Goal: Task Accomplishment & Management: Manage account settings

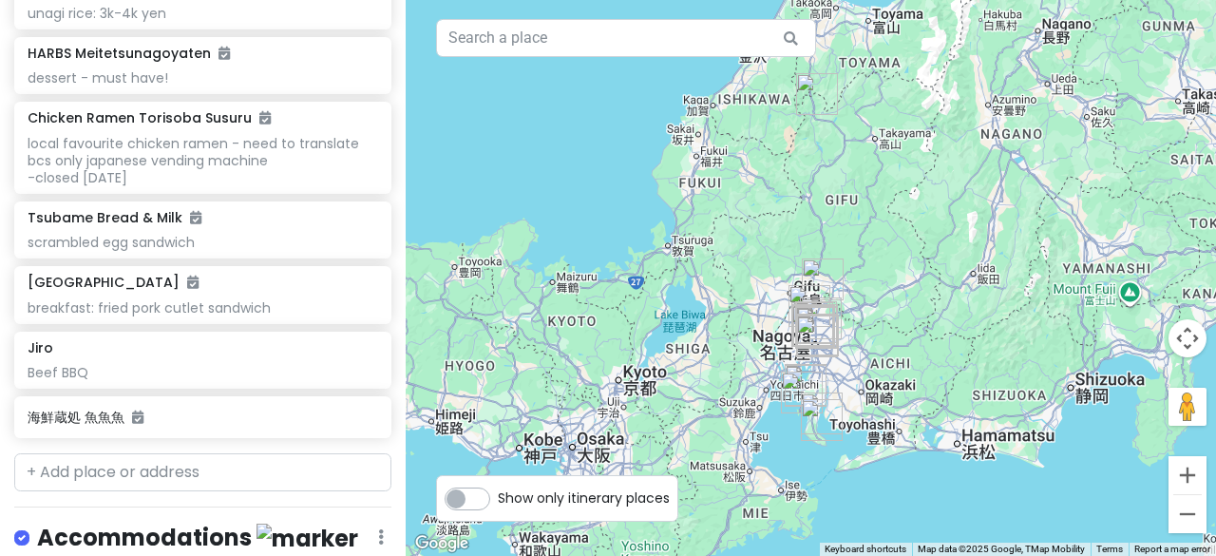
scroll to position [2003, 0]
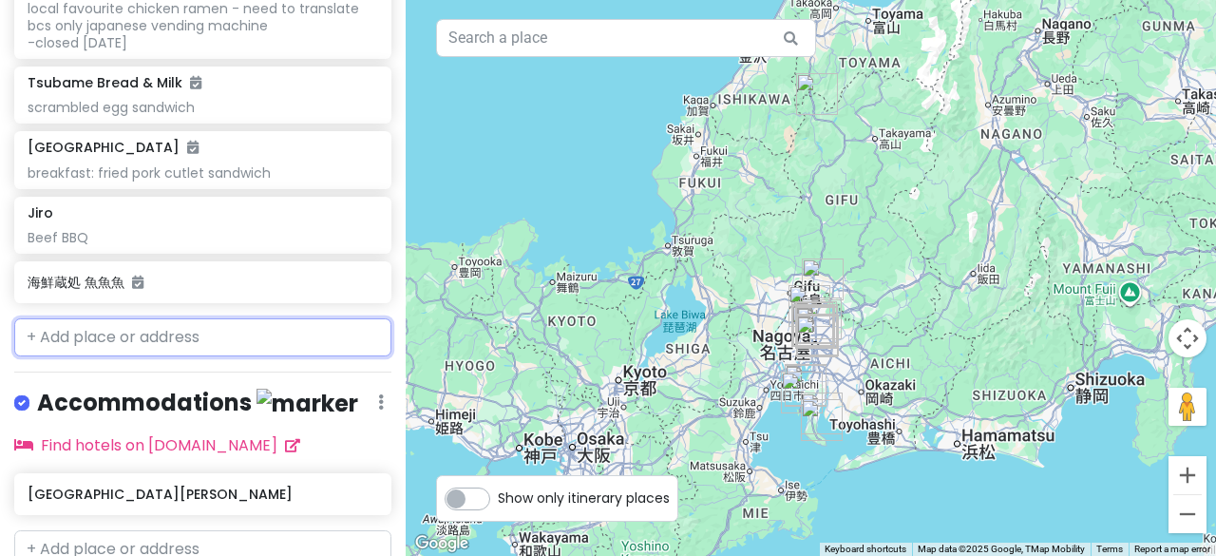
click at [122, 318] on input "text" at bounding box center [202, 337] width 377 height 38
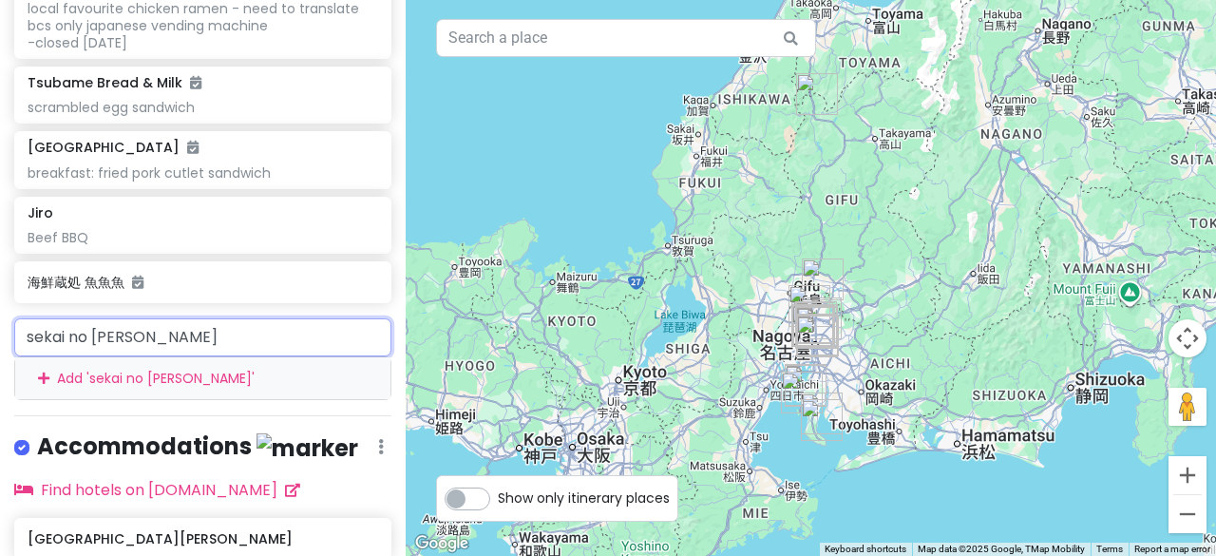
type input "sekai no yamachan"
click at [189, 318] on input "sekai no yamachan" at bounding box center [202, 337] width 377 height 38
click at [171, 357] on div "Add ' sekai no yamachan '" at bounding box center [202, 378] width 375 height 43
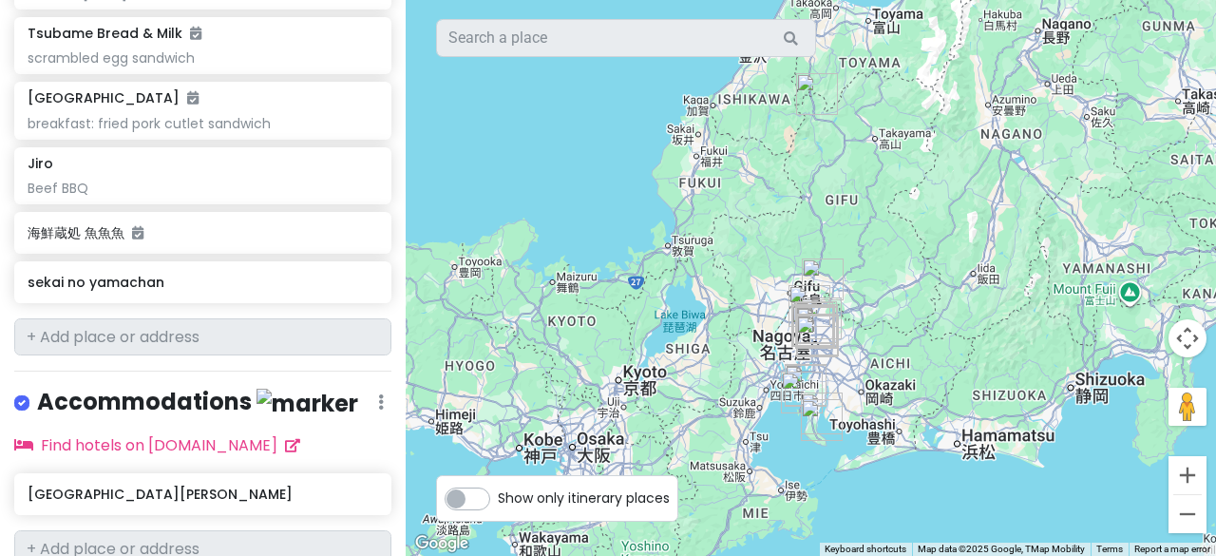
click at [192, 274] on h6 "sekai no yamachan" at bounding box center [196, 282] width 336 height 17
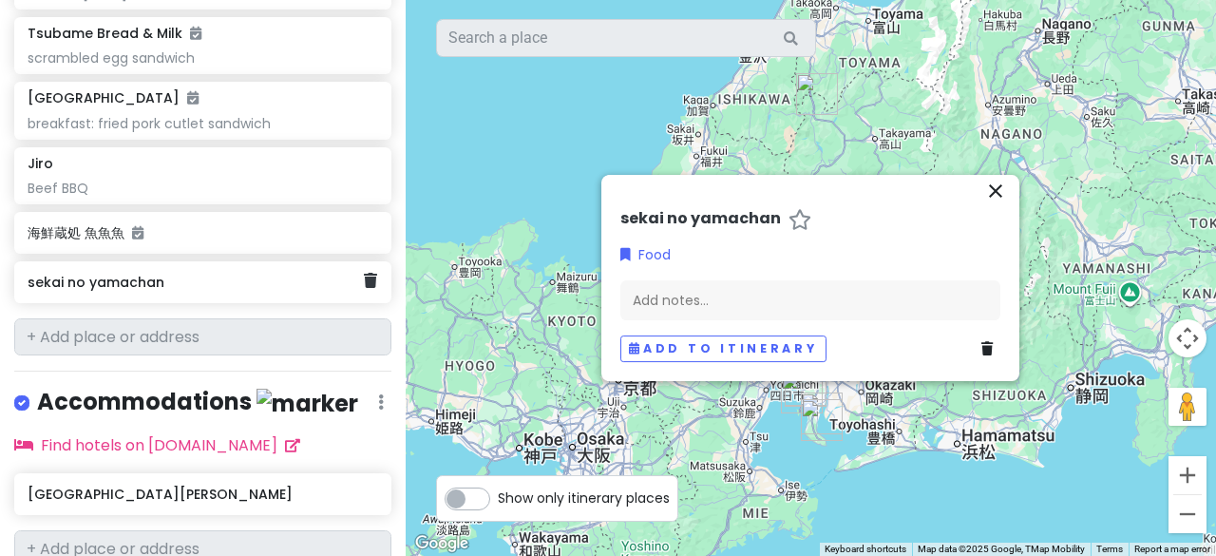
drag, startPoint x: 354, startPoint y: 208, endPoint x: 342, endPoint y: 208, distance: 11.4
click at [364, 269] on link at bounding box center [370, 281] width 13 height 25
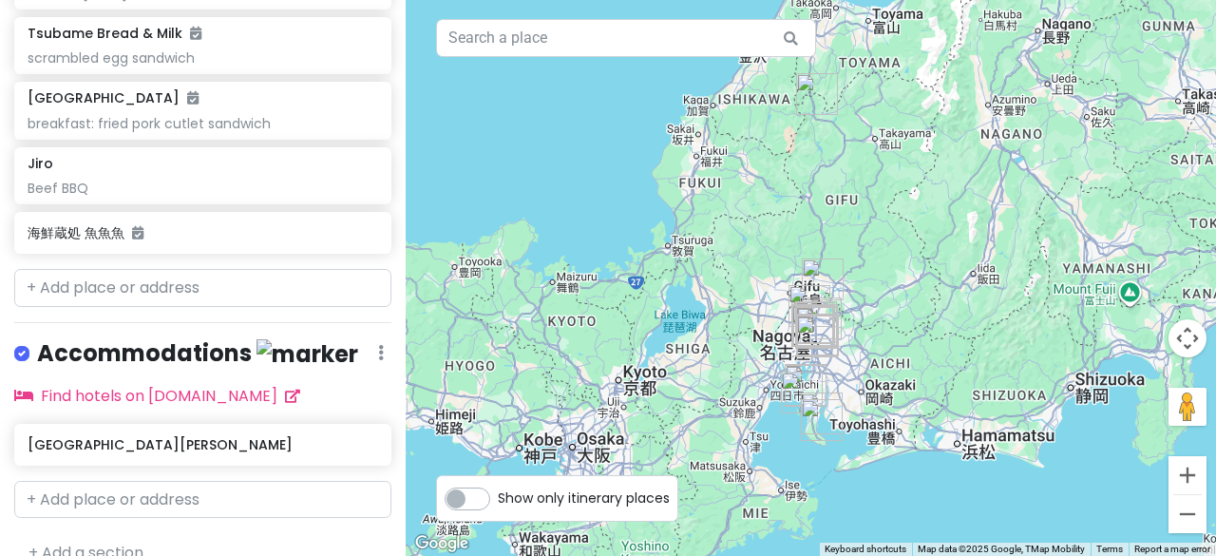
scroll to position [2003, 0]
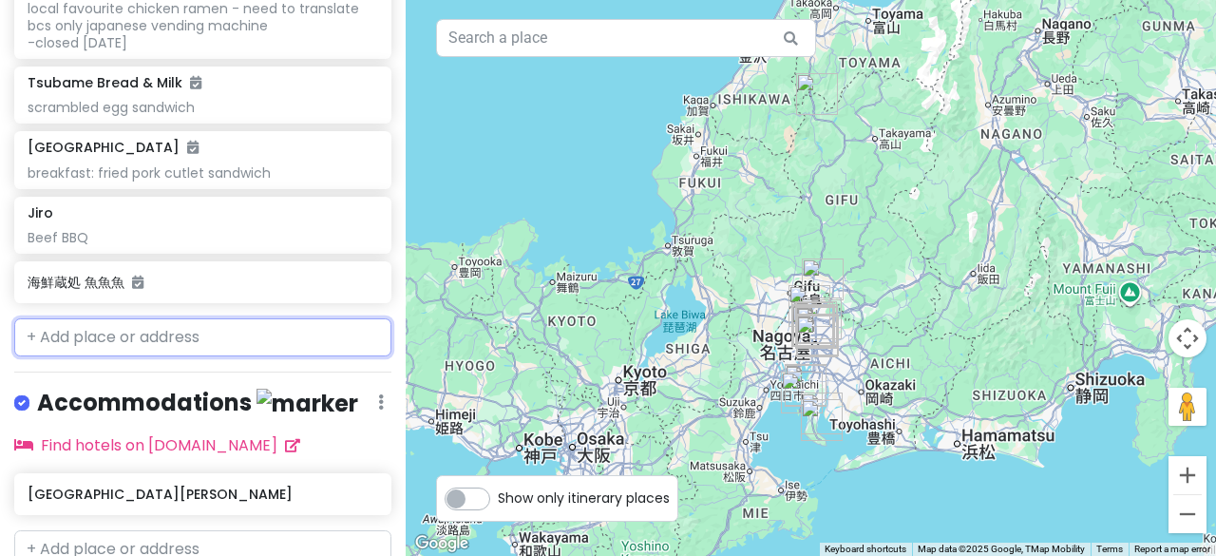
click at [105, 318] on input "text" at bounding box center [202, 337] width 377 height 38
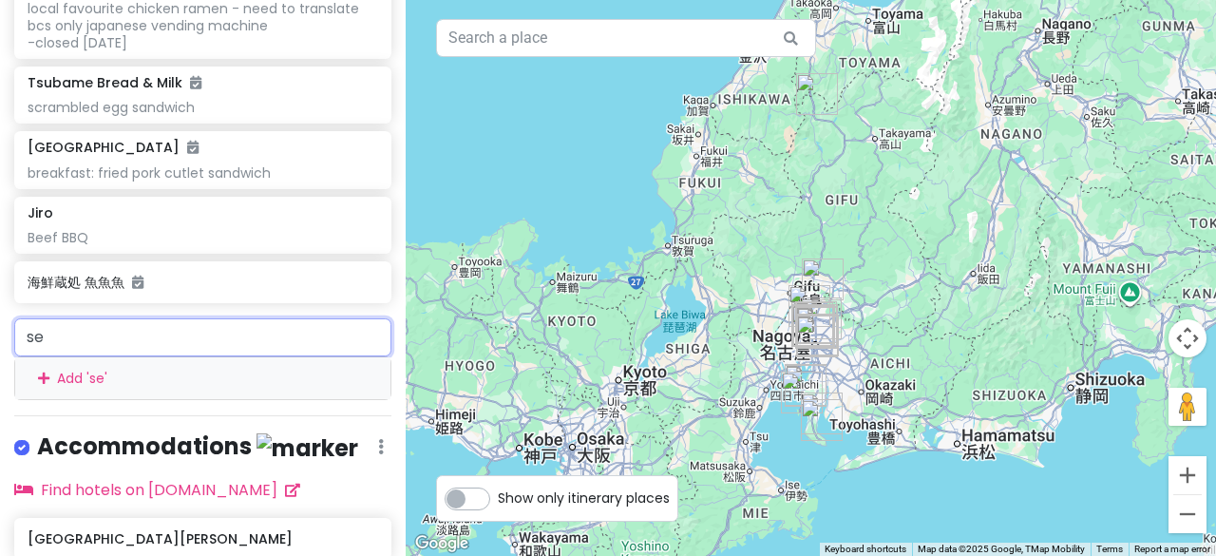
type input "s"
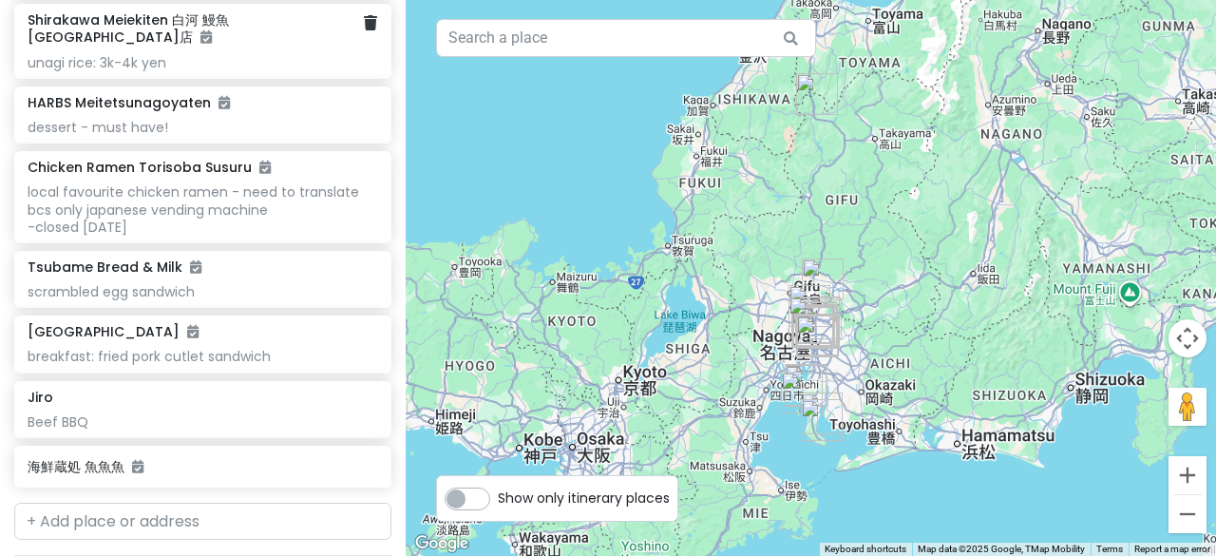
scroll to position [1806, 0]
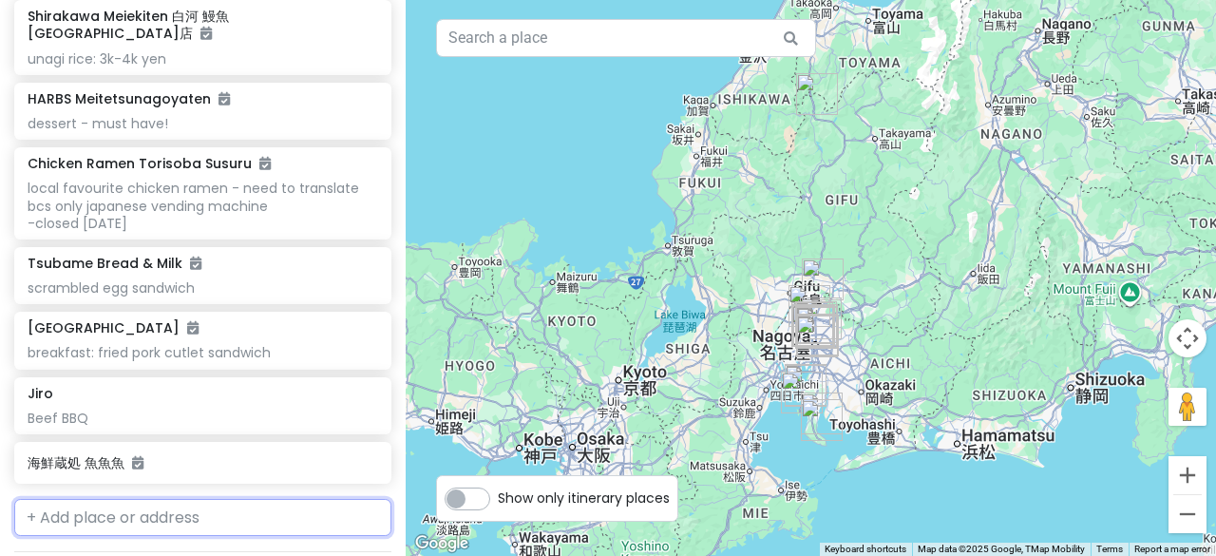
click at [101, 499] on input "text" at bounding box center [202, 518] width 377 height 38
paste input "[URL][DOMAIN_NAME]"
type input "[URL][DOMAIN_NAME]"
type input "sekai no"
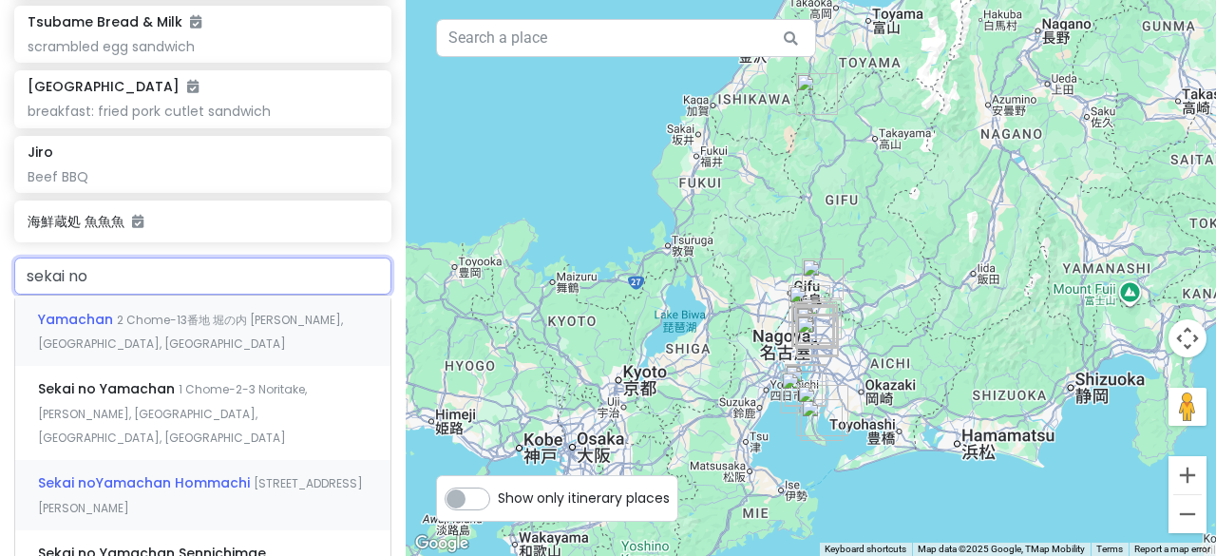
scroll to position [2091, 0]
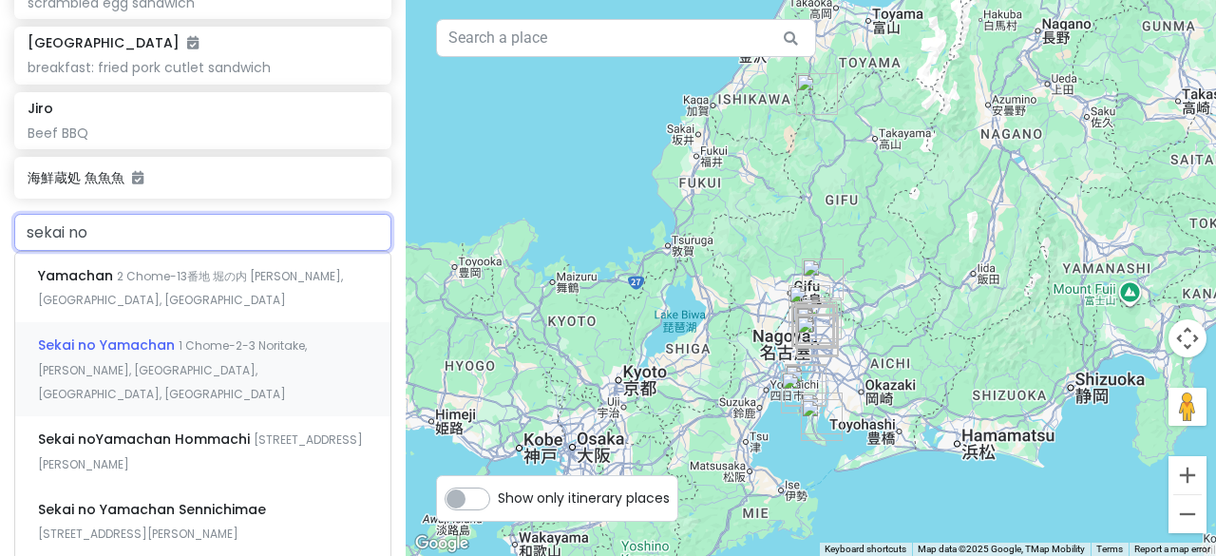
click at [117, 285] on span "Sekai no Yamachan" at bounding box center [77, 275] width 79 height 19
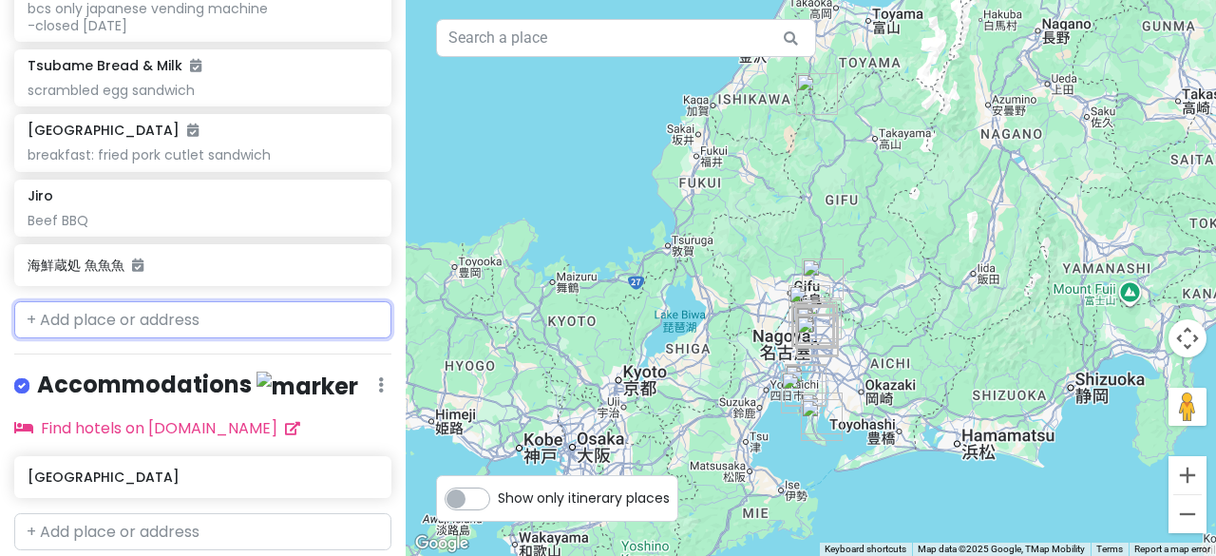
scroll to position [2053, 0]
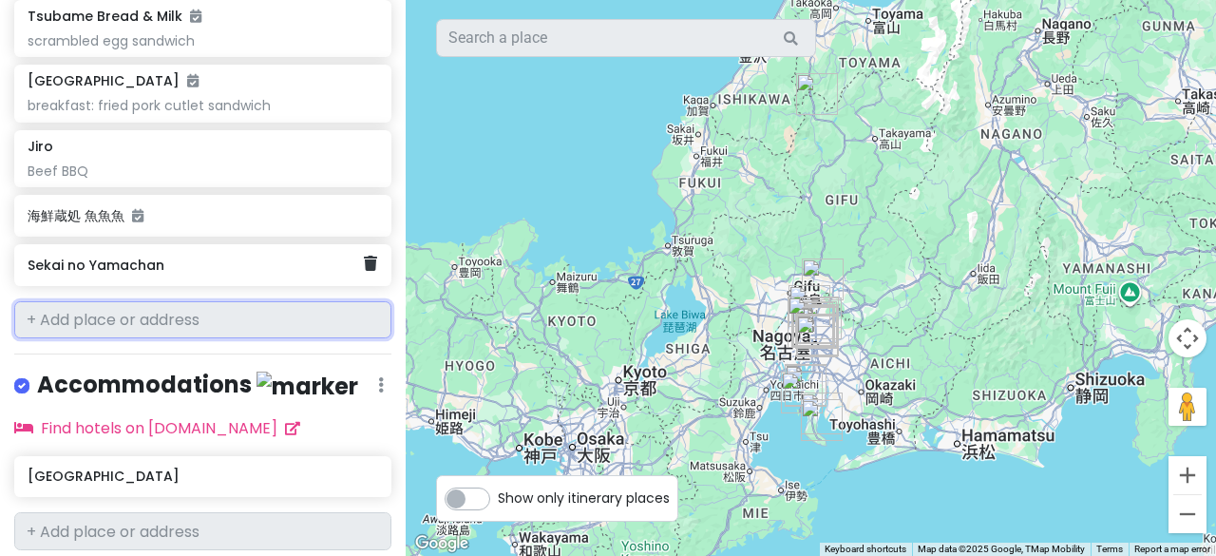
click at [249, 257] on h6 "Sekai no Yamachan" at bounding box center [196, 265] width 336 height 17
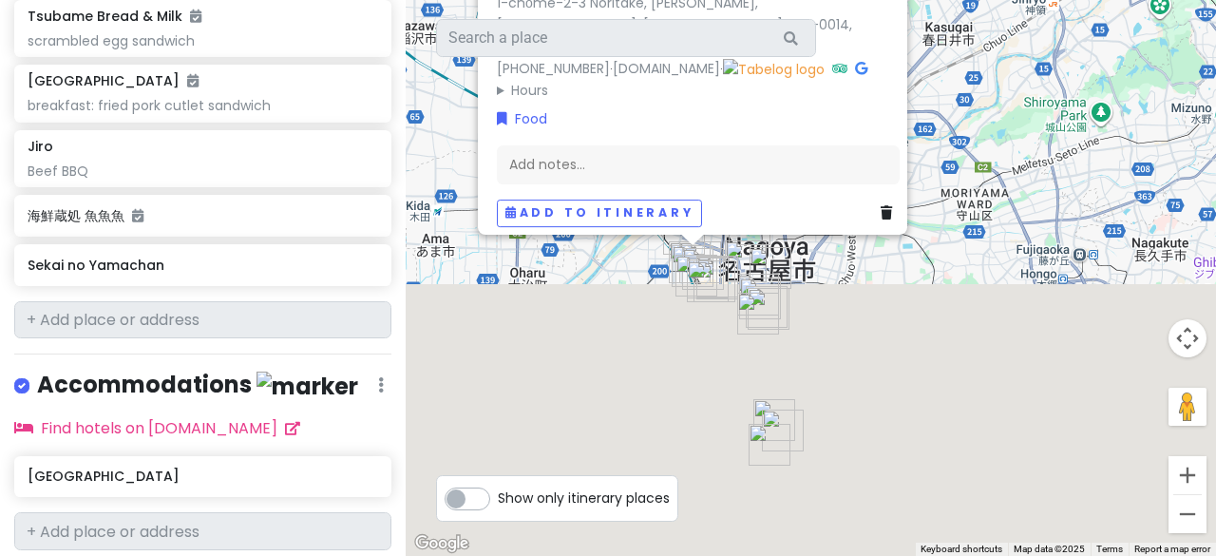
drag, startPoint x: 871, startPoint y: 498, endPoint x: 1004, endPoint y: 195, distance: 330.7
click at [1004, 196] on div "Sekai no Yamachan 3.8 (706) · 1-chōme-2-3 Noritake, Nakamura Ward, Nagoya, Aich…" at bounding box center [811, 278] width 811 height 556
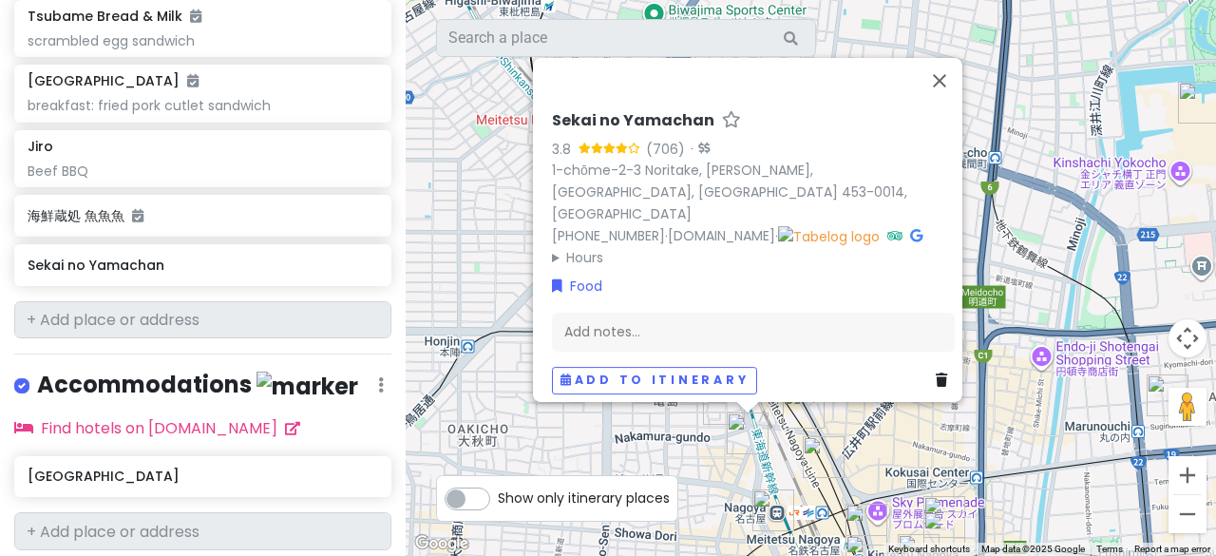
drag, startPoint x: 620, startPoint y: 227, endPoint x: 791, endPoint y: 462, distance: 290.4
click at [791, 462] on div "Sekai no Yamachan 3.8 (706) · 1-chōme-2-3 Noritake, Nakamura Ward, Nagoya, Aich…" at bounding box center [811, 278] width 811 height 556
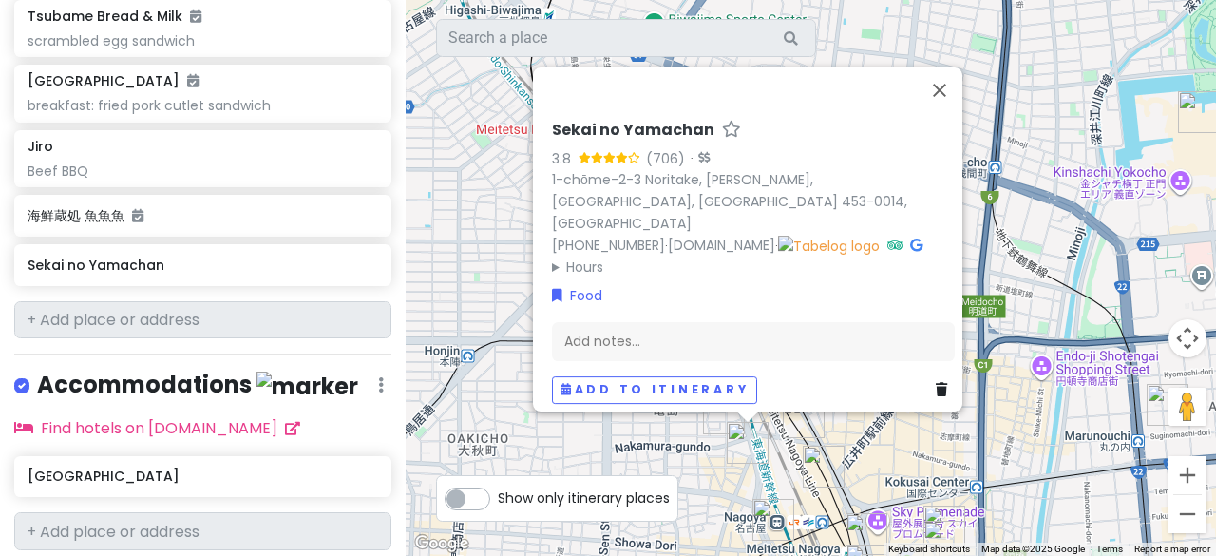
click at [910, 238] on icon at bounding box center [916, 244] width 12 height 13
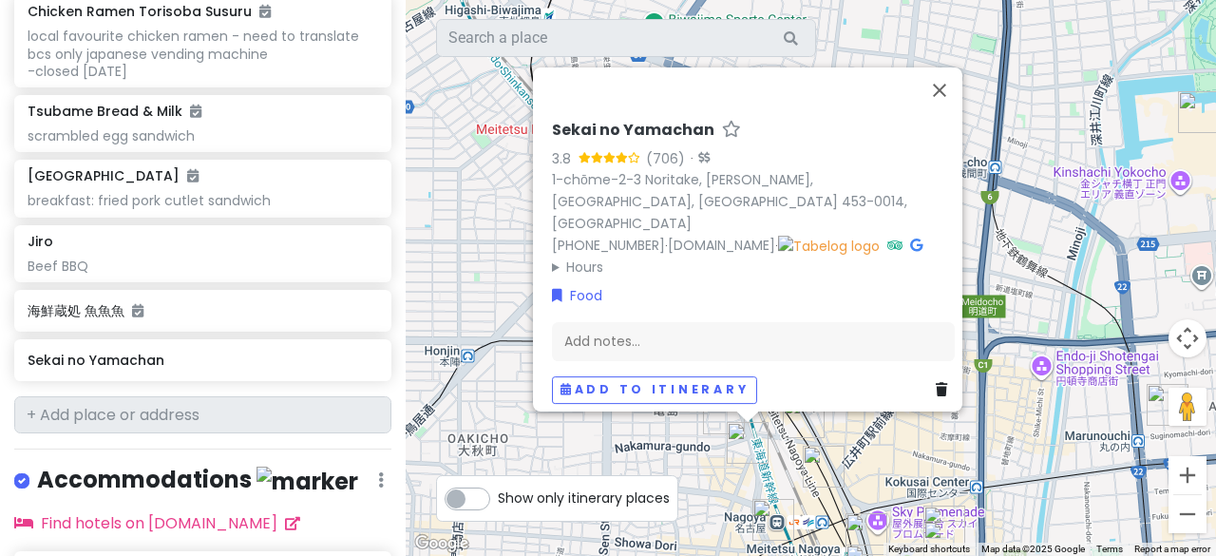
scroll to position [1863, 0]
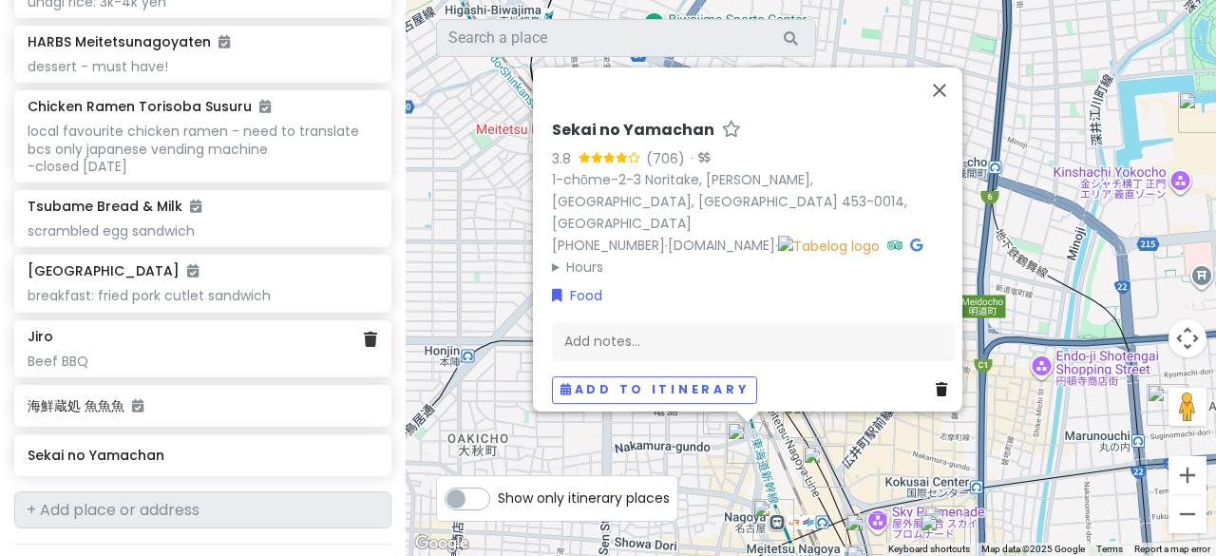
click at [146, 328] on div "Jiro Beef BBQ" at bounding box center [203, 349] width 350 height 42
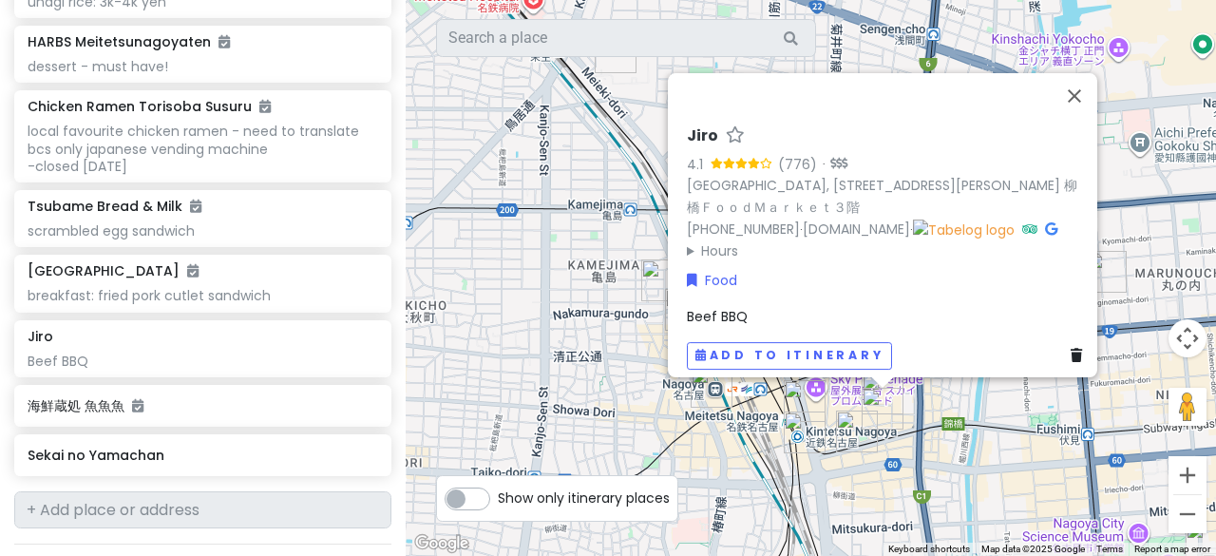
drag, startPoint x: 534, startPoint y: 391, endPoint x: 422, endPoint y: 269, distance: 165.4
click at [422, 269] on div "Jiro 4.1 (776) · Japan, 〒450-0002 Aichi, Nagoya, Nakamura Ward, Meieki, 4-chōme…" at bounding box center [811, 278] width 811 height 556
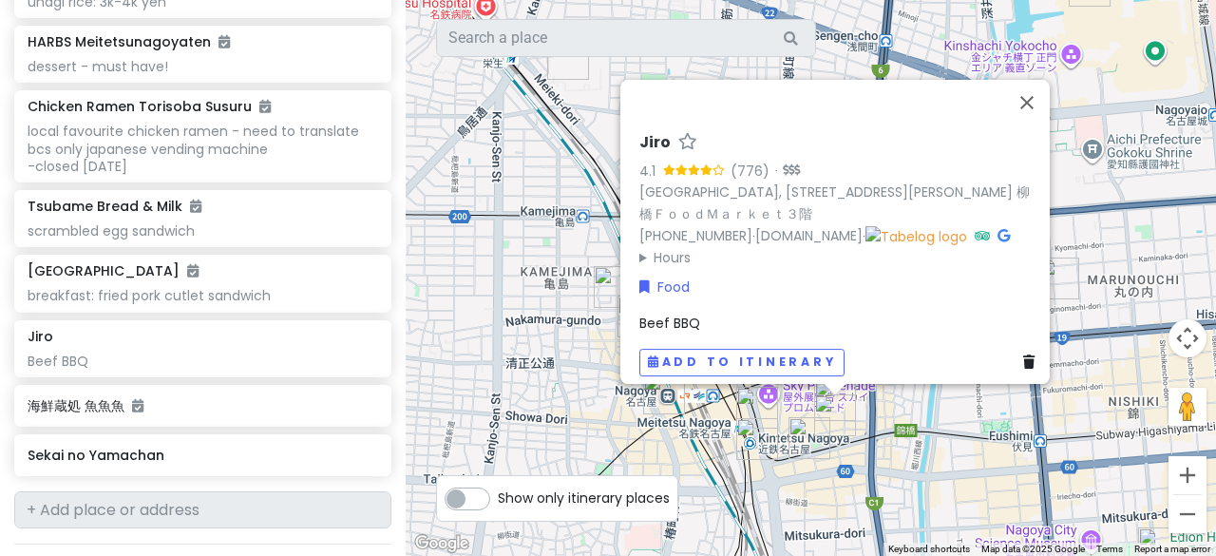
drag, startPoint x: 526, startPoint y: 313, endPoint x: 542, endPoint y: 373, distance: 62.9
click at [542, 373] on div "Jiro 4.1 (776) · Japan, 〒450-0002 Aichi, Nagoya, Nakamura Ward, Meieki, 4-chōme…" at bounding box center [811, 278] width 811 height 556
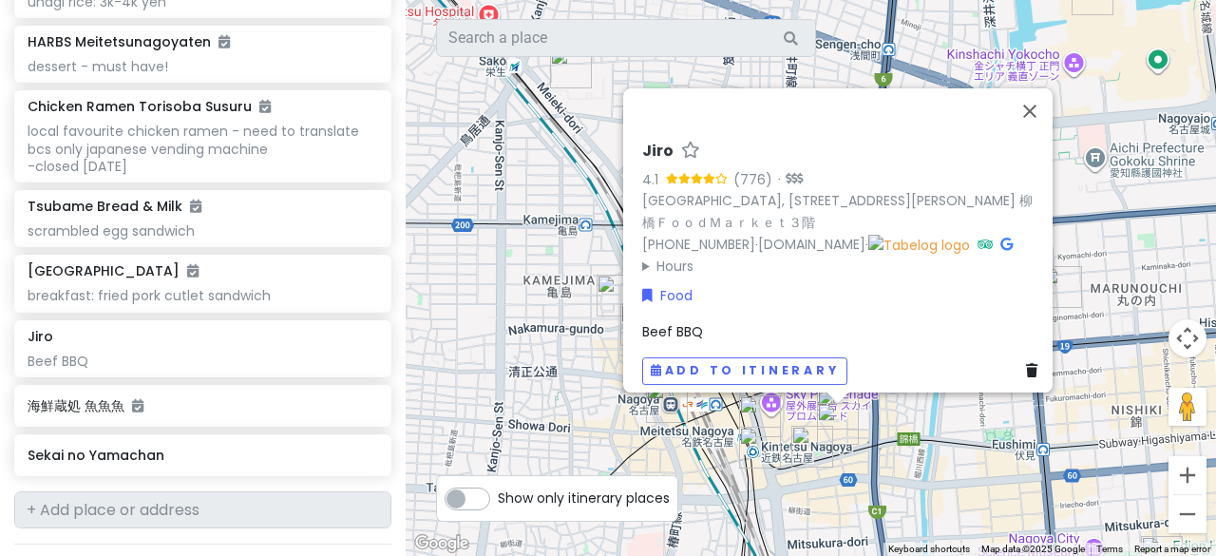
click at [529, 303] on div "Jiro 4.1 (776) · Japan, 〒450-0002 Aichi, Nagoya, Nakamura Ward, Meieki, 4-chōme…" at bounding box center [811, 278] width 811 height 556
click at [555, 318] on div "Jiro 4.1 (776) · Japan, 〒450-0002 Aichi, Nagoya, Nakamura Ward, Meieki, 4-chōme…" at bounding box center [811, 278] width 811 height 556
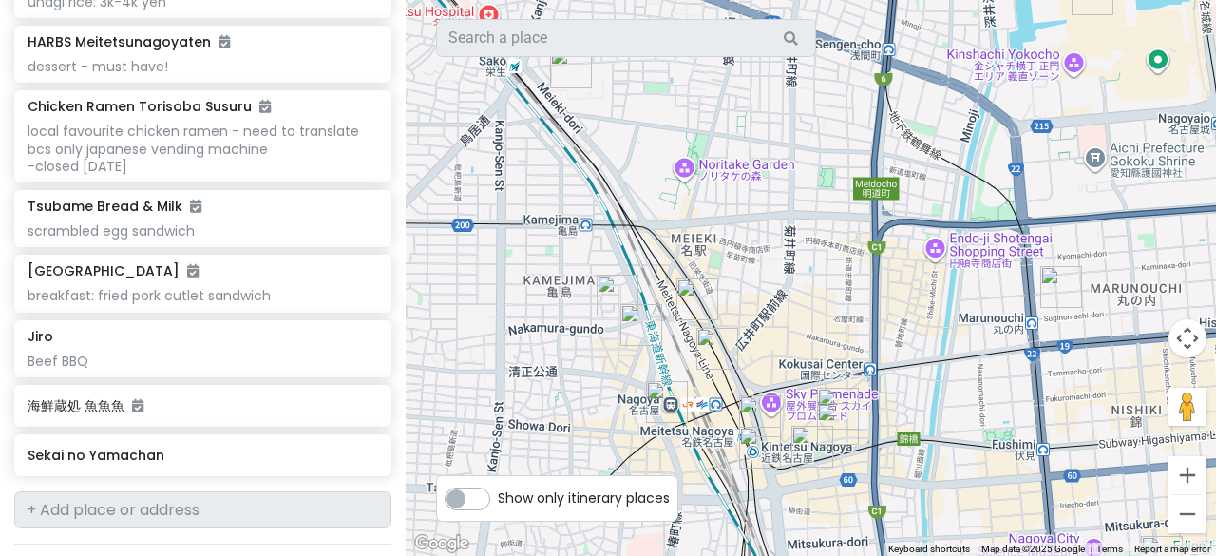
click at [686, 299] on img "Shirakawa Meiekiten 白河 鰻魚飯 名駅店" at bounding box center [698, 299] width 42 height 42
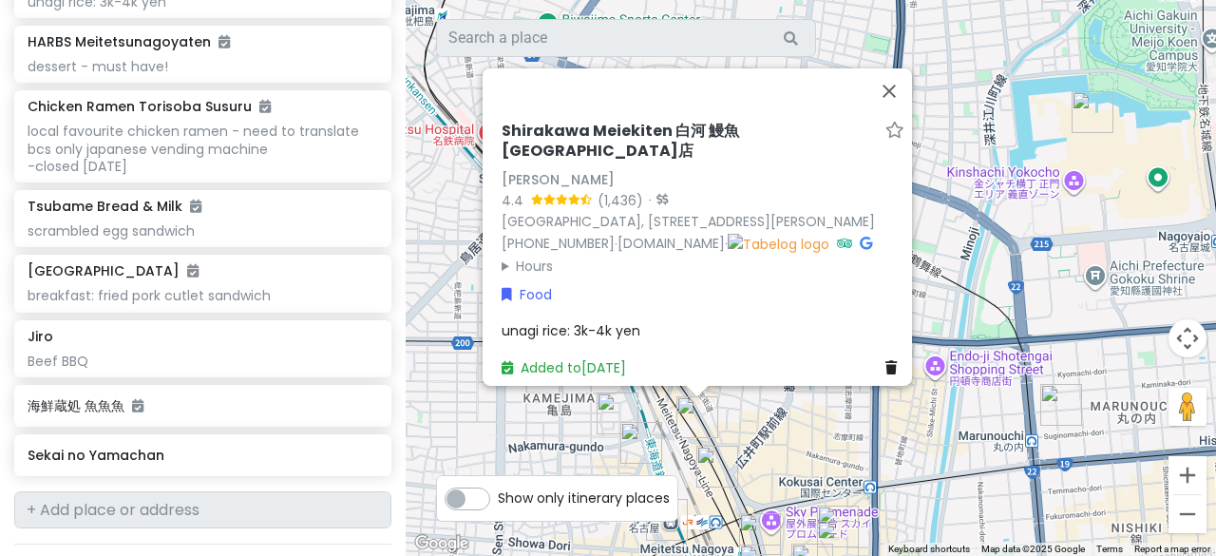
click at [860, 237] on icon at bounding box center [866, 243] width 12 height 13
click at [896, 79] on button "Close" at bounding box center [890, 90] width 46 height 46
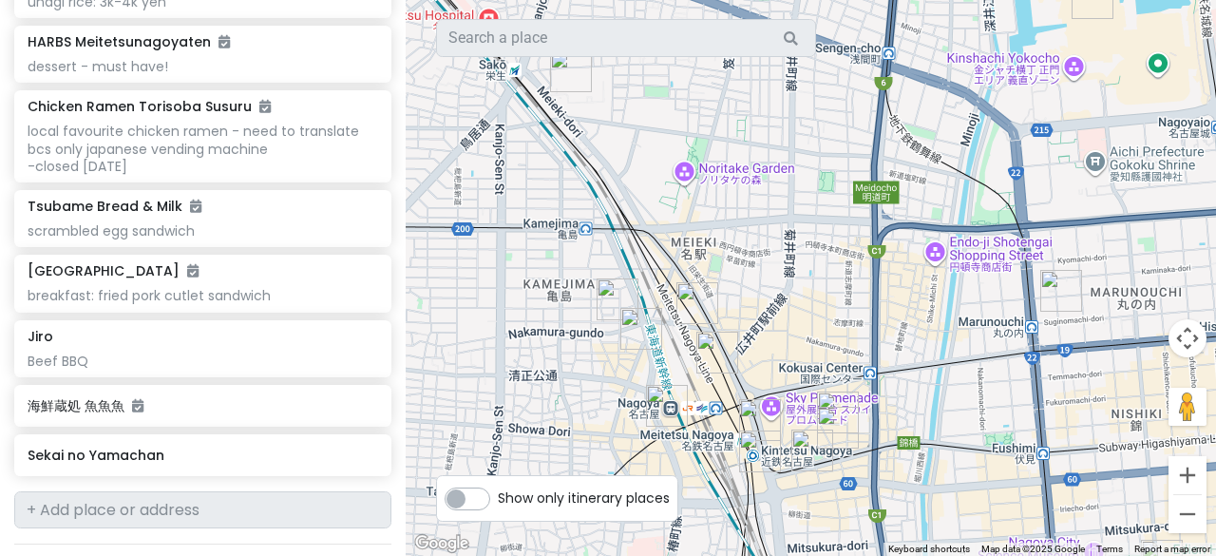
drag, startPoint x: 810, startPoint y: 378, endPoint x: 810, endPoint y: 254, distance: 124.5
click at [810, 254] on div at bounding box center [811, 278] width 811 height 556
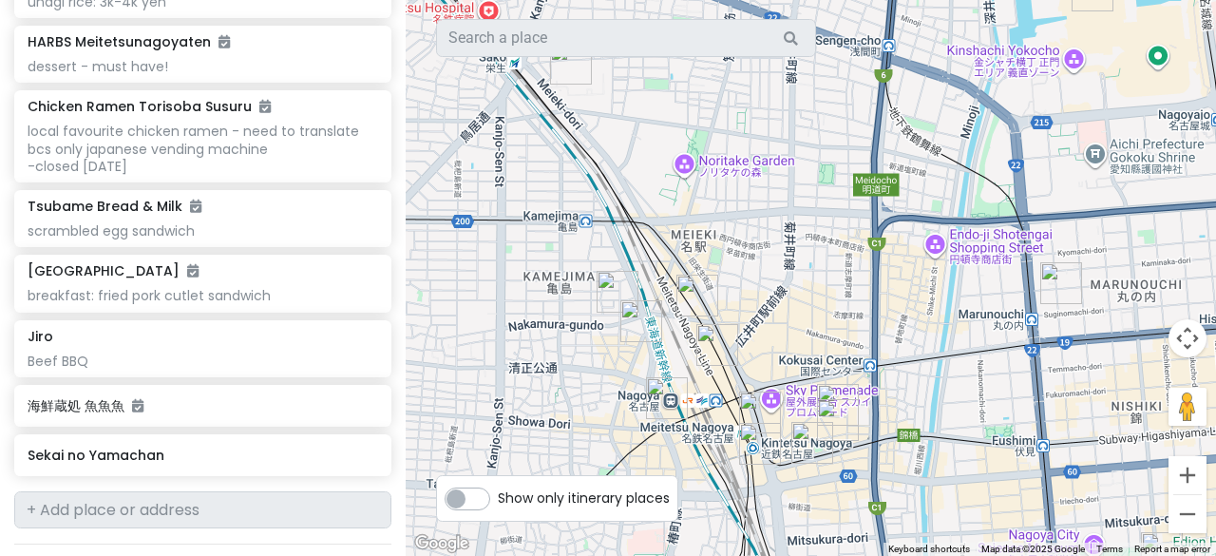
click at [696, 301] on img "Shirakawa Meiekiten 白河 鰻魚飯 名駅店" at bounding box center [698, 296] width 42 height 42
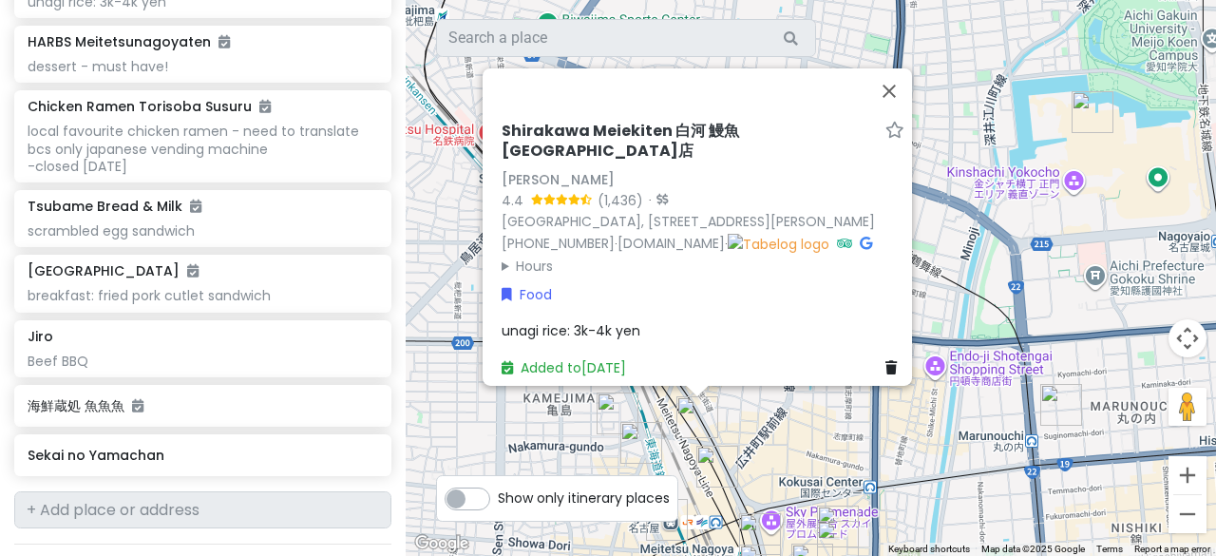
click at [775, 425] on div "Shirakawa Meiekiten 白河 鰻魚飯 名駅店 Shirakawa Meiekiten 4.4 (1,436) · Japan, 〒451-00…" at bounding box center [811, 278] width 811 height 556
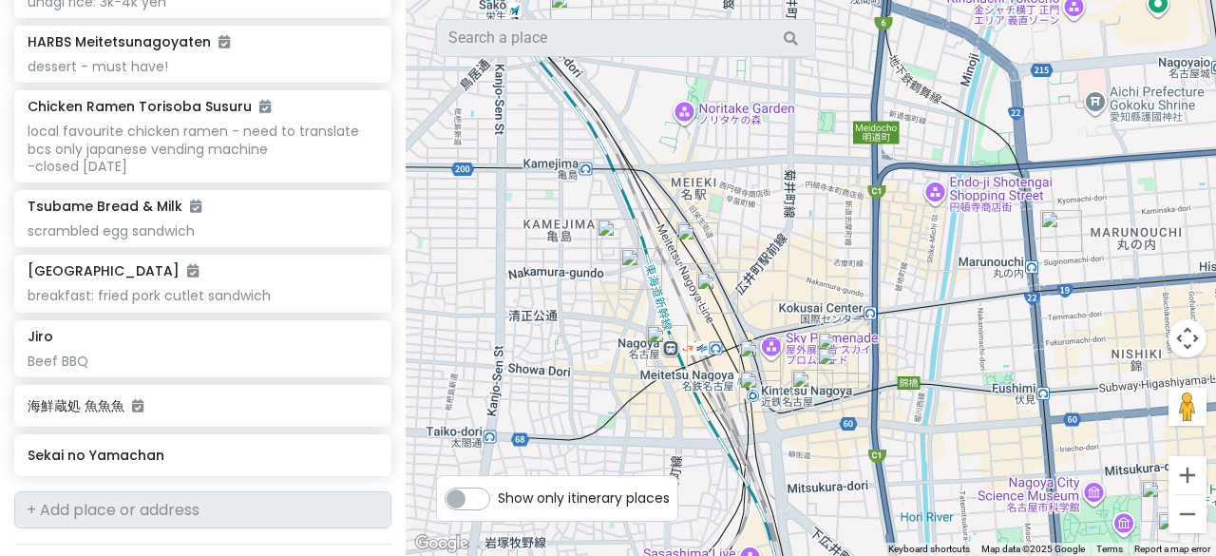
drag, startPoint x: 764, startPoint y: 432, endPoint x: 764, endPoint y: 253, distance: 179.6
click at [764, 253] on div at bounding box center [811, 278] width 811 height 556
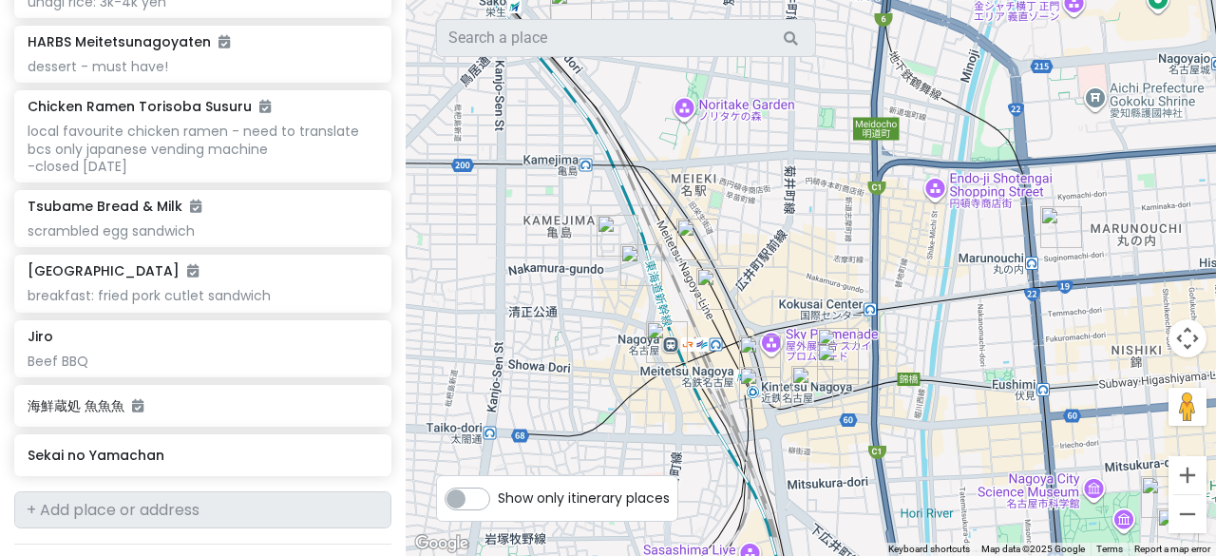
click at [642, 261] on img "Sekai no Yamachan" at bounding box center [642, 265] width 42 height 42
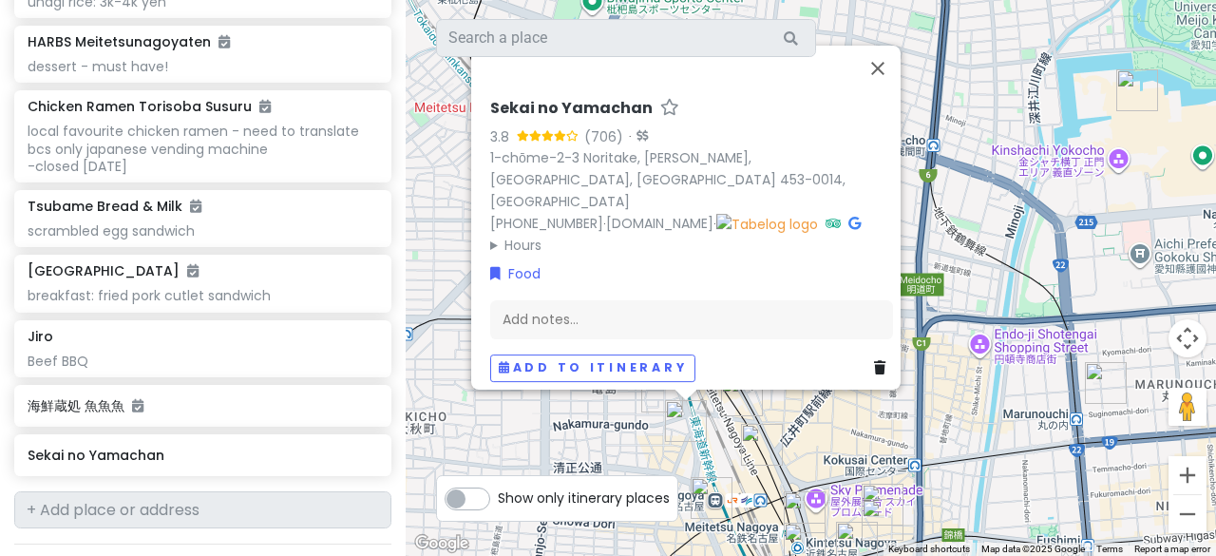
click at [576, 430] on div "Sekai no Yamachan 3.8 (706) · 1-chōme-2-3 Noritake, Nakamura Ward, Nagoya, Aich…" at bounding box center [811, 278] width 811 height 556
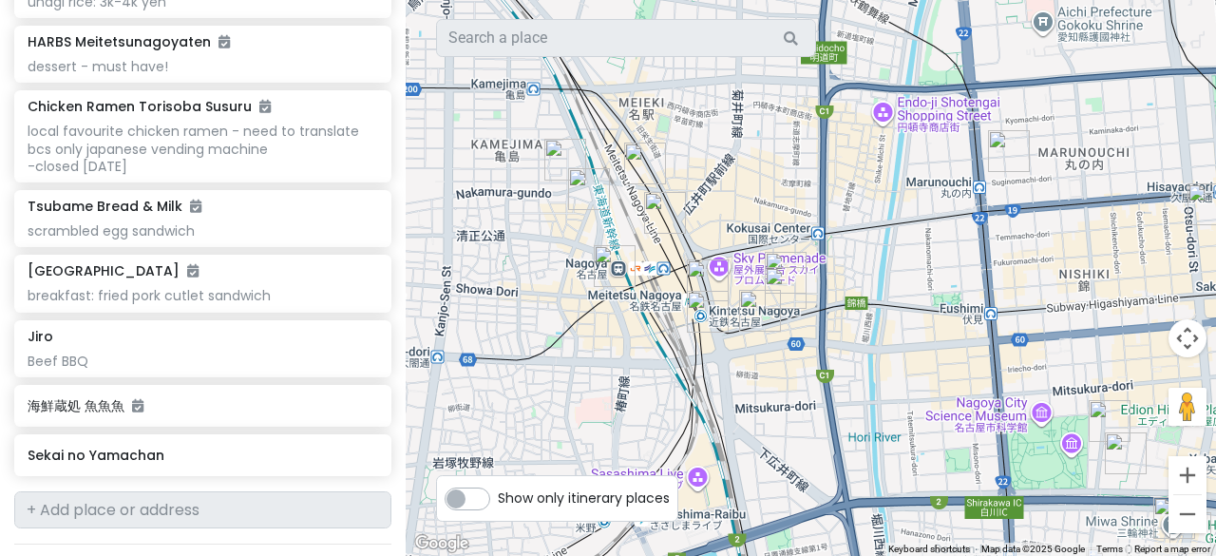
drag, startPoint x: 630, startPoint y: 418, endPoint x: 534, endPoint y: 183, distance: 253.6
click at [534, 183] on div at bounding box center [811, 278] width 811 height 556
click at [606, 269] on img "Esca underground shopping center" at bounding box center [615, 266] width 42 height 42
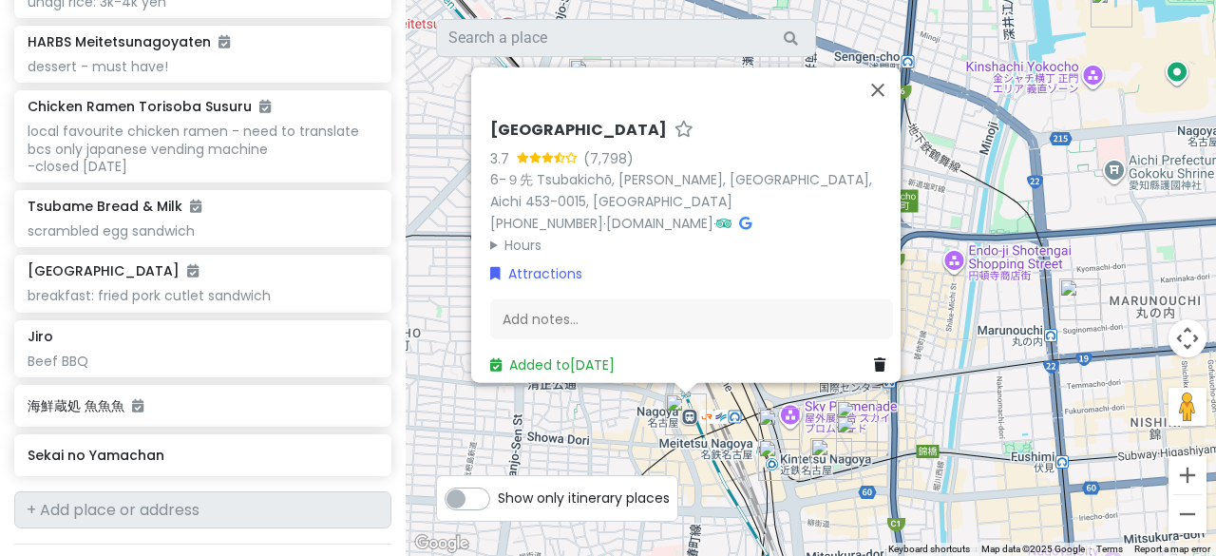
click at [543, 417] on div "Esca underground shopping center 3.7 (7,798) 6-９先 Tsubakichō, Nakamura Ward, Na…" at bounding box center [811, 278] width 811 height 556
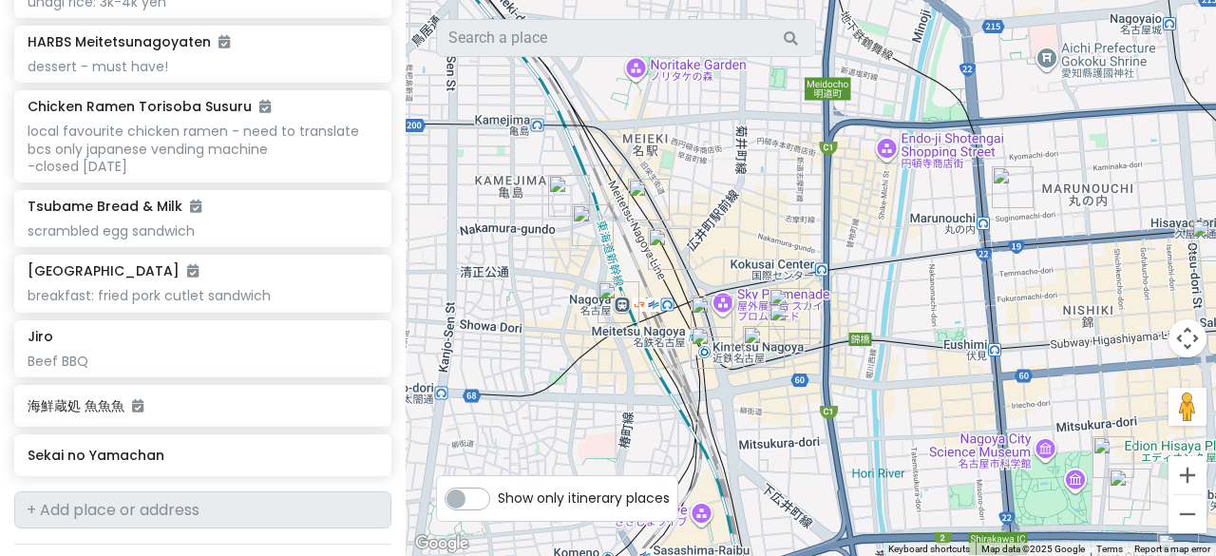
drag, startPoint x: 781, startPoint y: 358, endPoint x: 684, endPoint y: 237, distance: 155.5
click at [684, 237] on div at bounding box center [811, 278] width 811 height 556
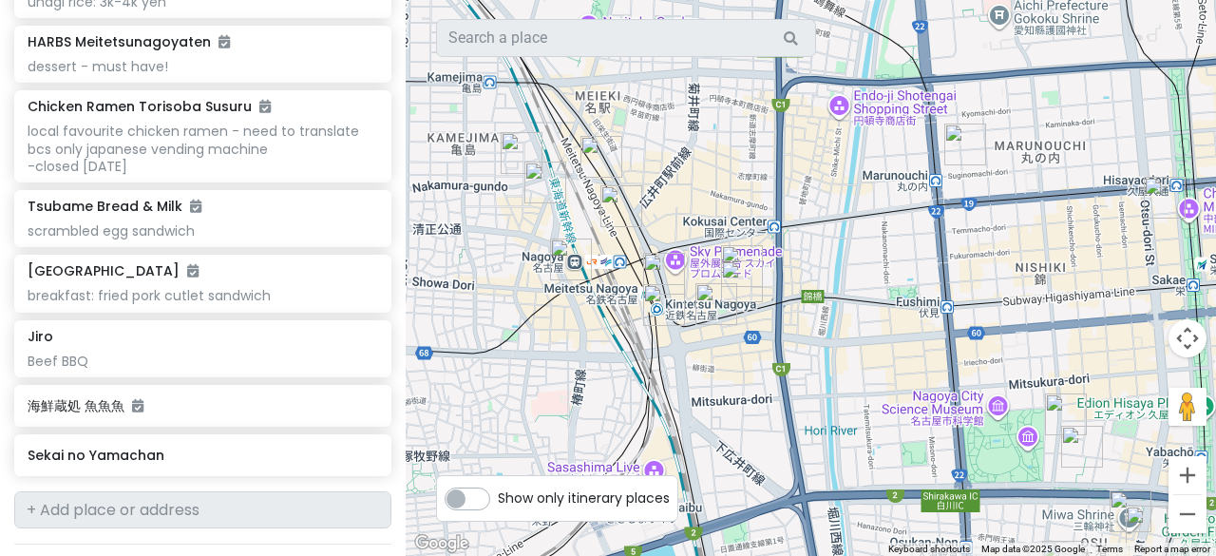
drag, startPoint x: 841, startPoint y: 276, endPoint x: 802, endPoint y: 206, distance: 79.6
click at [802, 206] on div at bounding box center [811, 278] width 811 height 556
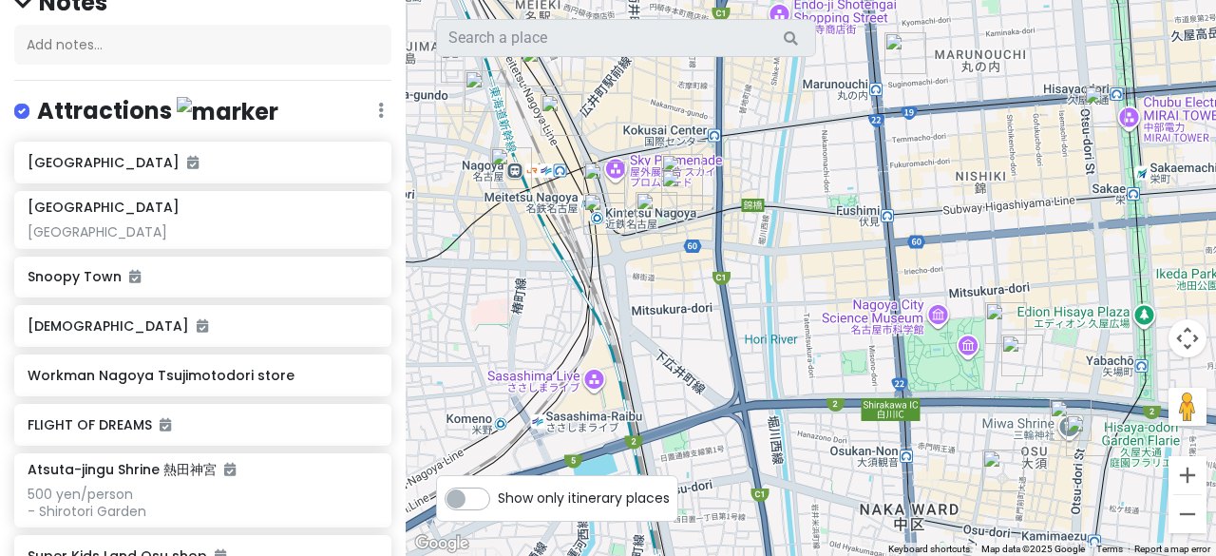
scroll to position [0, 0]
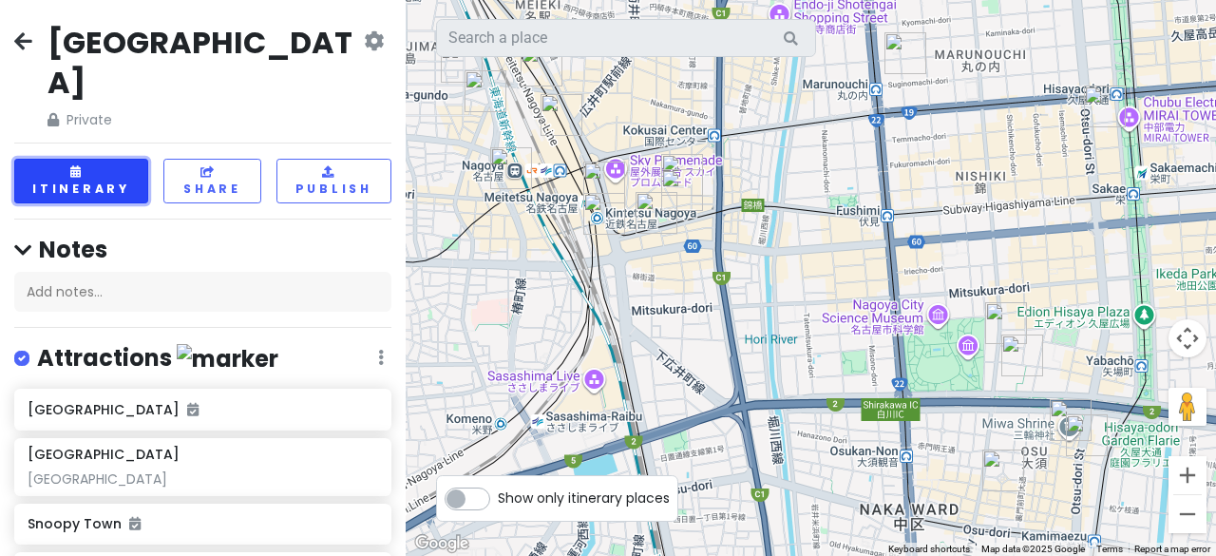
click at [109, 159] on button "Itinerary" at bounding box center [81, 181] width 134 height 45
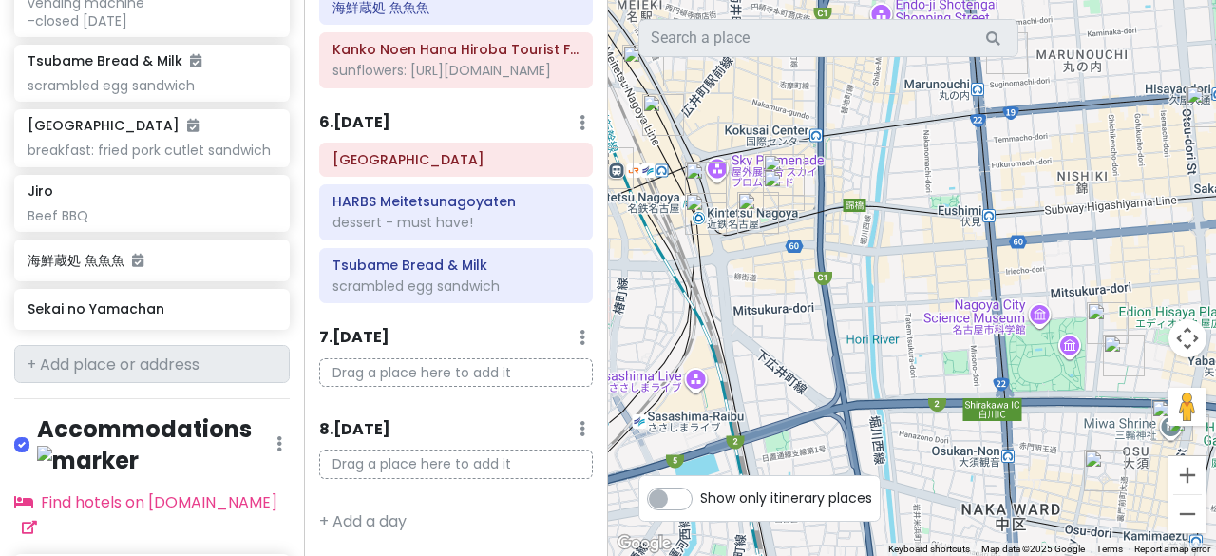
scroll to position [2287, 0]
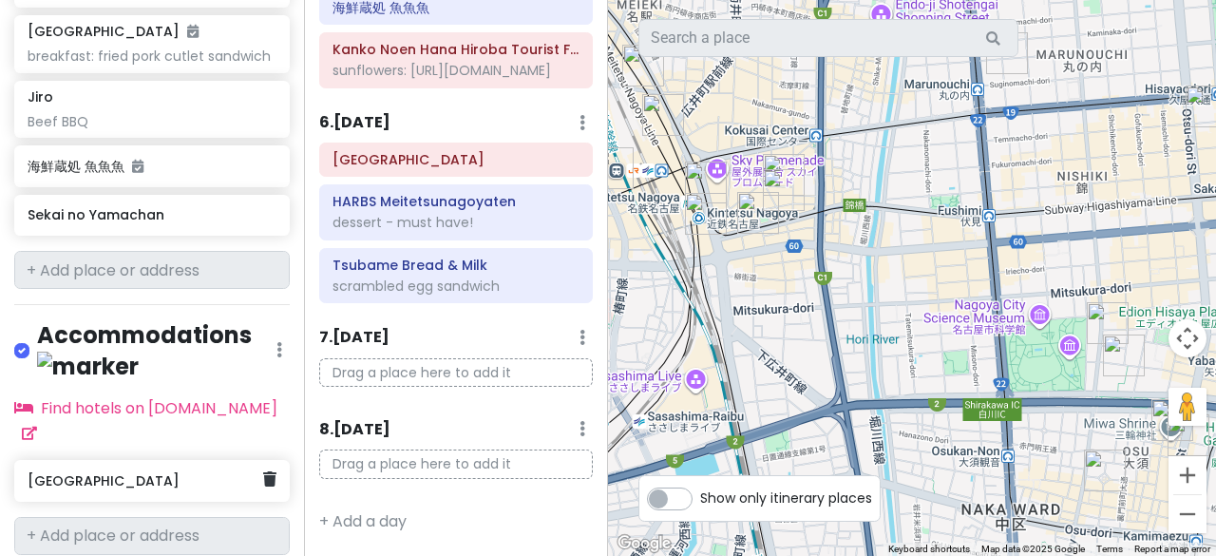
click at [130, 472] on h6 "第2中村ビル" at bounding box center [145, 480] width 235 height 17
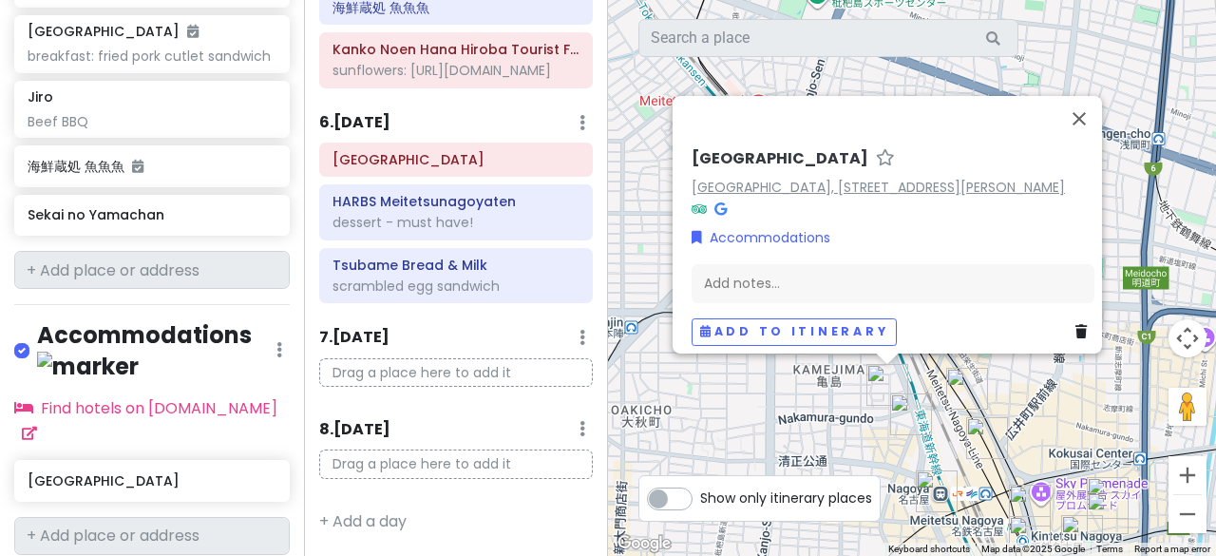
click at [794, 177] on link "Japan, 〒453-0013 Aichi, Nagoya, Nakamura Ward, Kamejima, 2-chōme−11−８ 第2中村ビル" at bounding box center [878, 186] width 373 height 19
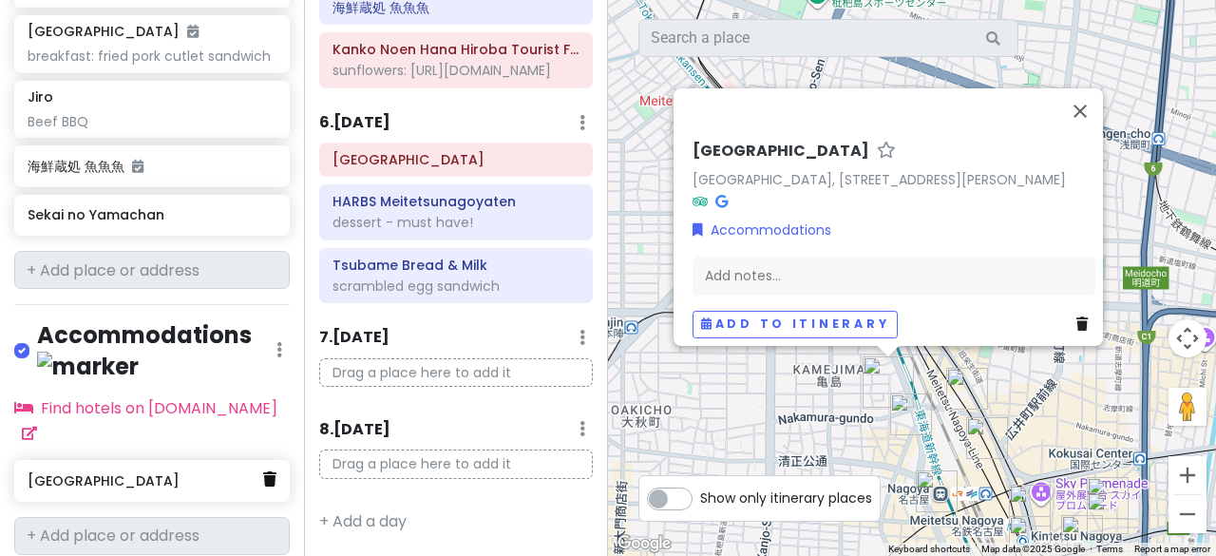
click at [263, 468] on link at bounding box center [269, 480] width 13 height 25
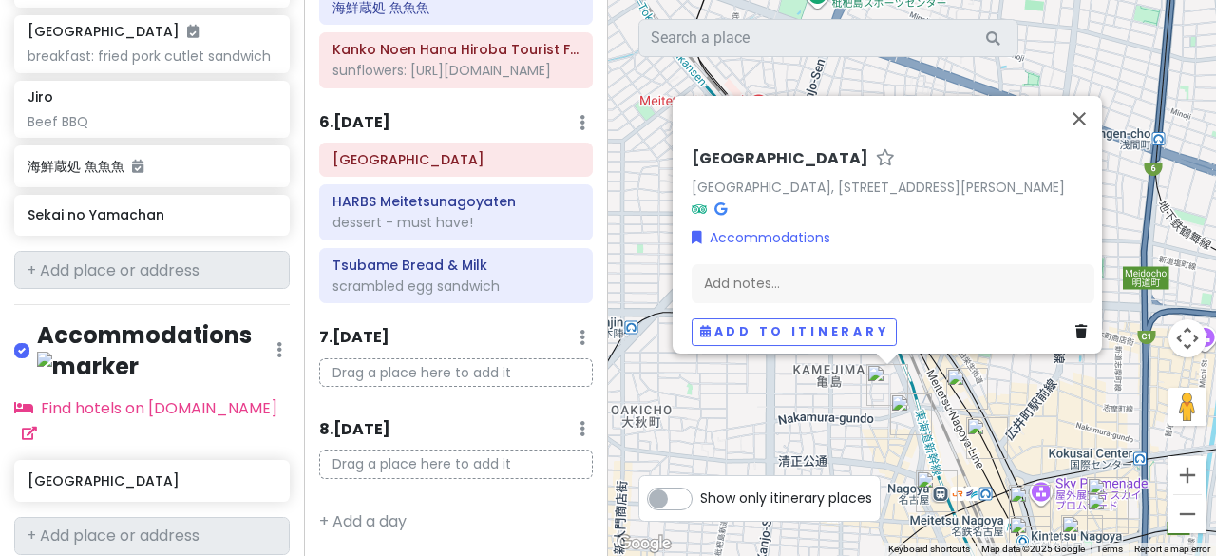
scroll to position [2230, 0]
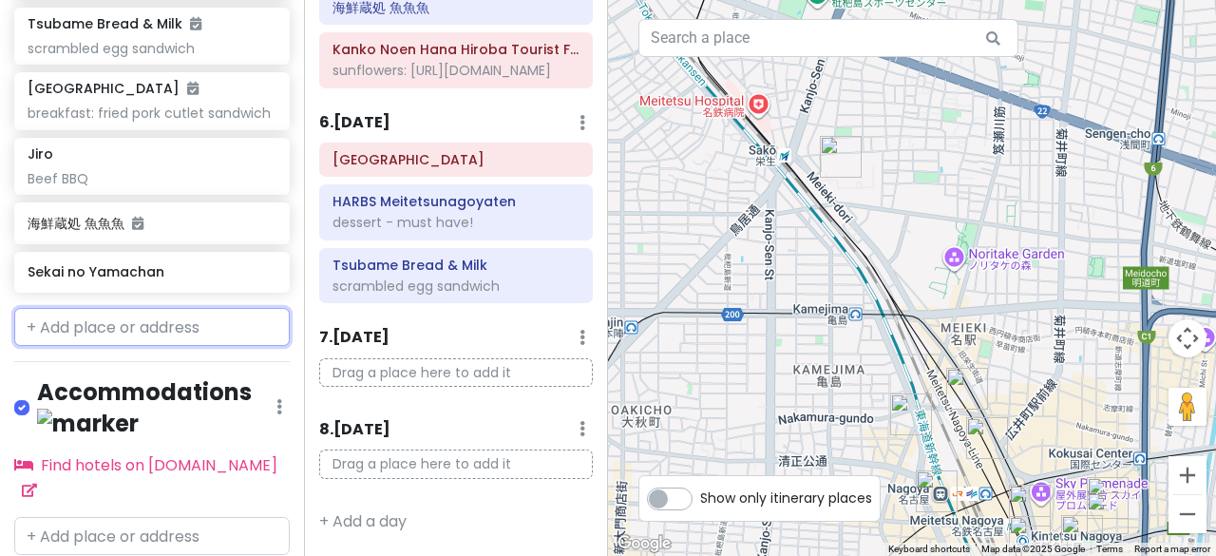
click at [105, 308] on input "text" at bounding box center [152, 327] width 276 height 38
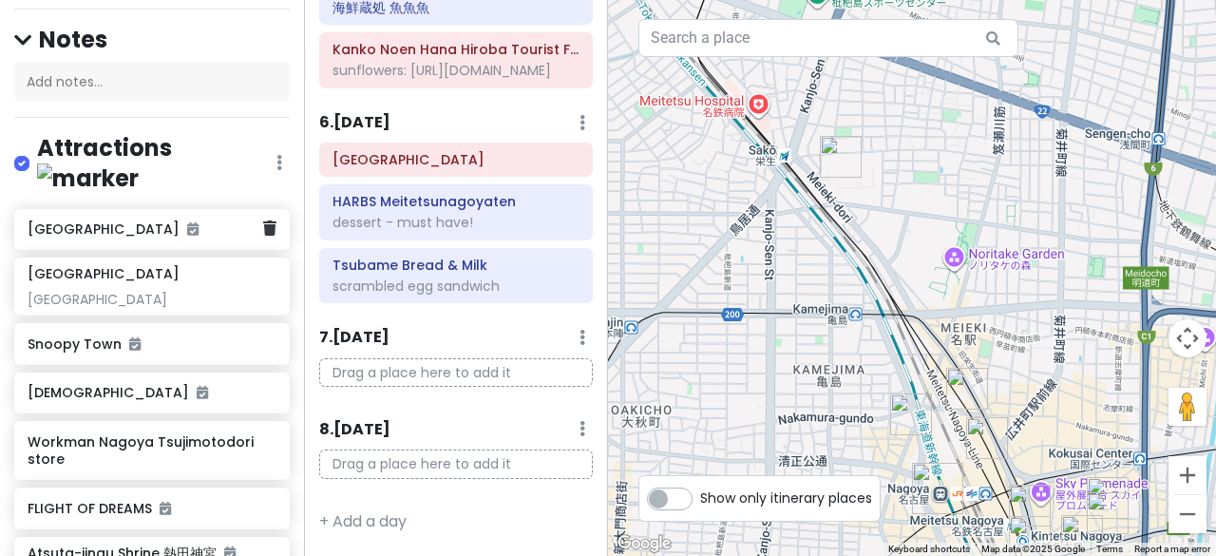
scroll to position [235, 0]
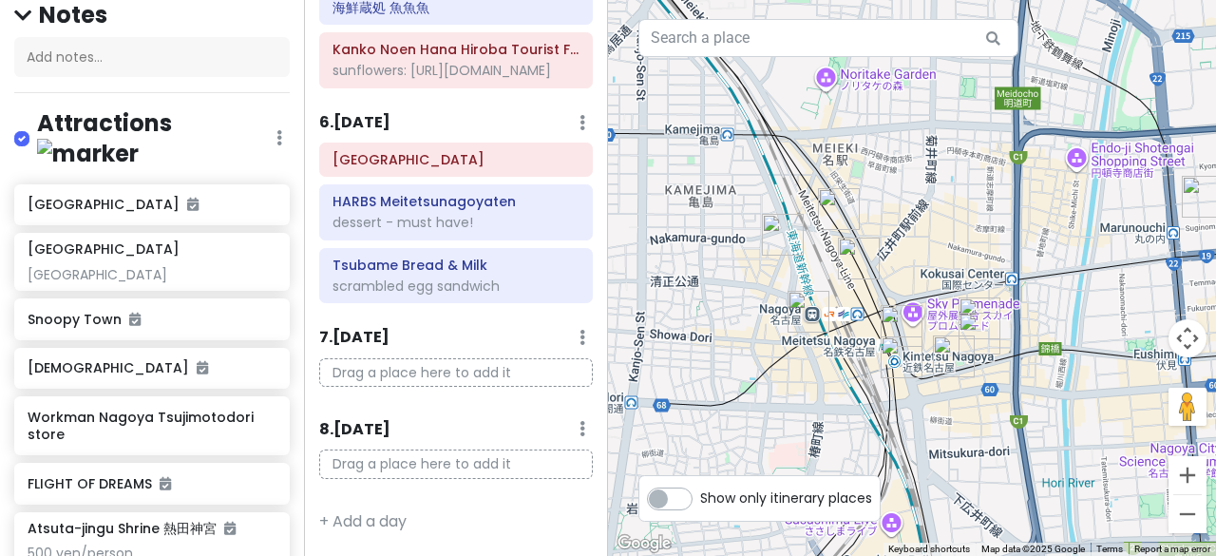
drag, startPoint x: 931, startPoint y: 392, endPoint x: 800, endPoint y: 204, distance: 228.6
click at [800, 204] on div at bounding box center [912, 278] width 608 height 556
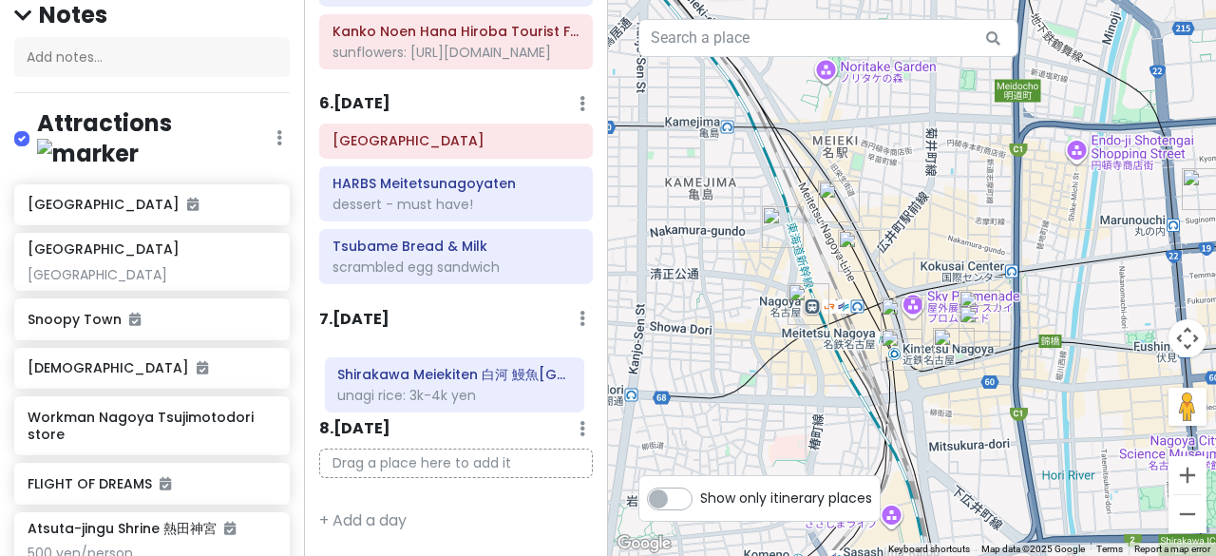
scroll to position [1445, 0]
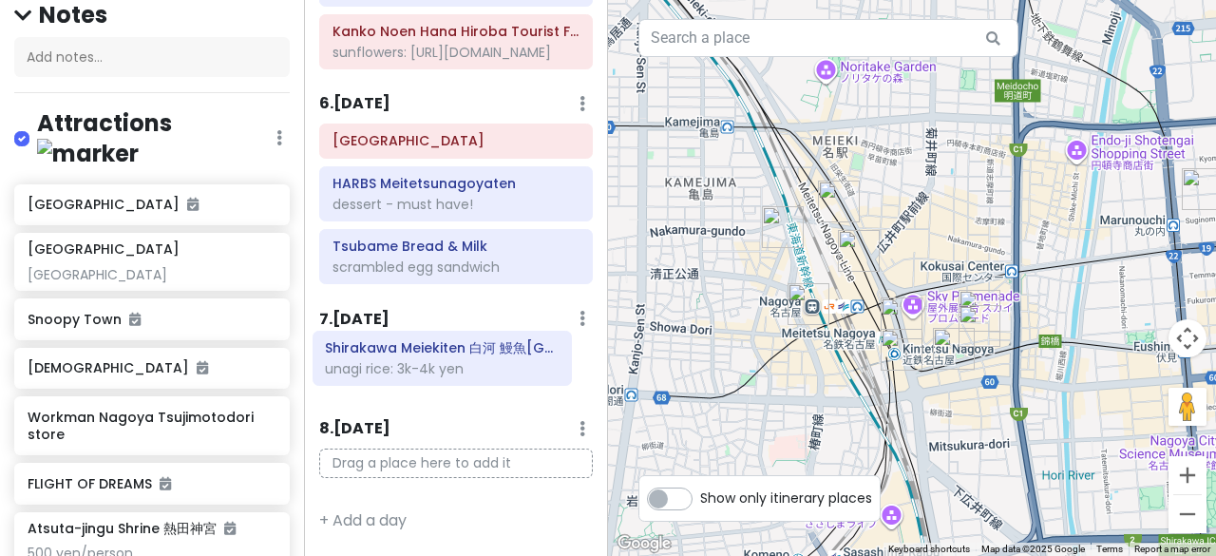
drag, startPoint x: 453, startPoint y: 162, endPoint x: 447, endPoint y: 366, distance: 204.4
click at [447, 366] on div "Itinerary × 1 . Fri 8/15 Edit Day Notes Delete Day Click to add day notes Shira…" at bounding box center [456, 278] width 304 height 556
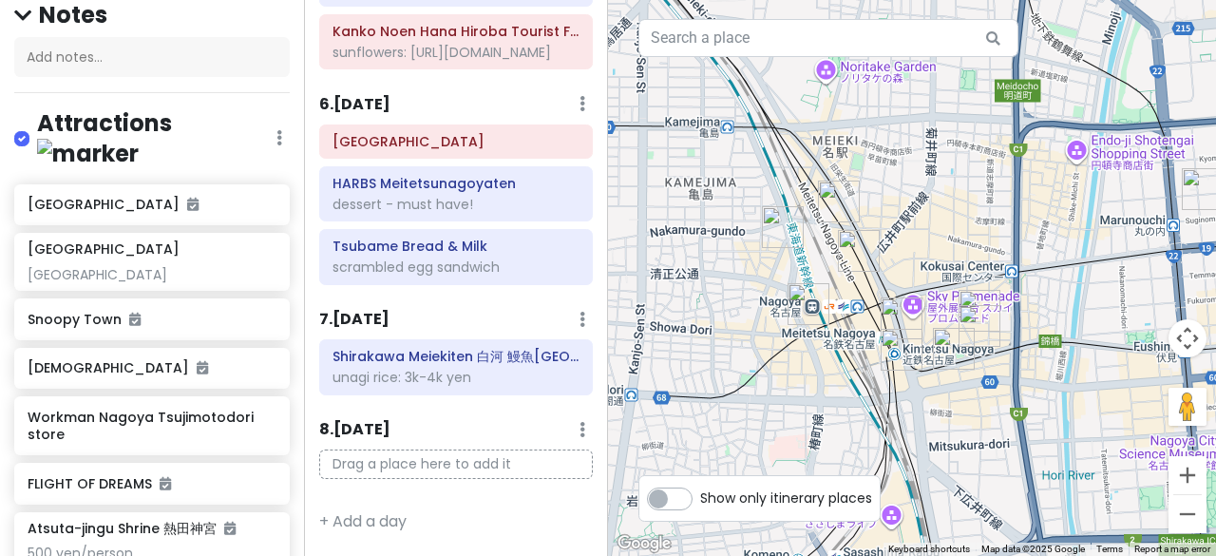
scroll to position [1321, 0]
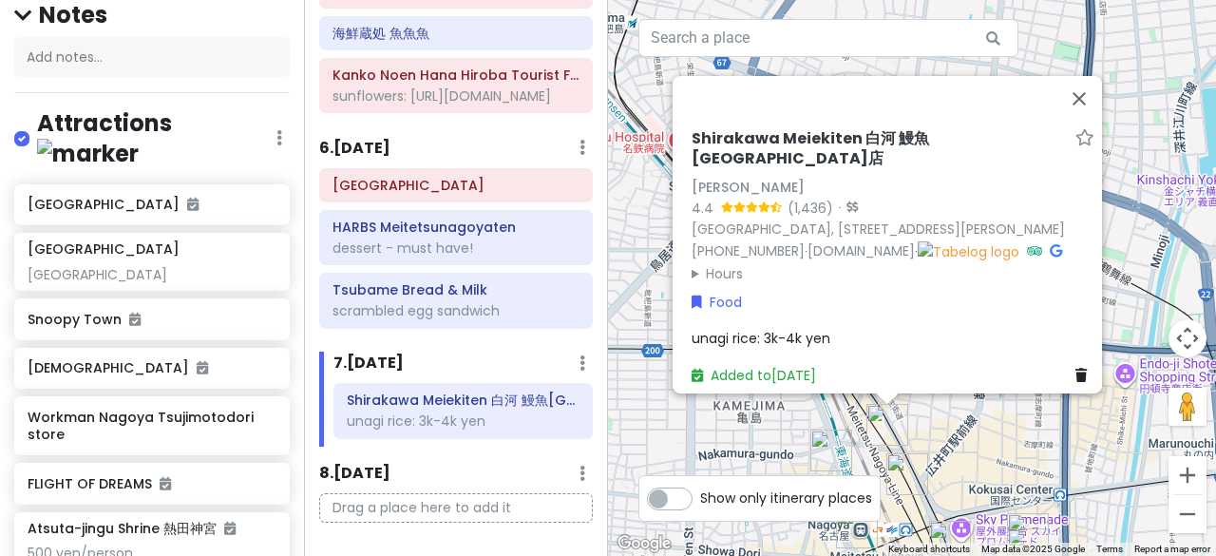
click at [717, 329] on span "unagi rice: 3k-4k yen" at bounding box center [761, 338] width 139 height 19
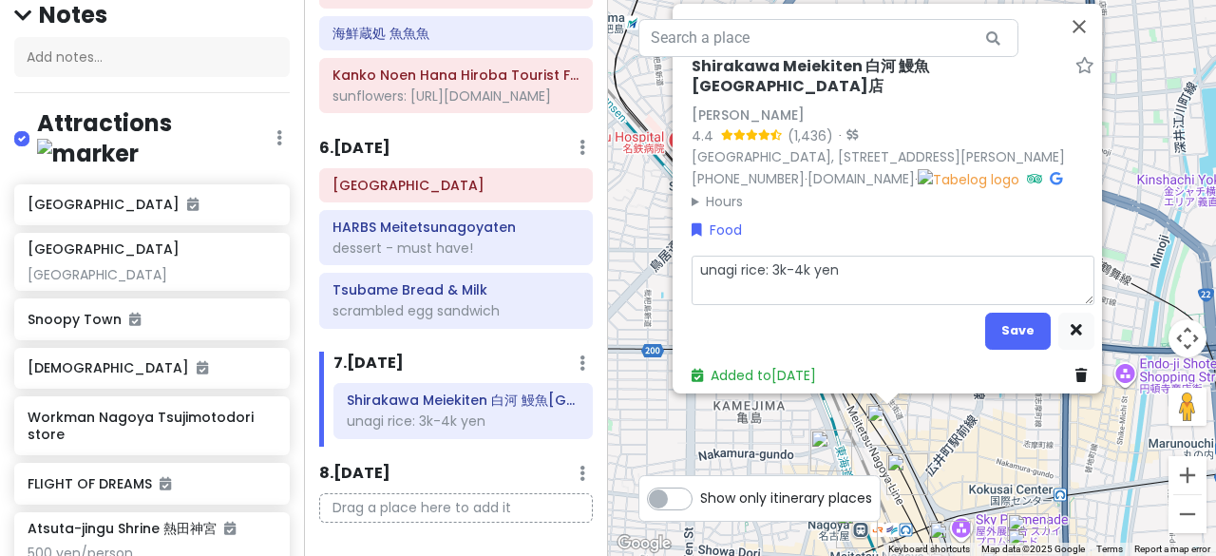
click at [812, 293] on textarea "unagi rice: 3k-4k yen" at bounding box center [893, 280] width 403 height 48
click at [854, 271] on textarea "unagi rice: 3k-4k yen" at bounding box center [893, 280] width 403 height 48
type textarea "x"
type textarea "unagi rice: 3k-4k yen"
type textarea "x"
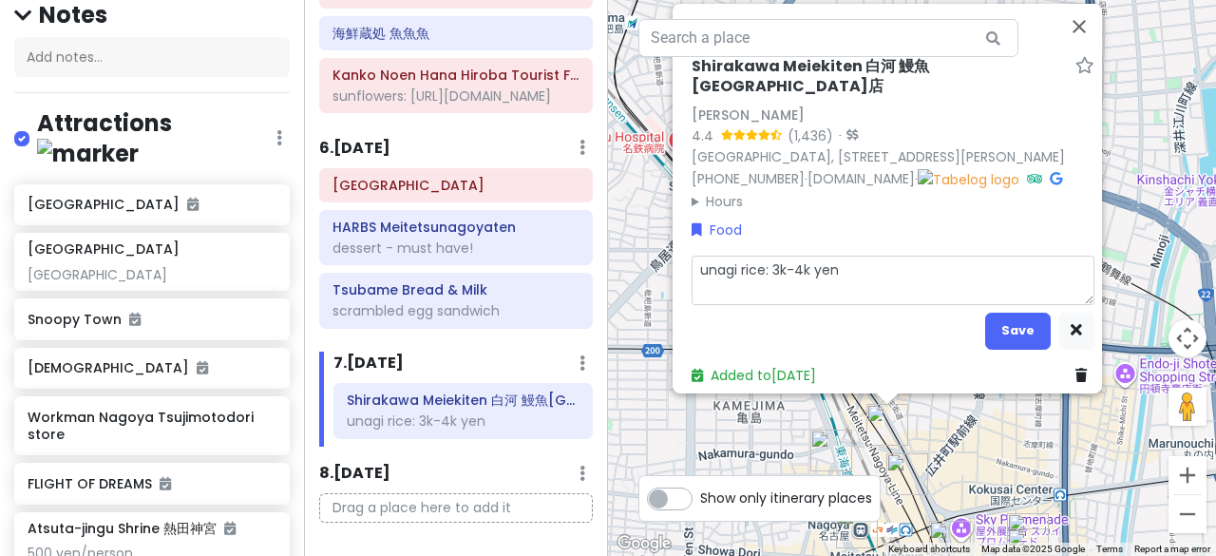
type textarea "unagi rice: 3k-4k yen 0"
type textarea "x"
type textarea "unagi rice: 3k-4k yen"
type textarea "x"
type textarea "unagi rice: 3k-4k yen -"
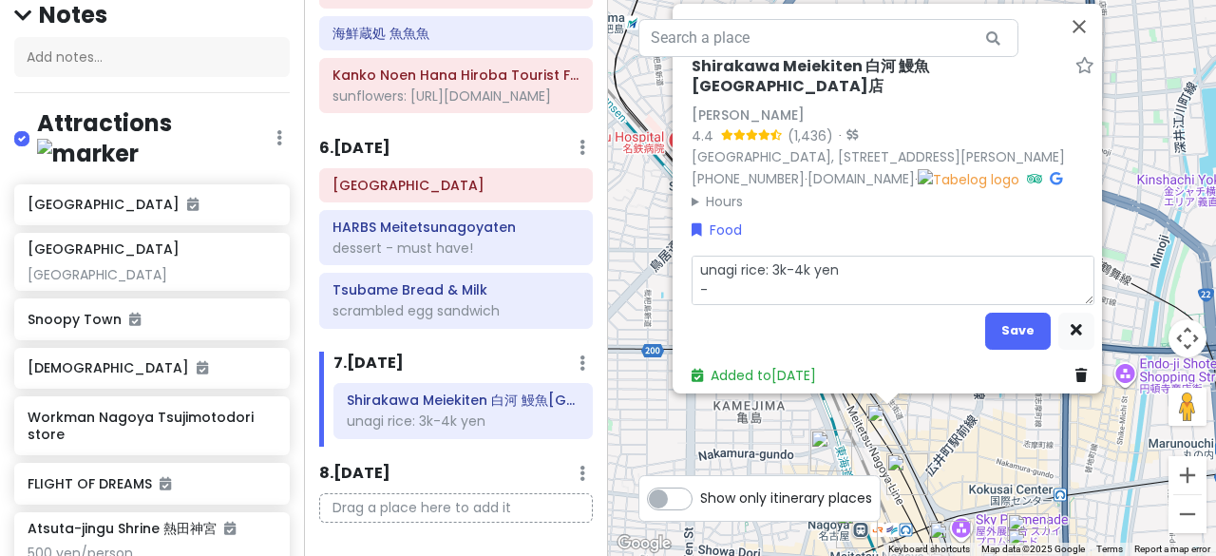
type textarea "x"
type textarea "unagi rice: 3k-4k yen -"
type textarea "x"
type textarea "unagi rice: 3k-4k yen - b"
type textarea "x"
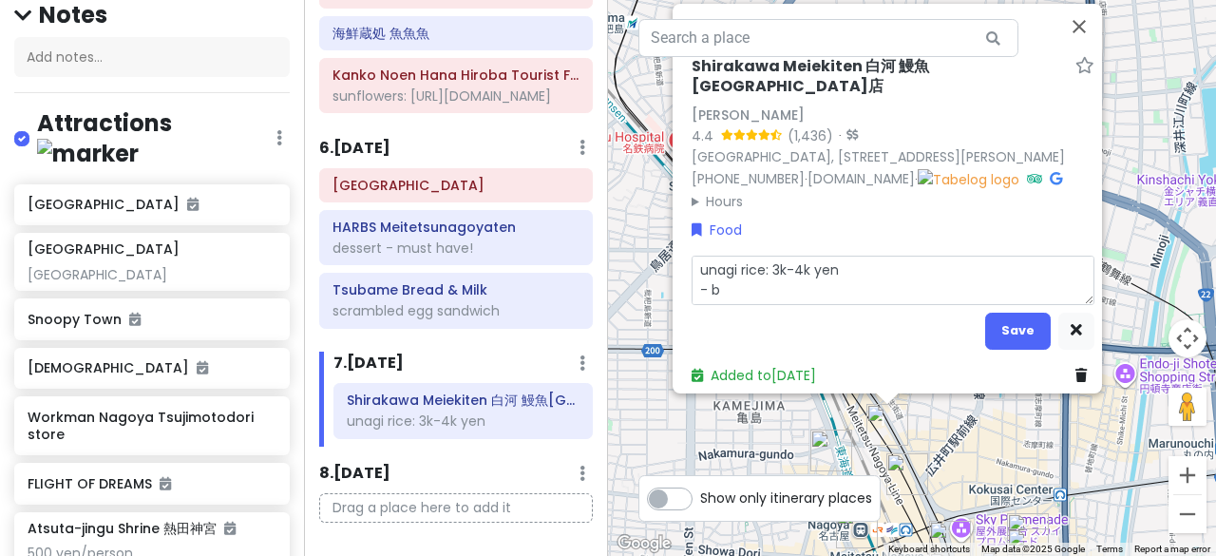
type textarea "unagi rice: 3k-4k yen - bo"
type textarea "x"
type textarea "unagi rice: 3k-4k yen - boo"
type textarea "x"
type textarea "unagi rice: 3k-4k yen - book"
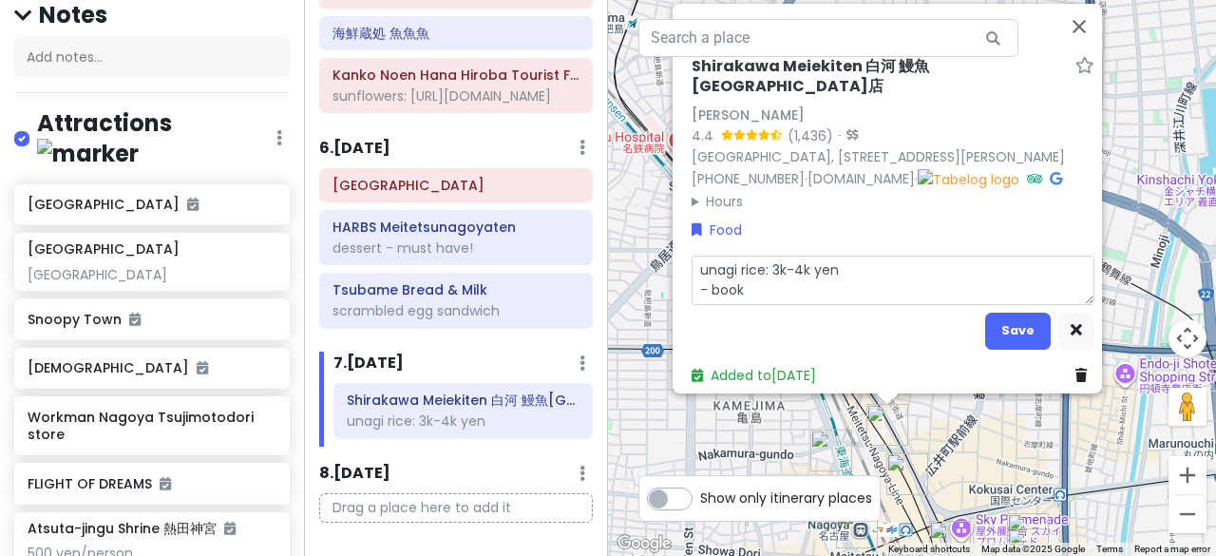
type textarea "x"
type textarea "unagi rice: 3k-4k yen - booki"
type textarea "x"
type textarea "unagi rice: 3k-4k yen - bookin"
type textarea "x"
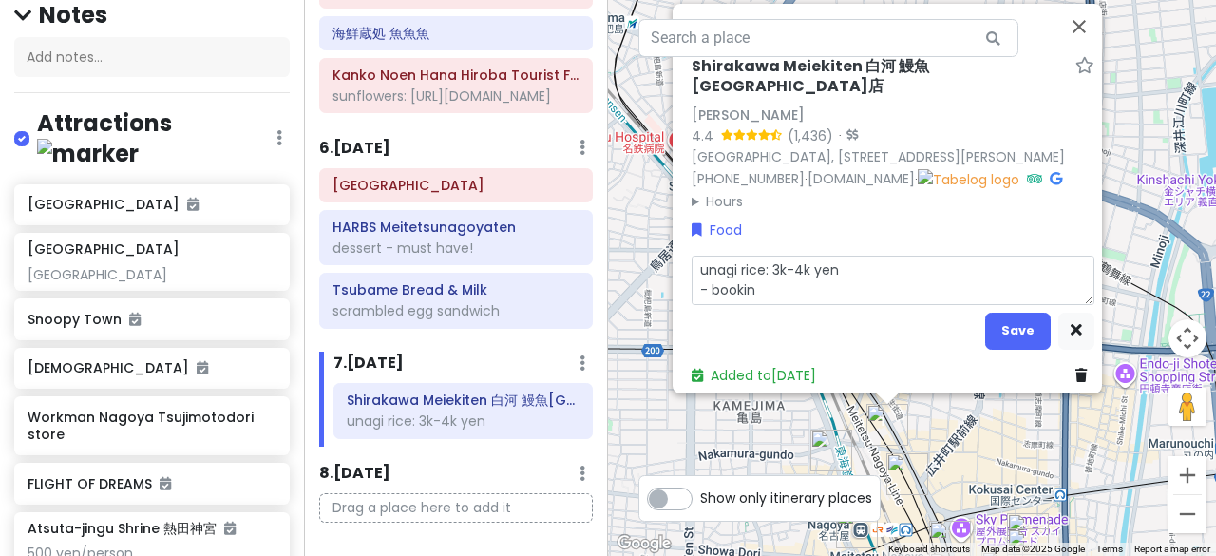
type textarea "unagi rice: 3k-4k yen - booking"
type textarea "x"
type textarea "unagi rice: 3k-4k yen - booking"
type textarea "x"
type textarea "unagi rice: 3k-4k yen - booking 1"
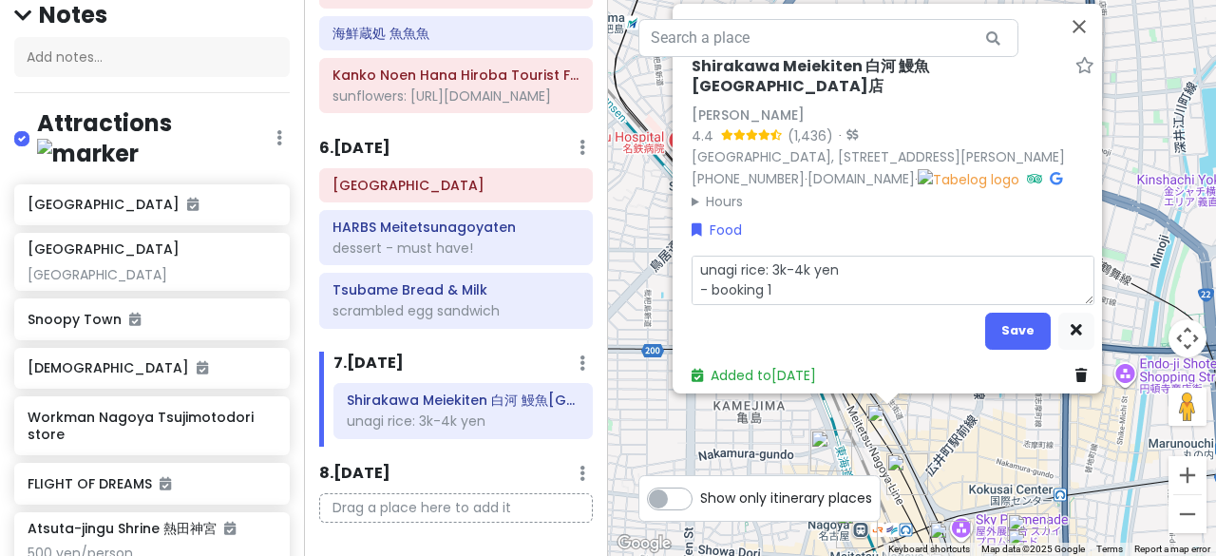
type textarea "x"
type textarea "unagi rice: 3k-4k yen - booking 11"
type textarea "x"
type textarea "unagi rice: 3k-4k yen - booking 11s"
type textarea "x"
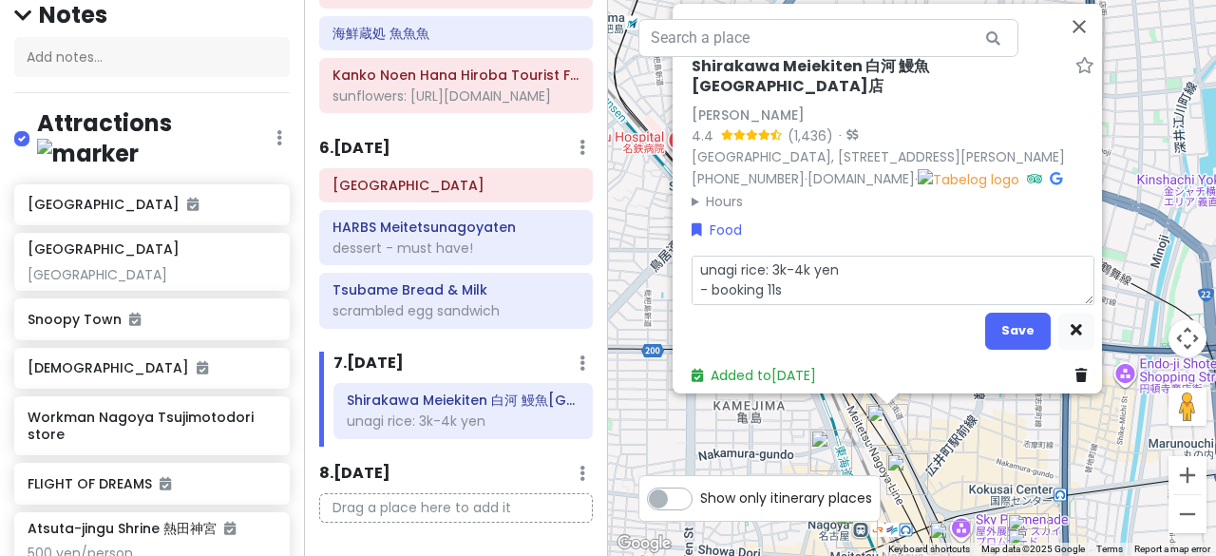
type textarea "unagi rice: 3k-4k yen - booking 11sm"
type textarea "x"
type textarea "unagi rice: 3k-4k yen - booking 11s"
type textarea "x"
type textarea "unagi rice: 3k-4k yen - booking 11"
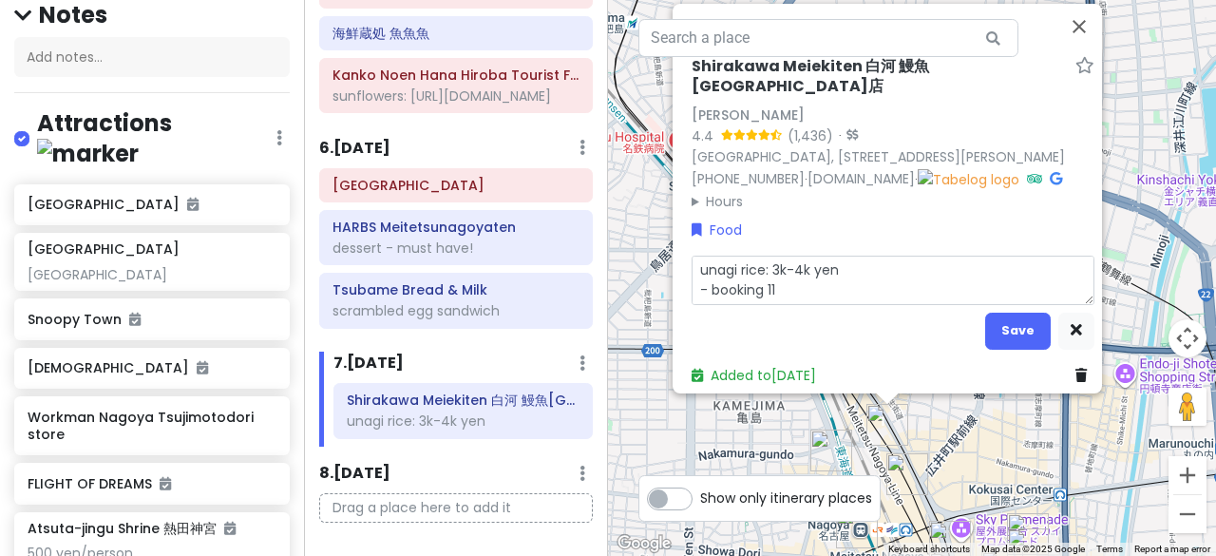
type textarea "x"
type textarea "unagi rice: 3k-4k yen - booking 11am"
type textarea "x"
type textarea "unagi rice: 3k-4k yen - booking 11am"
click at [995, 332] on button "Save" at bounding box center [1018, 330] width 66 height 37
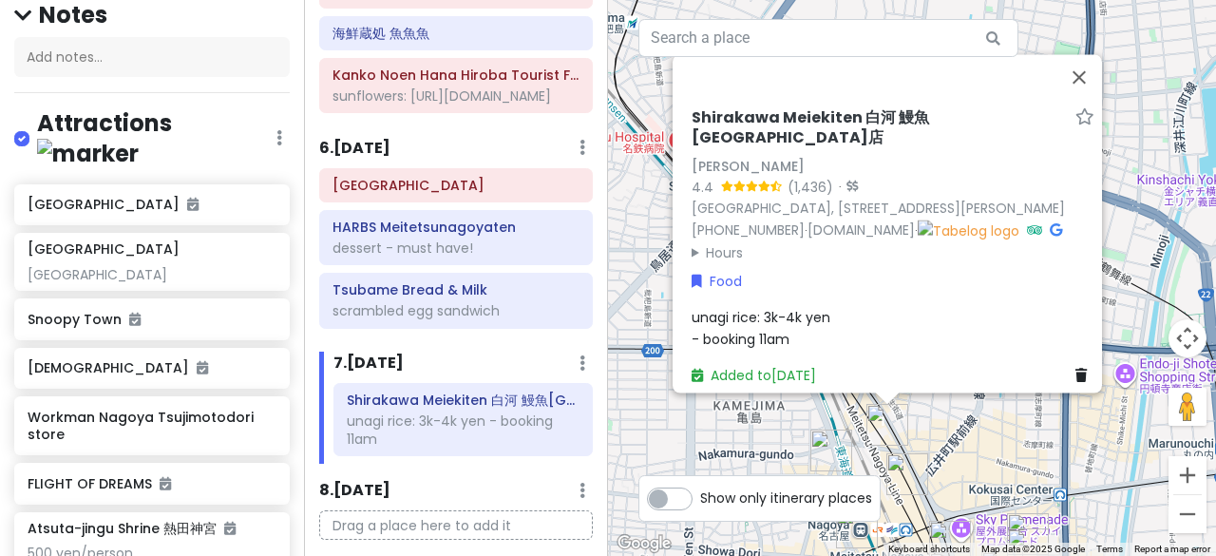
click at [736, 451] on div "Shirakawa Meiekiten 白河 鰻魚飯 名駅店 Shirakawa Meiekiten 4.4 (1,436) · Japan, 〒451-00…" at bounding box center [912, 278] width 608 height 556
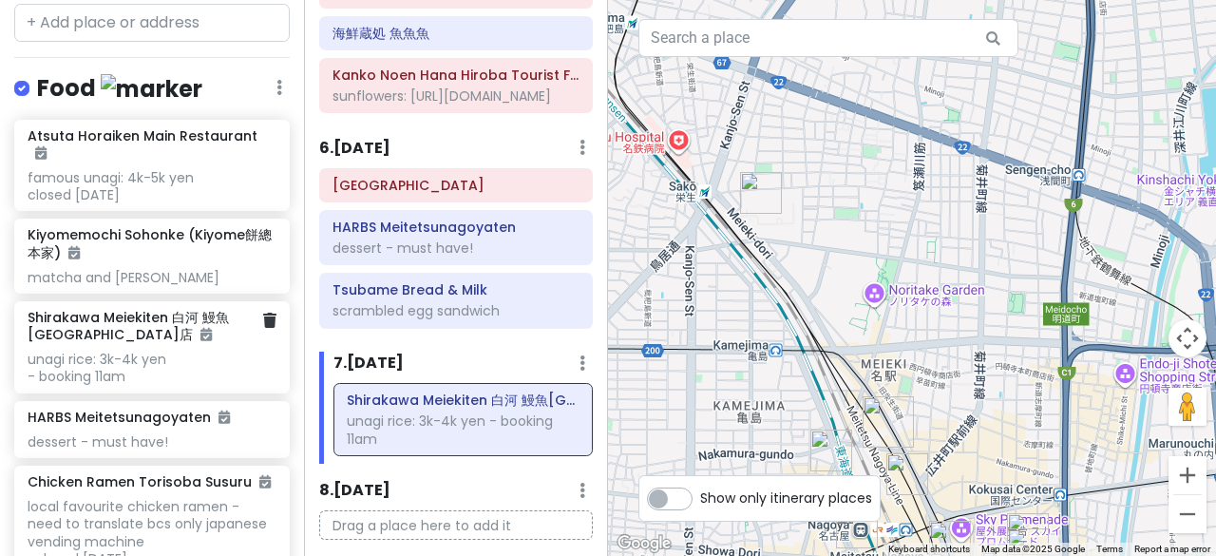
scroll to position [1945, 0]
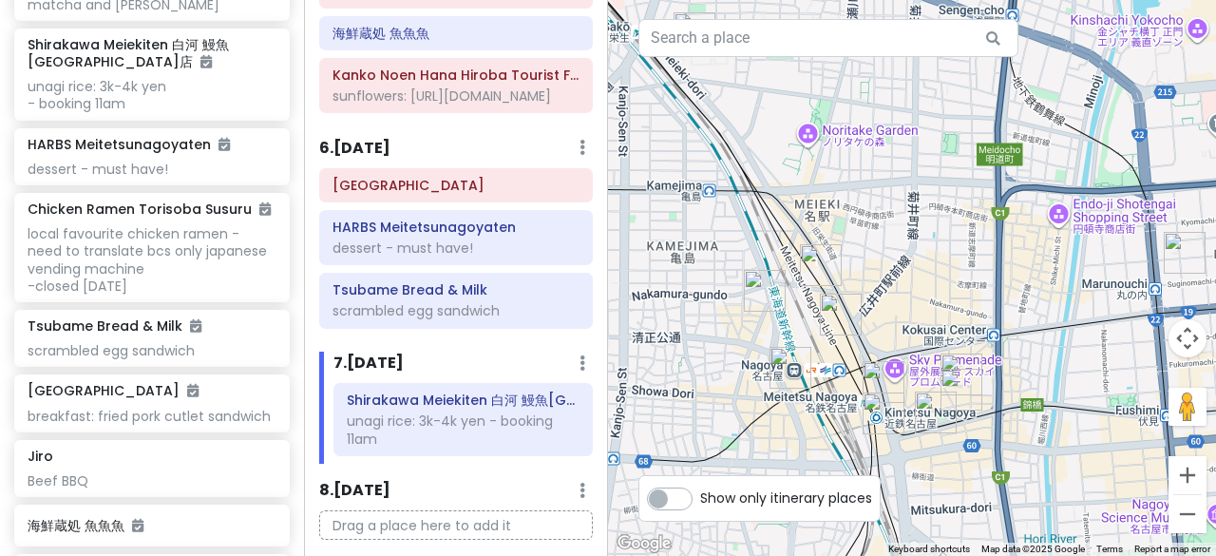
drag, startPoint x: 806, startPoint y: 382, endPoint x: 741, endPoint y: 215, distance: 179.3
click at [741, 215] on div at bounding box center [912, 278] width 608 height 556
click at [887, 380] on img "Konparu Sun Road" at bounding box center [884, 380] width 42 height 42
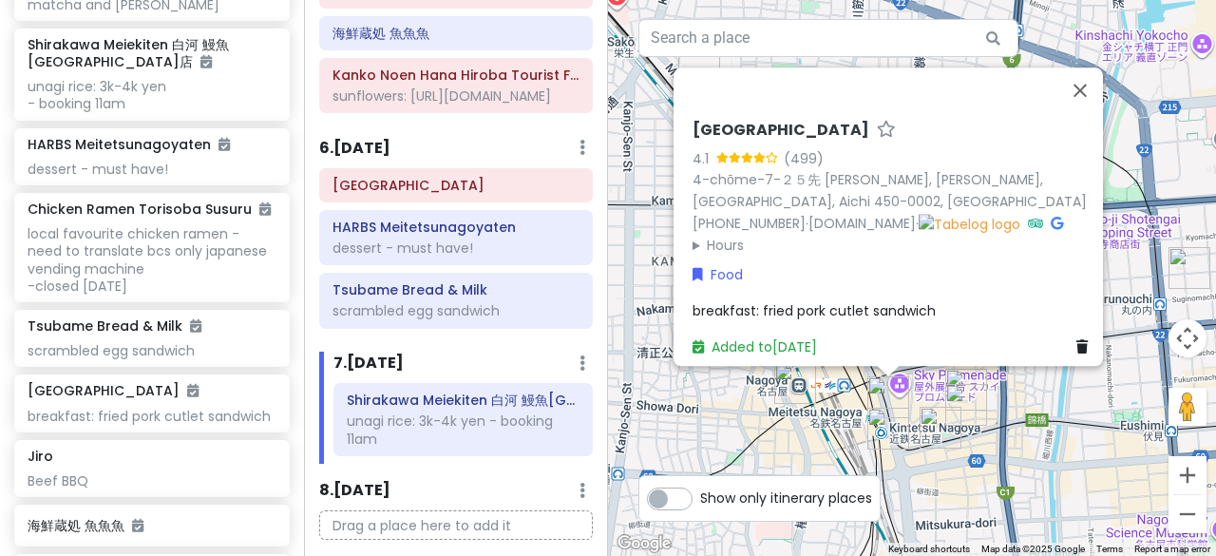
click at [821, 408] on div "Konparu Sun Road 4.1 (499) 4-chōme-7-２５先 Meieki, Nakamura Ward, Nagoya, Aichi 4…" at bounding box center [912, 278] width 608 height 556
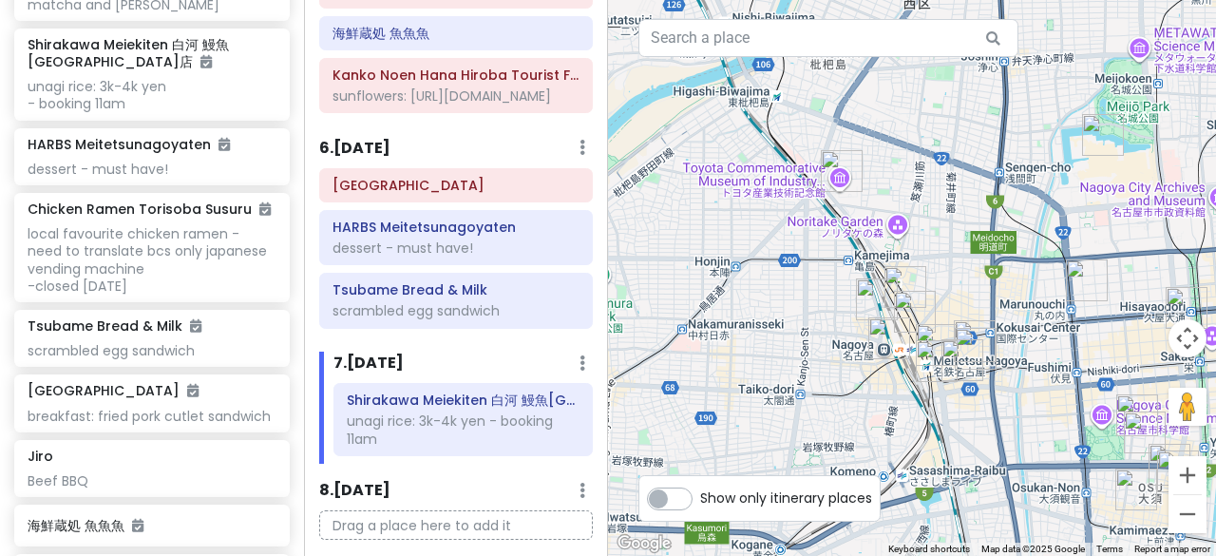
click at [873, 283] on img "Sekai no Yamachan" at bounding box center [877, 299] width 42 height 42
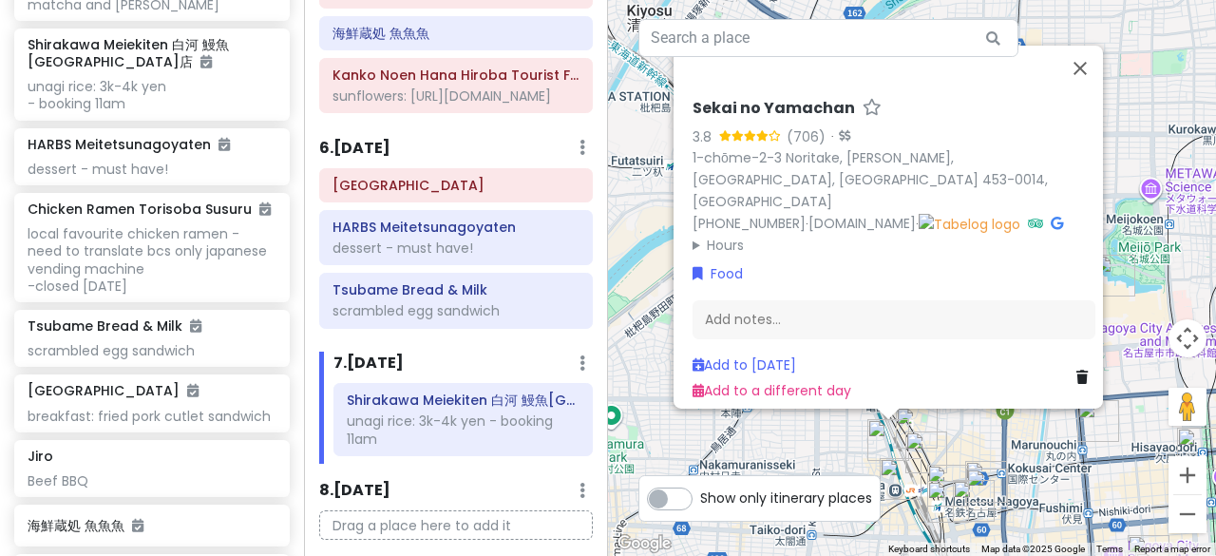
click at [916, 424] on img "Shirakawa Meiekiten 白河 鰻魚飯 名駅店" at bounding box center [917, 428] width 42 height 42
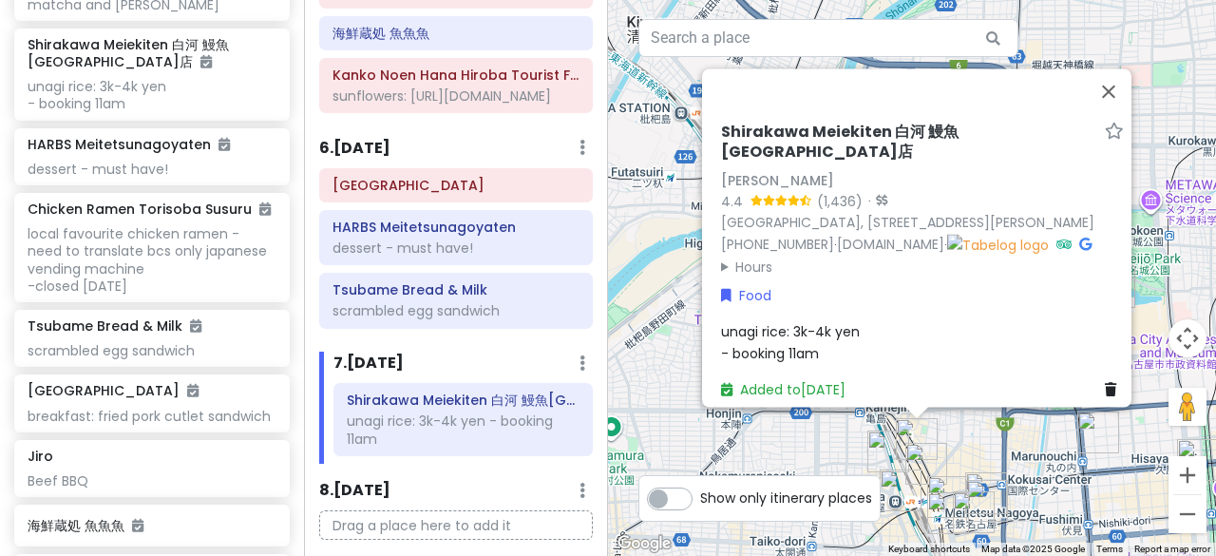
click at [994, 236] on div "Shirakawa Meiekiten 白河 鰻魚飯 名駅店 Shirakawa Meiekiten 4.4 (1,436) · Japan, 〒451-00…" at bounding box center [922, 199] width 403 height 155
click at [1080, 237] on icon at bounding box center [1086, 243] width 12 height 13
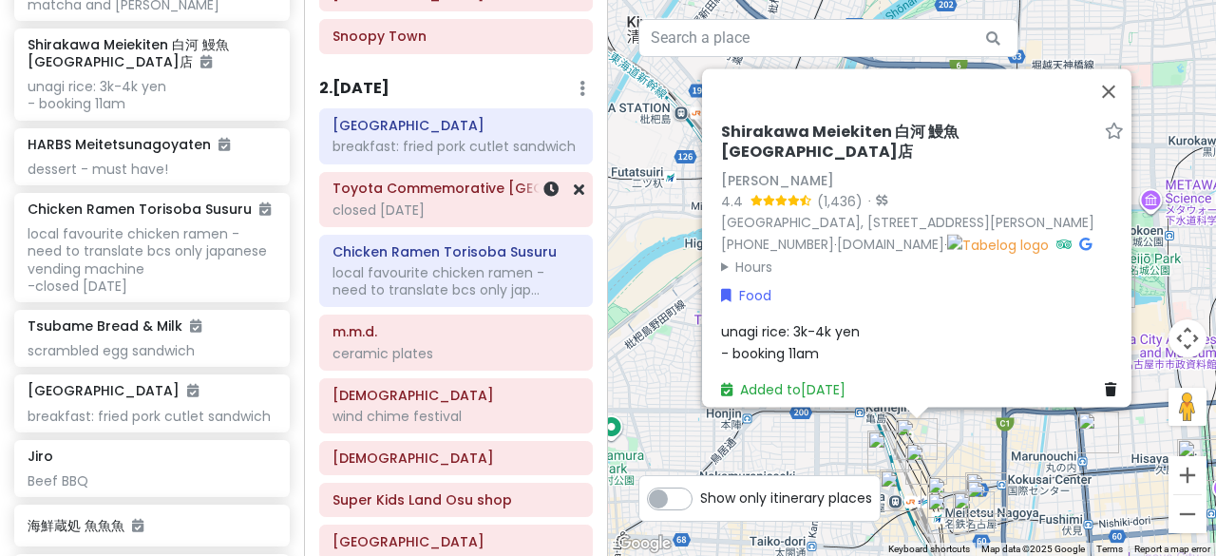
scroll to position [190, 0]
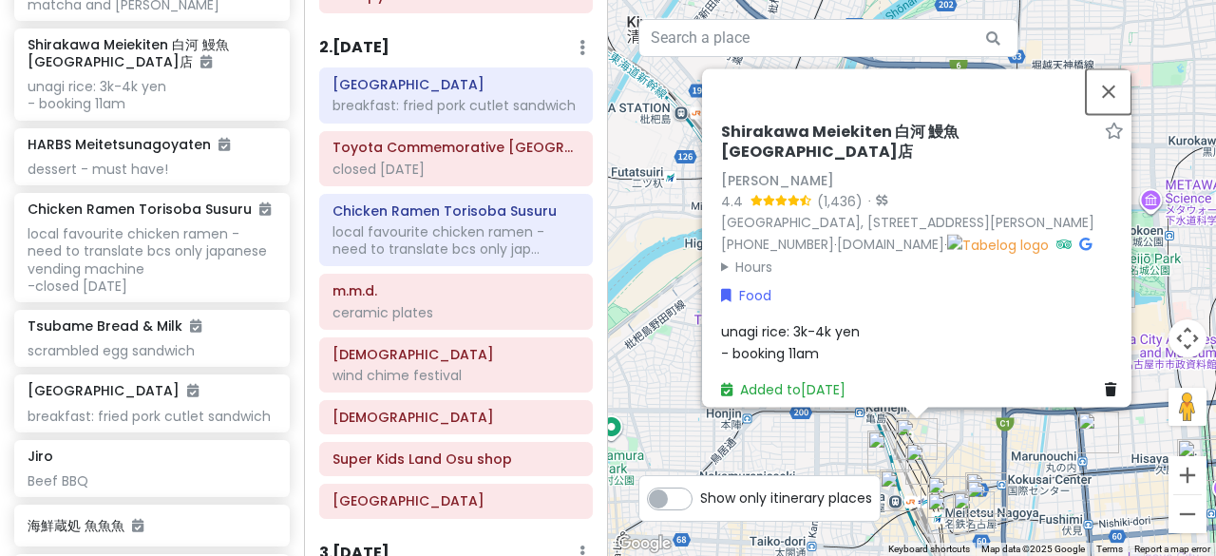
click at [1113, 77] on button "Close" at bounding box center [1109, 91] width 46 height 46
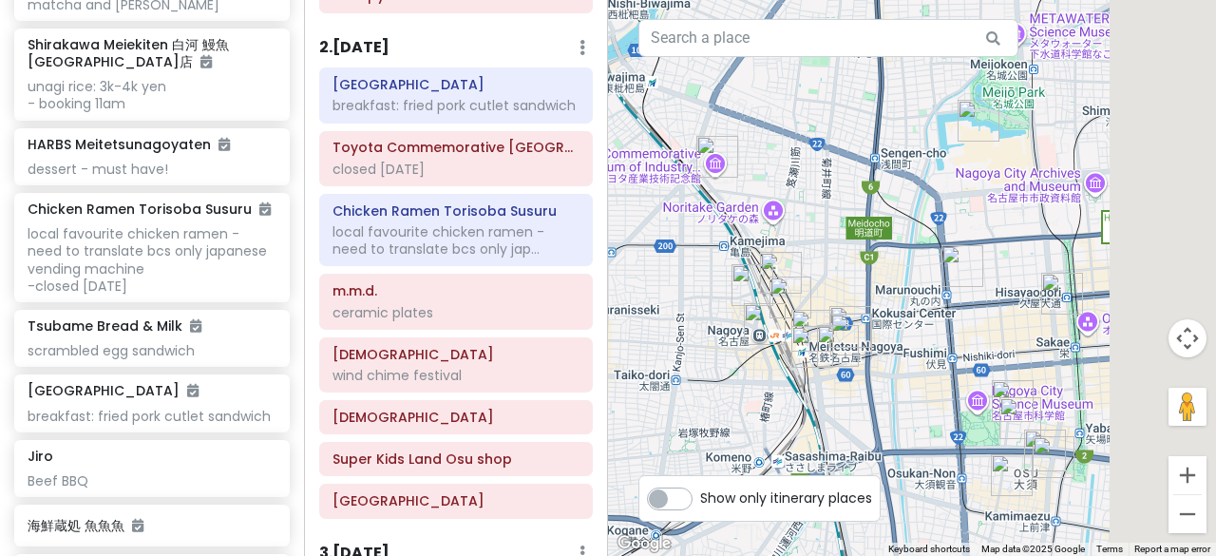
drag, startPoint x: 918, startPoint y: 394, endPoint x: 772, endPoint y: 199, distance: 244.4
click at [772, 199] on div at bounding box center [912, 278] width 608 height 556
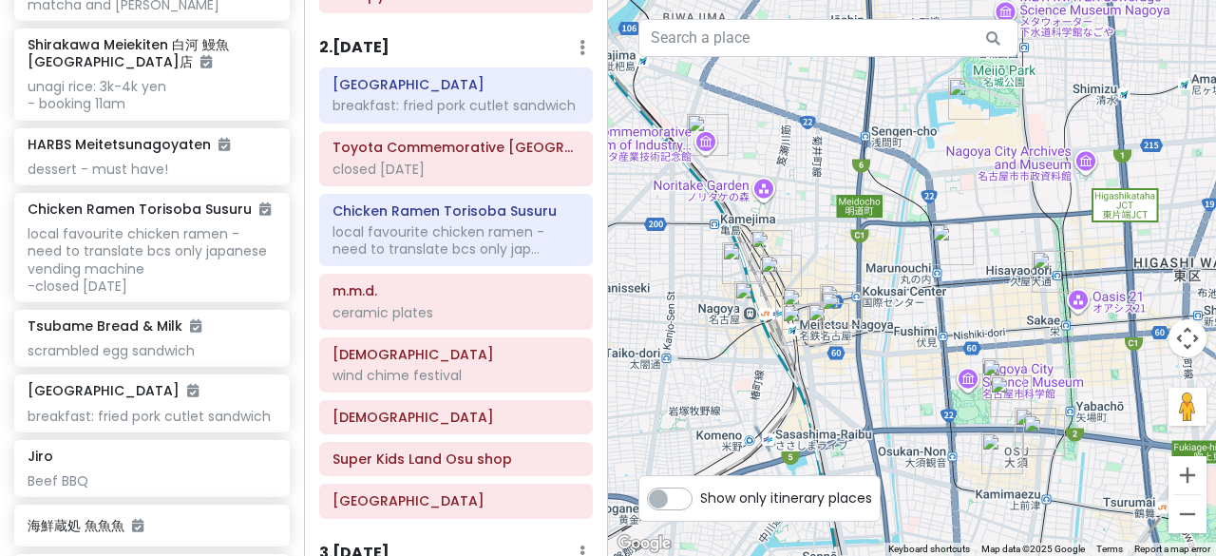
click at [770, 275] on img "Snoopy Town" at bounding box center [781, 276] width 42 height 42
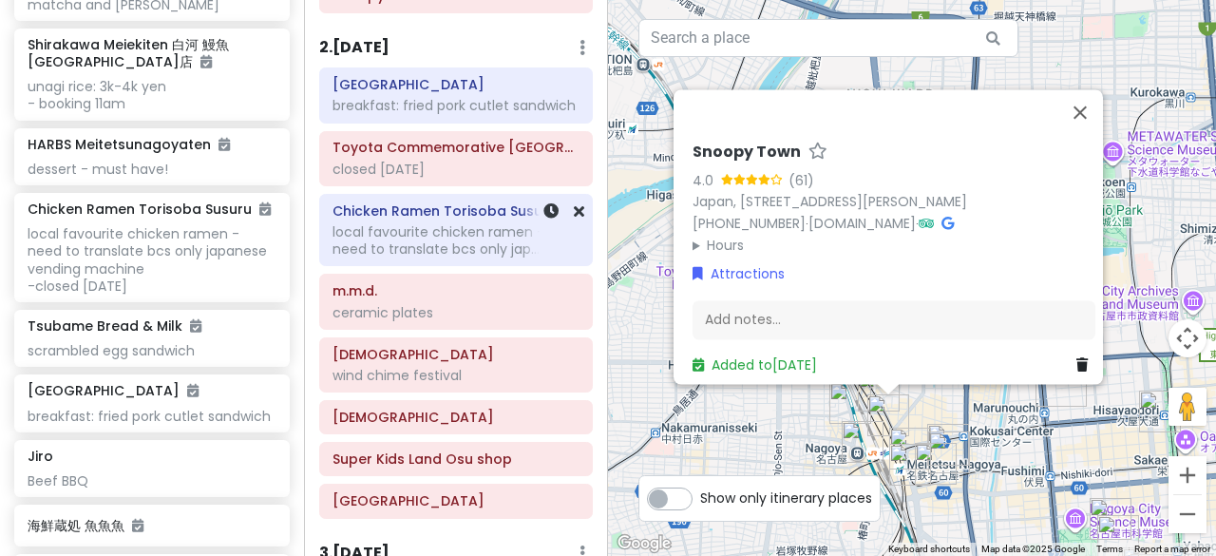
click at [433, 114] on div "local favourite chicken ramen - need to translate bcs only jap..." at bounding box center [456, 105] width 247 height 17
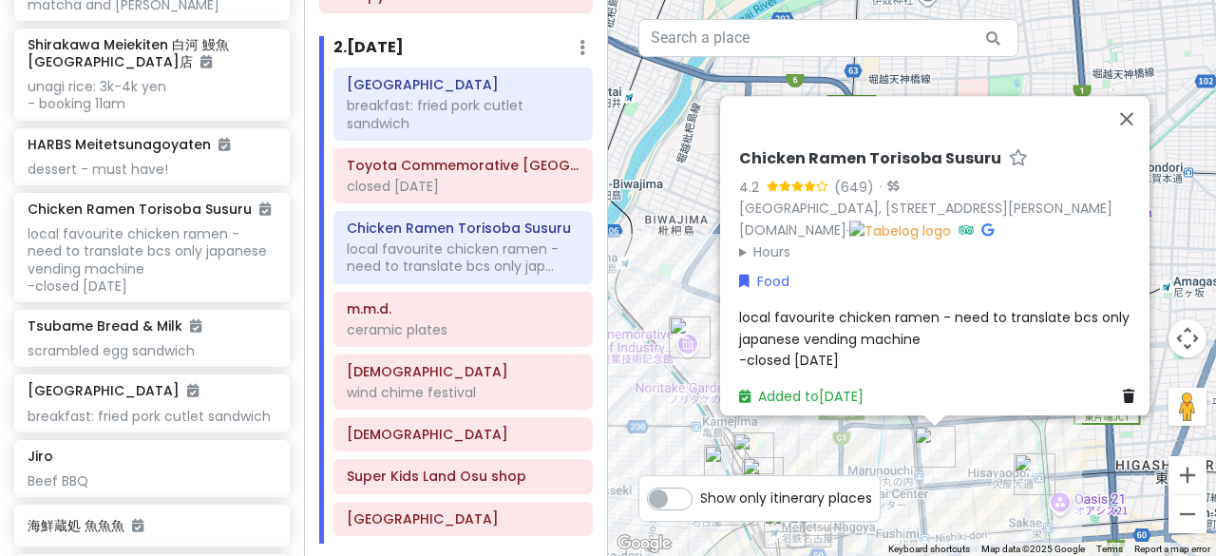
click at [984, 453] on div "Chicken Ramen Torisoba Susuru 4.2 (649) · Japan, 〒460-0002 Aichi, Nagoya, Naka …" at bounding box center [912, 278] width 608 height 556
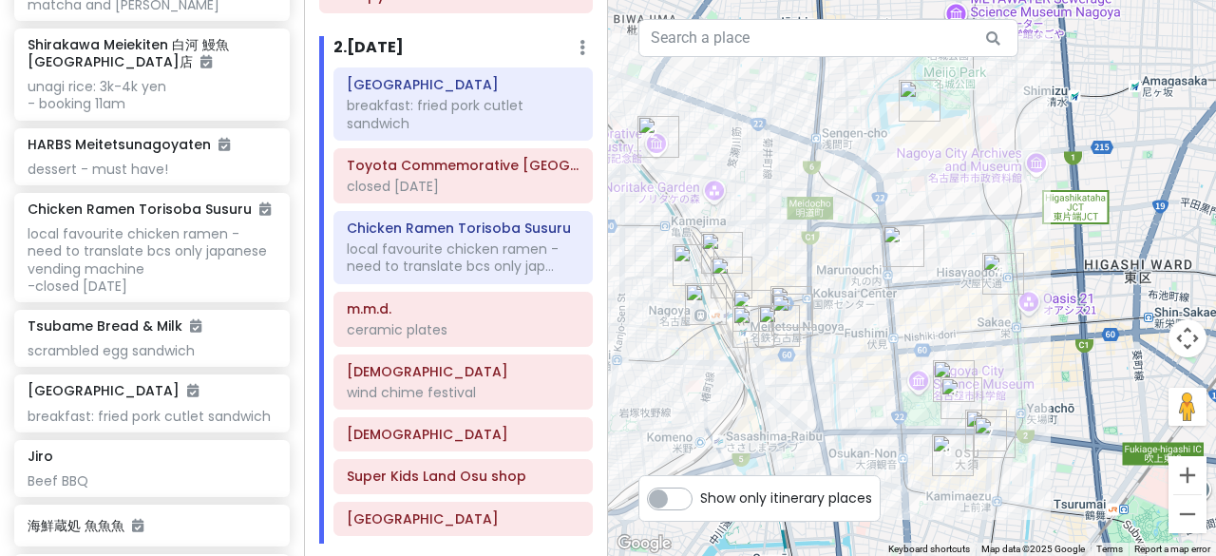
drag, startPoint x: 977, startPoint y: 439, endPoint x: 946, endPoint y: 237, distance: 204.8
click at [946, 237] on div at bounding box center [912, 278] width 608 height 556
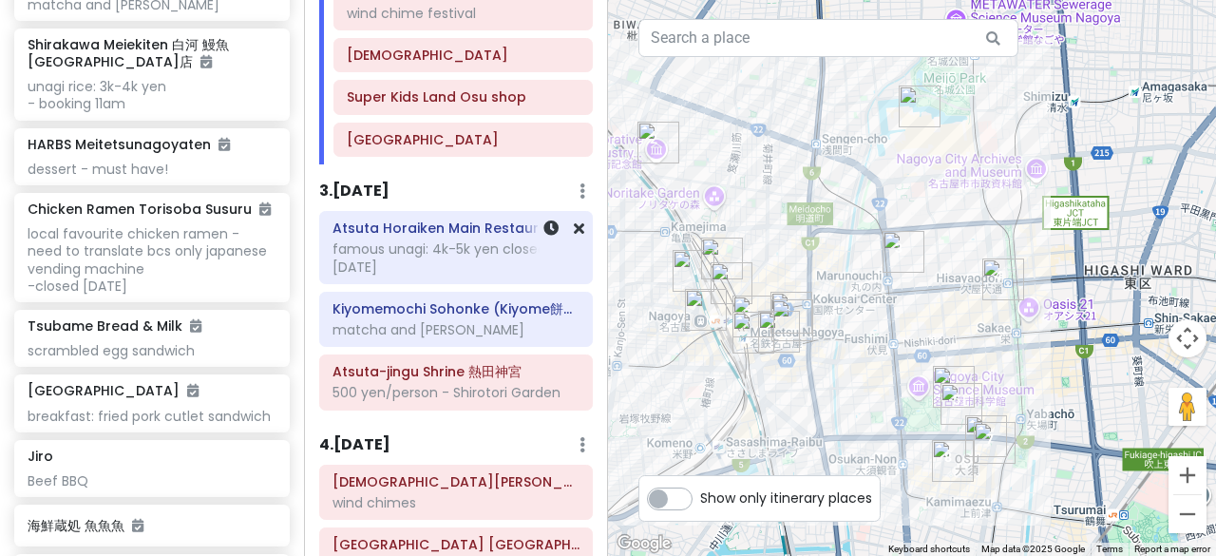
scroll to position [570, 0]
click at [918, 95] on img "Honmaru Palace Museum Shop" at bounding box center [920, 107] width 42 height 42
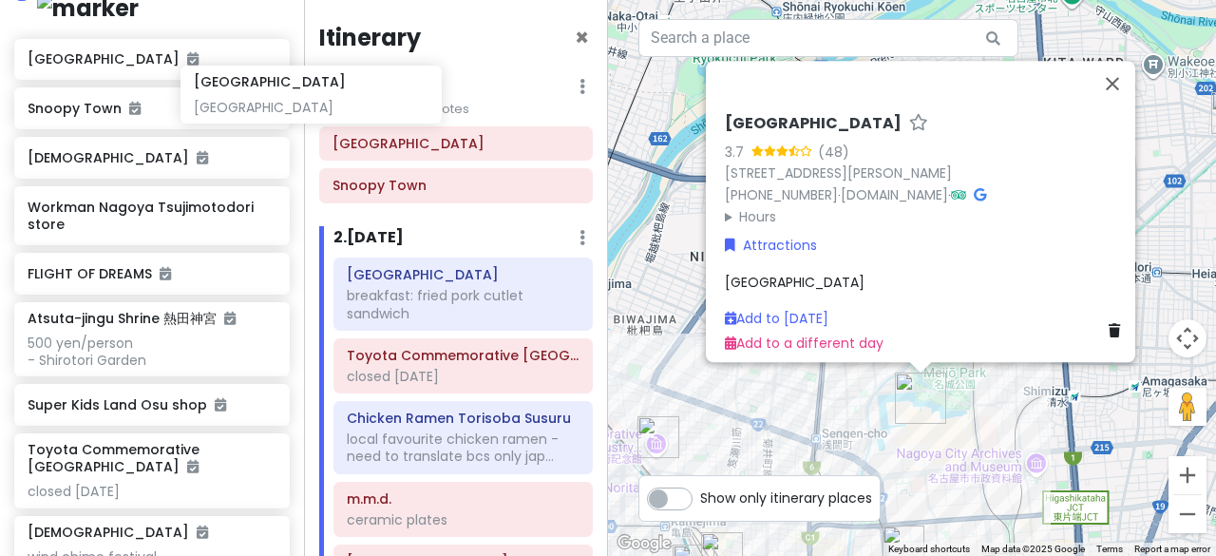
scroll to position [378, 1]
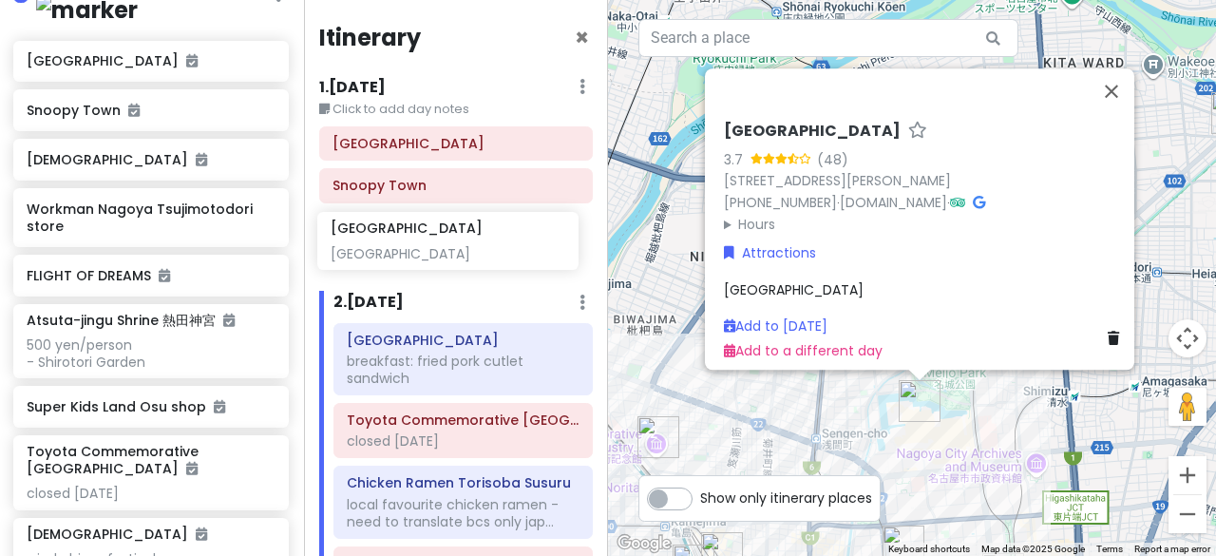
drag, startPoint x: 103, startPoint y: 73, endPoint x: 406, endPoint y: 246, distance: 349.0
click at [406, 246] on div "Nagoya Private Change Dates Make a Copy Delete Trip Go Pro ⚡️ Give Feedback 💡 S…" at bounding box center [608, 278] width 1216 height 556
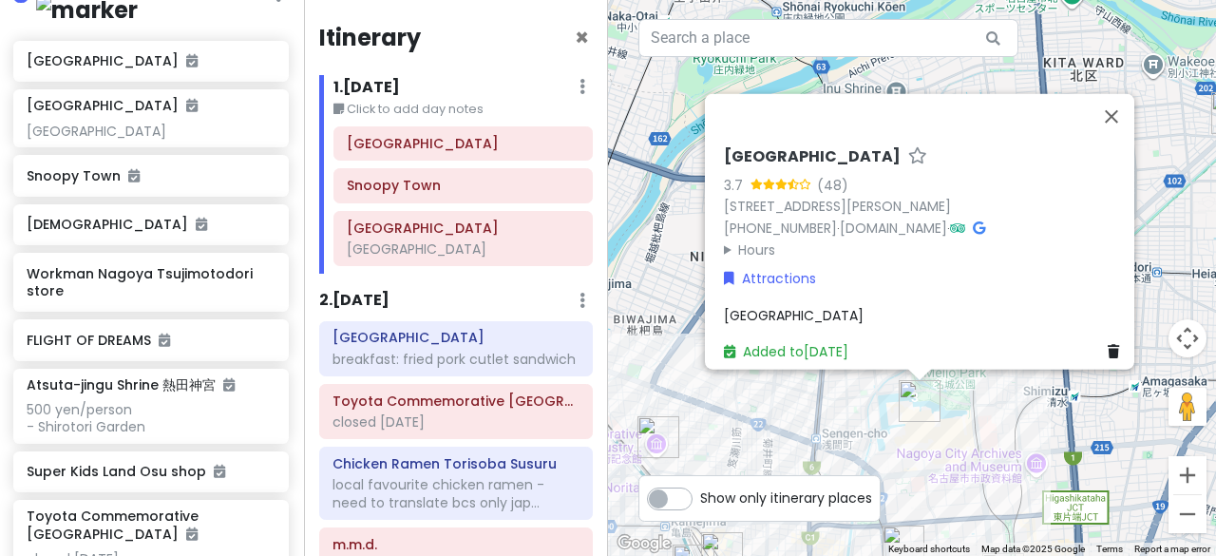
click at [775, 391] on div "Honmaru Palace Museum Shop 3.7 (48) 1-1 Honmaru, Naka Ward, Nagoya, Aichi 460-0…" at bounding box center [912, 278] width 608 height 556
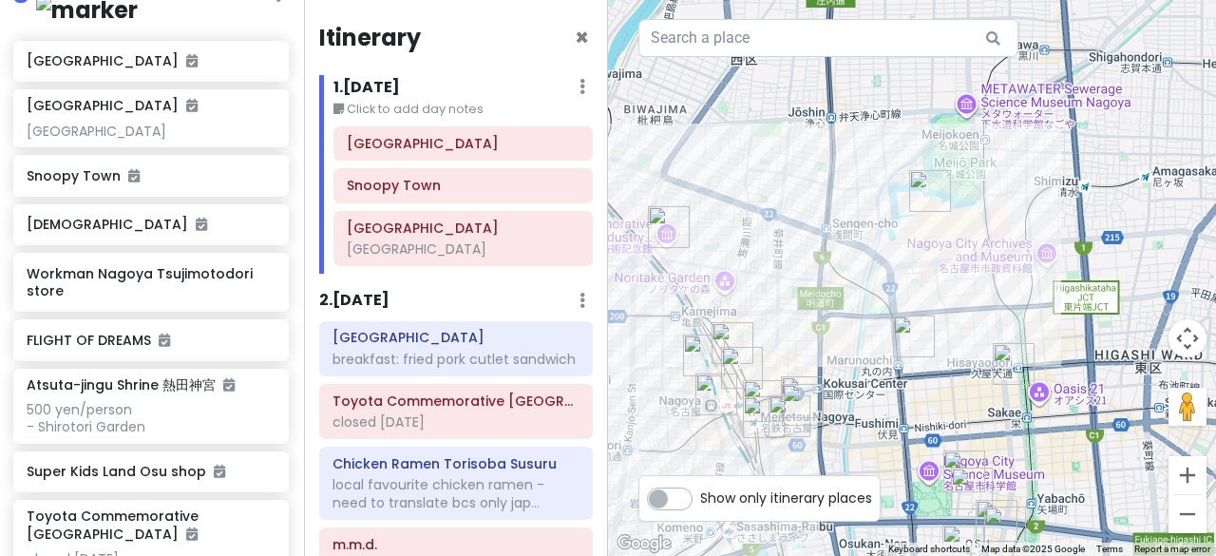
drag, startPoint x: 803, startPoint y: 390, endPoint x: 812, endPoint y: 191, distance: 198.8
click at [813, 181] on div at bounding box center [912, 278] width 608 height 556
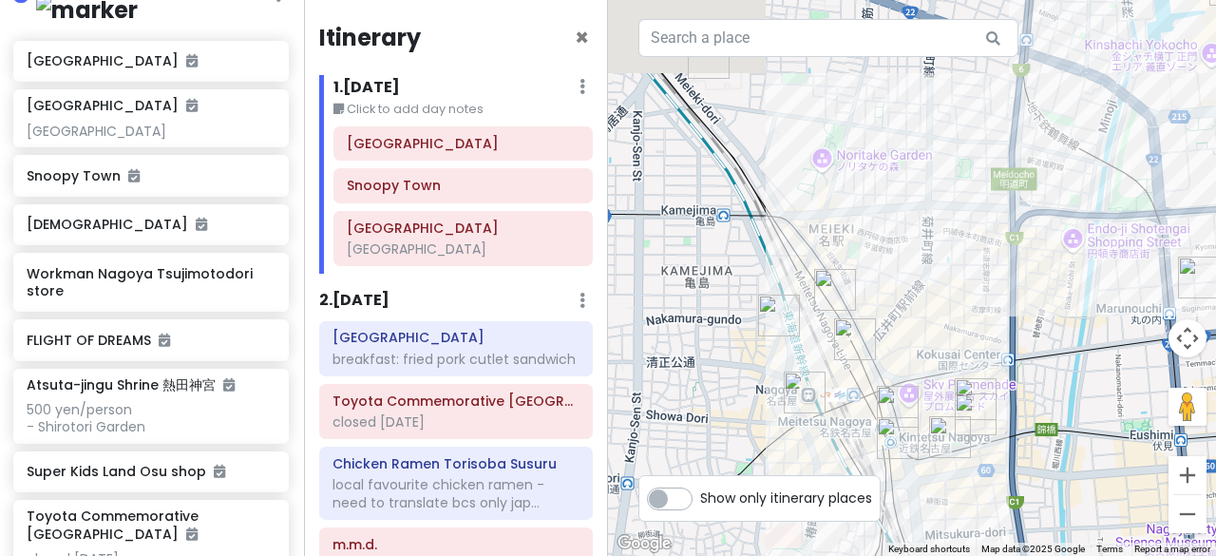
drag, startPoint x: 788, startPoint y: 374, endPoint x: 975, endPoint y: 336, distance: 191.0
click at [975, 336] on div at bounding box center [912, 278] width 608 height 556
click at [831, 290] on img "Shirakawa Meiekiten 白河 鰻魚飯 名駅店" at bounding box center [835, 290] width 42 height 42
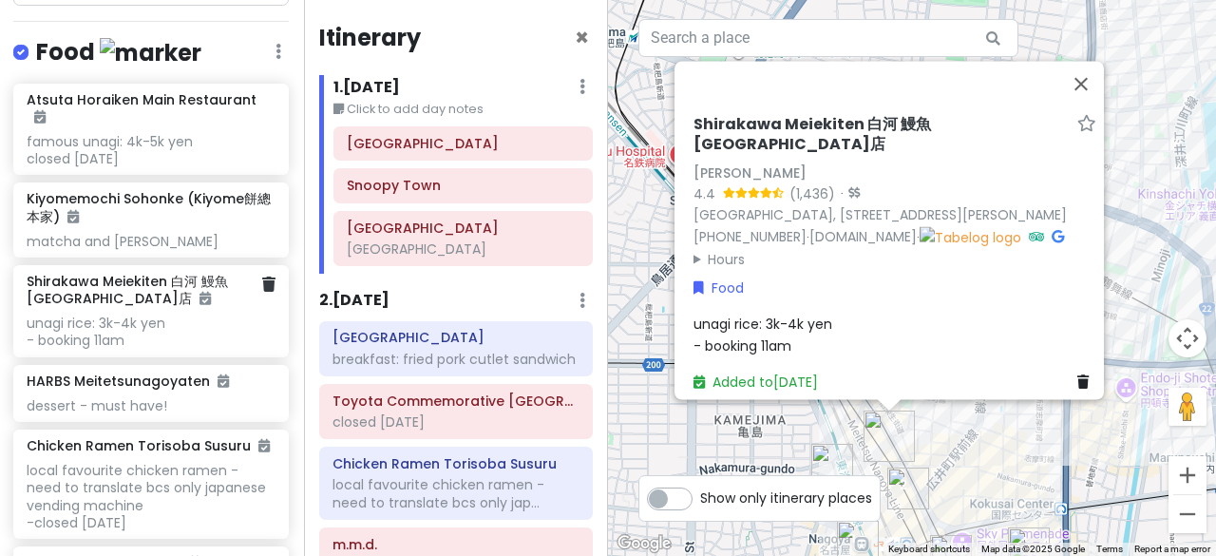
scroll to position [1709, 27]
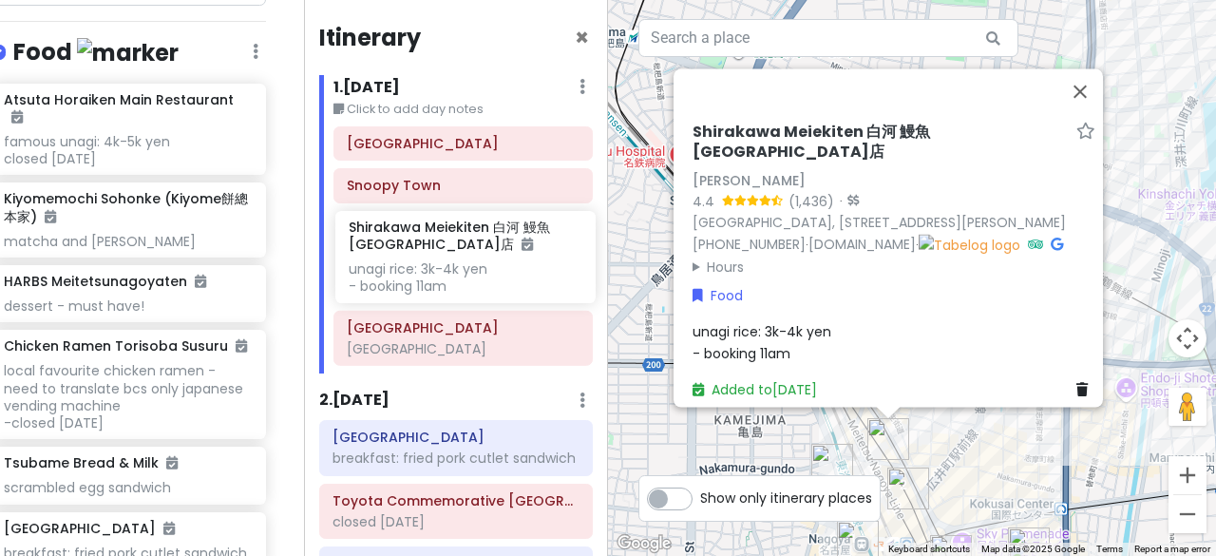
drag, startPoint x: 158, startPoint y: 232, endPoint x: 476, endPoint y: 271, distance: 320.7
click at [476, 271] on div "Nagoya Private Change Dates Make a Copy Delete Trip Go Pro ⚡️ Give Feedback 💡 S…" at bounding box center [608, 278] width 1216 height 556
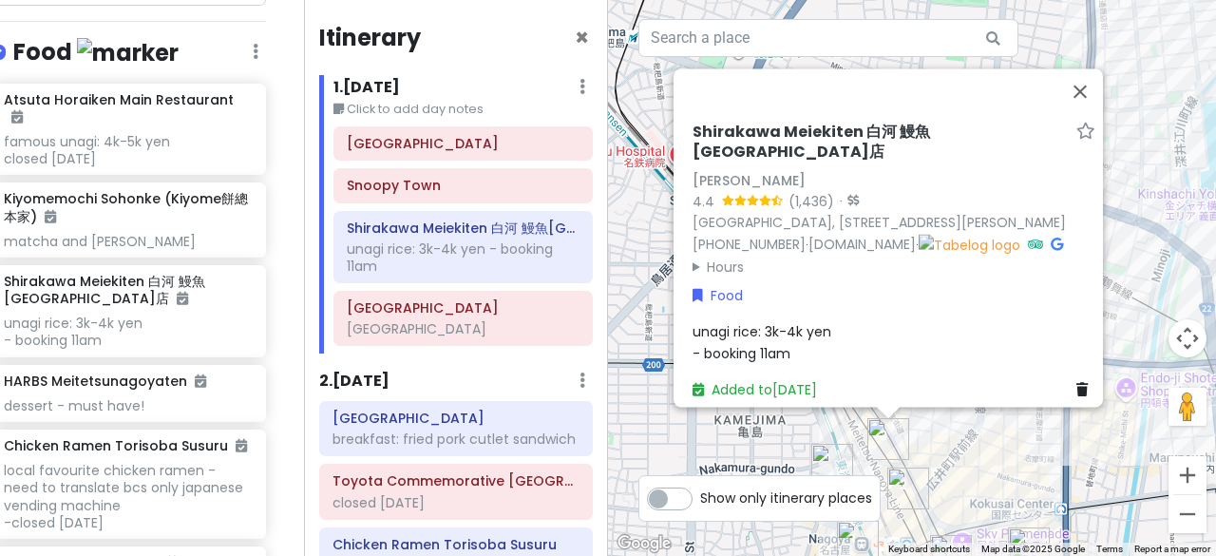
click at [755, 447] on div "Shirakawa Meiekiten 白河 鰻魚飯 名駅店 Shirakawa Meiekiten 4.4 (1,436) · Japan, 〒451-00…" at bounding box center [912, 278] width 608 height 556
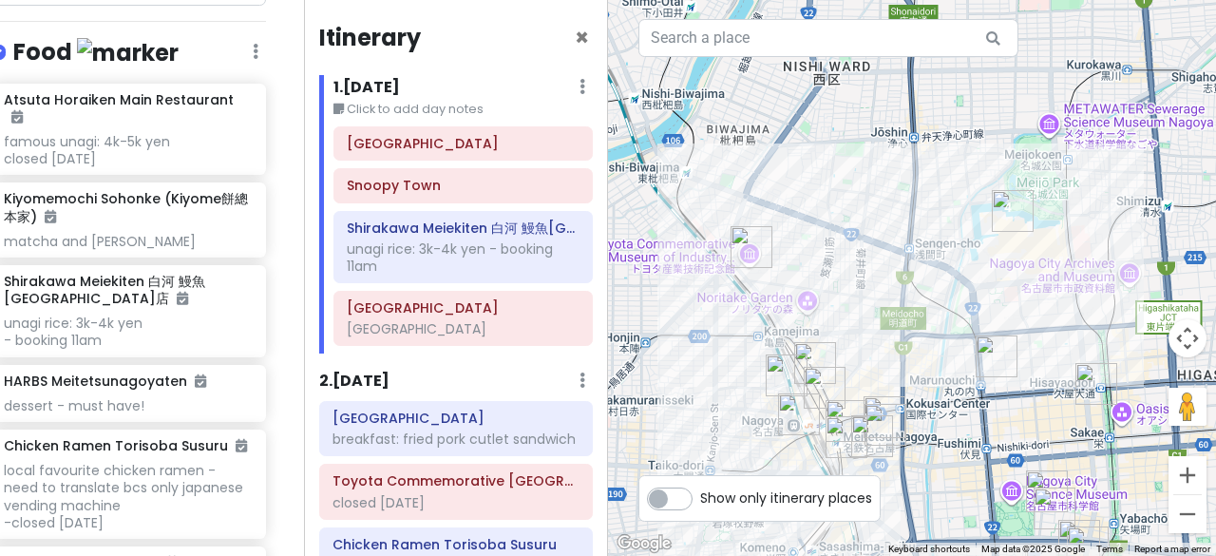
drag, startPoint x: 797, startPoint y: 379, endPoint x: 750, endPoint y: 297, distance: 94.5
click at [750, 297] on div at bounding box center [912, 278] width 608 height 556
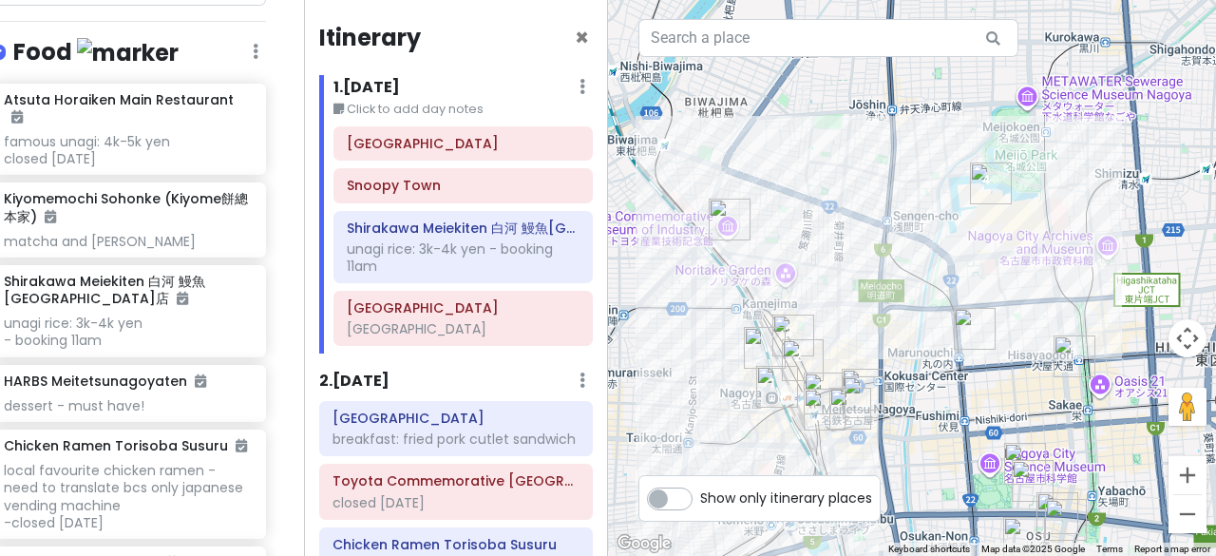
click at [754, 337] on img "Sekai no Yamachan" at bounding box center [765, 348] width 42 height 42
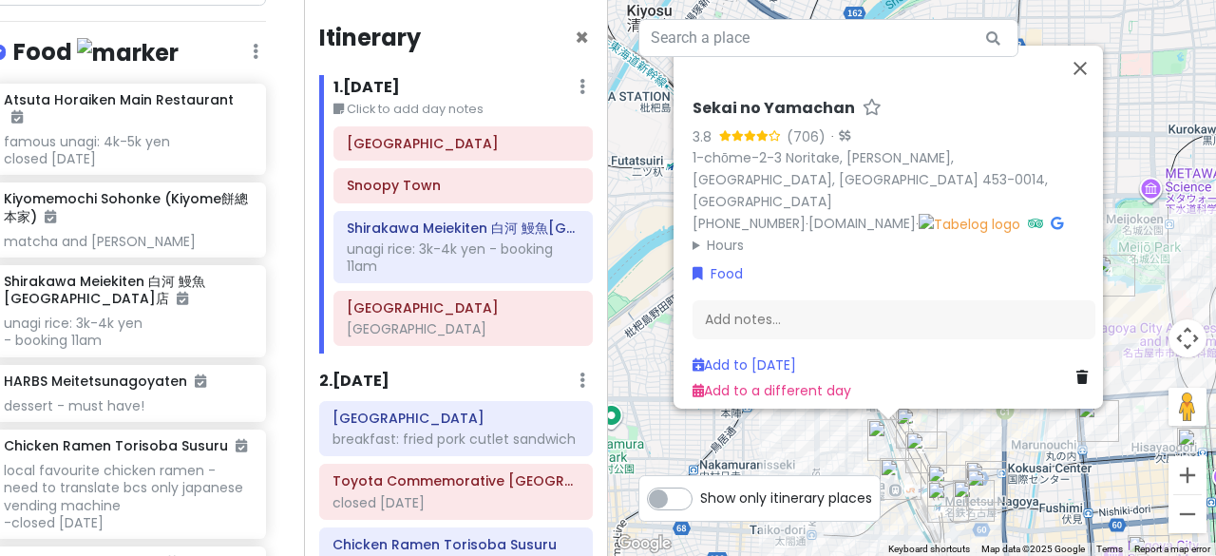
click at [632, 297] on div "Sekai no Yamachan 3.8 (706) · 1-chōme-2-3 Noritake, Nakamura Ward, Nagoya, Aich…" at bounding box center [912, 278] width 608 height 556
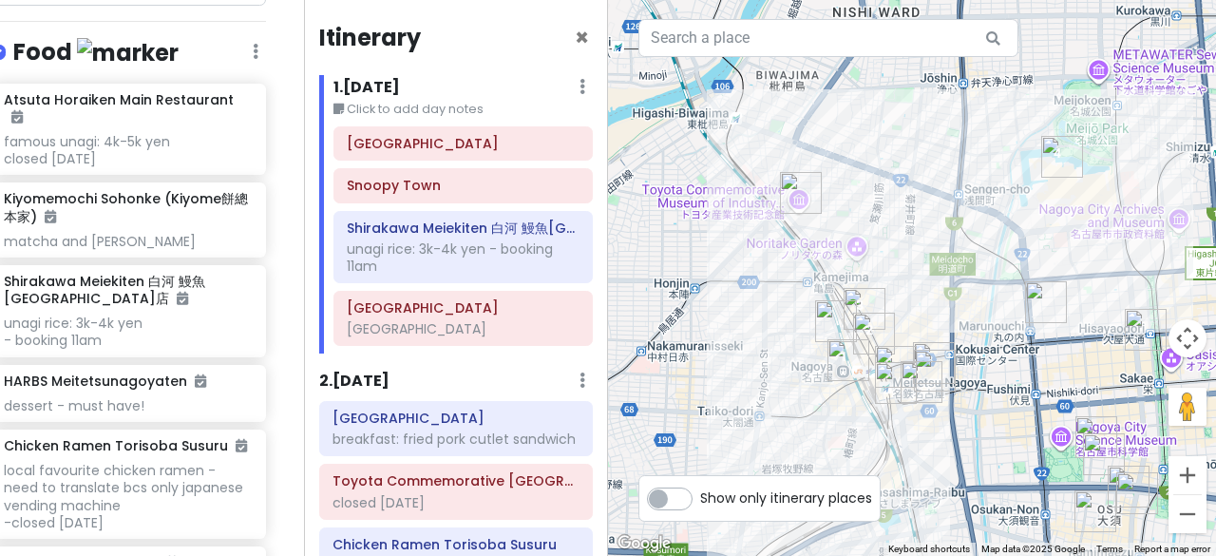
drag, startPoint x: 781, startPoint y: 358, endPoint x: 730, endPoint y: 238, distance: 131.1
click at [730, 238] on div at bounding box center [912, 278] width 608 height 556
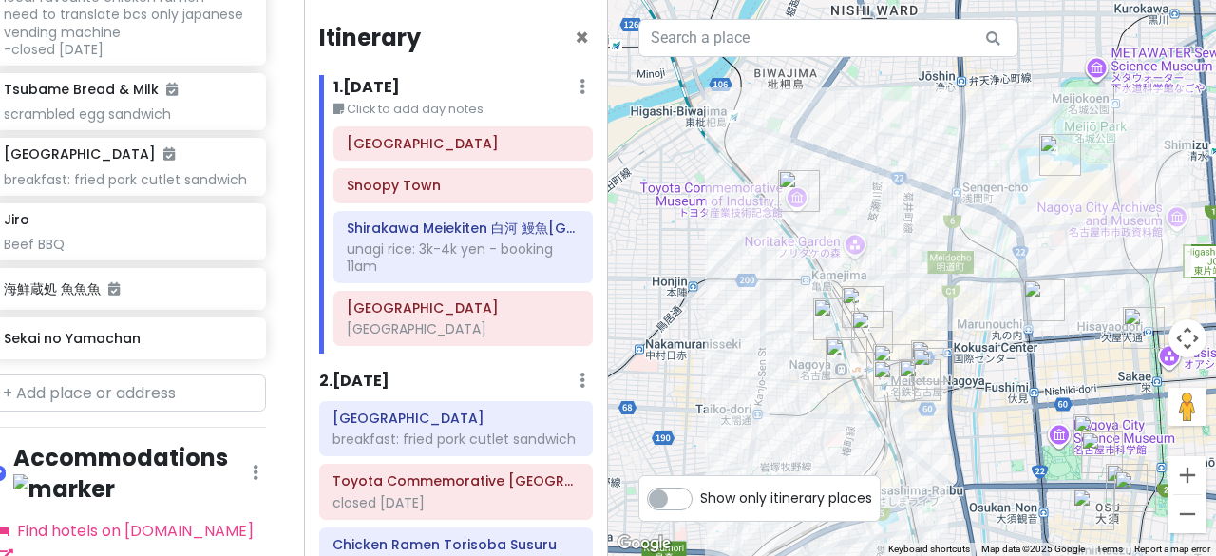
scroll to position [2152, 27]
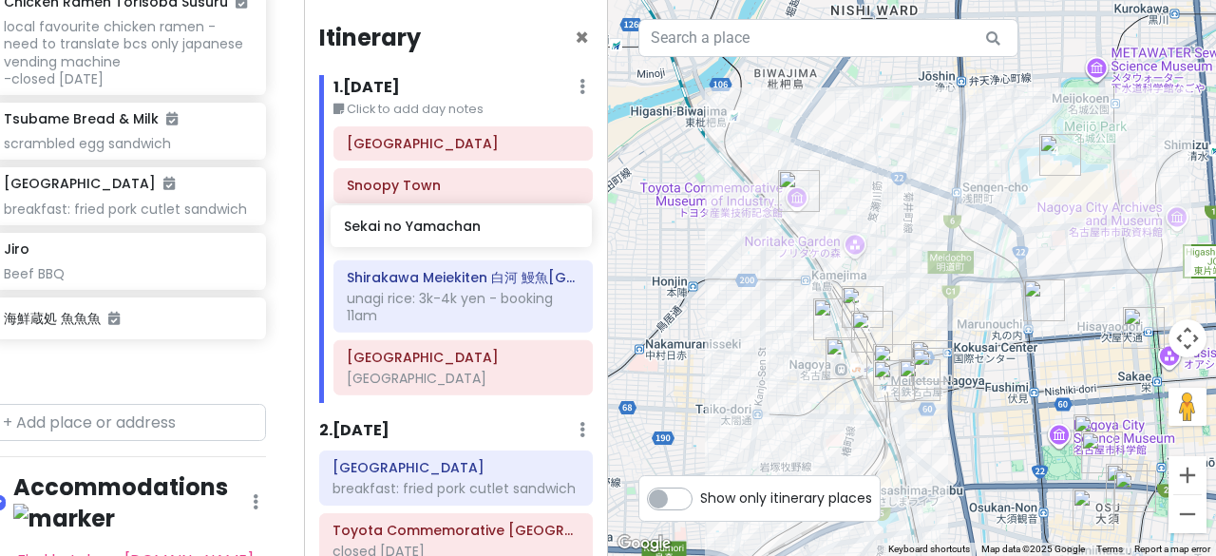
drag, startPoint x: 105, startPoint y: 316, endPoint x: 448, endPoint y: 231, distance: 353.3
click at [448, 231] on div "Nagoya Private Change Dates Make a Copy Delete Trip Go Pro ⚡️ Give Feedback 💡 S…" at bounding box center [608, 278] width 1216 height 556
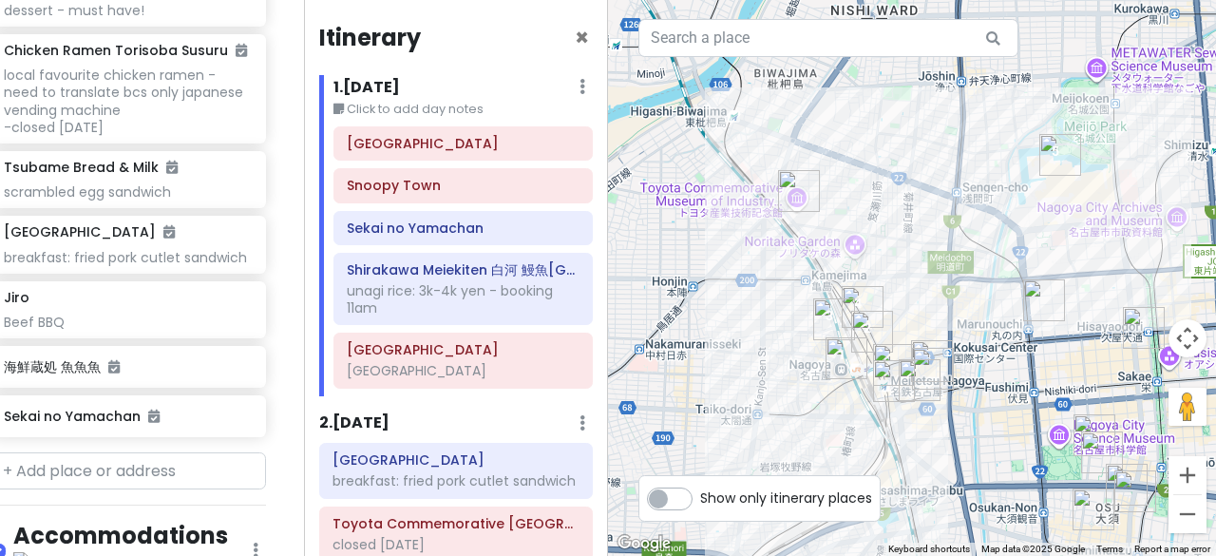
scroll to position [2103, 27]
click at [781, 266] on div at bounding box center [912, 278] width 608 height 556
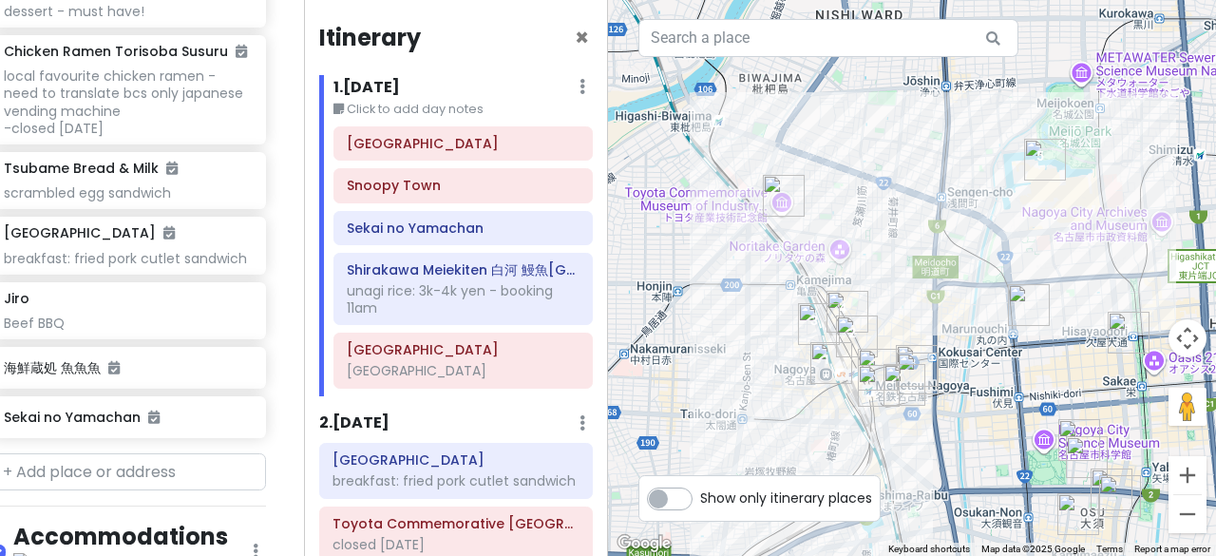
drag, startPoint x: 891, startPoint y: 228, endPoint x: 829, endPoint y: 262, distance: 71.4
click at [831, 263] on div at bounding box center [912, 278] width 608 height 556
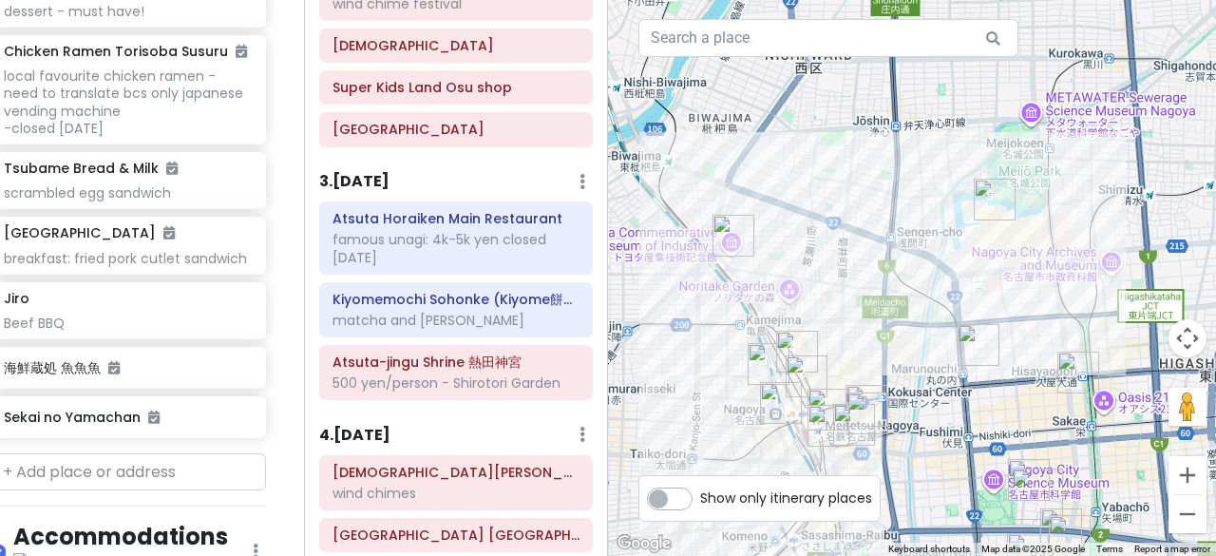
scroll to position [760, 0]
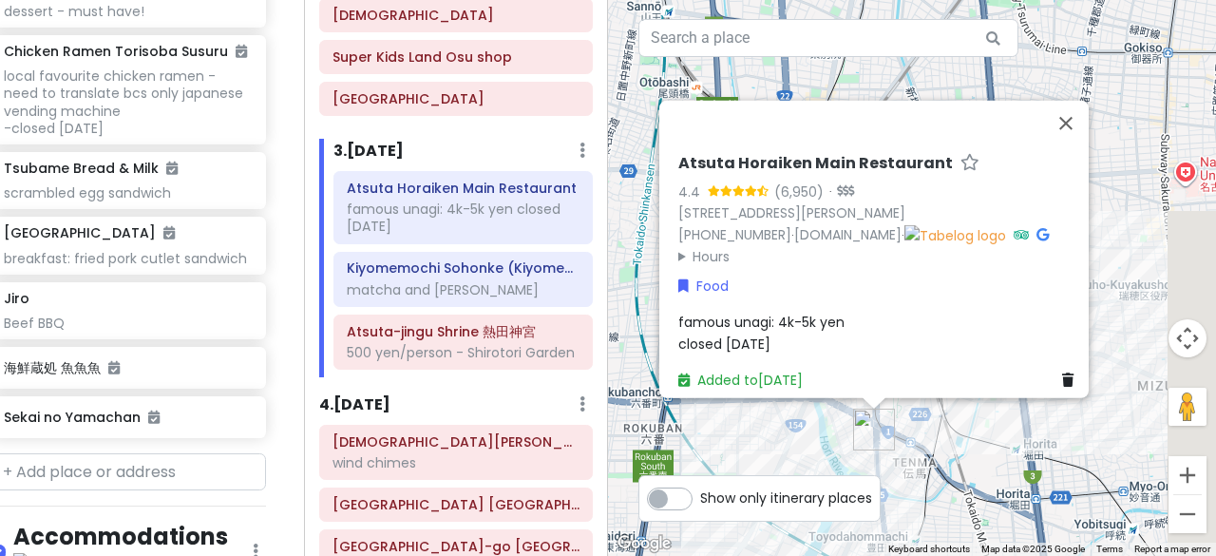
drag, startPoint x: 928, startPoint y: 126, endPoint x: 865, endPoint y: 77, distance: 79.8
click at [865, 77] on div "Atsuta Horaiken Main Restaurant 4.4 (6,950) · 503 Gōdochō, Atsuta Ward, Nagoya,…" at bounding box center [912, 278] width 608 height 556
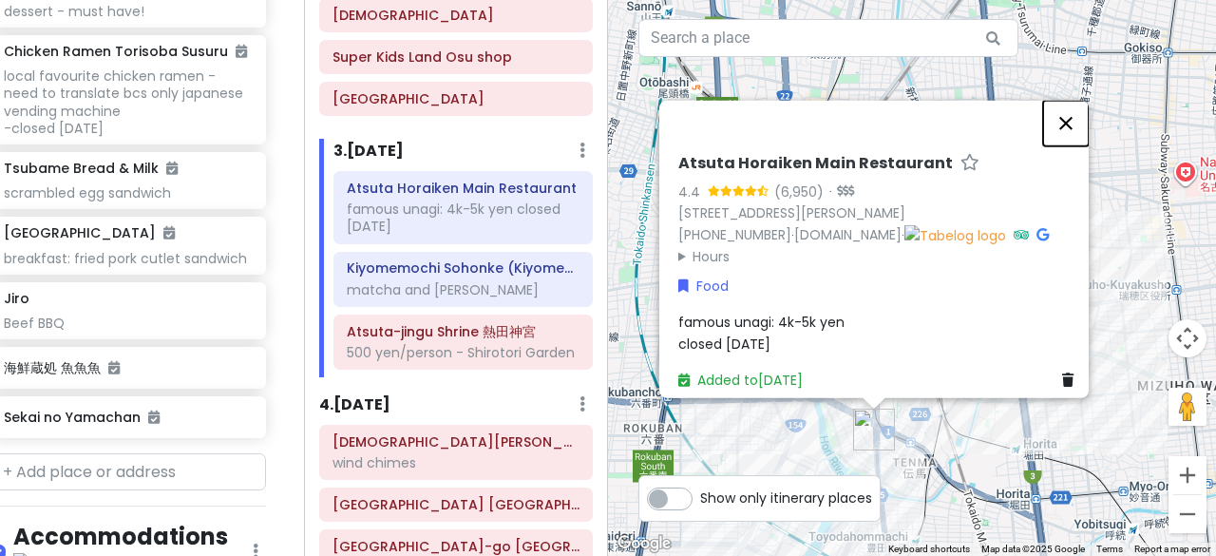
click at [1078, 111] on button "Close" at bounding box center [1066, 123] width 46 height 46
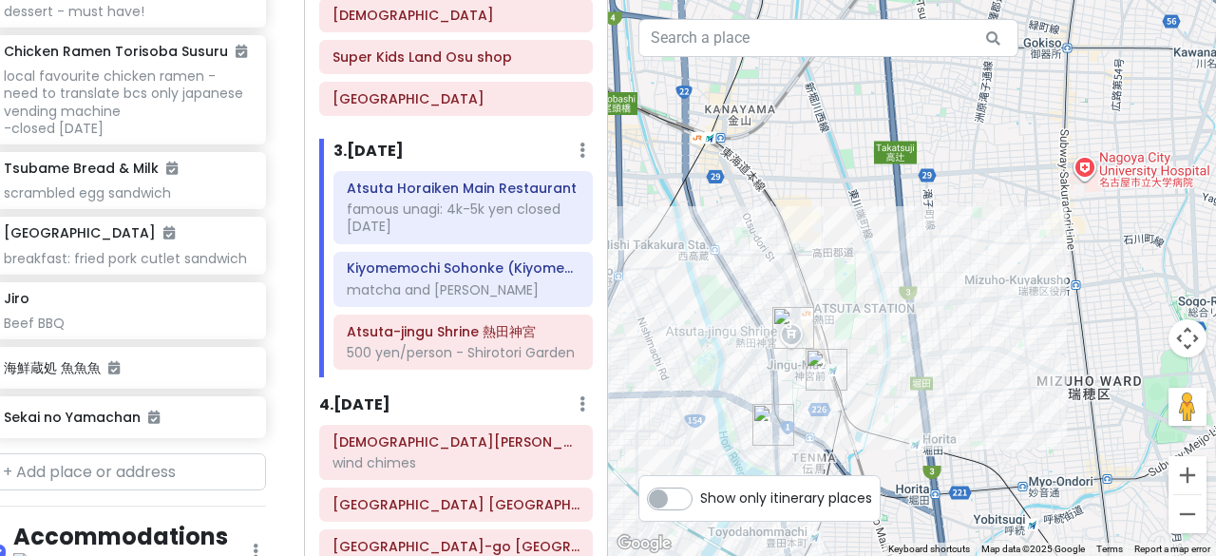
drag, startPoint x: 1068, startPoint y: 267, endPoint x: 842, endPoint y: 245, distance: 227.2
click at [842, 245] on div at bounding box center [912, 278] width 608 height 556
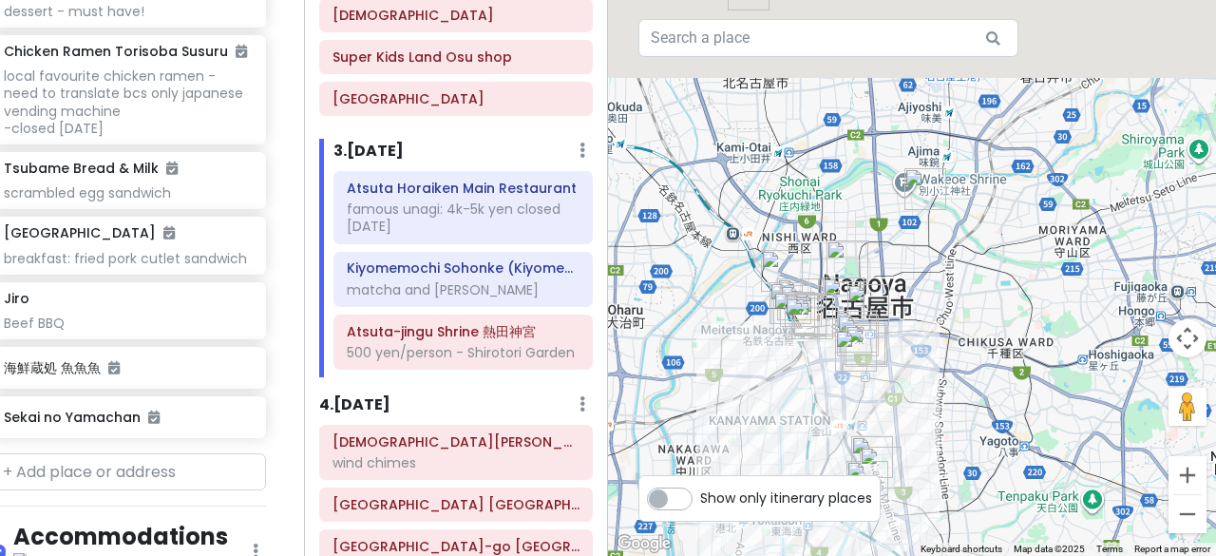
drag, startPoint x: 863, startPoint y: 202, endPoint x: 885, endPoint y: 387, distance: 185.7
click at [885, 387] on div at bounding box center [912, 278] width 608 height 556
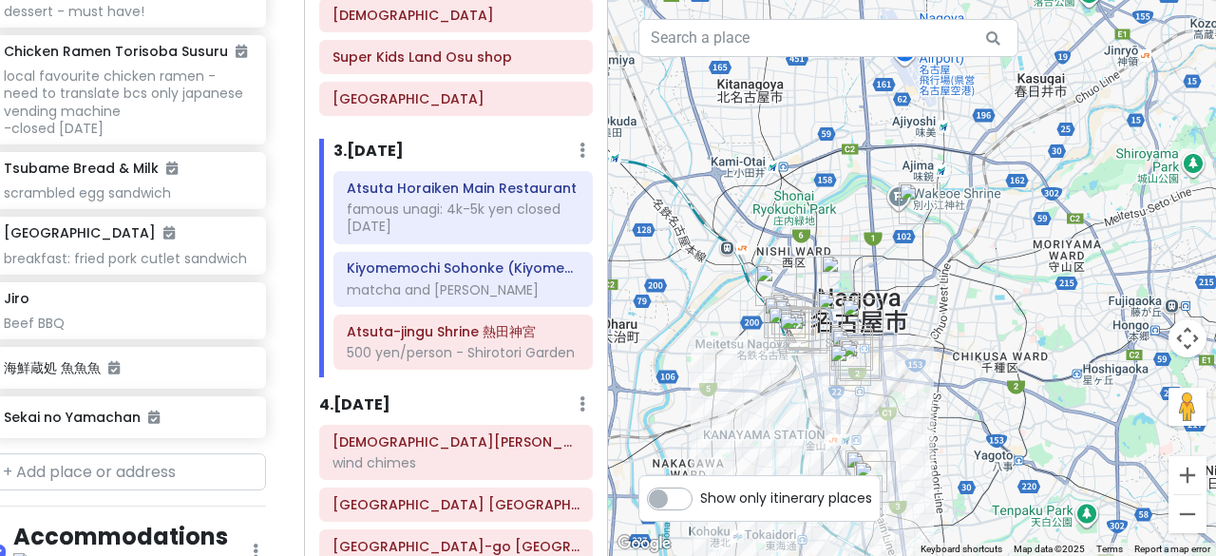
click at [911, 197] on img "Workman Nagoya Tsujimotodori store" at bounding box center [920, 203] width 42 height 42
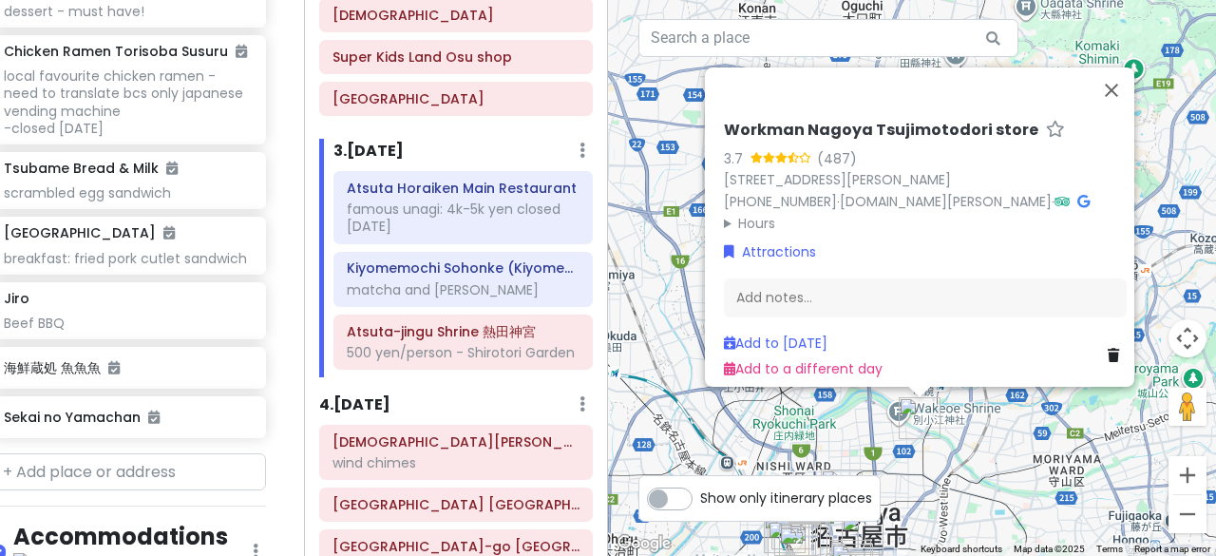
click at [764, 430] on div "Workman Nagoya Tsujimotodori store 3.7 (487) 41-1 Shinborichō, Kita Ward, Nagoy…" at bounding box center [912, 278] width 608 height 556
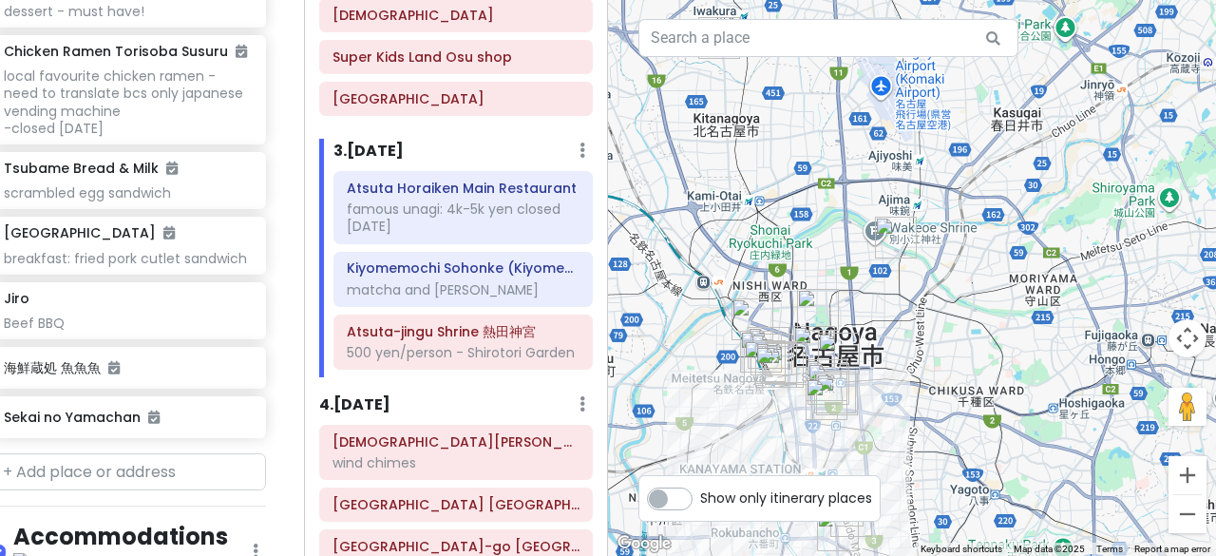
drag, startPoint x: 866, startPoint y: 424, endPoint x: 841, endPoint y: 230, distance: 195.4
click at [841, 230] on div at bounding box center [912, 278] width 608 height 556
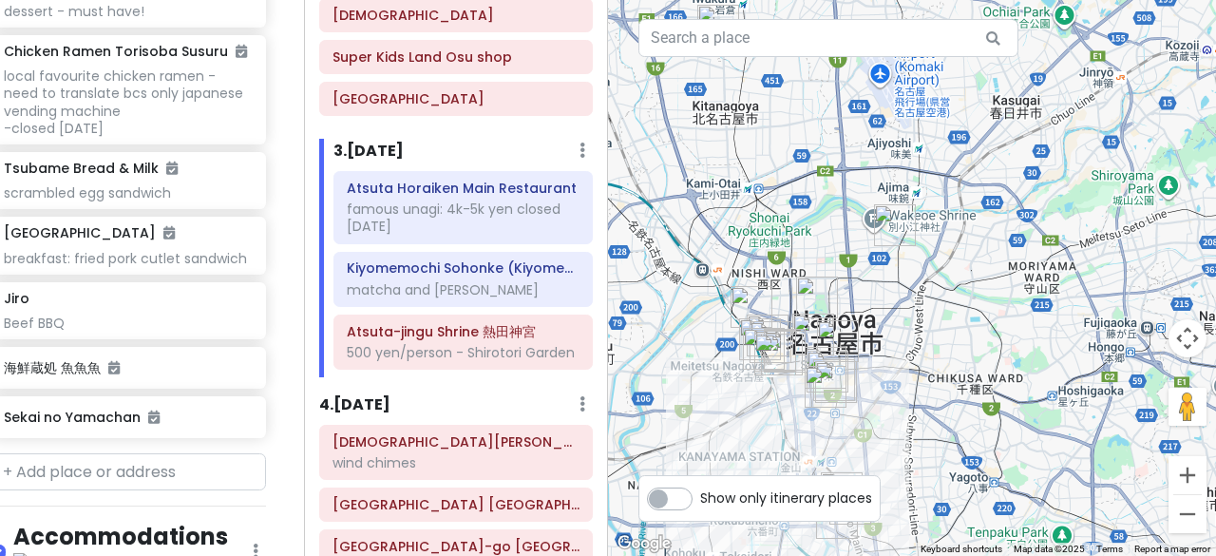
click at [810, 289] on img "Honmaru Palace Museum Shop" at bounding box center [817, 298] width 42 height 42
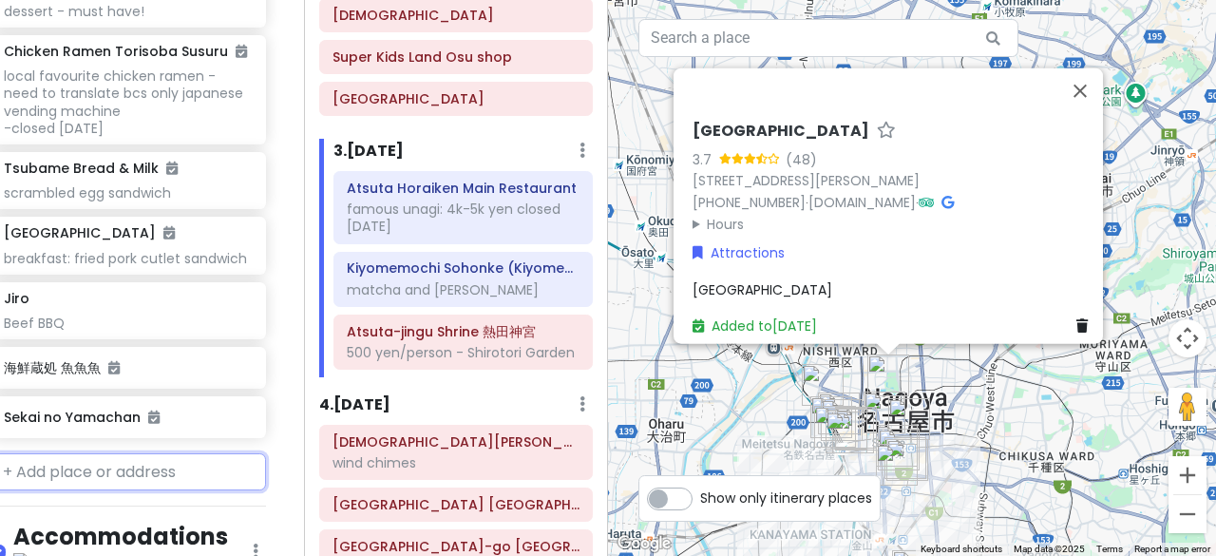
click at [82, 453] on input "text" at bounding box center [128, 472] width 276 height 38
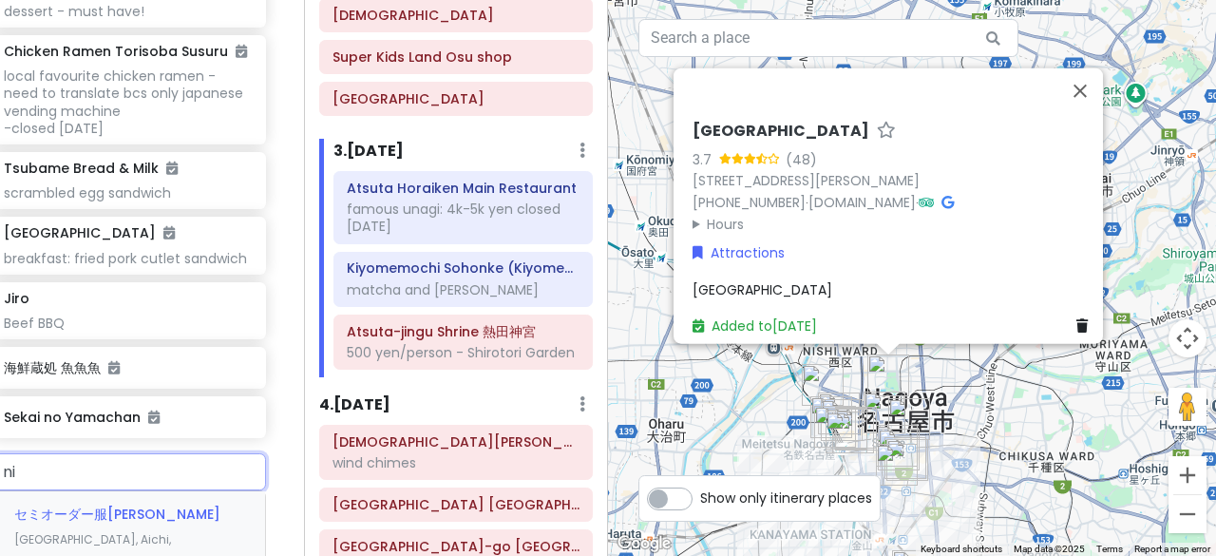
type input "n"
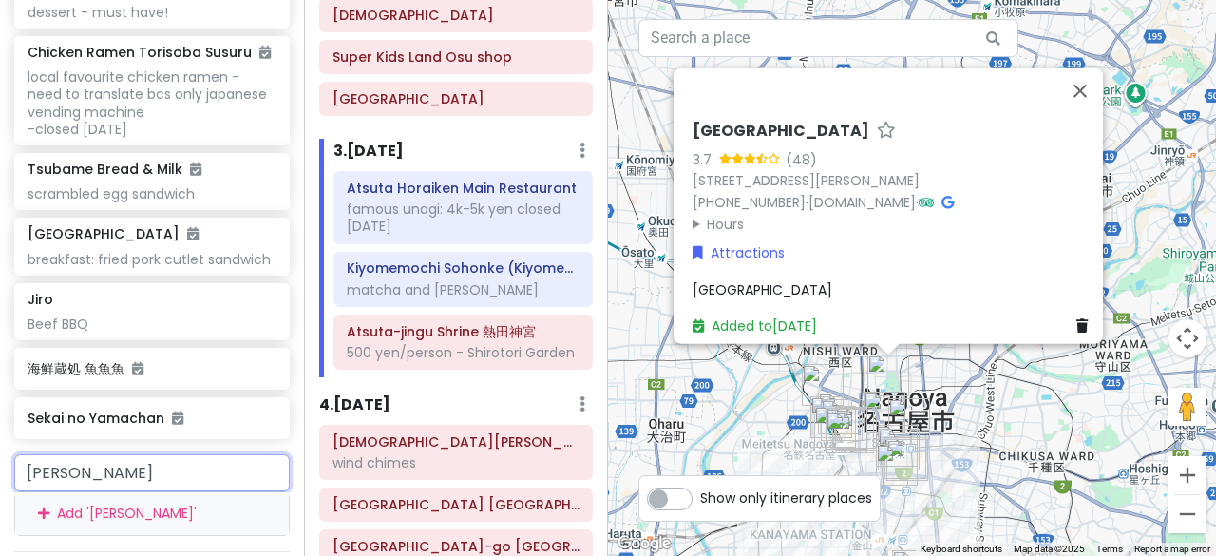
drag, startPoint x: 74, startPoint y: 417, endPoint x: 0, endPoint y: 412, distance: 74.3
click at [0, 454] on div "nino Add ' nino '" at bounding box center [152, 495] width 304 height 82
paste input "Ni-no-maru Garden"
type input "Ni-no-maru Garden"
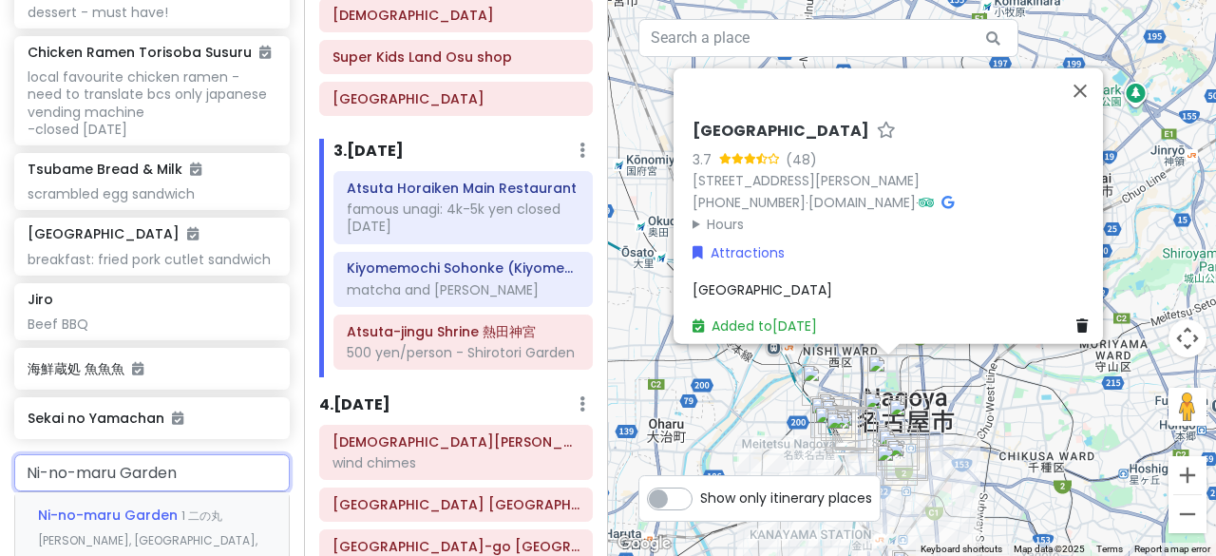
scroll to position [2197, 0]
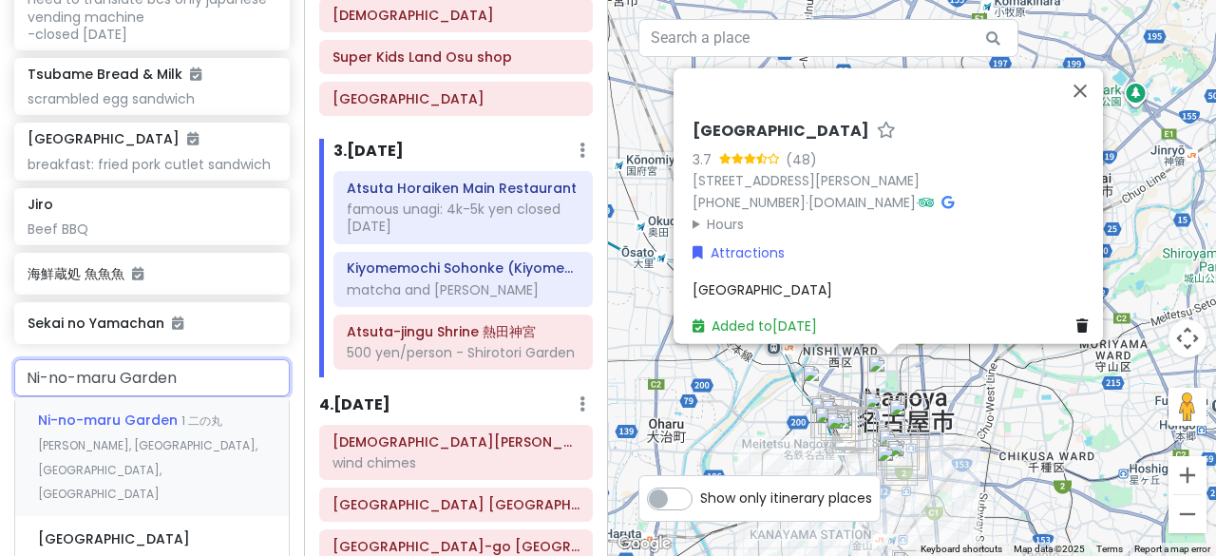
click at [143, 397] on div "Ni-no-maru Garden 1 二の丸 Naka Ward, Nagoya, Aichi, Japan" at bounding box center [152, 456] width 274 height 119
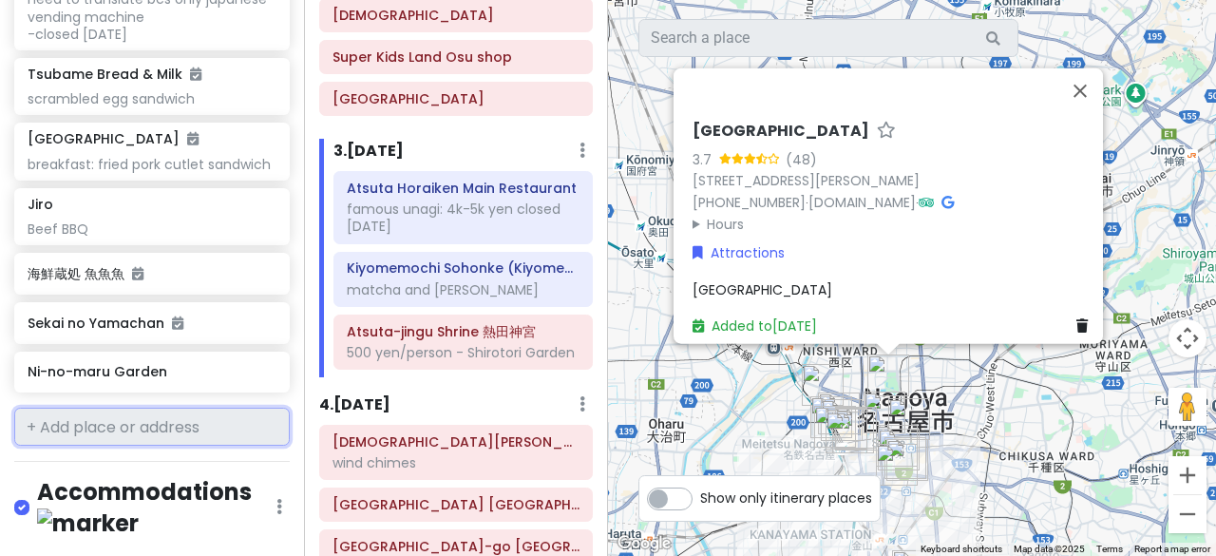
scroll to position [2247, 0]
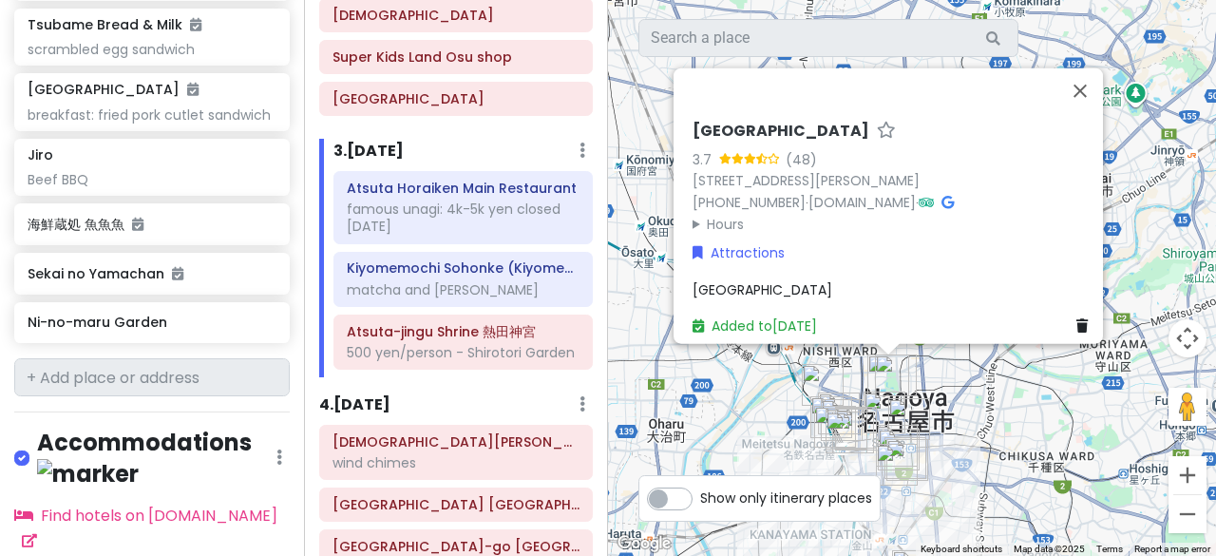
click at [769, 395] on div "Honmaru Palace Museum Shop 3.7 (48) 1-1 Honmaru, Naka Ward, Nagoya, Aichi 460-0…" at bounding box center [912, 278] width 608 height 556
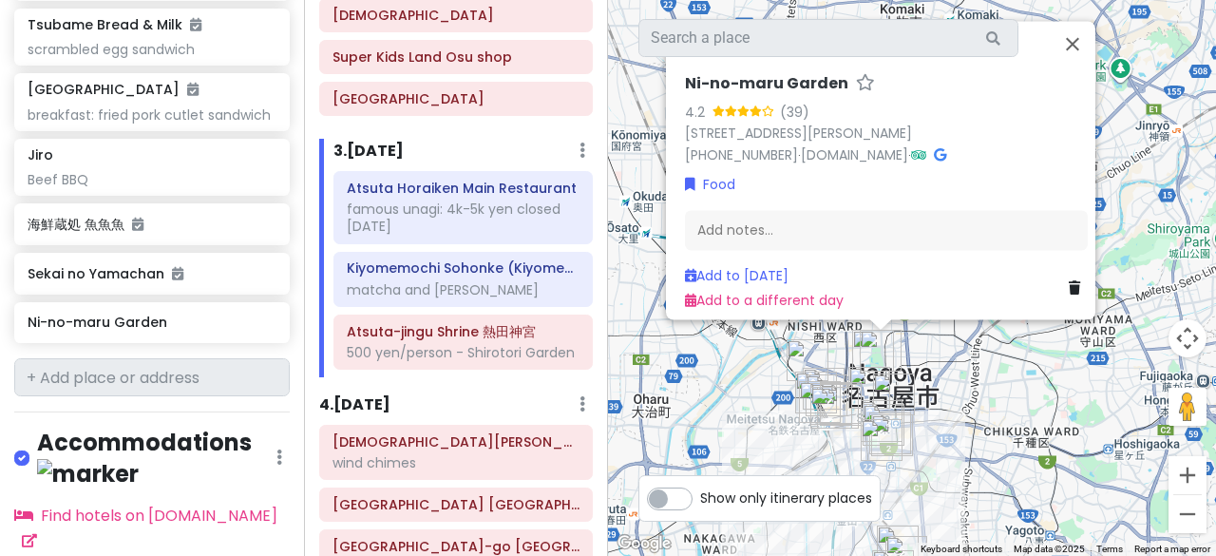
drag, startPoint x: 760, startPoint y: 410, endPoint x: 743, endPoint y: 358, distance: 54.1
click at [743, 358] on div "Ni-no-maru Garden 4.2 (39) 1 Ninomaru, Naka Ward, Nagoya, Aichi 460-0032, Japan…" at bounding box center [912, 278] width 608 height 556
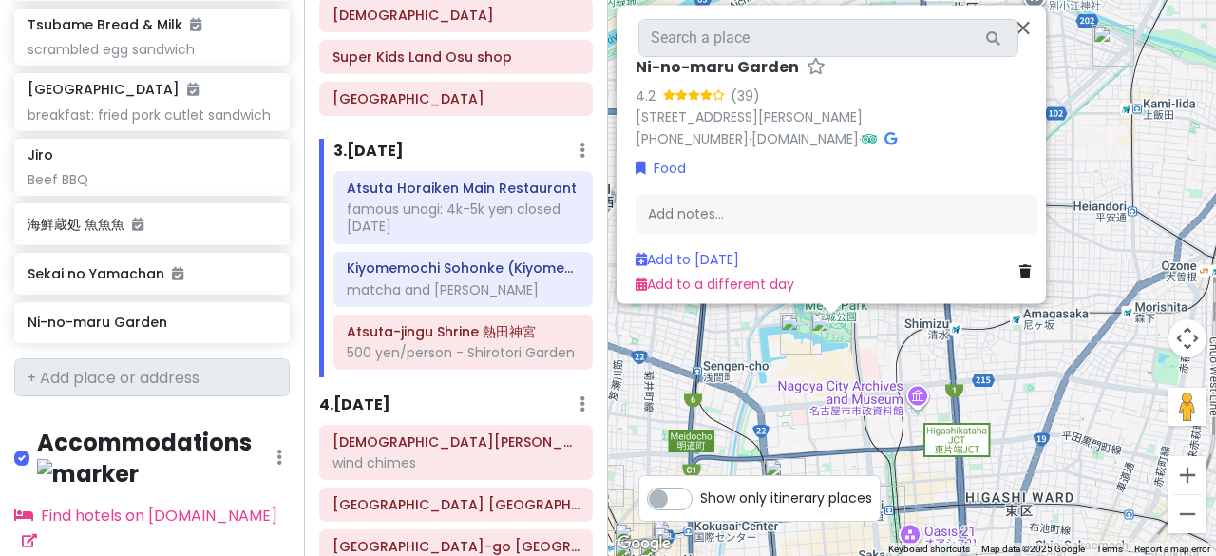
click at [798, 336] on img "Honmaru Palace Museum Shop" at bounding box center [801, 334] width 42 height 42
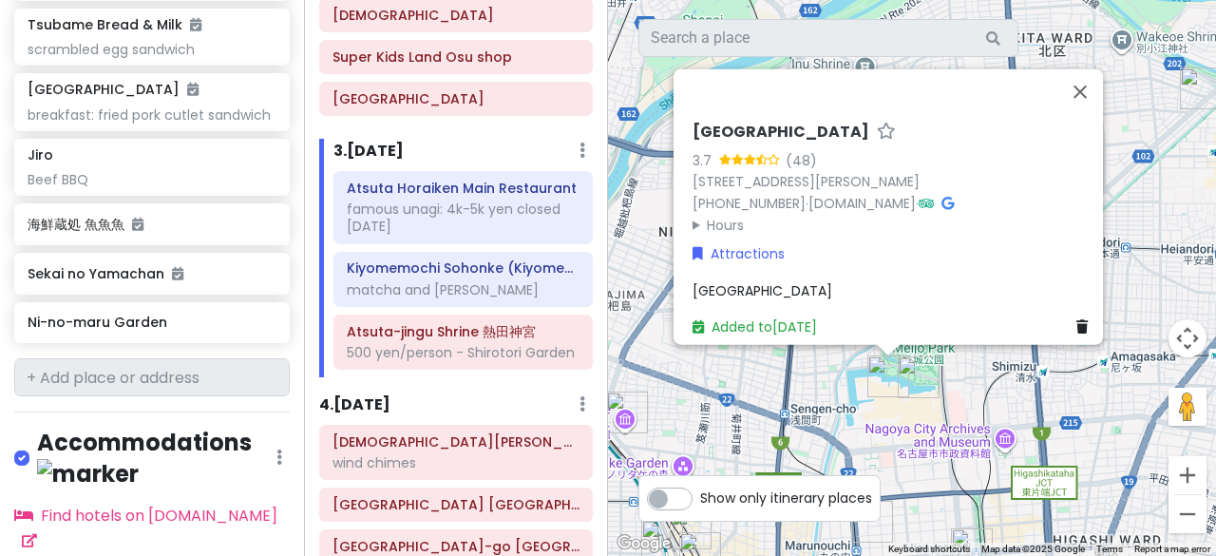
click at [756, 279] on div "meijo park" at bounding box center [894, 289] width 403 height 21
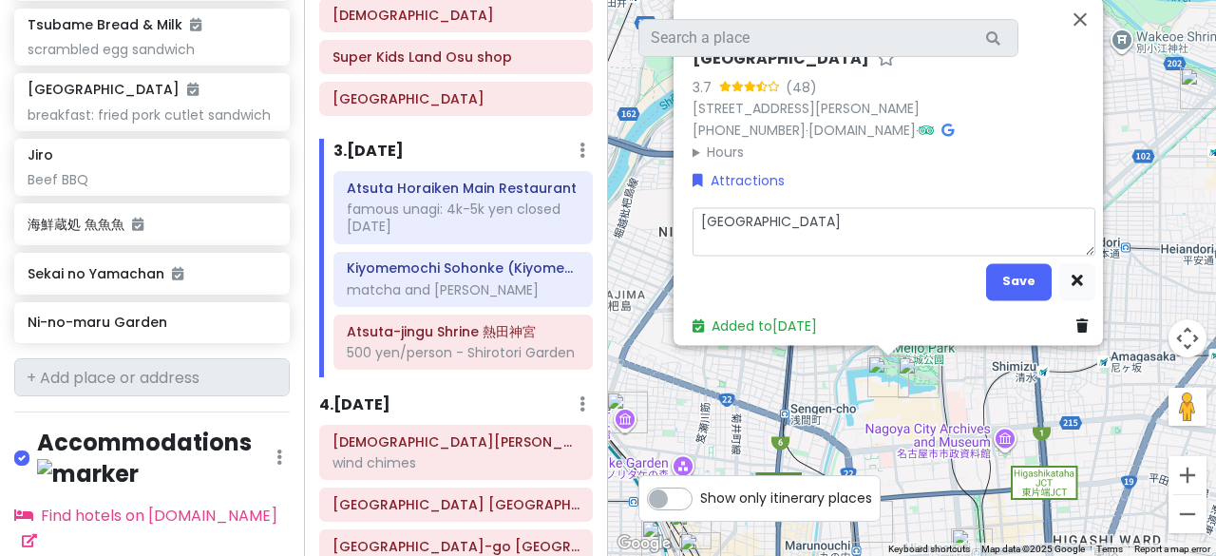
drag, startPoint x: 785, startPoint y: 225, endPoint x: 480, endPoint y: 217, distance: 305.2
click at [480, 217] on div "Nagoya Private Change Dates Make a Copy Delete Trip Go Pro ⚡️ Give Feedback 💡 S…" at bounding box center [608, 278] width 1216 height 556
click at [1077, 319] on icon at bounding box center [1082, 325] width 11 height 13
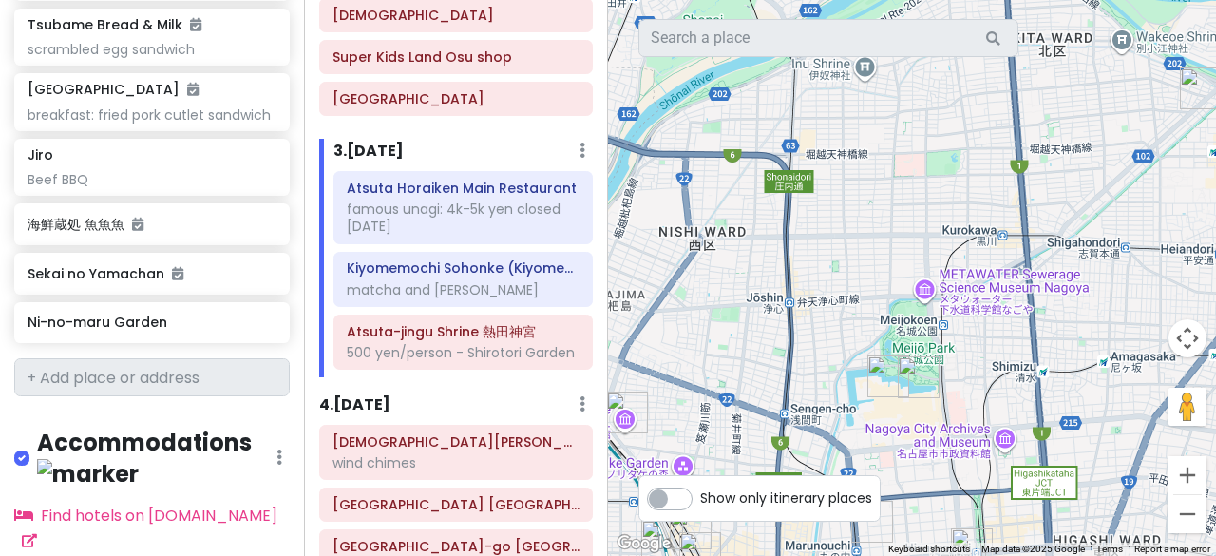
scroll to position [698, 0]
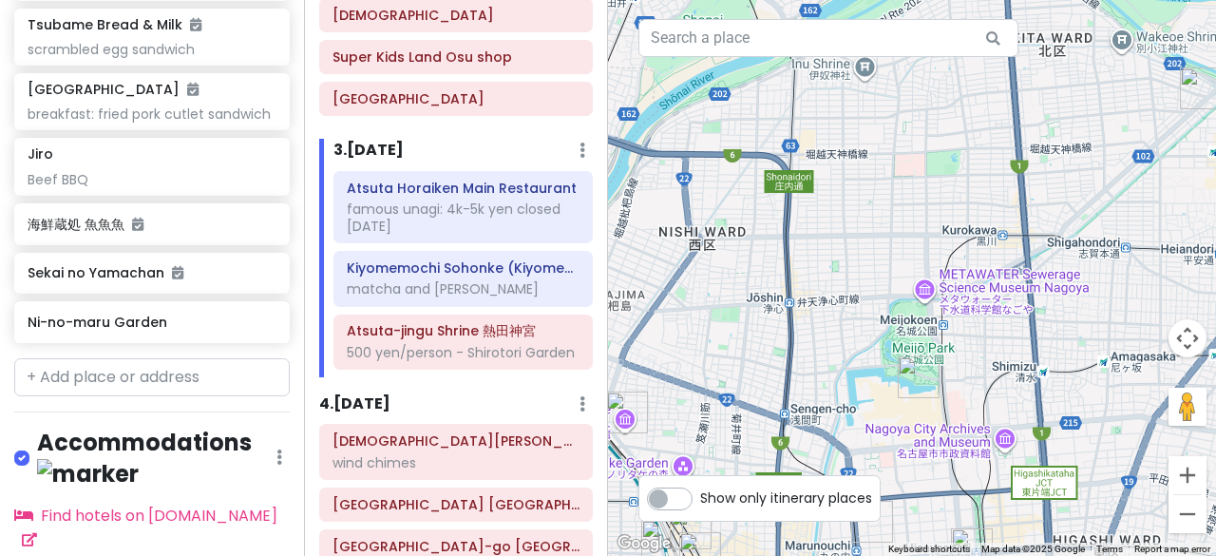
click at [913, 382] on img "Ni-no-maru Garden" at bounding box center [919, 377] width 42 height 42
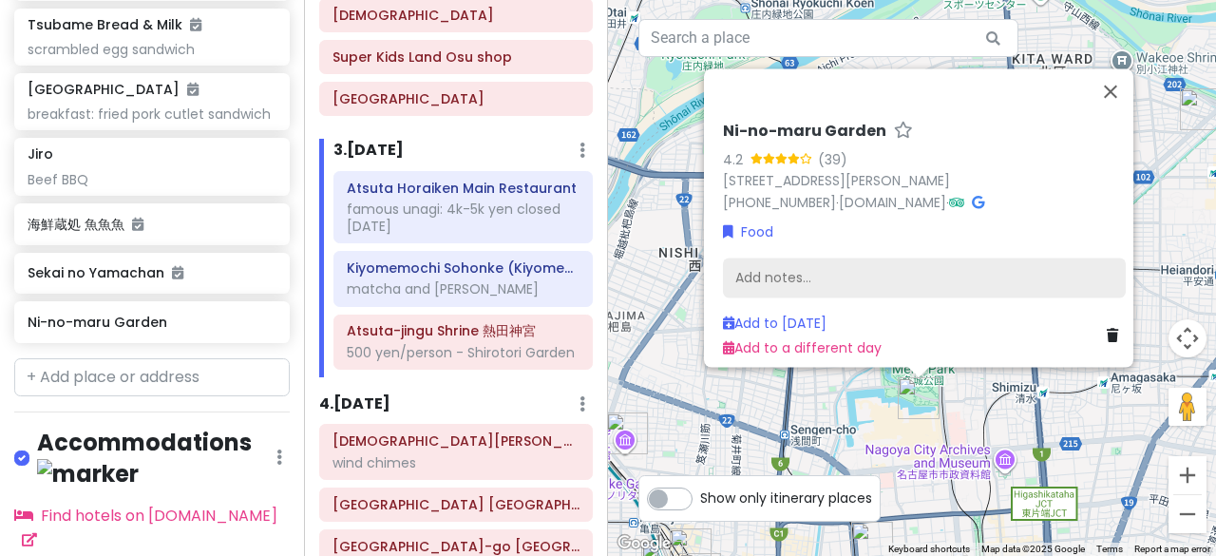
click at [776, 269] on div "Add notes..." at bounding box center [924, 278] width 403 height 40
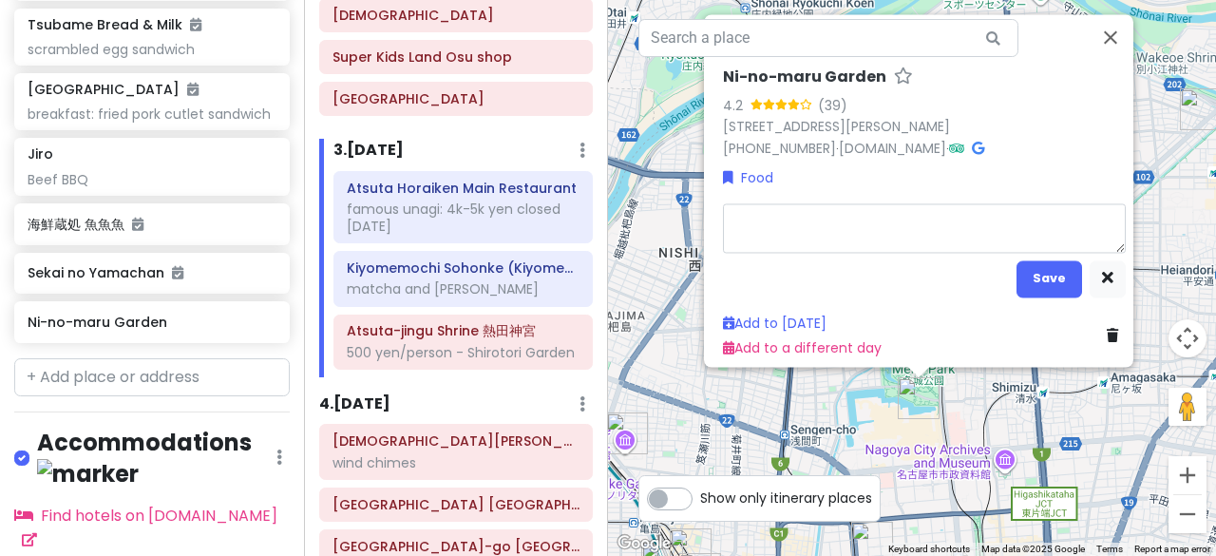
type textarea "x"
type textarea "meijo park"
type textarea "x"
type textarea "meijo park"
type textarea "x"
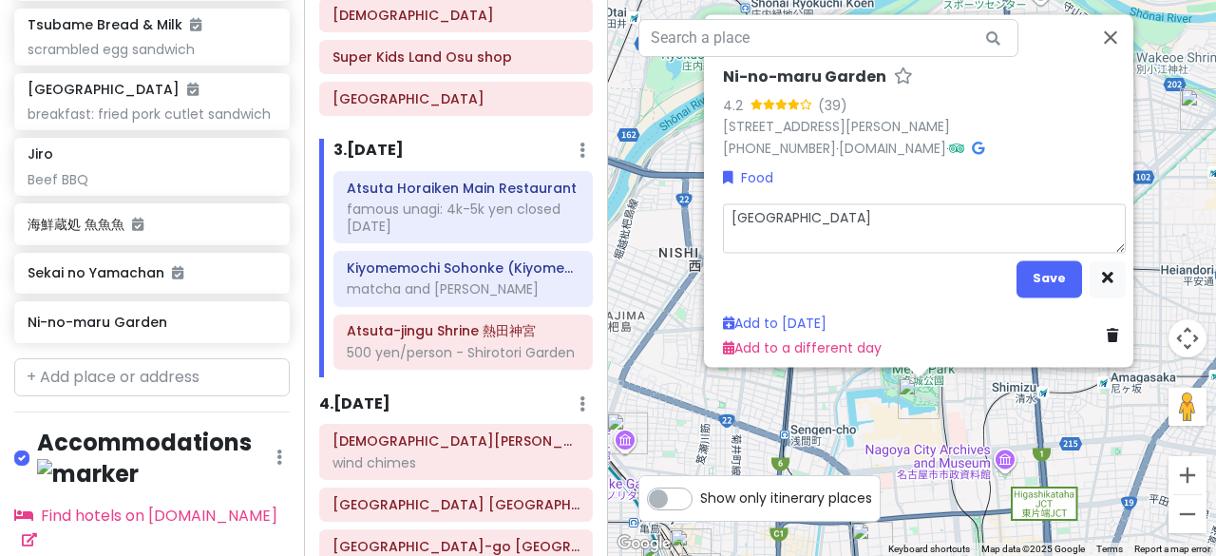
type textarea "meijo park 1"
type textarea "x"
type textarea "meijo park 17"
type textarea "x"
type textarea "meijo park 17/"
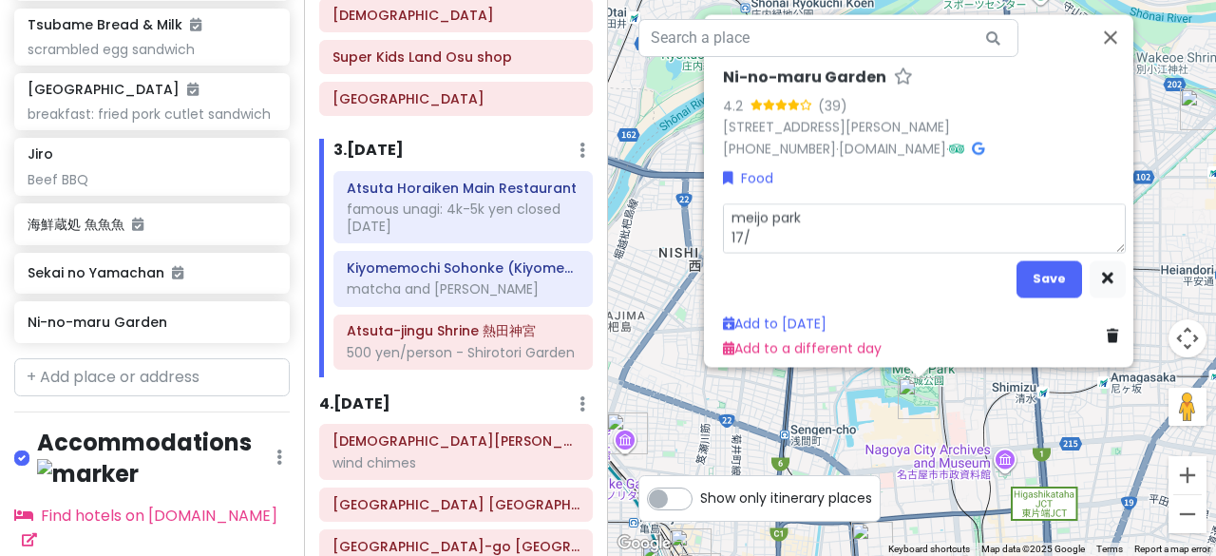
type textarea "x"
type textarea "meijo park 17/1"
type textarea "x"
type textarea "meijo park 17/18"
type textarea "x"
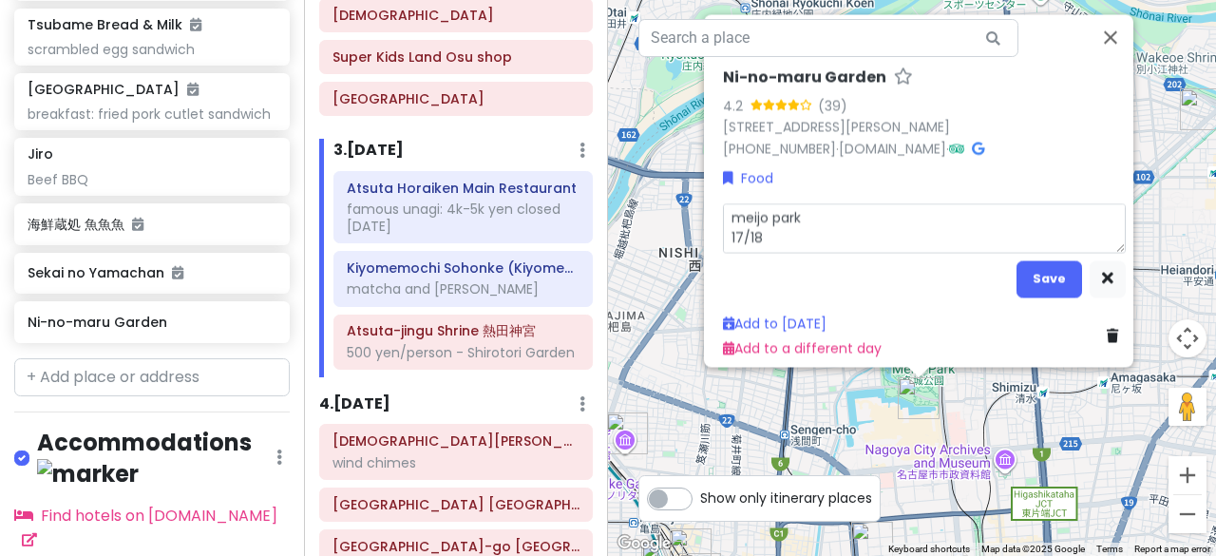
type textarea "meijo park 17/1"
type textarea "x"
type textarea "meijo park 17/"
type textarea "x"
type textarea "meijo park 17/8"
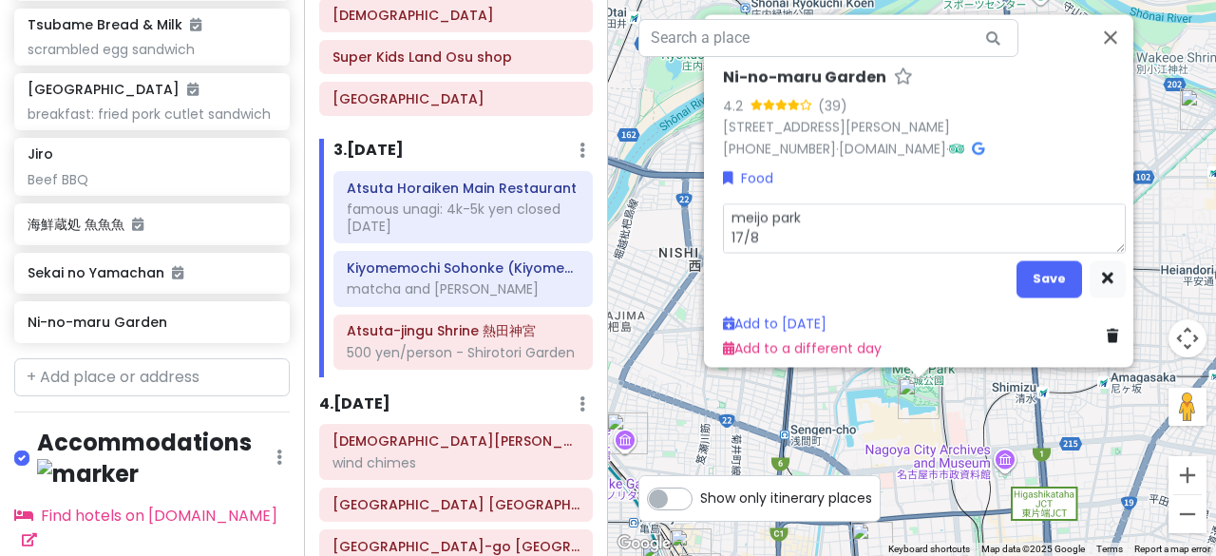
type textarea "x"
type textarea "meijo park 17/8:"
type textarea "x"
type textarea "meijo park 17/8:"
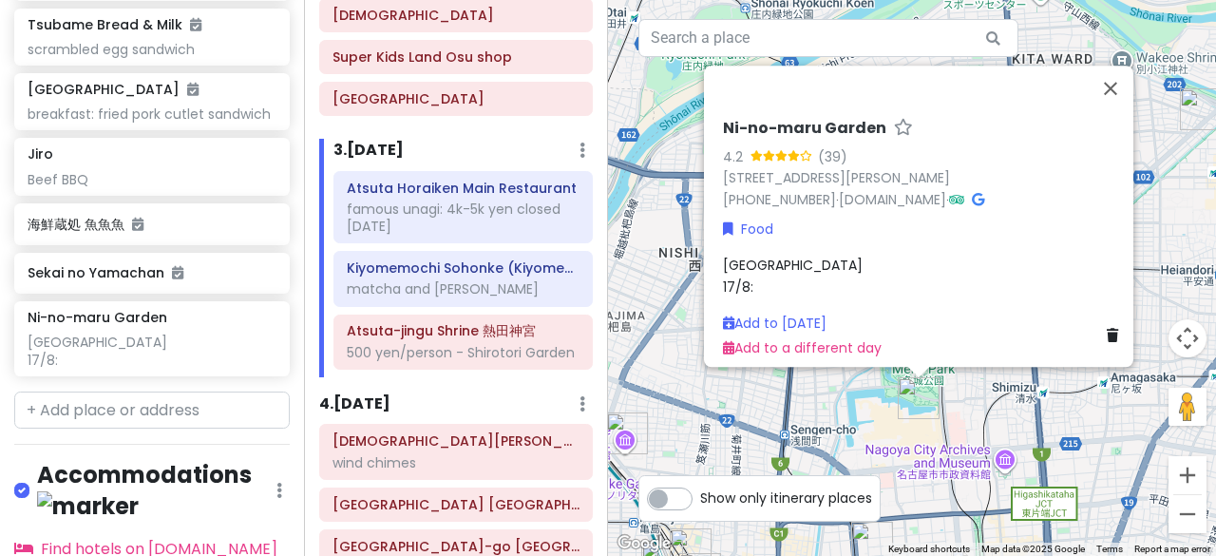
scroll to position [2215, 0]
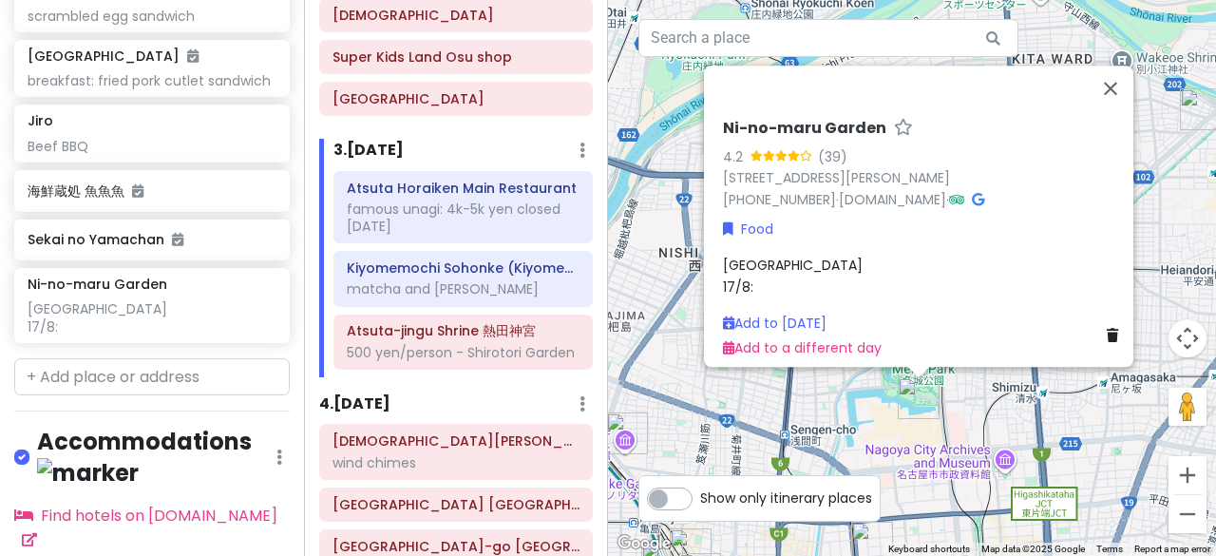
click at [737, 275] on span "meijo park 17/8:" at bounding box center [793, 276] width 140 height 40
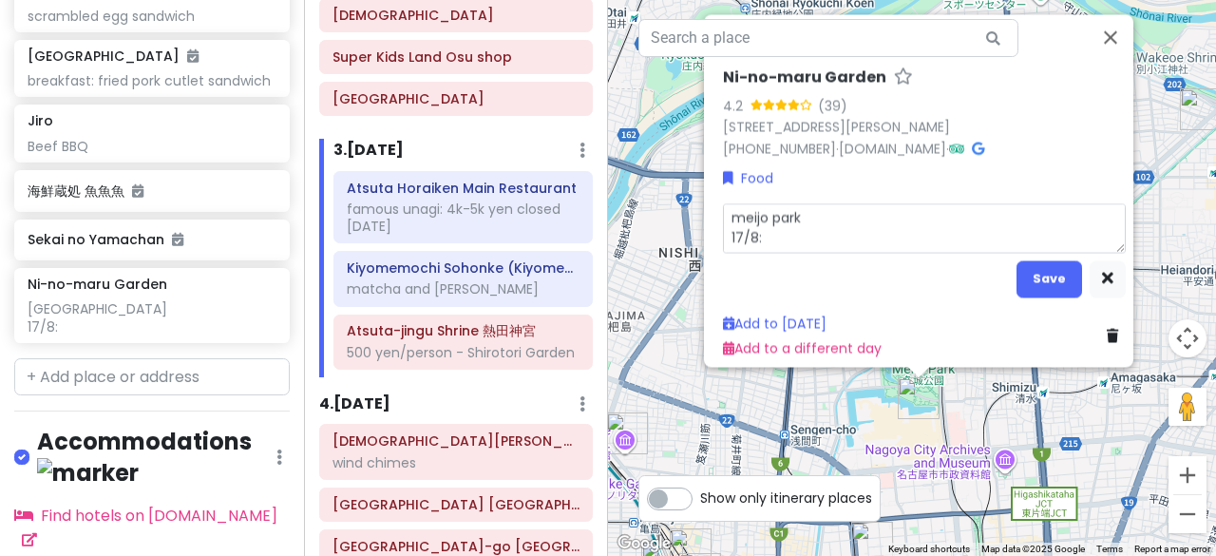
click at [794, 234] on textarea "meijo park 17/8:" at bounding box center [924, 227] width 403 height 48
type textarea "x"
type textarea "meijo park 17/8:"
type textarea "x"
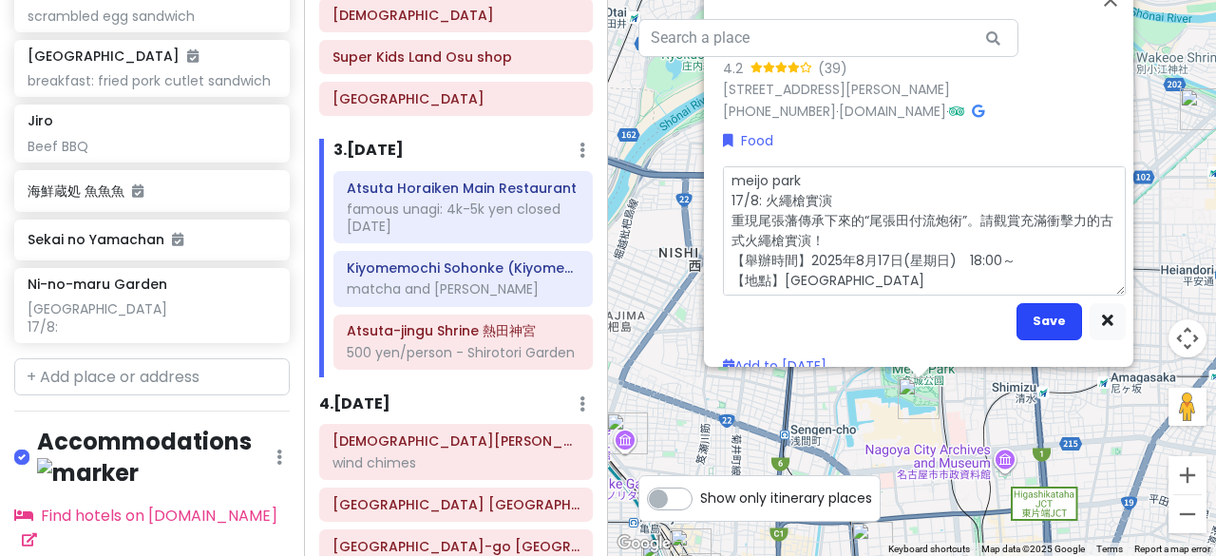
type textarea "meijo park 17/8: 火繩槍實演 重現尾張藩傳承下來的“尾張田付流炮術”。請觀賞充滿衝擊力的古式火繩槍實演！ 【舉辦時間】2025年8月17日(星…"
click at [1032, 312] on button "Save" at bounding box center [1050, 320] width 66 height 37
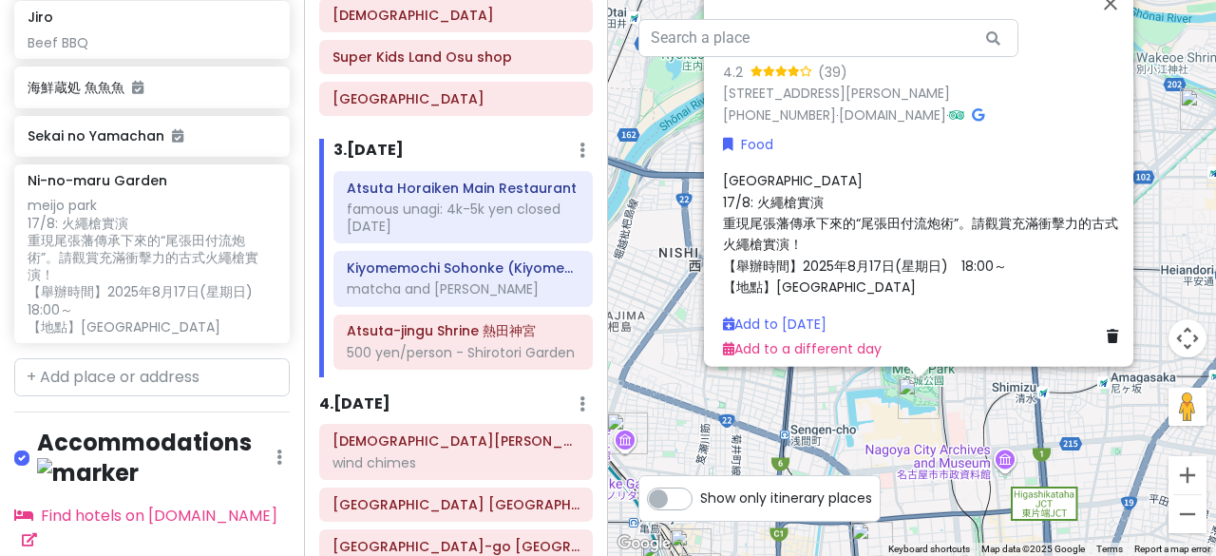
click at [756, 237] on span "meijo park 17/8: 火繩槍實演 重現尾張藩傳承下來的“尾張田付流炮術”。請觀賞充滿衝擊力的古式火繩槍實演！ 【舉辦時間】2025年8月17日(星…" at bounding box center [920, 232] width 395 height 125
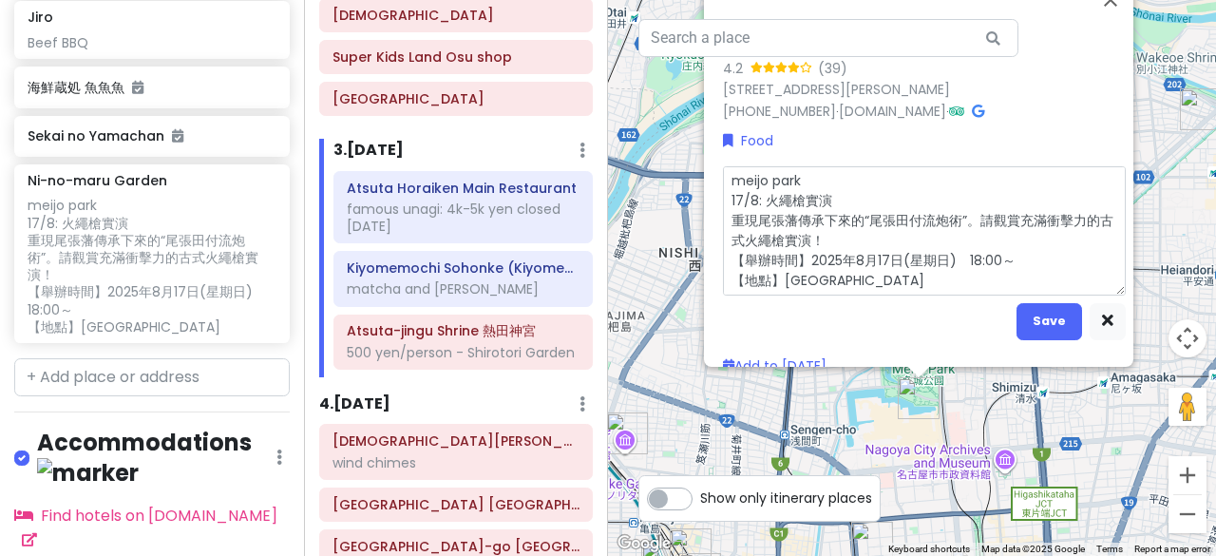
click at [745, 199] on textarea "meijo park 17/8: 火繩槍實演 重現尾張藩傳承下來的“尾張田付流炮術”。請觀賞充滿衝擊力的古式火繩槍實演！ 【舉辦時間】2025年8月17日(星…" at bounding box center [924, 230] width 403 height 128
type textarea "x"
type textarea "meijo park 17/8 : 火繩槍實演 重現尾張藩傳承下來的“尾張田付流炮術”。請觀賞充滿衝擊力的古式火繩槍實演！ 【舉辦時間】2025年8月17日(…"
type textarea "x"
type textarea "meijo park 17/8 6: 火繩槍實演 重現尾張藩傳承下來的“尾張田付流炮術”。請觀賞充滿衝擊力的古式火繩槍實演！ 【舉辦時間】2025年8月17日…"
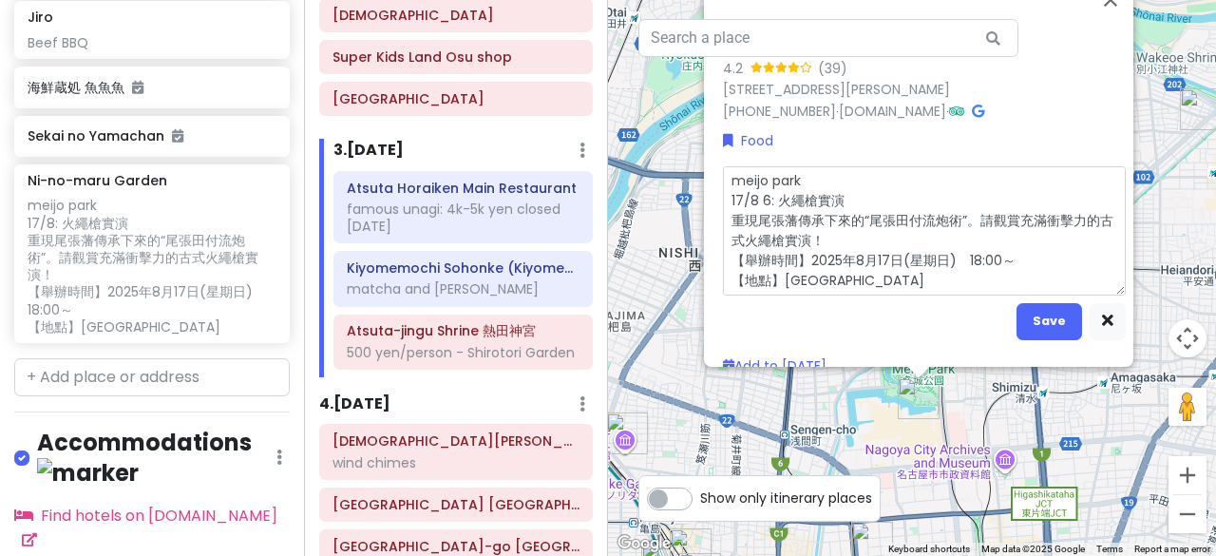
type textarea "x"
type textarea "meijo park 17/8 6p: 火繩槍實演 重現尾張藩傳承下來的“尾張田付流炮術”。請觀賞充滿衝擊力的古式火繩槍實演！ 【舉辦時間】2025年8月17…"
type textarea "x"
type textarea "meijo park 17/8 6pm: 火繩槍實演 重現尾張藩傳承下來的“尾張田付流炮術”。請觀賞充滿衝擊力的古式火繩槍實演！ 【舉辦時間】2025年8月1…"
click at [1031, 321] on button "Save" at bounding box center [1050, 320] width 66 height 37
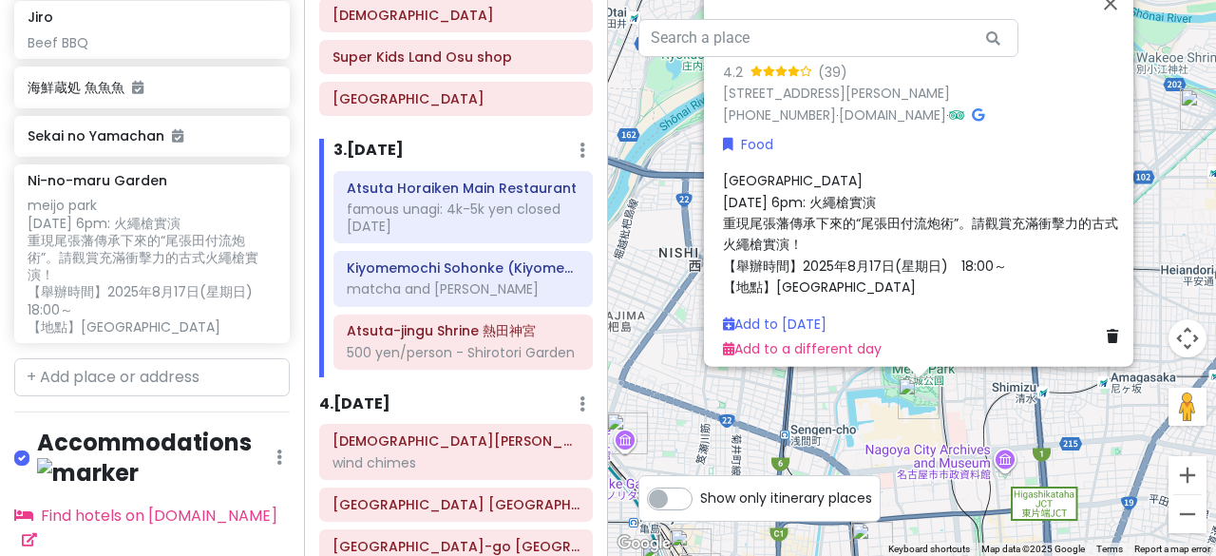
click at [982, 395] on div "Ni-no-maru Garden 4.2 (39) 1 Ninomaru, Naka Ward, Nagoya, Aichi 460-0032, Japan…" at bounding box center [912, 278] width 608 height 556
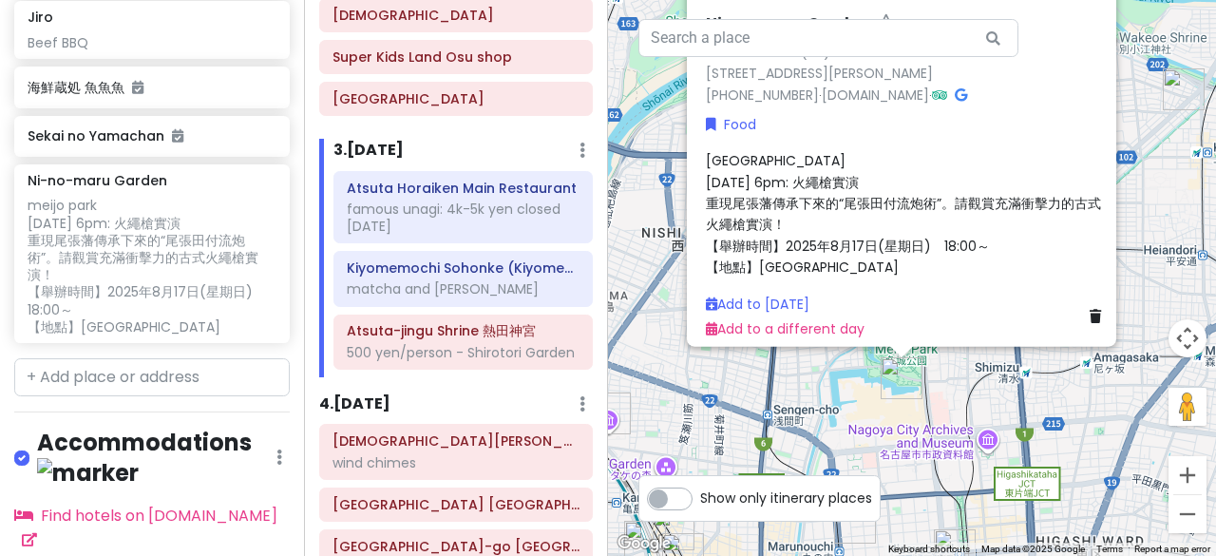
drag, startPoint x: 975, startPoint y: 397, endPoint x: 929, endPoint y: 340, distance: 73.0
click at [929, 340] on div "Ni-no-maru Garden 4.2 (39) 1 Ninomaru, Naka Ward, Nagoya, Aichi 460-0032, Japan…" at bounding box center [912, 278] width 608 height 556
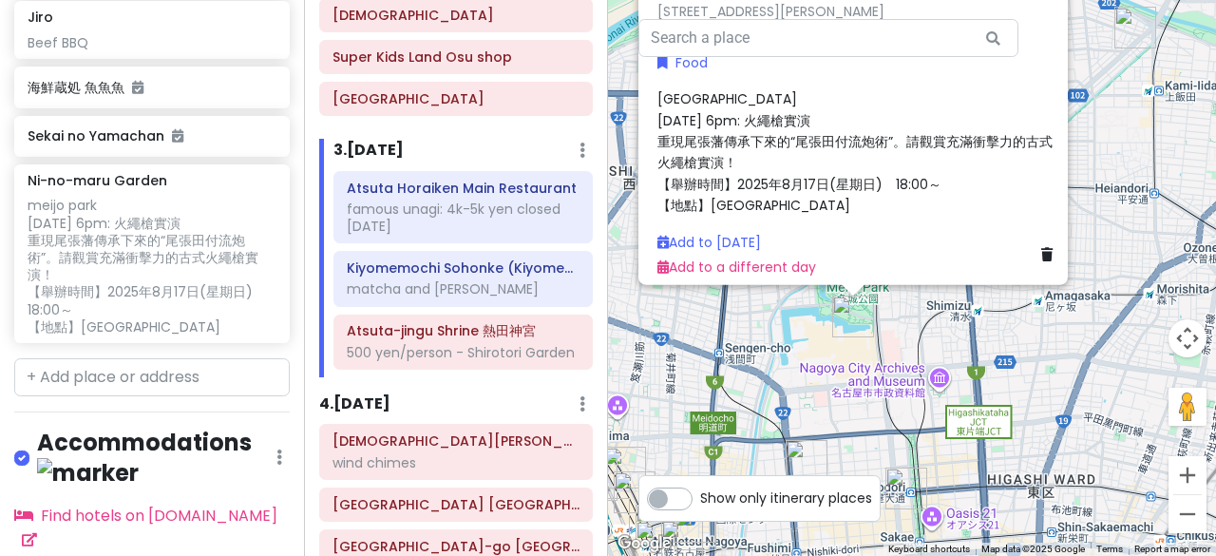
click at [907, 320] on div "Ni-no-maru Garden 4.2 (39) 1 Ninomaru, Naka Ward, Nagoya, Aichi 460-0032, Japan…" at bounding box center [912, 278] width 608 height 556
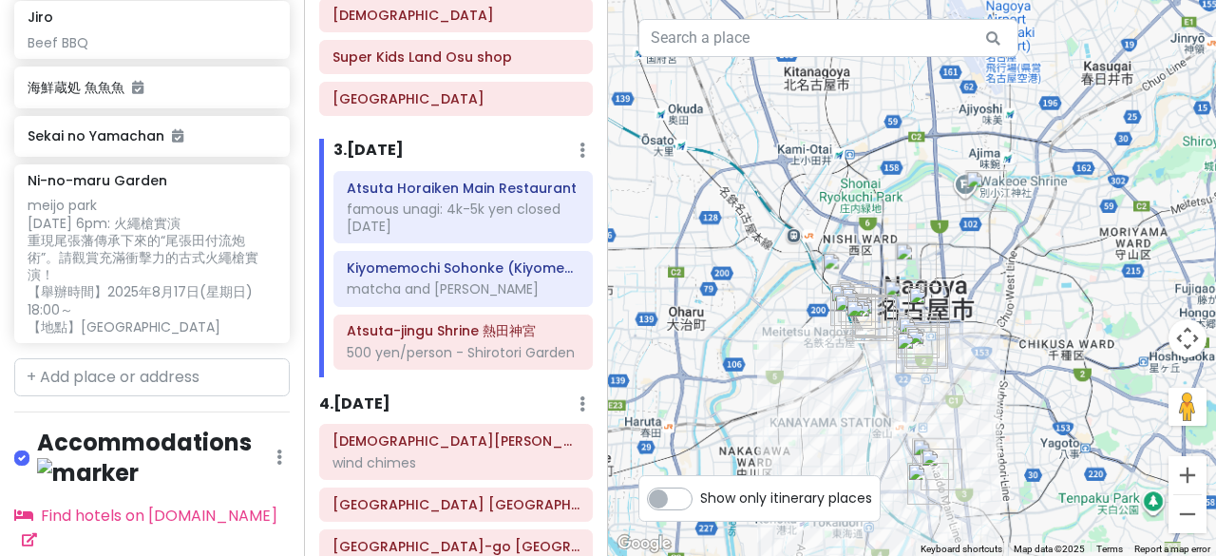
drag, startPoint x: 890, startPoint y: 349, endPoint x: 918, endPoint y: 288, distance: 66.8
click at [918, 288] on img "m.m.d." at bounding box center [930, 307] width 42 height 42
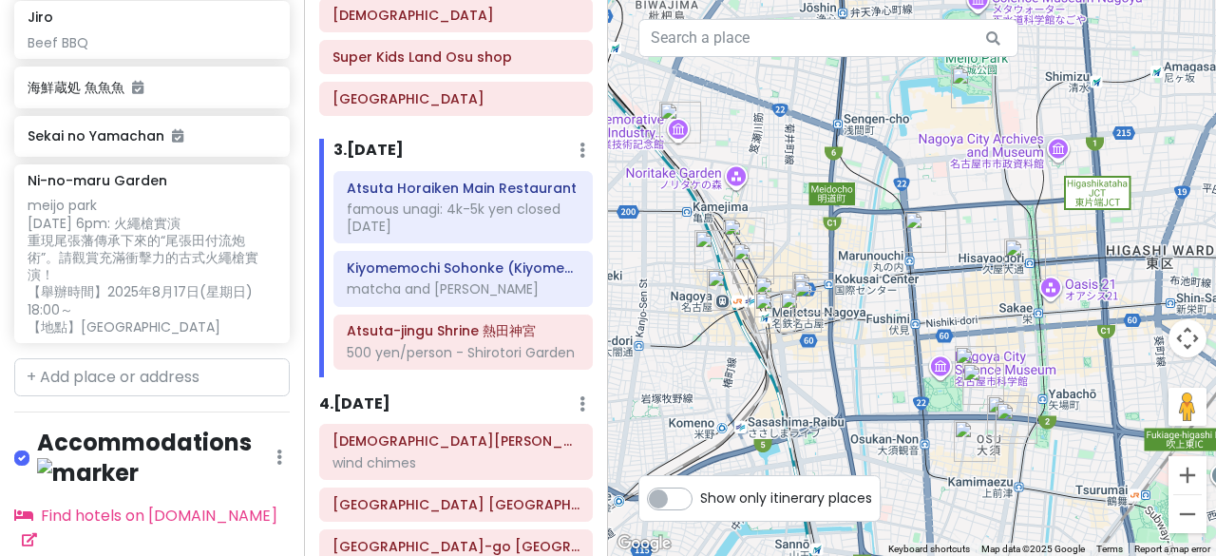
drag, startPoint x: 844, startPoint y: 314, endPoint x: 852, endPoint y: 350, distance: 37.1
click at [852, 350] on div at bounding box center [912, 278] width 608 height 556
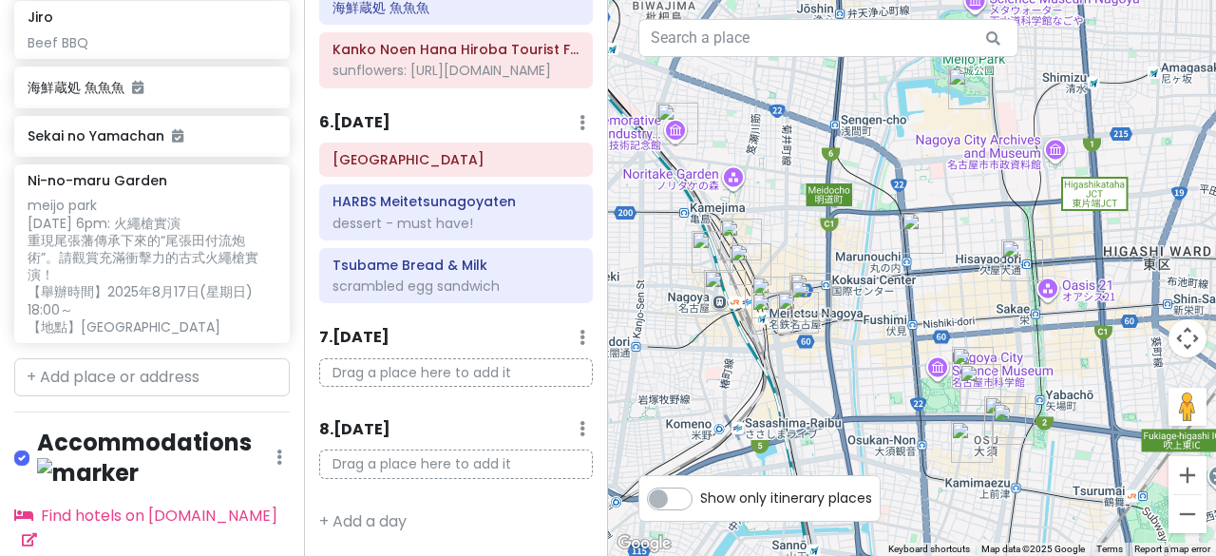
scroll to position [1503, 0]
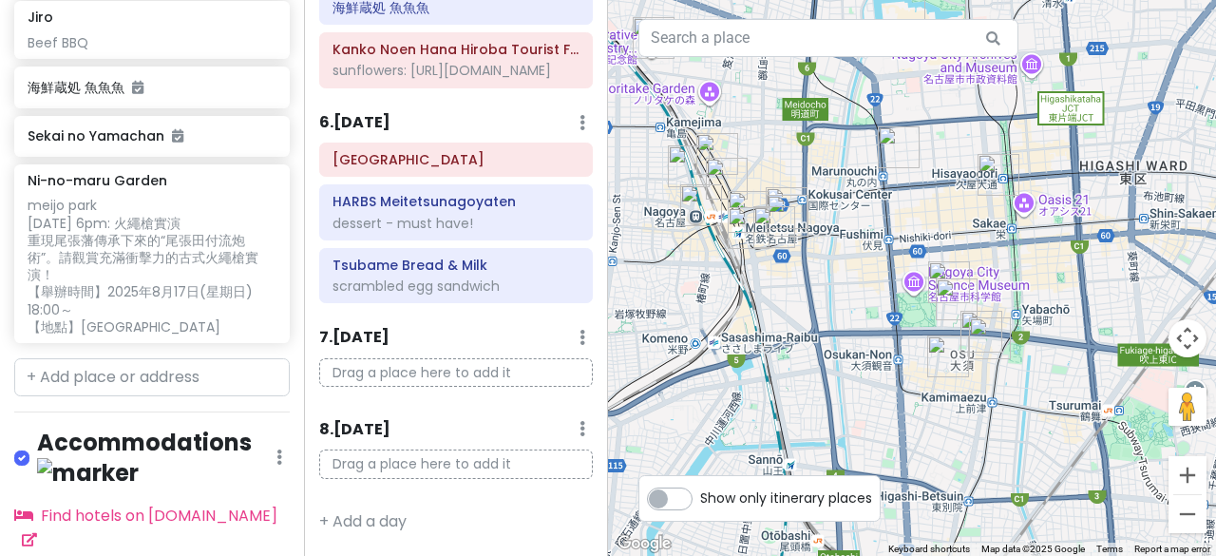
drag, startPoint x: 855, startPoint y: 366, endPoint x: 833, endPoint y: 280, distance: 88.3
click at [833, 280] on div at bounding box center [912, 278] width 608 height 556
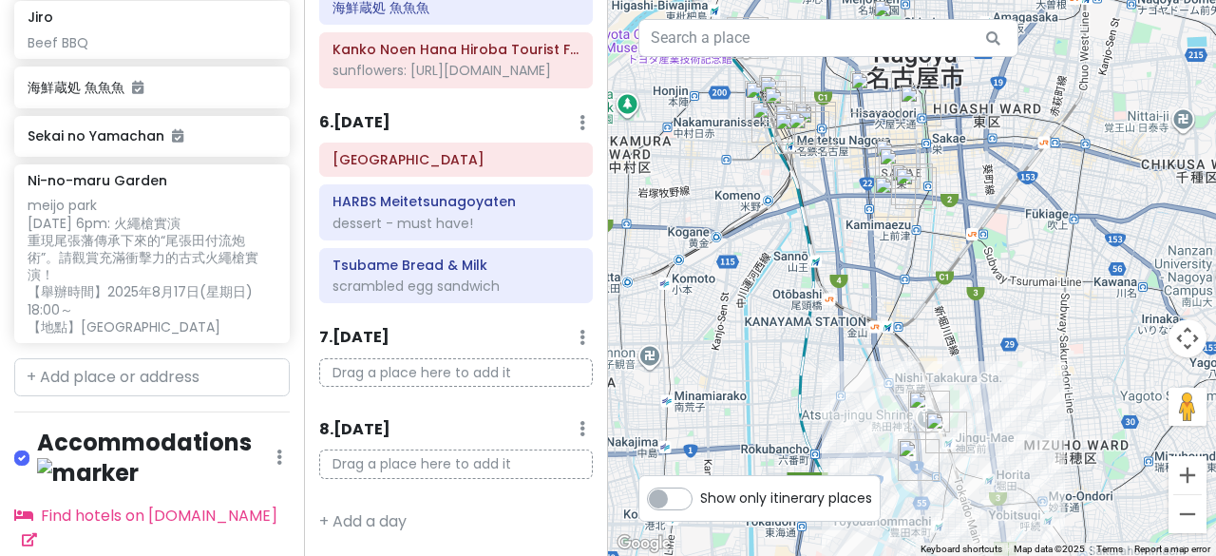
drag, startPoint x: 875, startPoint y: 311, endPoint x: 865, endPoint y: 214, distance: 97.5
click at [865, 214] on div at bounding box center [912, 278] width 608 height 556
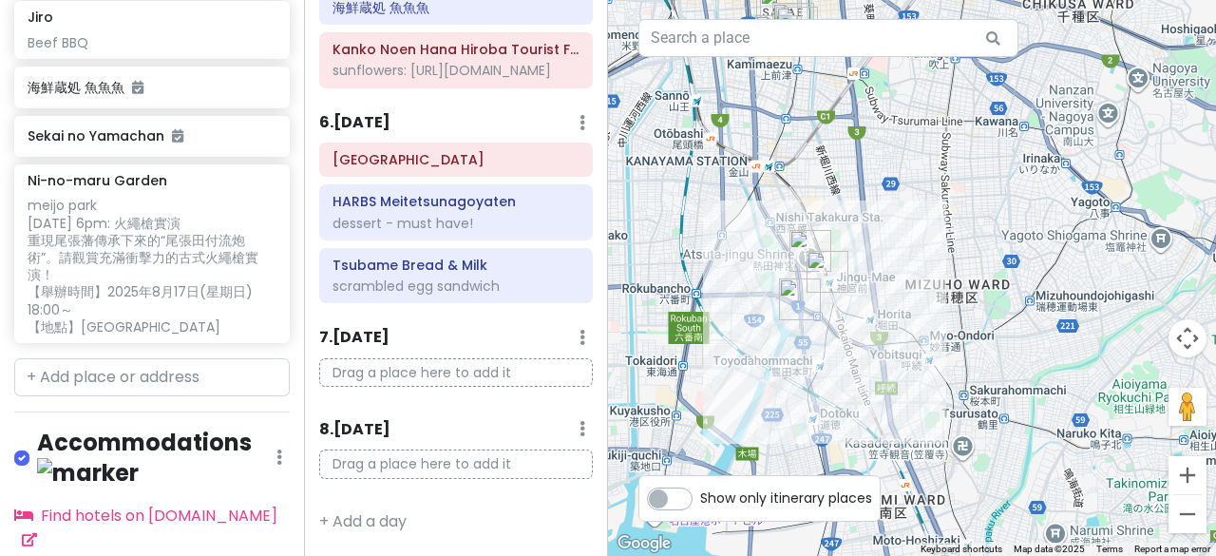
drag, startPoint x: 908, startPoint y: 407, endPoint x: 789, endPoint y: 246, distance: 199.8
click at [790, 246] on img "Atsuta-jingu Shrine 熱田神宮" at bounding box center [811, 251] width 42 height 42
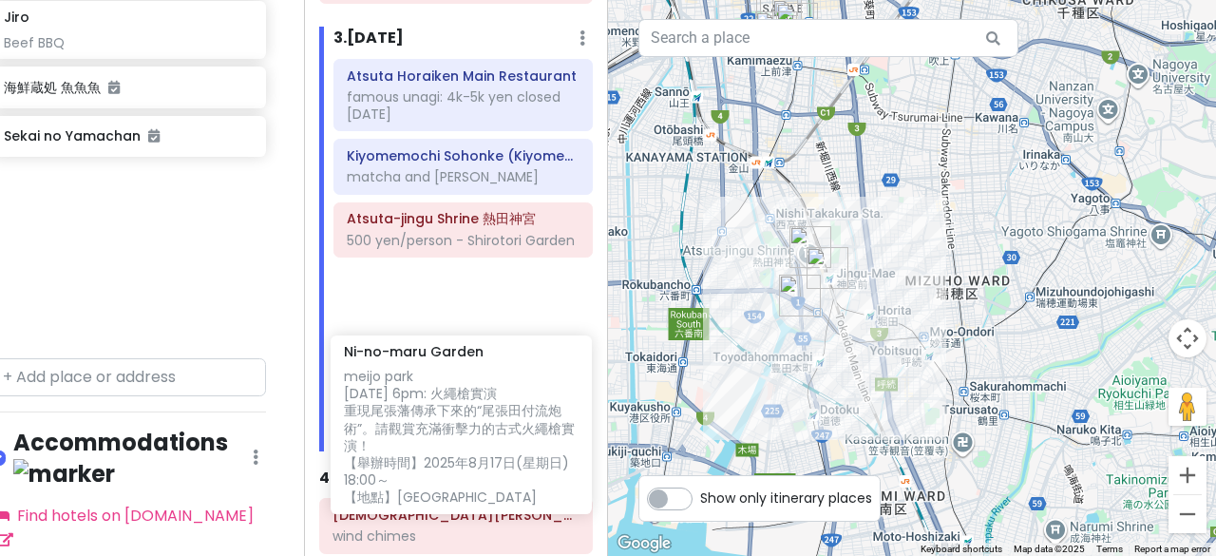
scroll to position [820, 0]
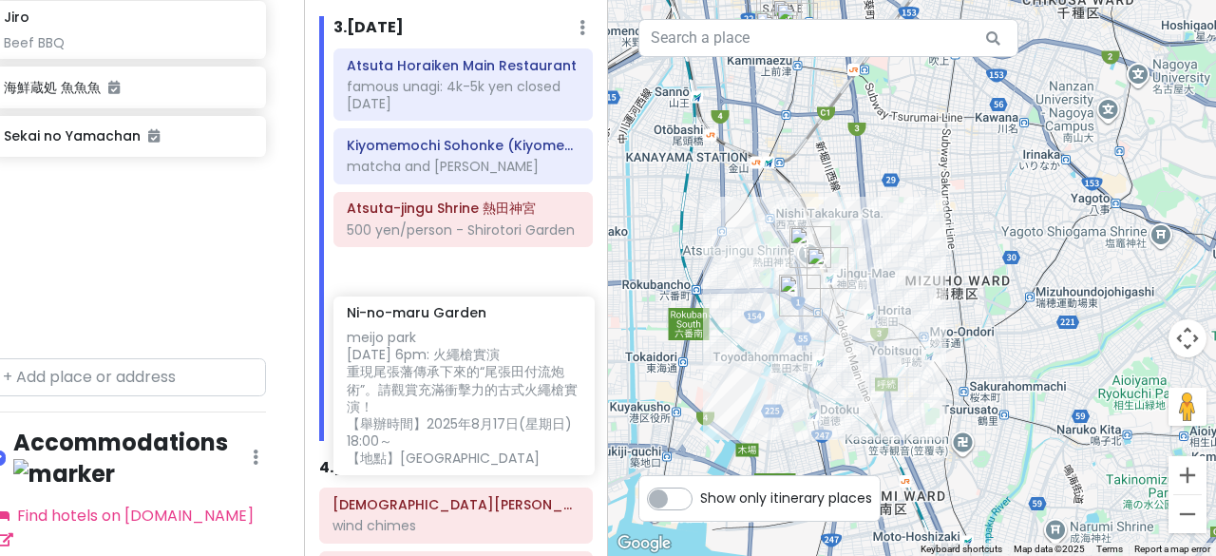
drag, startPoint x: 276, startPoint y: 236, endPoint x: 452, endPoint y: 398, distance: 240.1
click at [452, 398] on div "Nagoya Private Change Dates Make a Copy Delete Trip Go Pro ⚡️ Give Feedback 💡 S…" at bounding box center [608, 278] width 1216 height 556
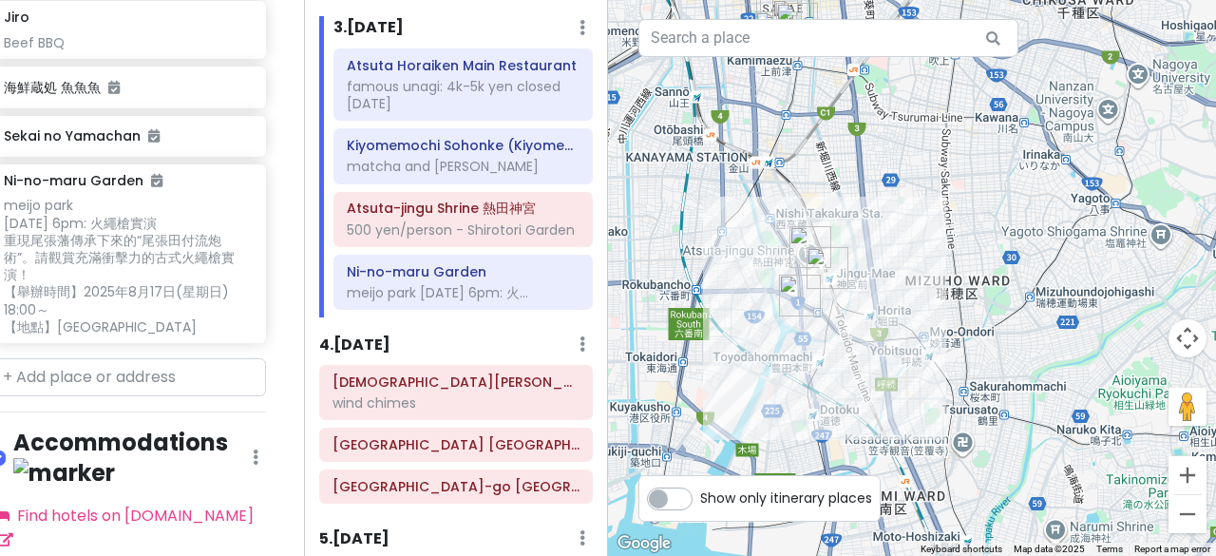
scroll to position [2133, 27]
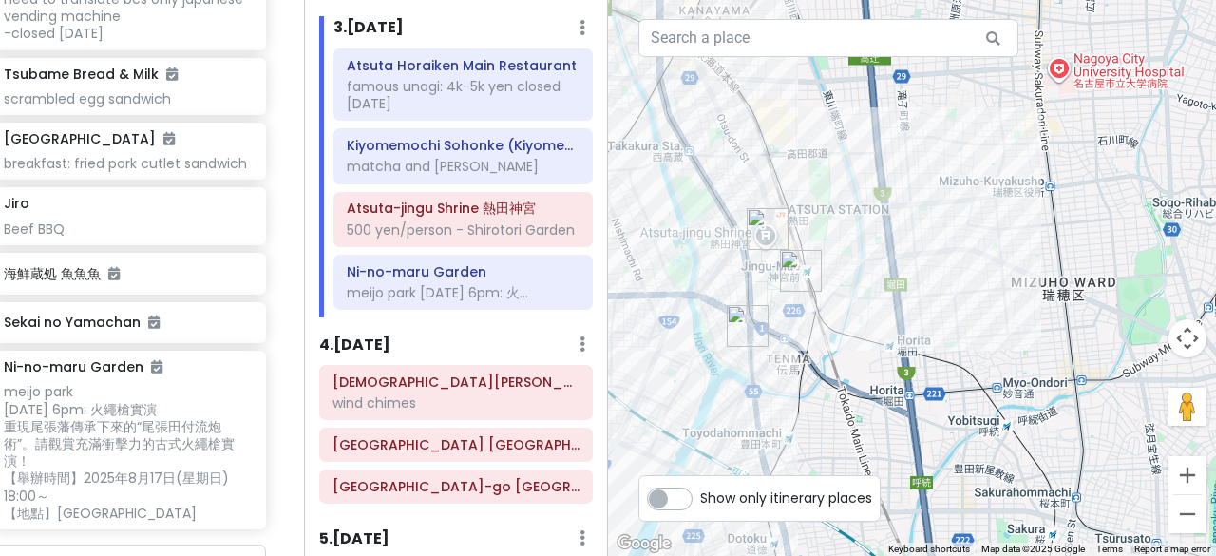
drag, startPoint x: 817, startPoint y: 296, endPoint x: 781, endPoint y: 391, distance: 101.7
click at [781, 391] on div at bounding box center [912, 278] width 608 height 556
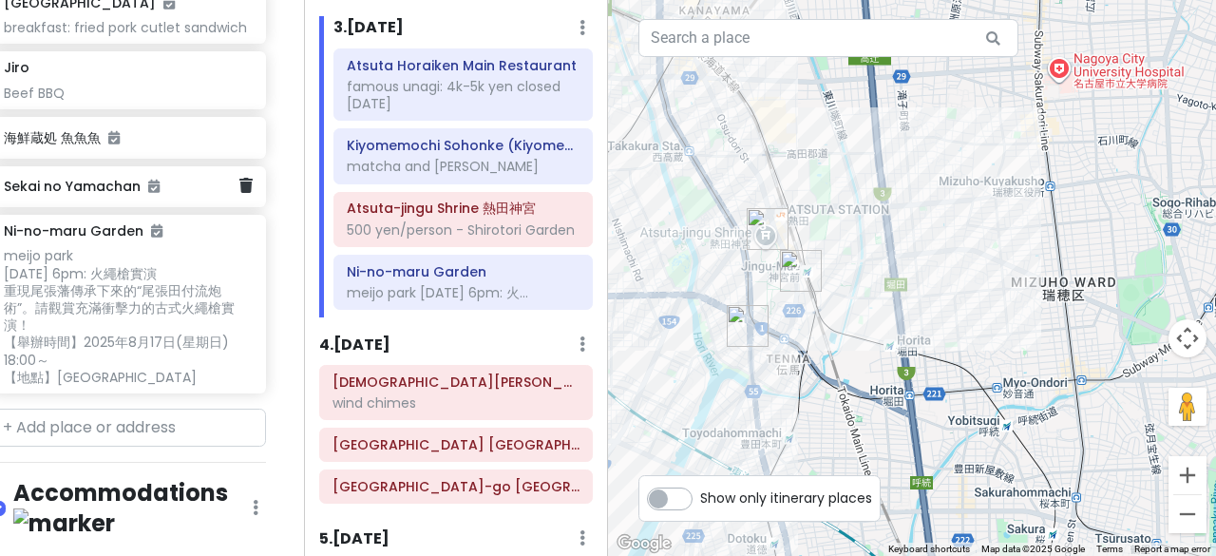
scroll to position [2368, 27]
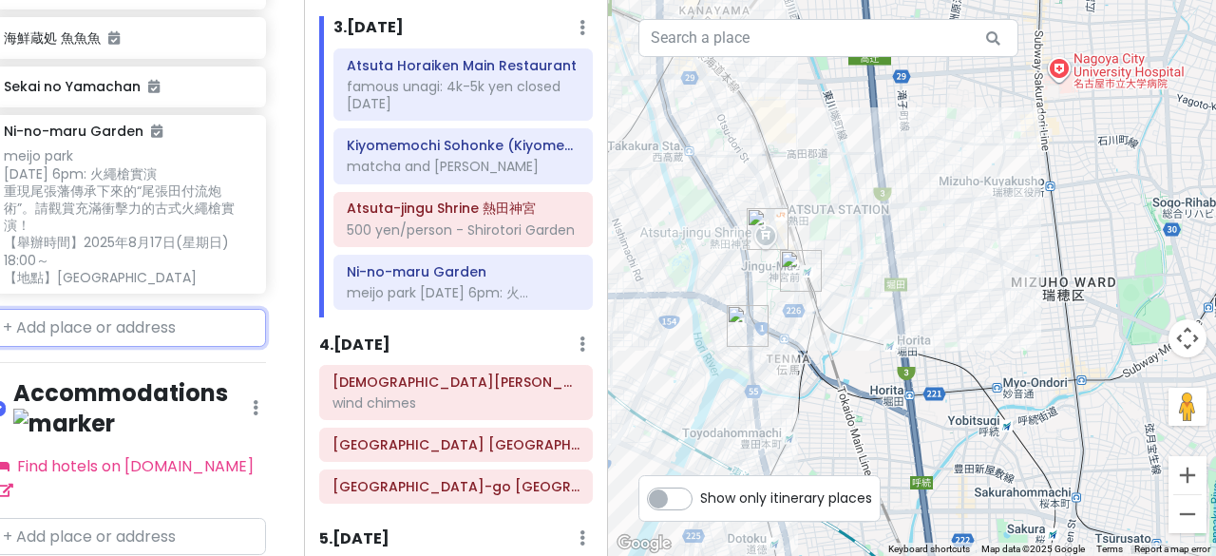
click at [89, 309] on input "text" at bounding box center [128, 328] width 276 height 38
paste input "Tebasaki Mutsumi"
type input "Tebasaki Mutsumi"
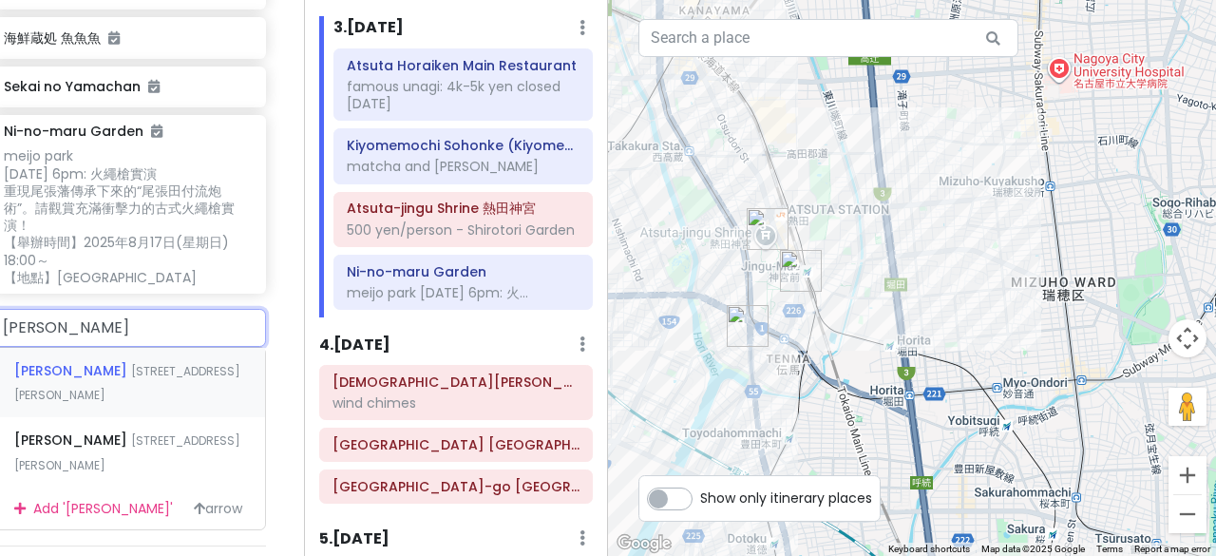
scroll to position [2463, 27]
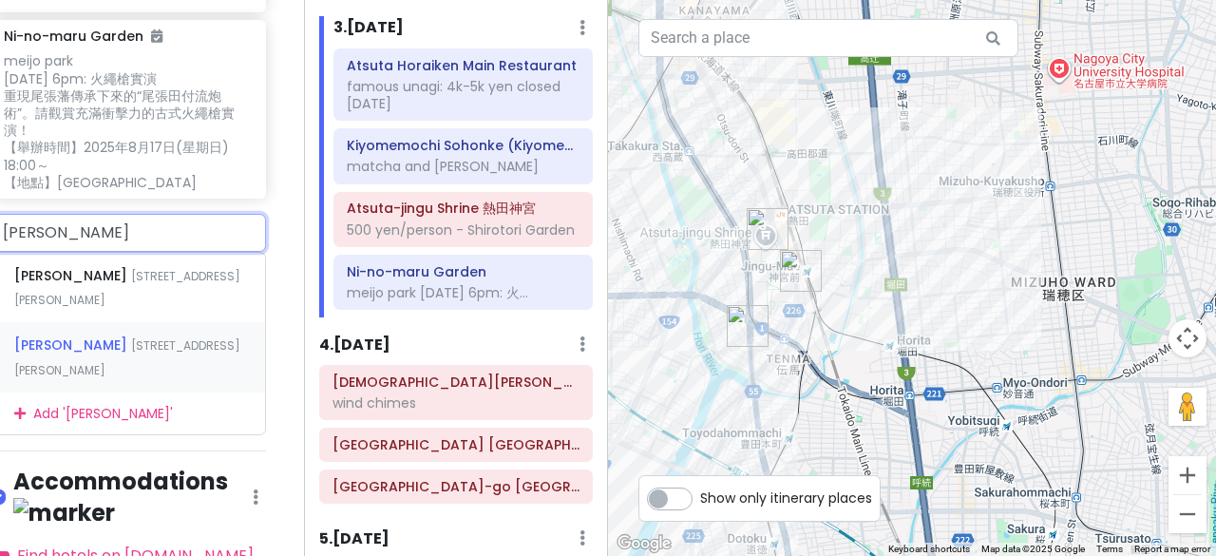
click at [137, 324] on div "Tebasaki Mutsumi 3 Chome-8-125 Sakae, Naka Ward, Nagoya, Aichi, Japan" at bounding box center [128, 357] width 274 height 70
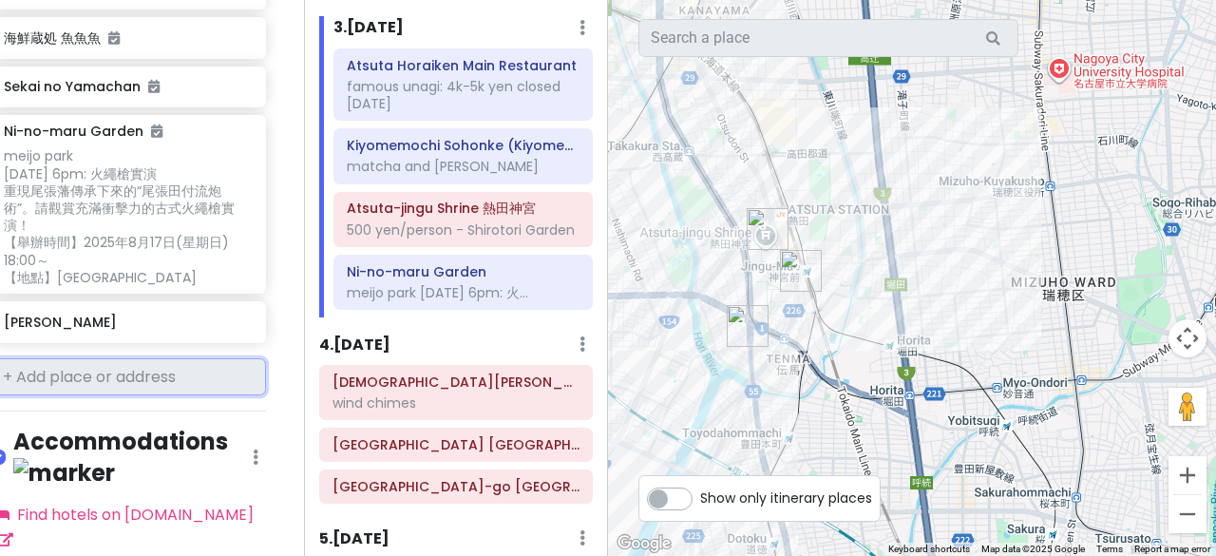
scroll to position [2418, 27]
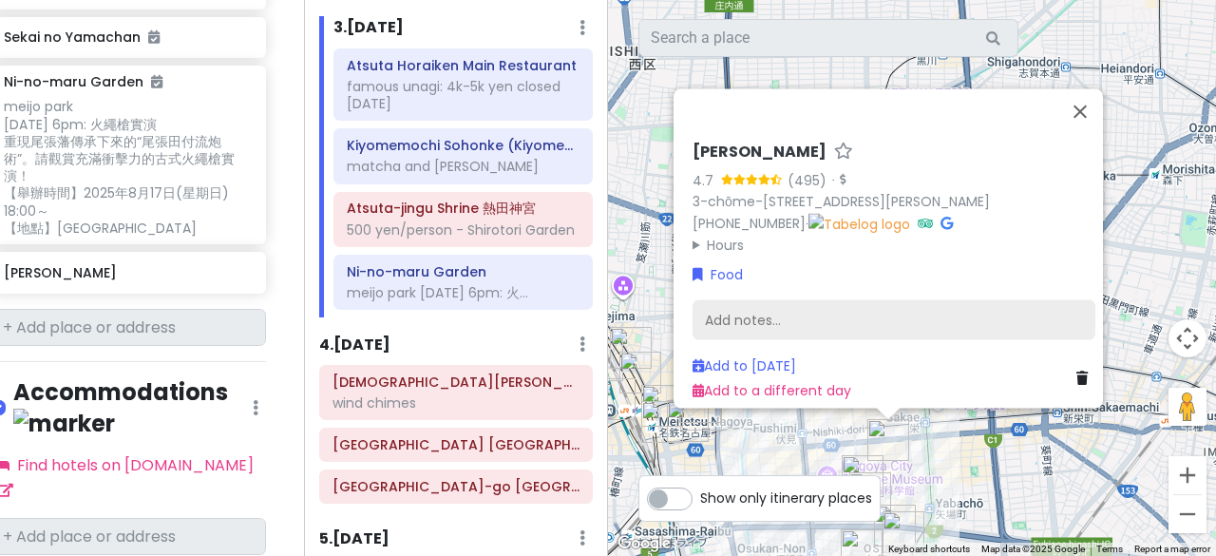
click at [749, 299] on div "Add notes..." at bounding box center [894, 319] width 403 height 40
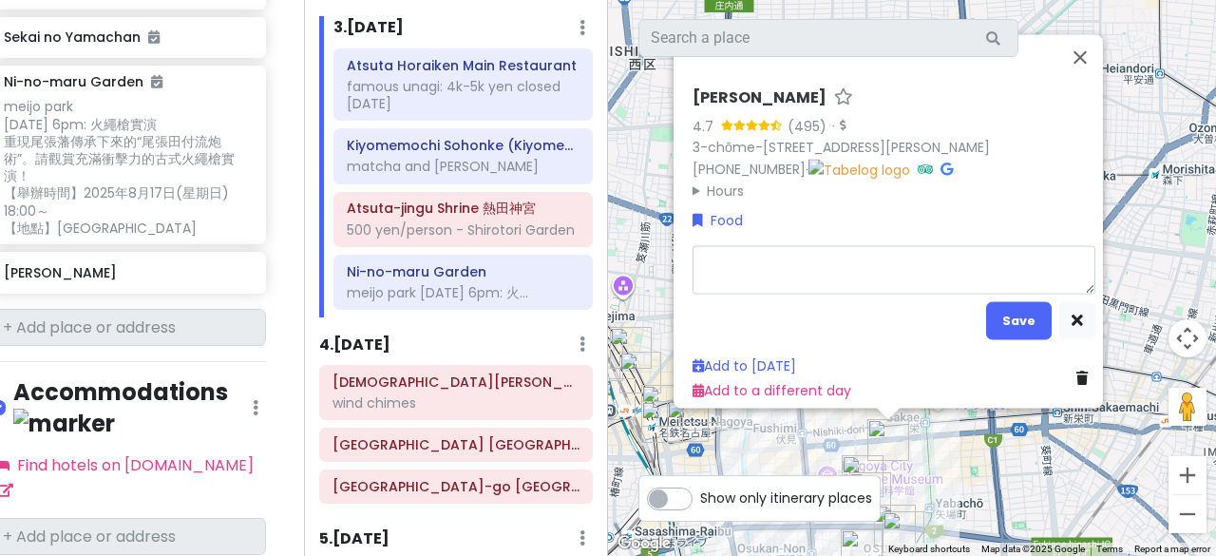
type textarea "x"
type textarea "f"
type textarea "x"
type textarea "fr"
type textarea "x"
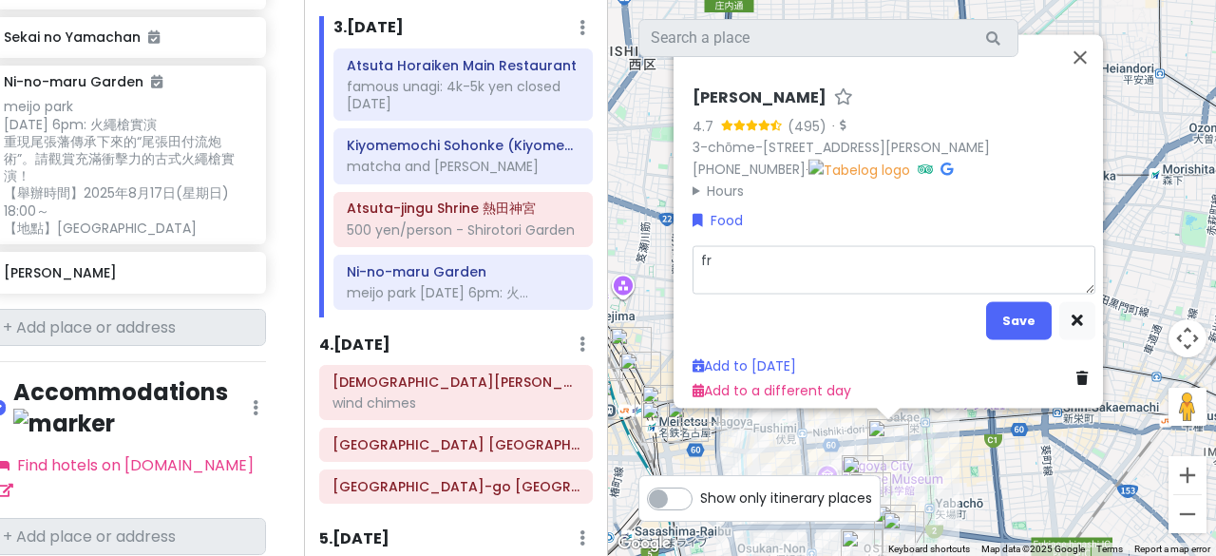
type textarea "fri"
type textarea "x"
type textarea "frie"
type textarea "x"
type textarea "fried"
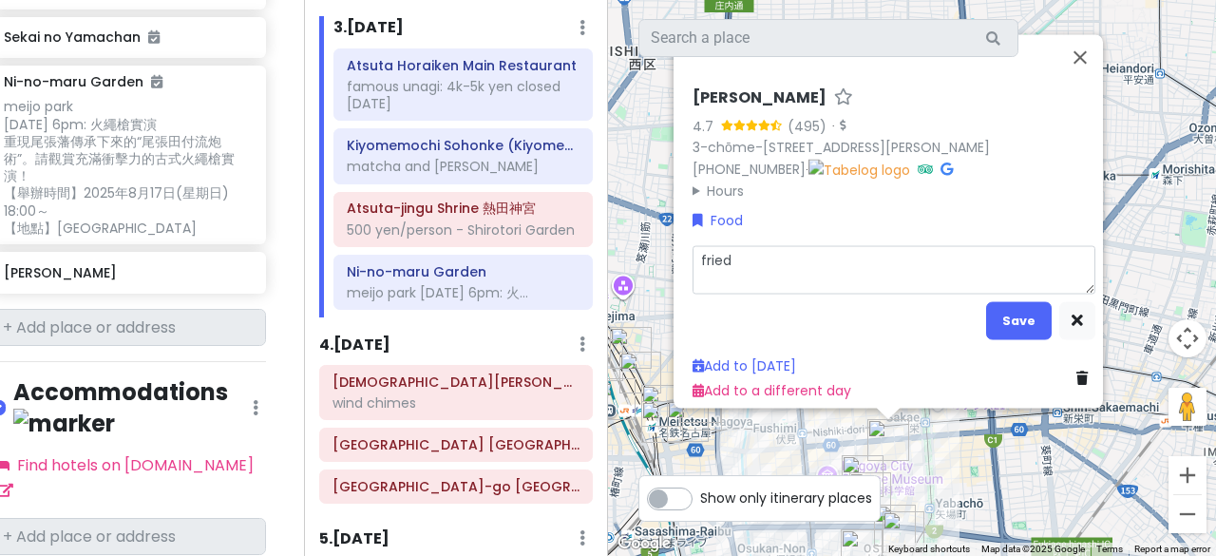
type textarea "x"
type textarea "fried"
type textarea "x"
type textarea "fried c"
type textarea "x"
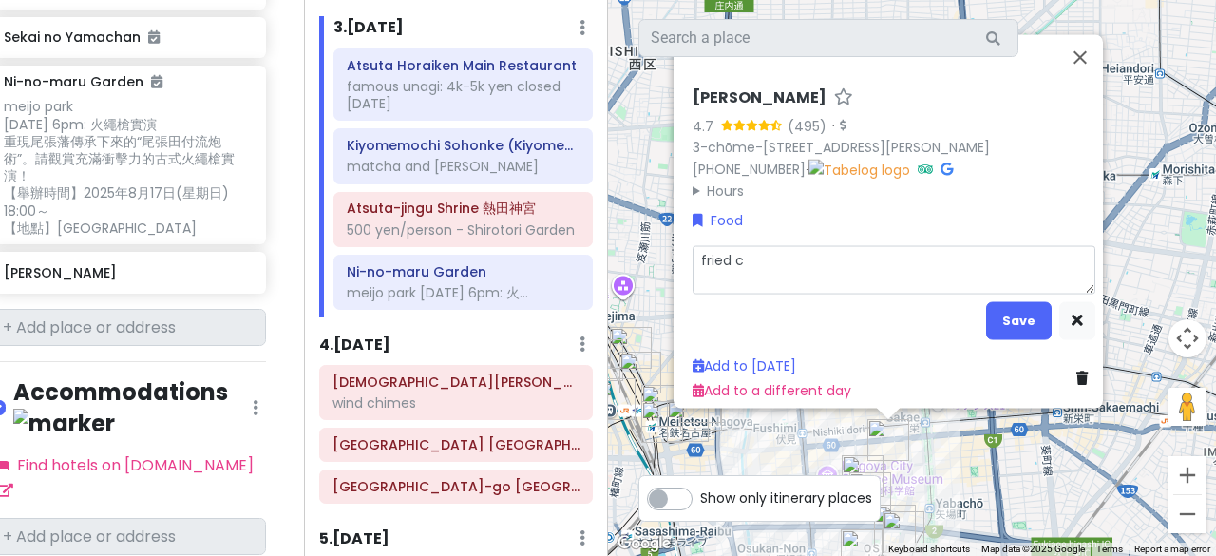
type textarea "fried ch"
type textarea "x"
type textarea "fried chi"
type textarea "x"
type textarea "fried chic"
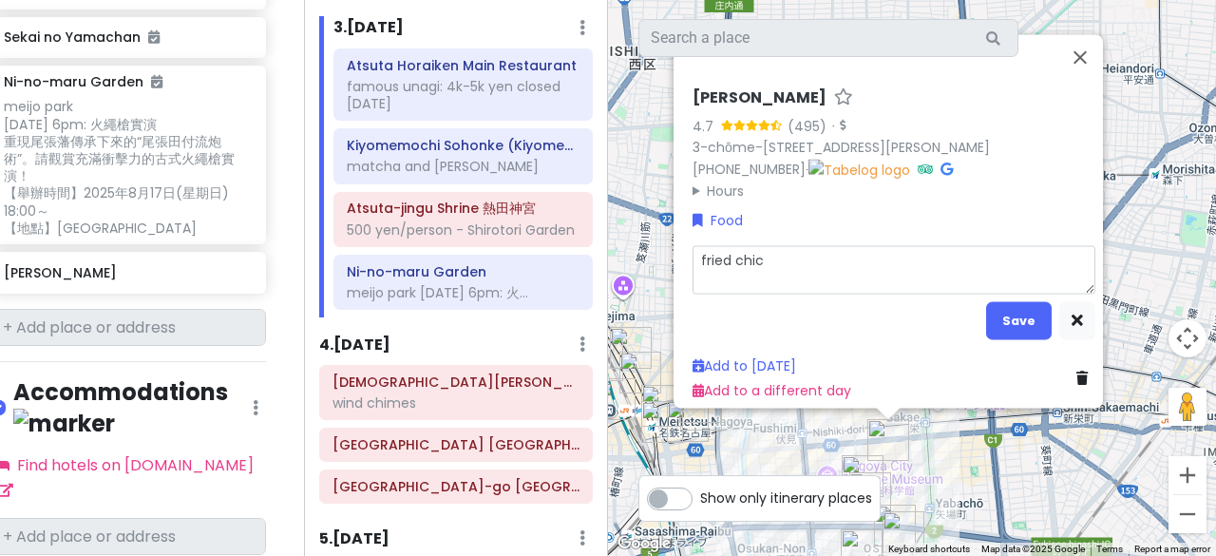
type textarea "x"
type textarea "fried chicke"
type textarea "x"
type textarea "fried chicken"
type textarea "x"
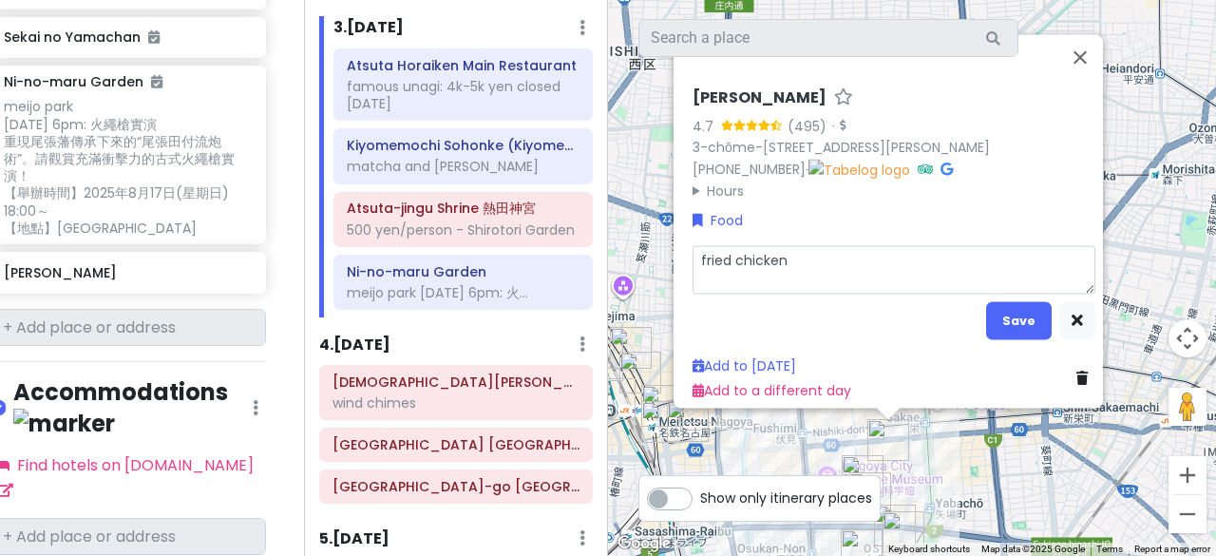
type textarea "fried chicken"
type textarea "x"
type textarea "fried chicken w"
type textarea "x"
type textarea "fried chicken wi"
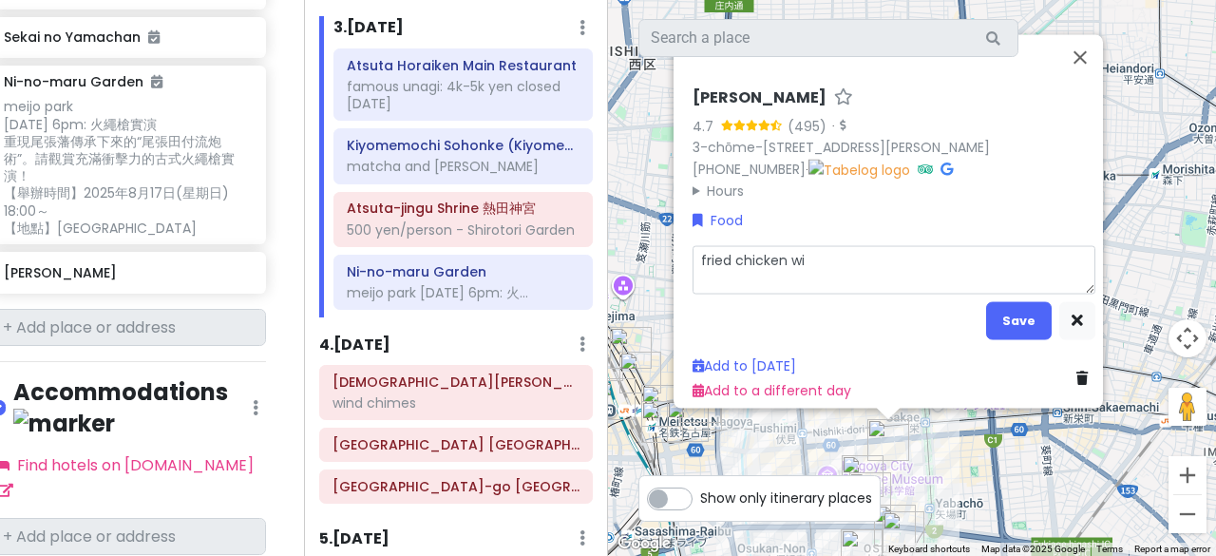
type textarea "x"
type textarea "fried chicken win"
type textarea "x"
type textarea "fried chicken wing"
type textarea "x"
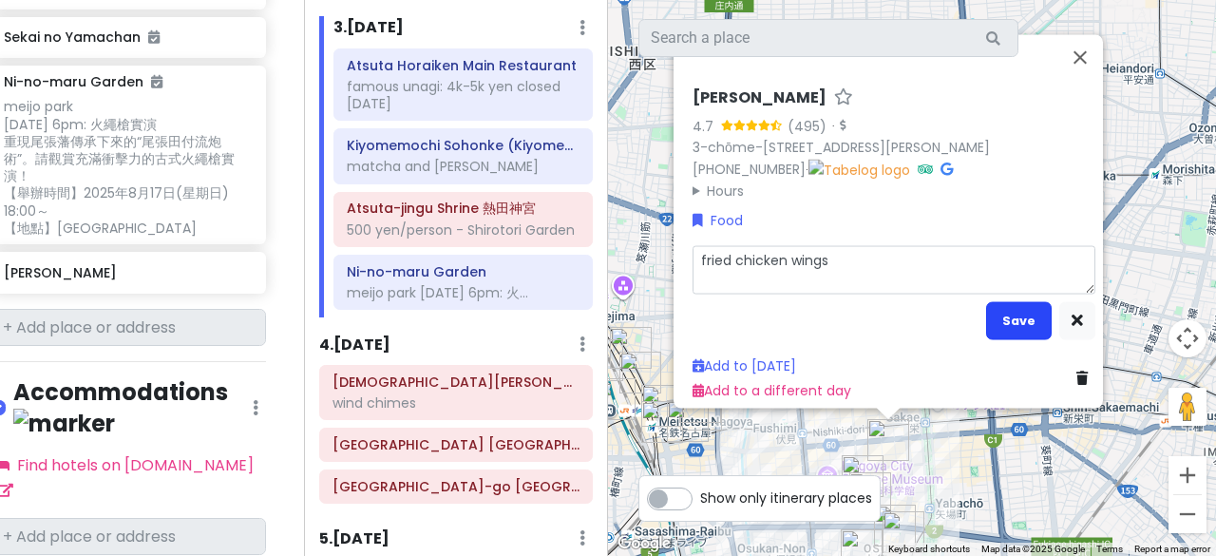
type textarea "fried chicken wings"
click at [1020, 328] on button "Save" at bounding box center [1019, 319] width 66 height 37
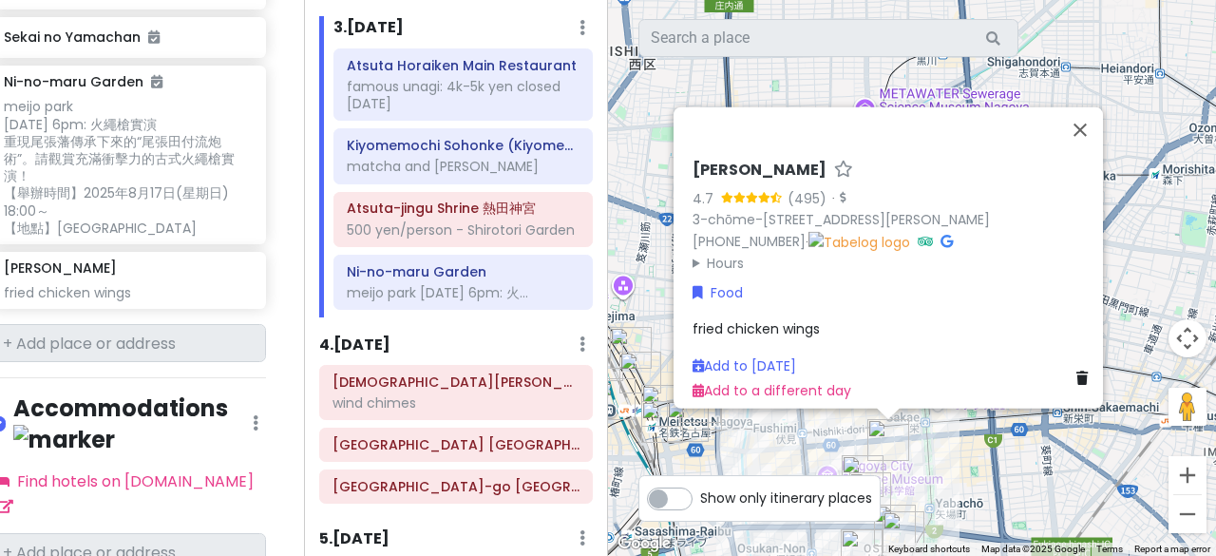
scroll to position [2434, 27]
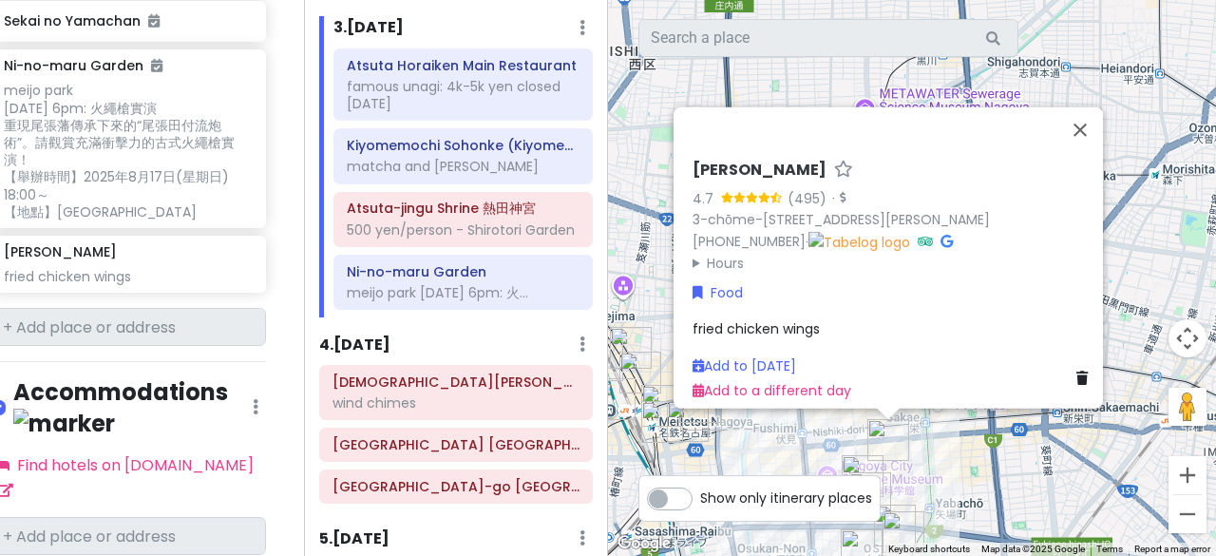
click at [869, 226] on div "Tebasaki Mutsumi 4.7 (495) · 3-chōme-8-125 Sakae, Naka Ward, Nagoya, Aichi 460-…" at bounding box center [894, 217] width 403 height 114
click at [941, 234] on icon at bounding box center [947, 240] width 12 height 13
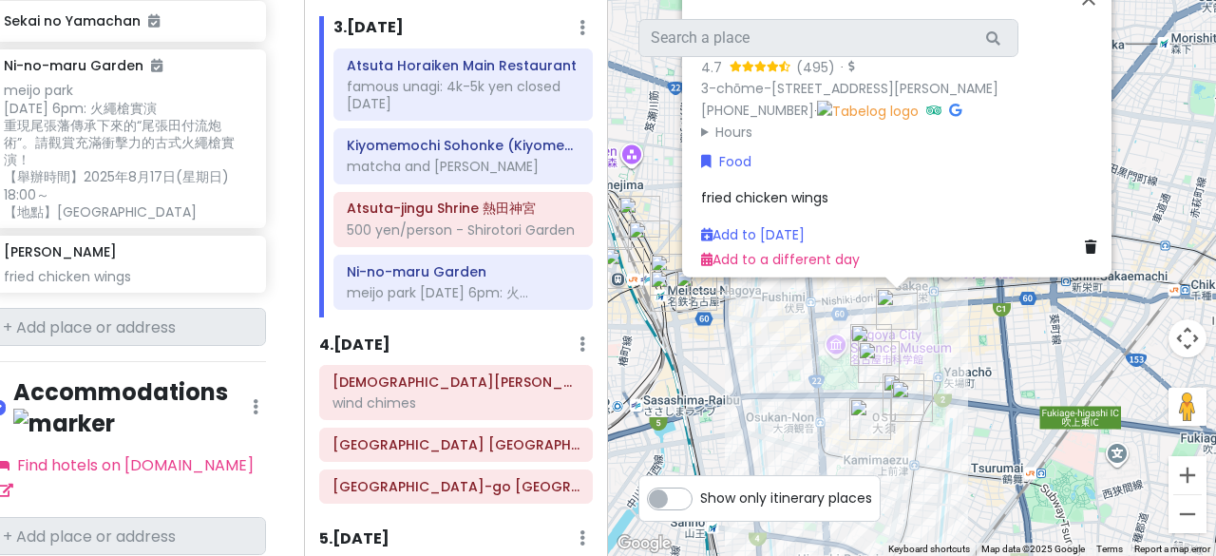
drag, startPoint x: 804, startPoint y: 427, endPoint x: 814, endPoint y: 296, distance: 131.6
click at [814, 296] on div "Tebasaki Mutsumi 4.7 (495) · 3-chōme-8-125 Sakae, Naka Ward, Nagoya, Aichi 460-…" at bounding box center [912, 278] width 608 height 556
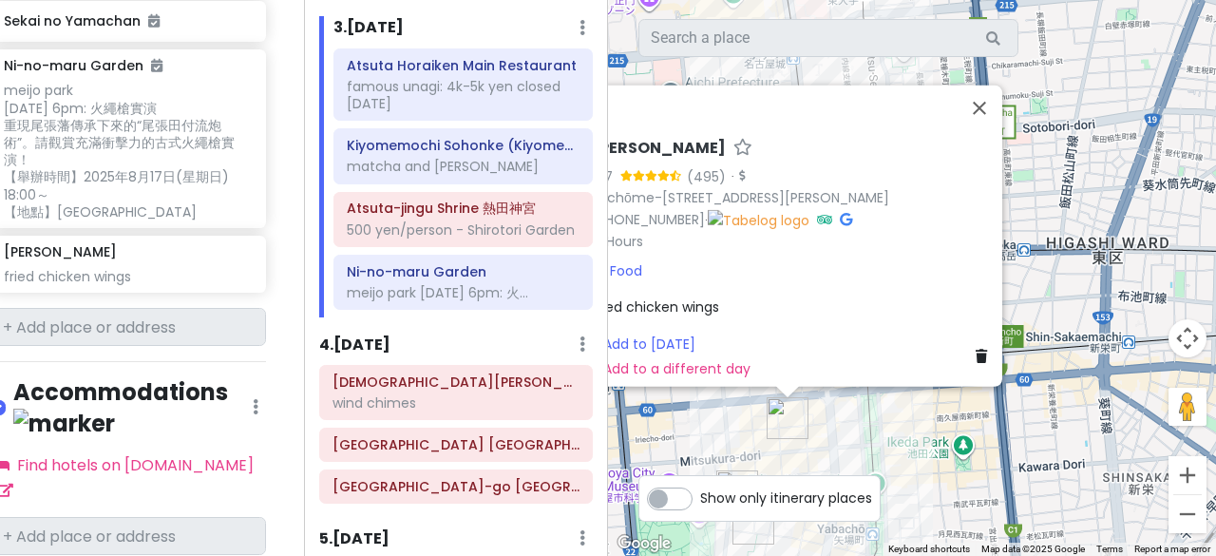
click at [825, 415] on div "Tebasaki Mutsumi 4.7 (495) · 3-chōme-8-125 Sakae, Naka Ward, Nagoya, Aichi 460-…" at bounding box center [912, 278] width 608 height 556
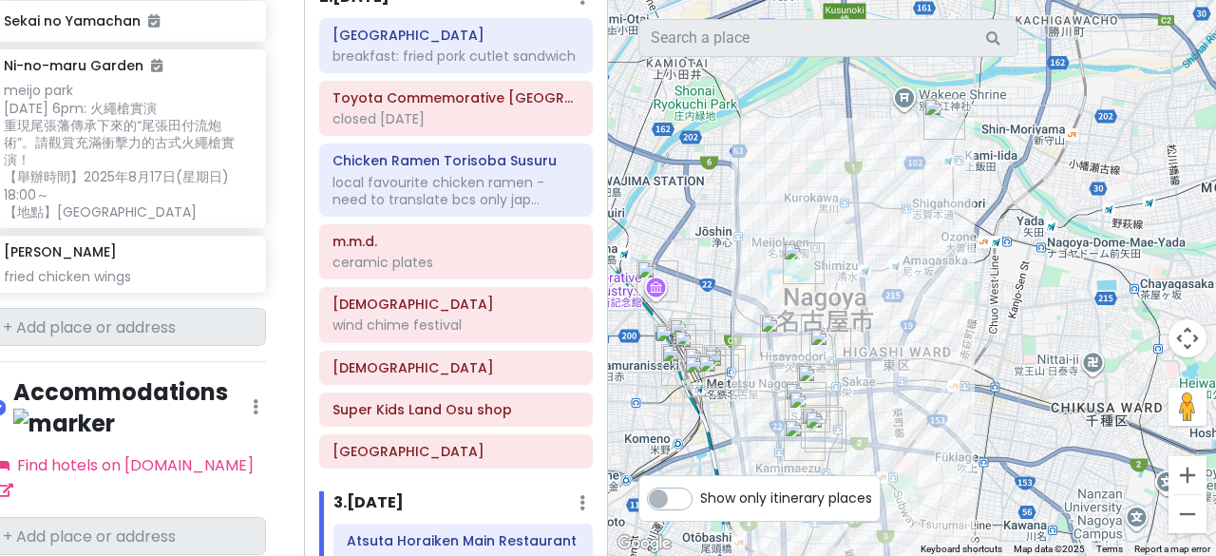
scroll to position [0, 0]
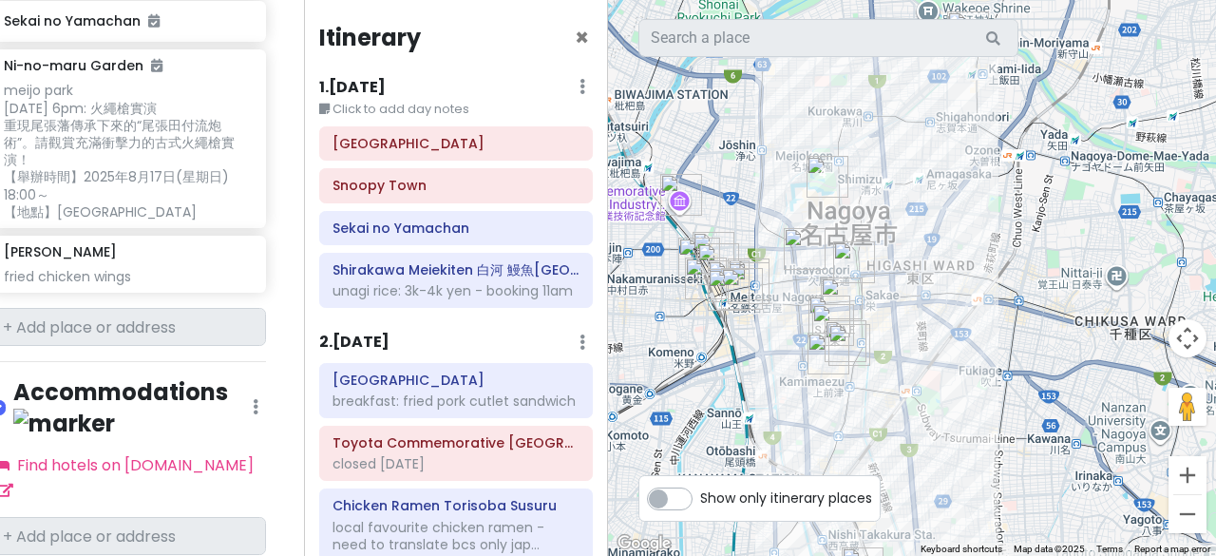
drag, startPoint x: 883, startPoint y: 394, endPoint x: 909, endPoint y: 305, distance: 93.2
click at [909, 305] on div at bounding box center [912, 278] width 608 height 556
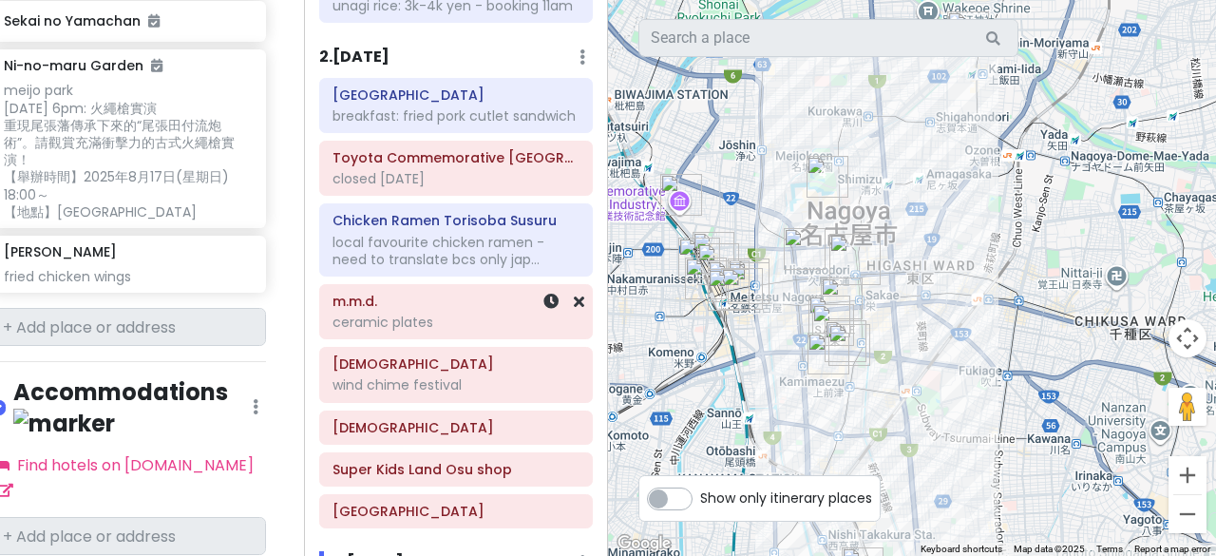
scroll to position [380, 0]
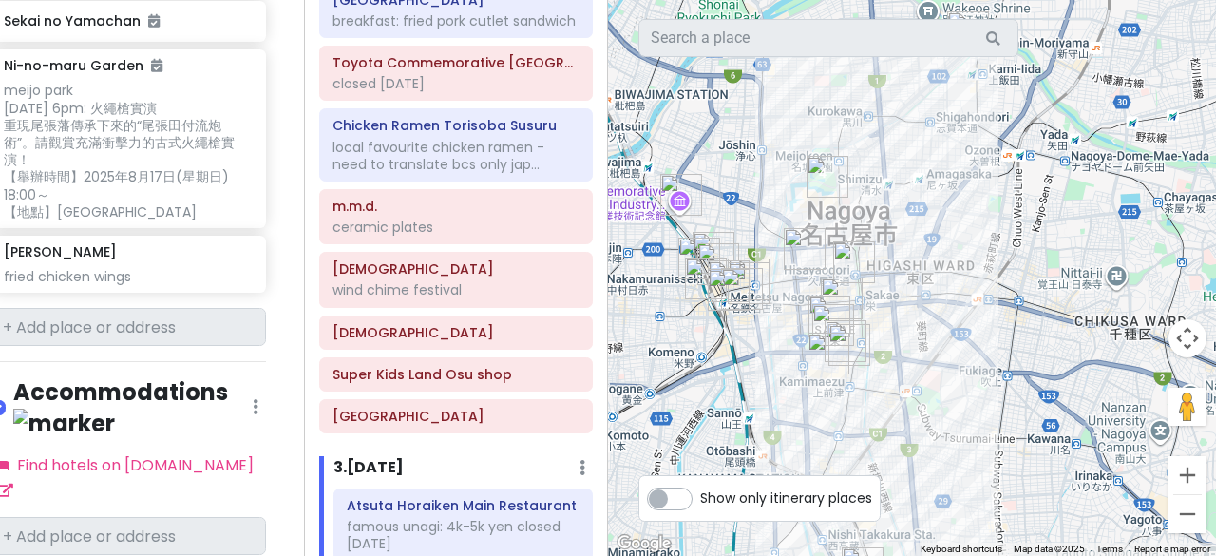
click at [842, 291] on img "Tebasaki Mutsumi" at bounding box center [842, 298] width 42 height 42
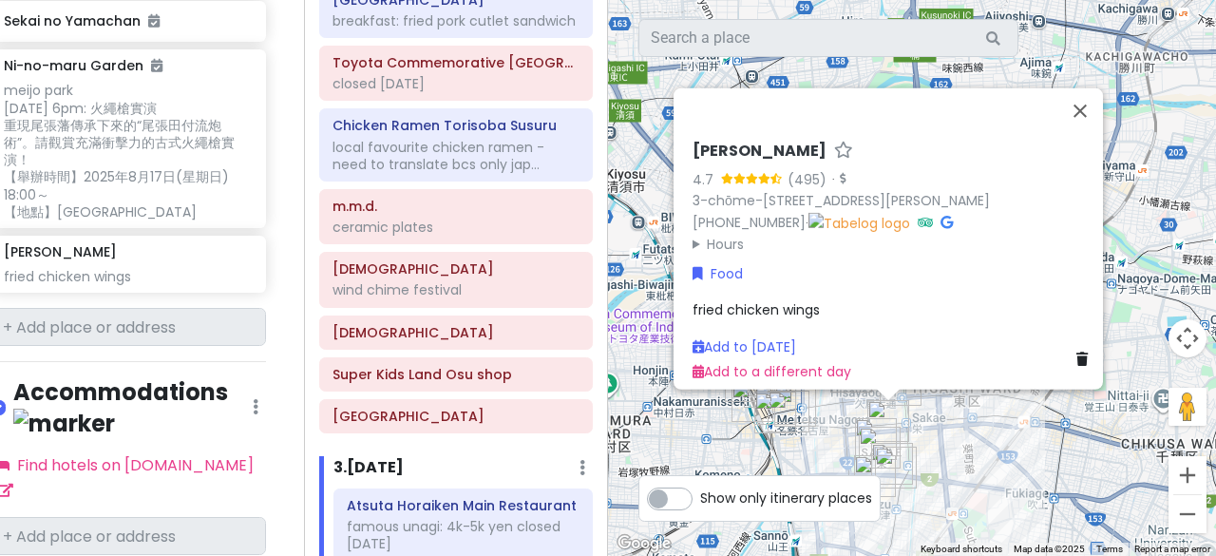
click at [734, 299] on span "fried chicken wings" at bounding box center [756, 308] width 127 height 19
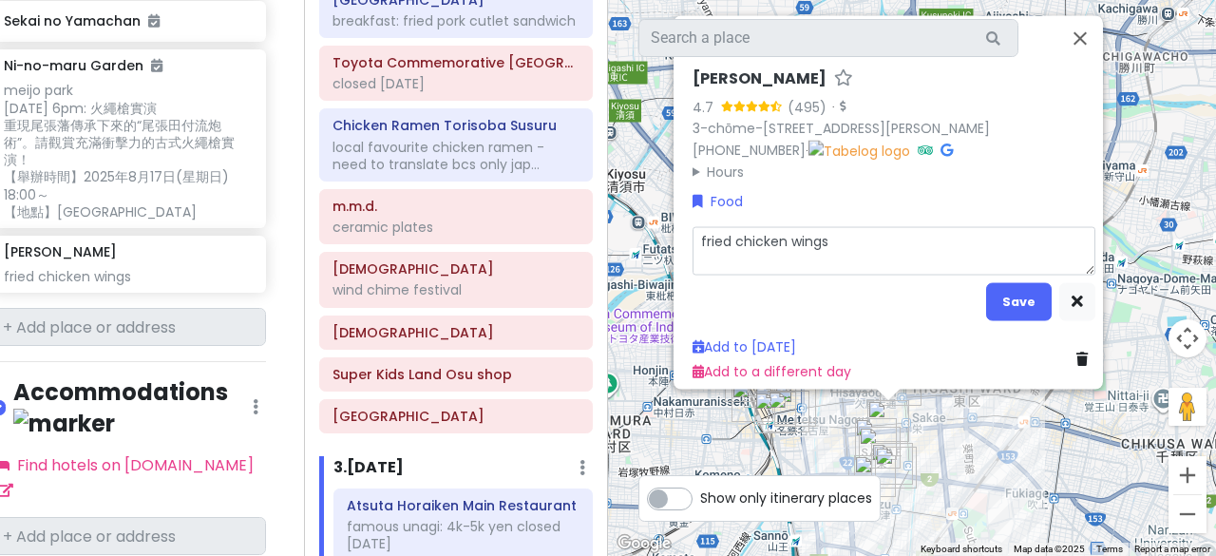
click at [829, 256] on textarea "fried chicken wings" at bounding box center [894, 250] width 403 height 48
type textarea "x"
type textarea "fried chicken wings"
type textarea "x"
type textarea "fried chicken wings -"
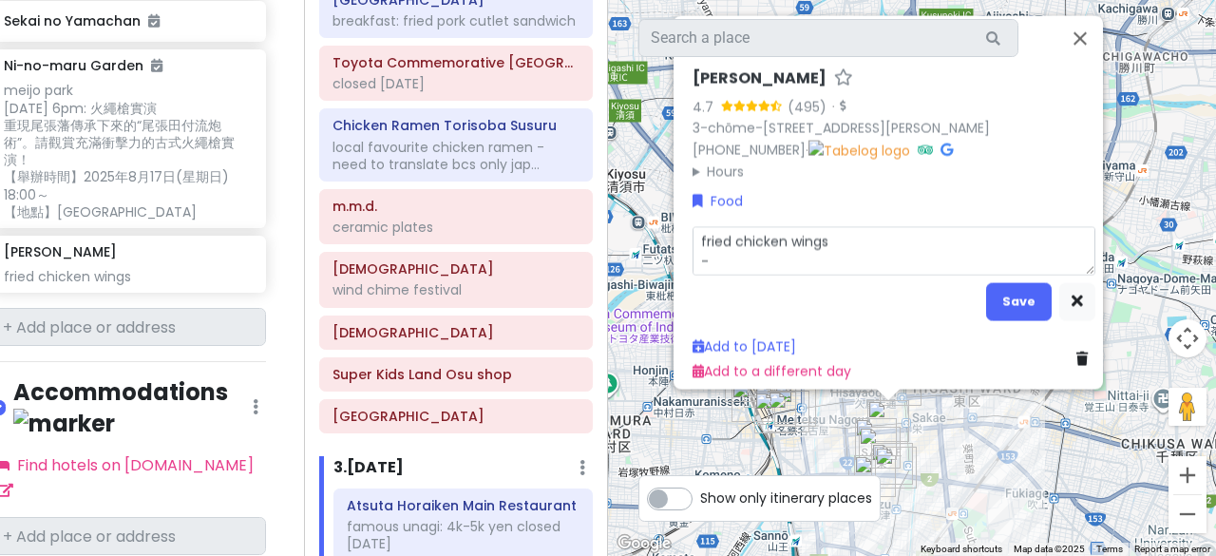
type textarea "x"
type textarea "fried chicken wings -c"
type textarea "x"
type textarea "fried chicken wings -c'l"
type textarea "x"
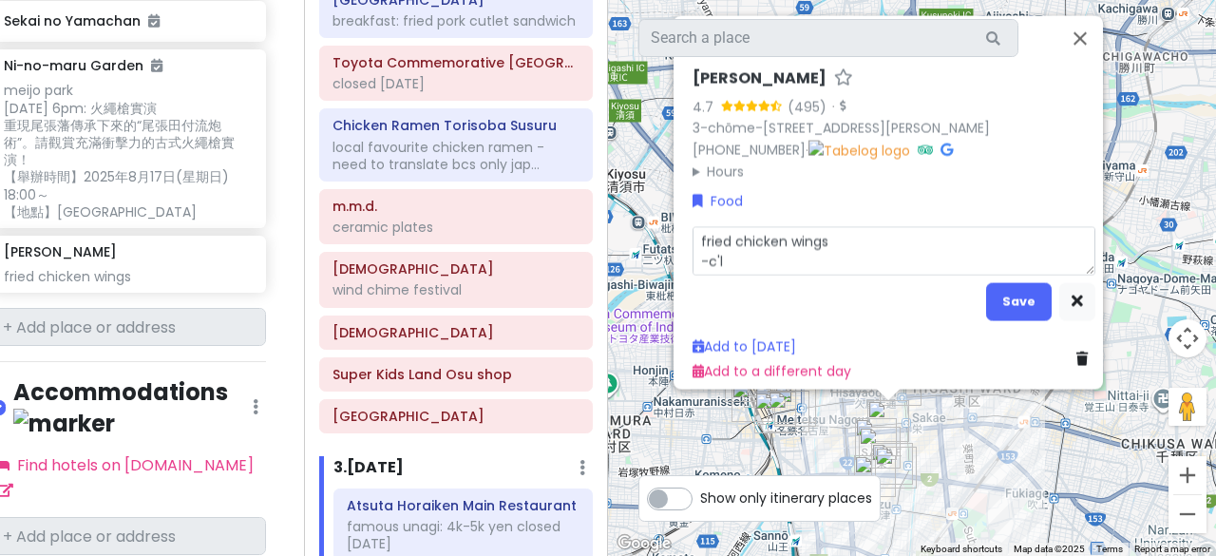
type textarea "fried chicken wings -c'lo"
type textarea "x"
type textarea "fried chicken wings -clos"
type textarea "x"
type textarea "fried chicken wings -close"
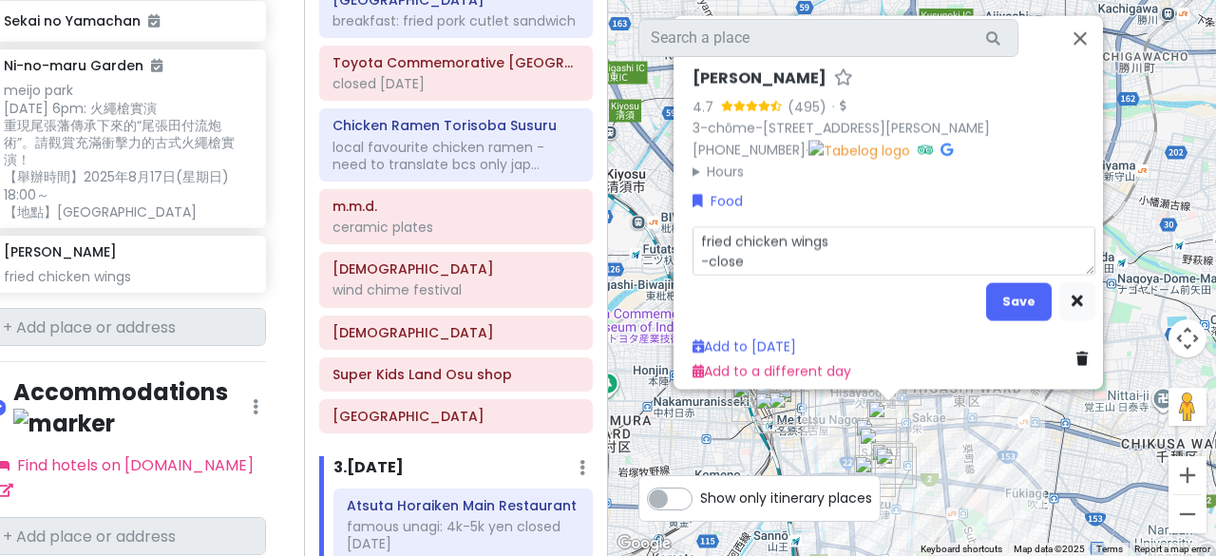
type textarea "x"
type textarea "fried chicken wings -closed"
type textarea "x"
type textarea "fried chicken wings -close"
type textarea "x"
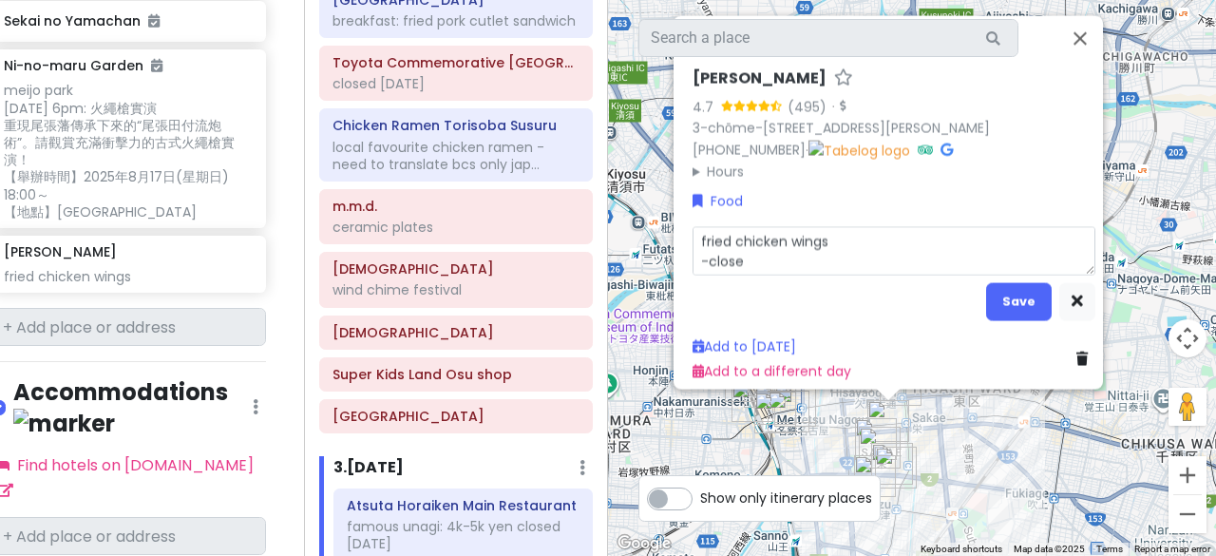
type textarea "fried chicken wings -closed"
type textarea "x"
type textarea "fried chicken wings -closed'd"
type textarea "x"
type textarea "fried chicken wings -closed"
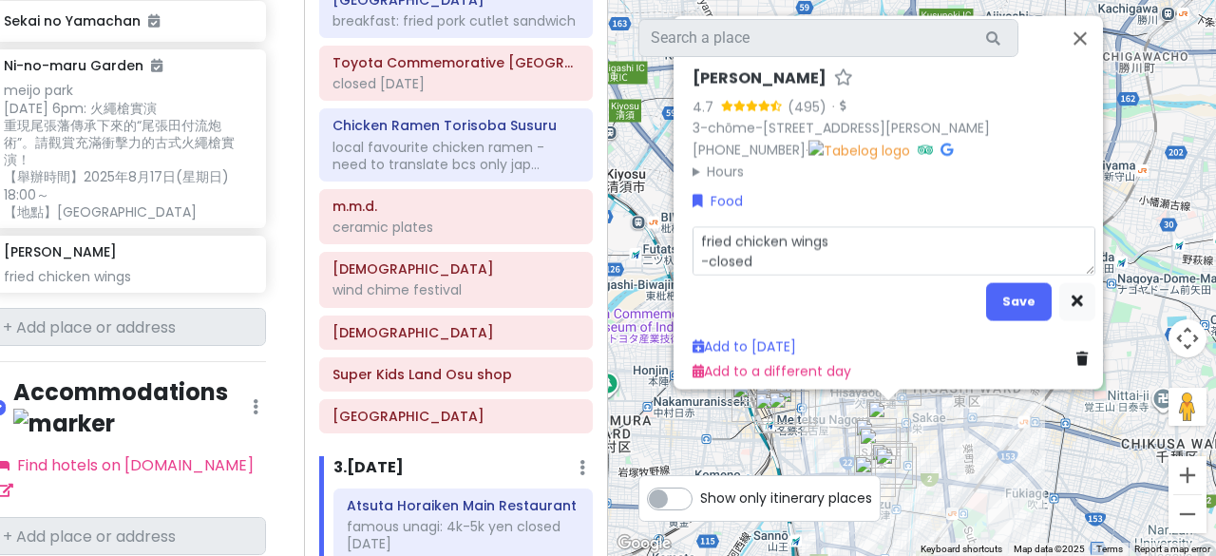
type textarea "x"
type textarea "fried chicken wings -close"
type textarea "x"
type textarea "fried chicken wings -closed"
type textarea "x"
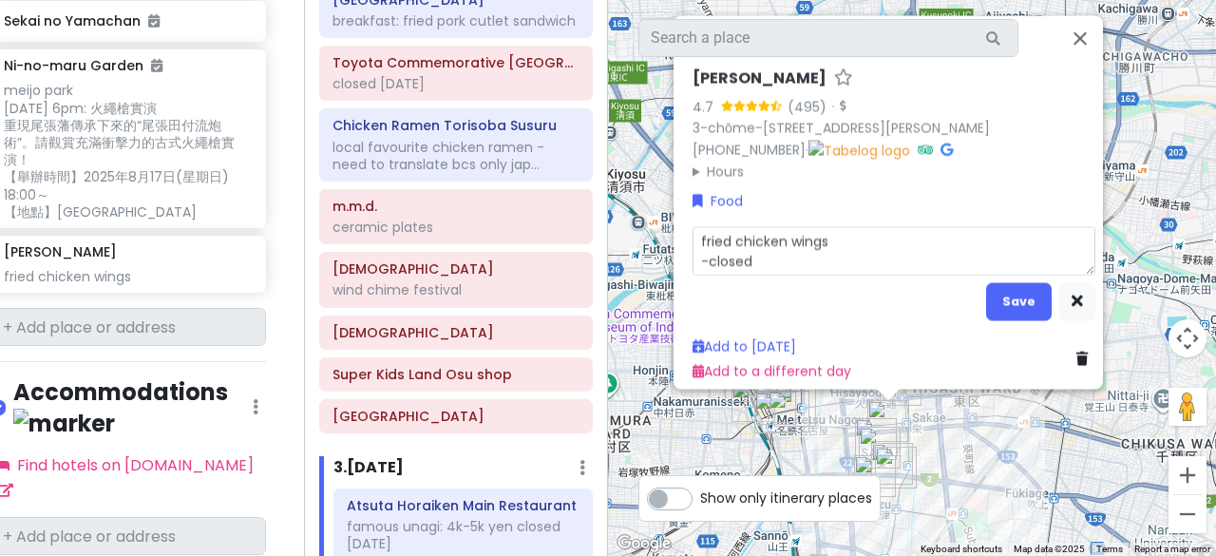
type textarea "fried chicken wings -closed"
type textarea "x"
type textarea "fried chicken wings -closed o"
type textarea "x"
type textarea "fried chicken wings -closed on"
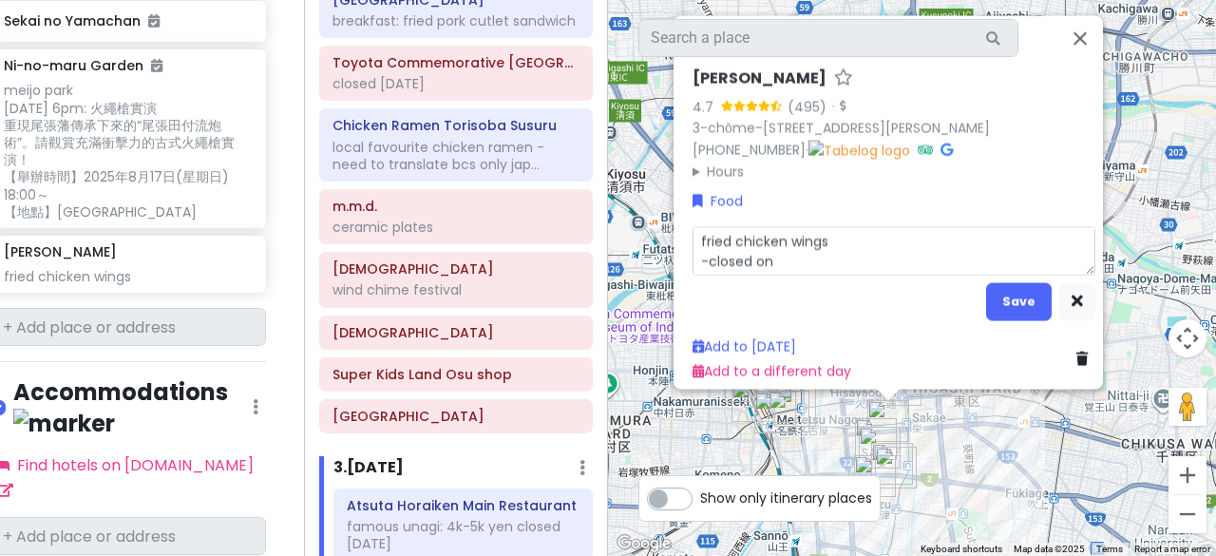
type textarea "x"
type textarea "fried chicken wings -closed on"
type textarea "x"
type textarea "fried chicken wings -closed on M"
type textarea "x"
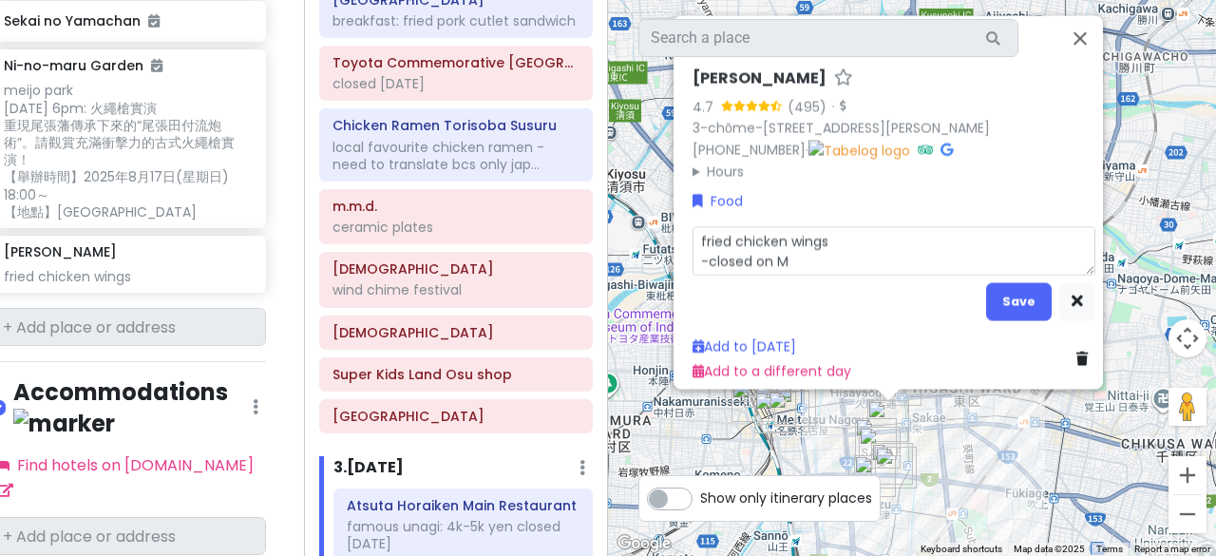
type textarea "fried chicken wings -closed on Mo"
type textarea "x"
type textarea "fried chicken wings -closed on Mon"
type textarea "x"
type textarea "fried chicken wings -closed on Mond"
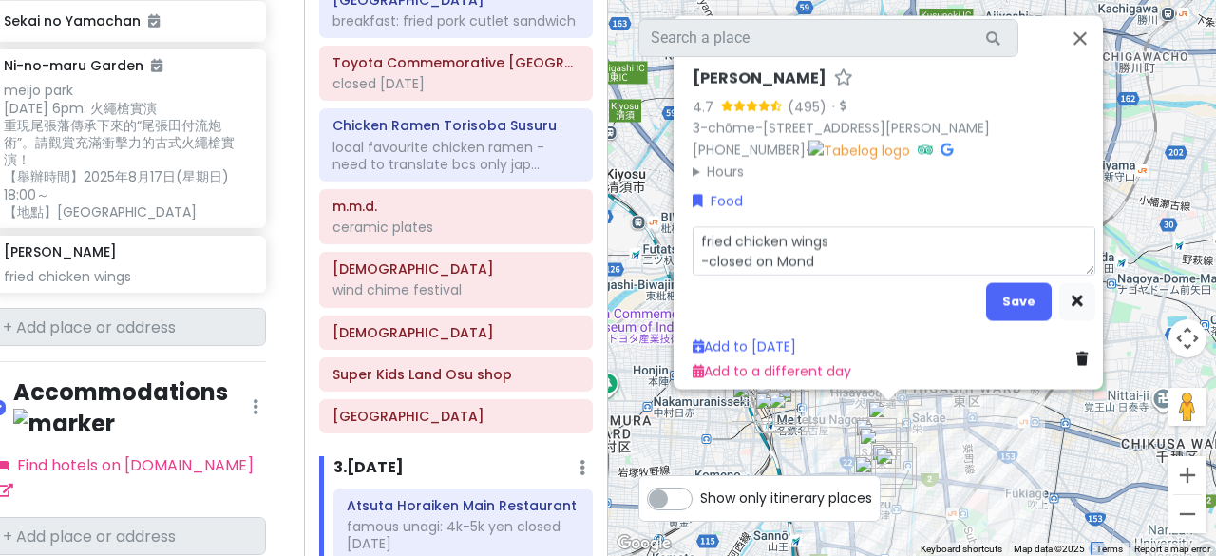
type textarea "x"
type textarea "fried chicken wings -closed on Monda"
type textarea "x"
type textarea "fried chicken wings -closed on Monday"
click at [1002, 315] on button "Save" at bounding box center [1019, 300] width 66 height 37
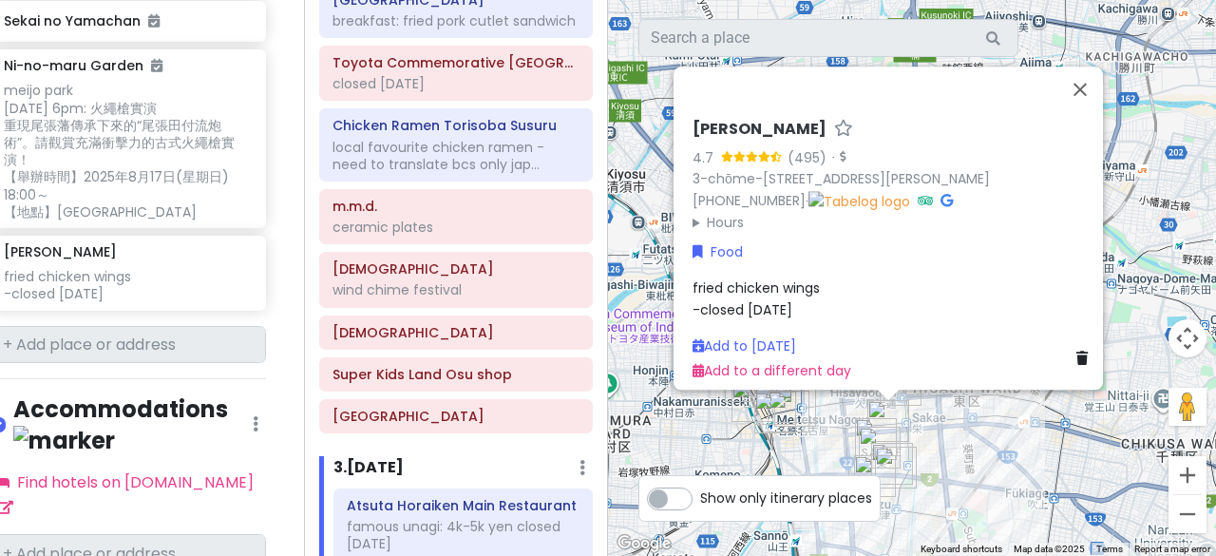
scroll to position [2451, 27]
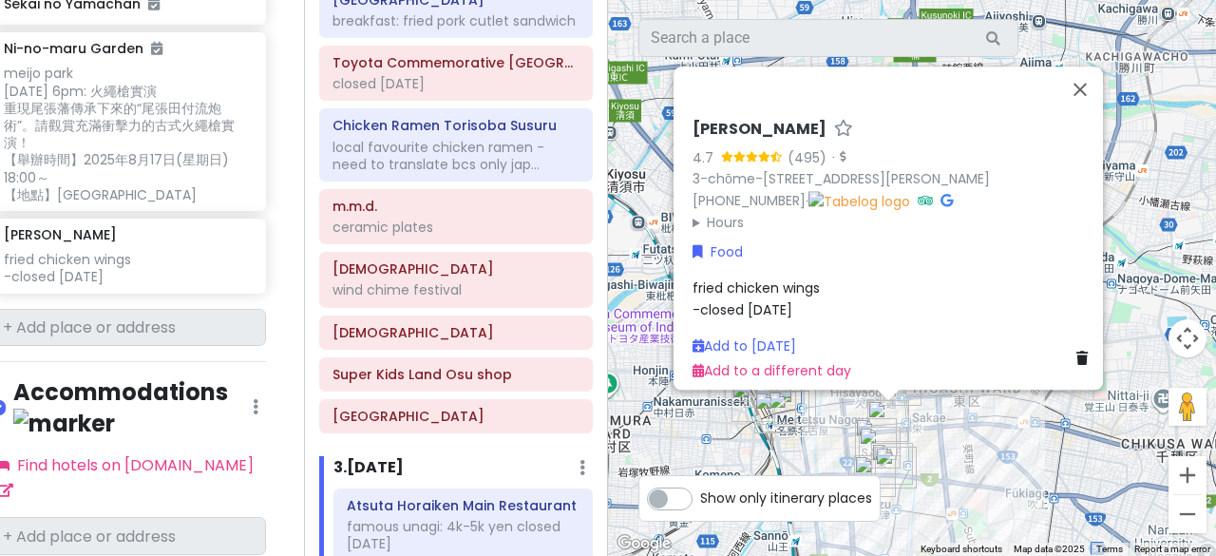
scroll to position [1977, 27]
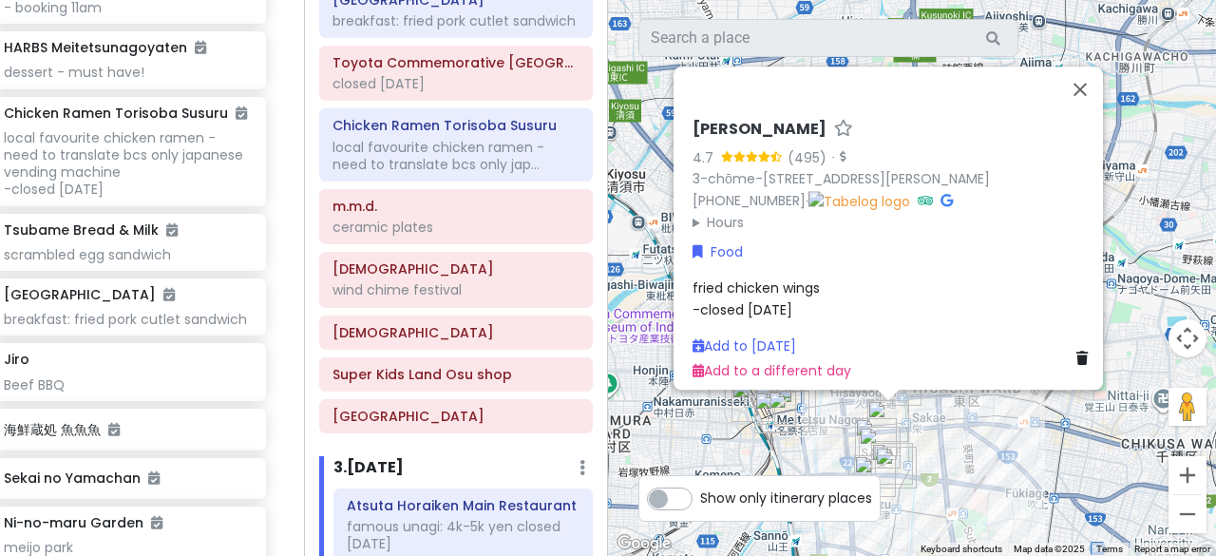
click at [706, 440] on div "Tebasaki Mutsumi 4.7 (495) · 3-chōme-8-125 Sakae, Naka Ward, Nagoya, Aichi 460-…" at bounding box center [912, 278] width 608 height 556
click at [706, 449] on div "Tebasaki Mutsumi 4.7 (495) · 3-chōme-8-125 Sakae, Naka Ward, Nagoya, Aichi 460-…" at bounding box center [912, 278] width 608 height 556
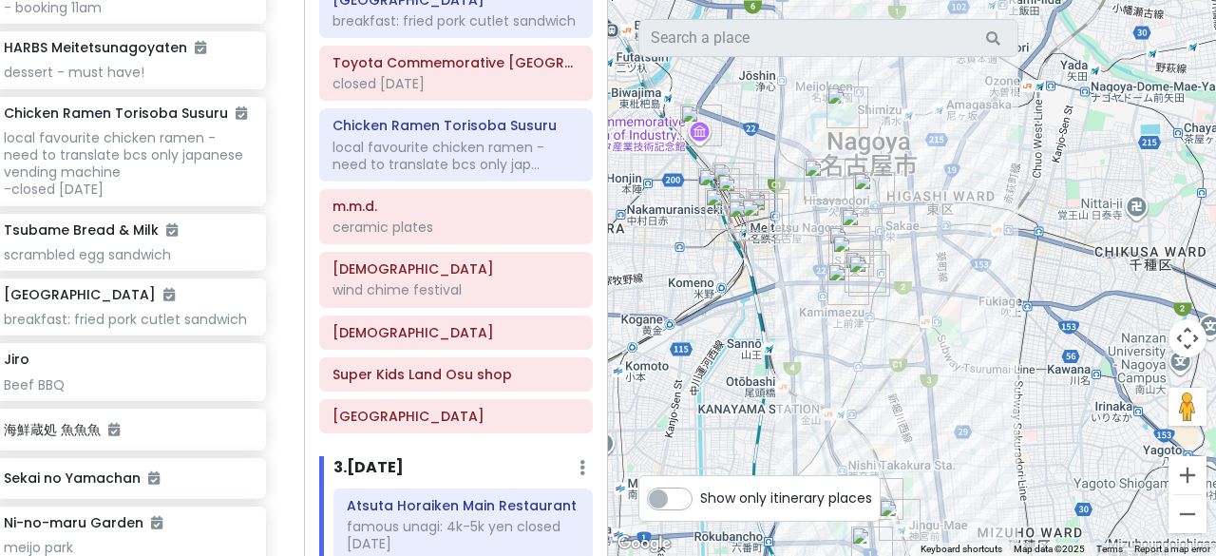
drag, startPoint x: 975, startPoint y: 429, endPoint x: 947, endPoint y: 232, distance: 198.8
click at [947, 232] on div at bounding box center [912, 278] width 608 height 556
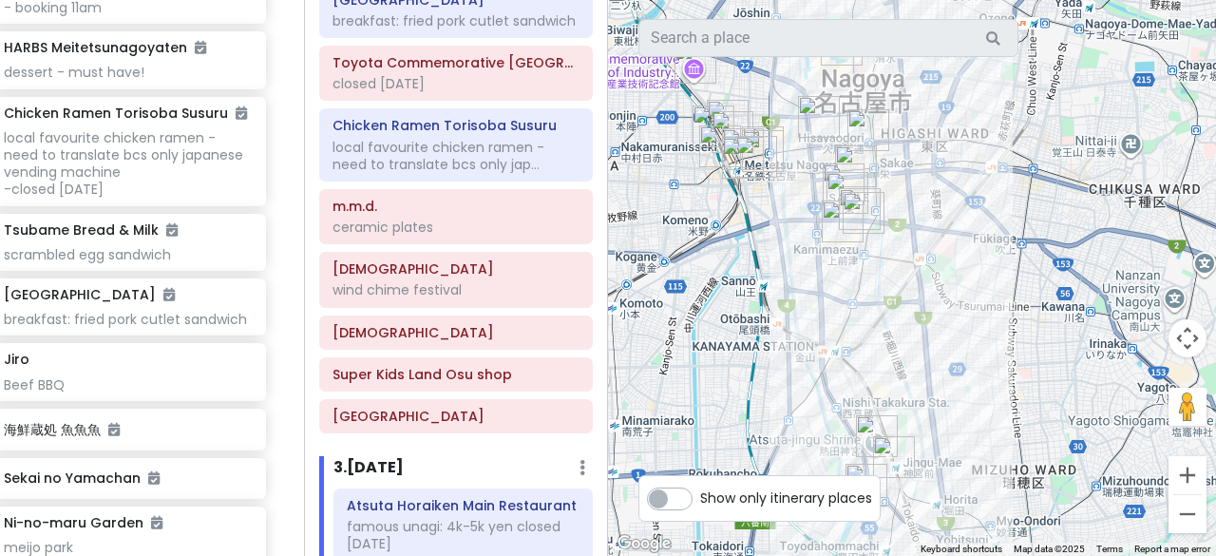
drag, startPoint x: 927, startPoint y: 421, endPoint x: 922, endPoint y: 360, distance: 61.0
click at [922, 360] on div at bounding box center [912, 278] width 608 height 556
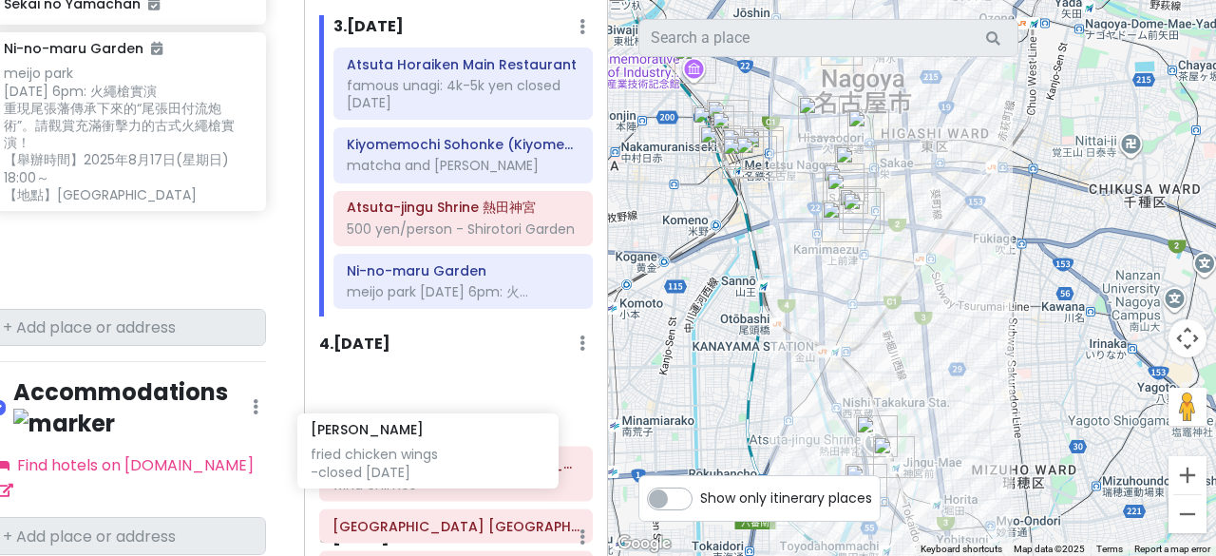
scroll to position [829, 0]
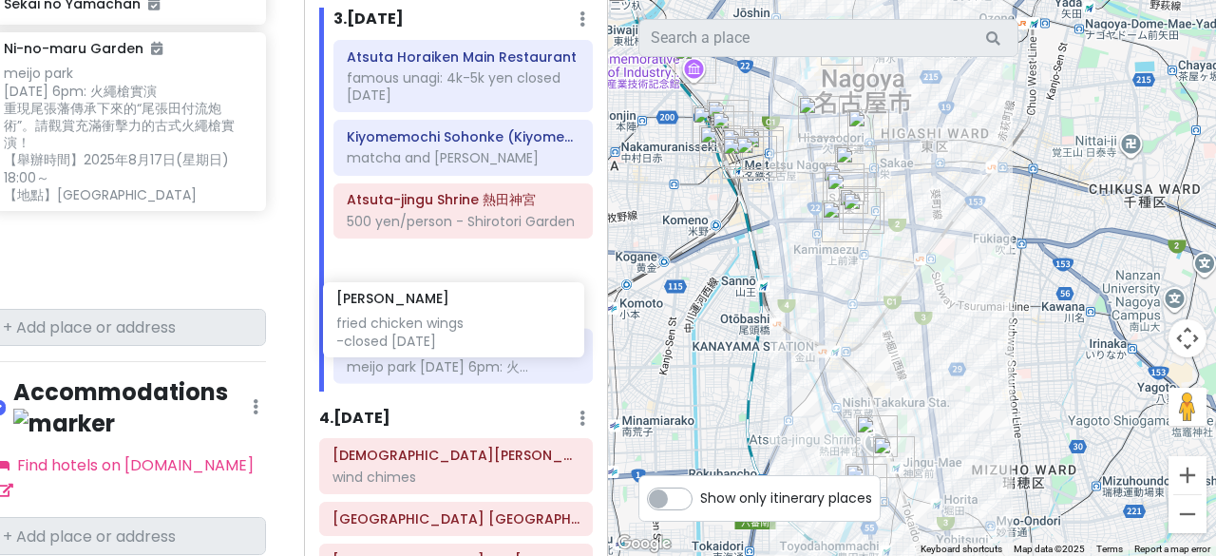
drag, startPoint x: 112, startPoint y: 204, endPoint x: 448, endPoint y: 325, distance: 356.5
click at [448, 325] on div "Nagoya Private Change Dates Make a Copy Delete Trip Go Pro ⚡️ Give Feedback 💡 S…" at bounding box center [608, 278] width 1216 height 556
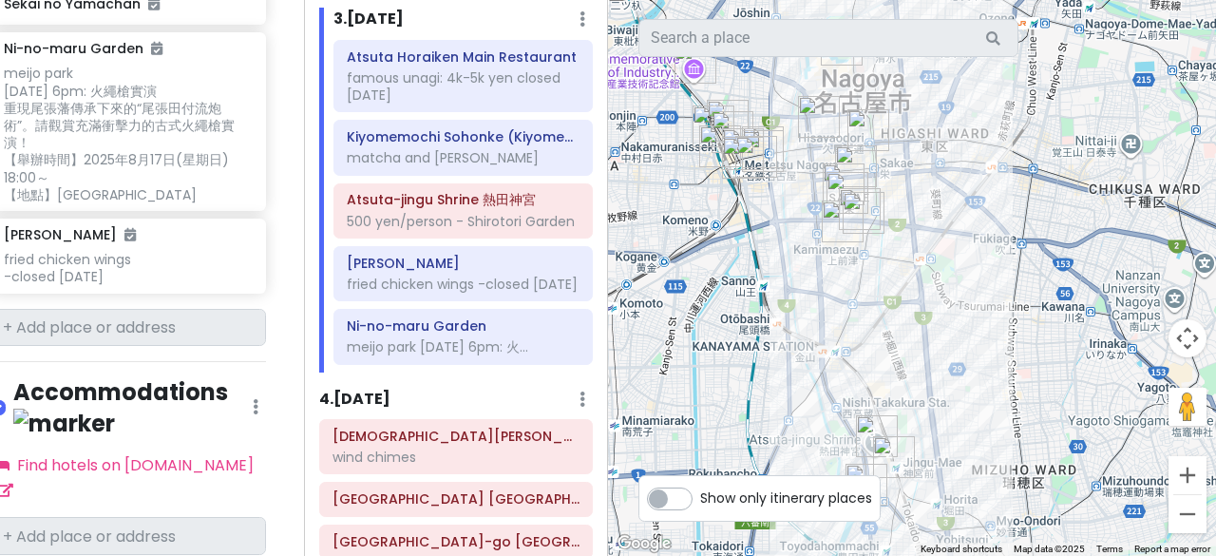
scroll to position [2368, 27]
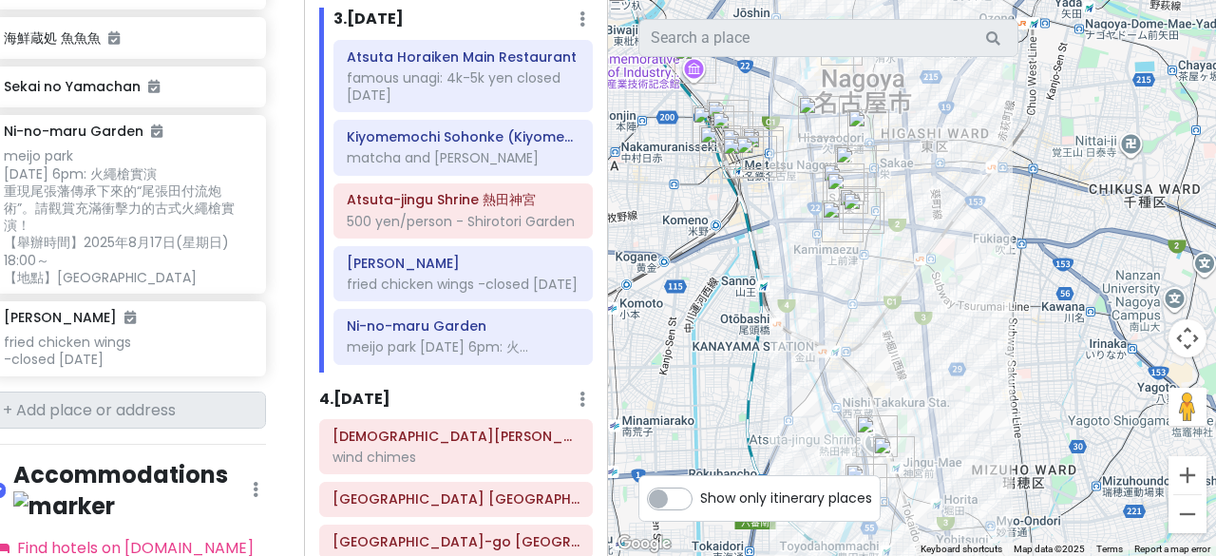
click at [671, 330] on div at bounding box center [912, 278] width 608 height 556
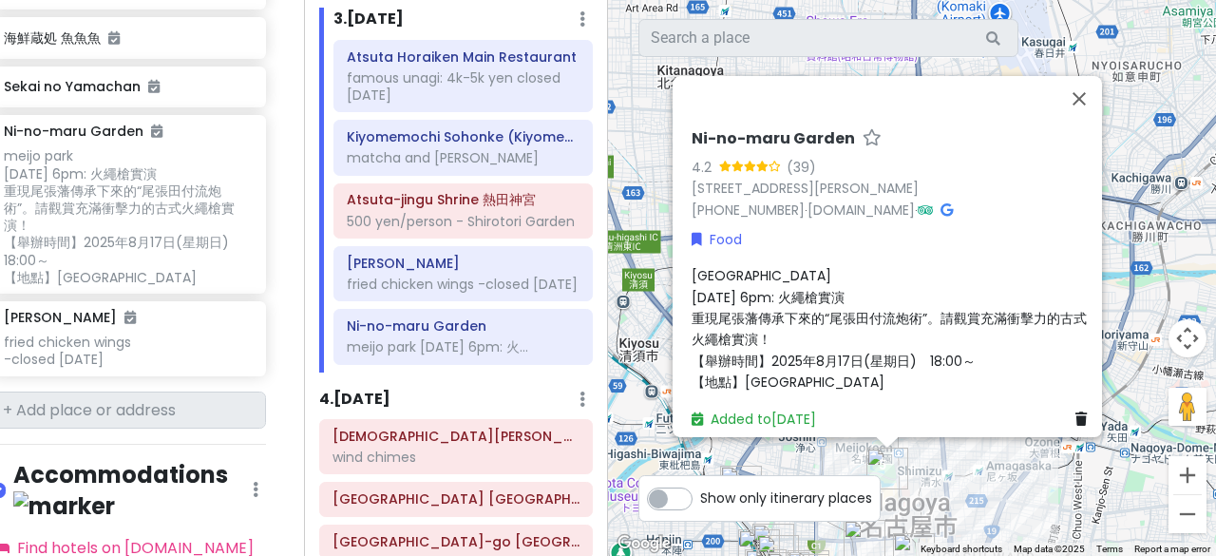
click at [785, 453] on div "Ni-no-maru Garden 4.2 (39) 1 Ninomaru, Naka Ward, Nagoya, Aichi 460-0032, Japan…" at bounding box center [912, 278] width 608 height 556
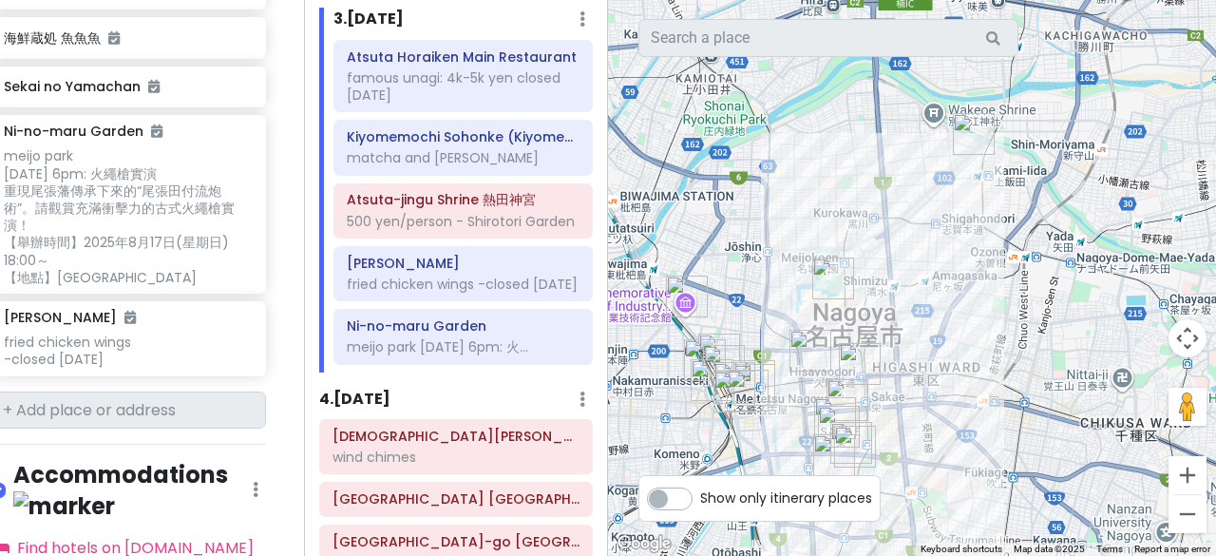
drag, startPoint x: 819, startPoint y: 410, endPoint x: 757, endPoint y: 202, distance: 216.2
click at [757, 202] on div at bounding box center [912, 278] width 608 height 556
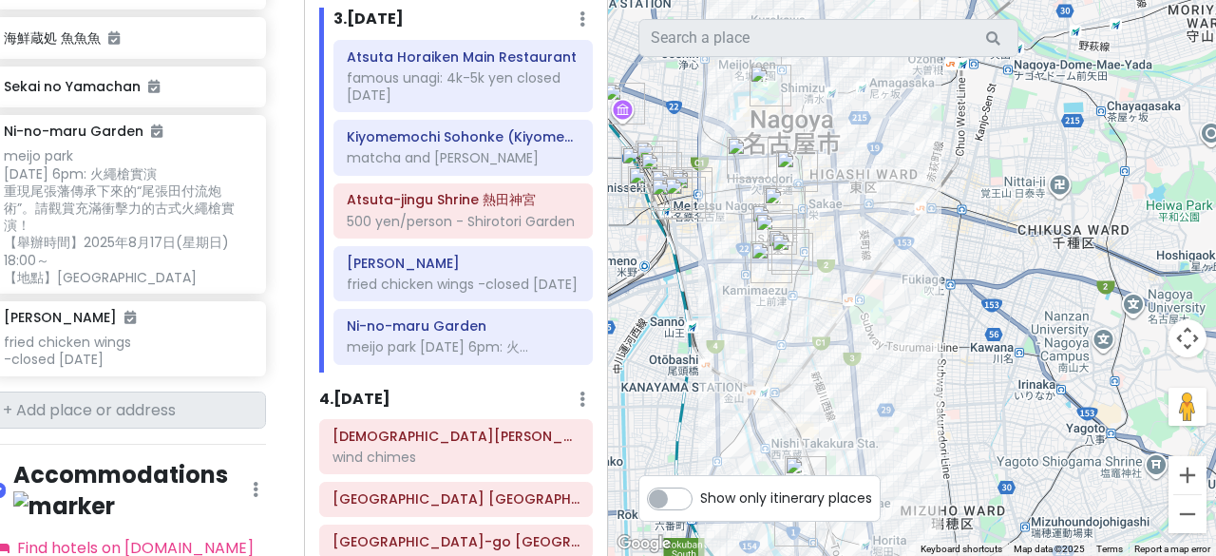
drag, startPoint x: 872, startPoint y: 370, endPoint x: 821, endPoint y: 207, distance: 170.4
click at [821, 207] on div at bounding box center [912, 278] width 608 height 556
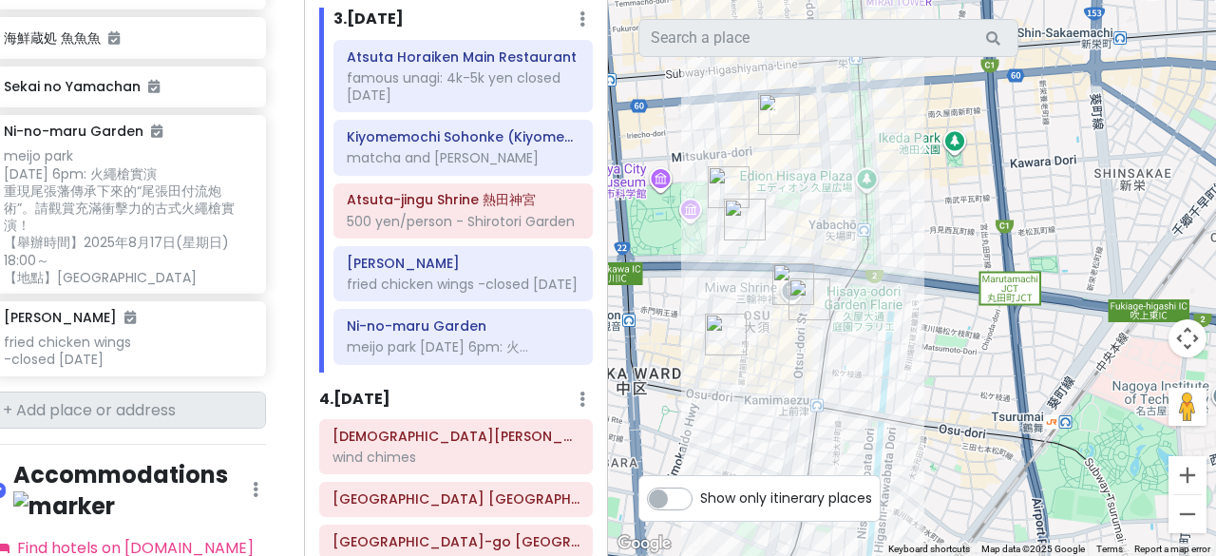
click at [781, 275] on img "三輪神社 Miwa Shrine" at bounding box center [794, 284] width 42 height 42
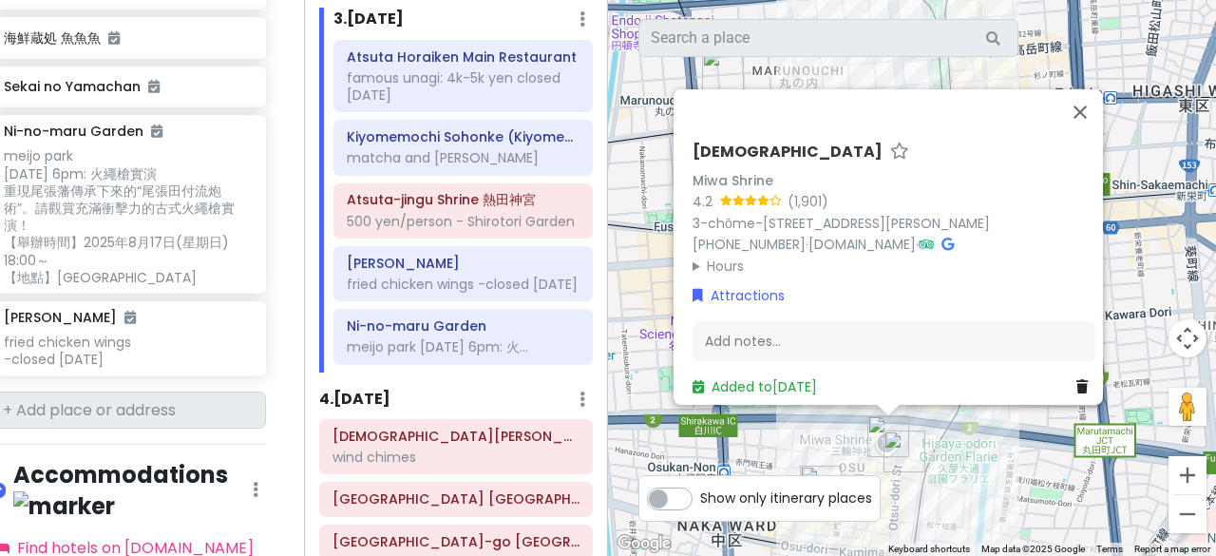
click at [644, 255] on div "三輪神社 Miwa Shrine Miwa Shrine 4.2 (1,901) 3-chōme-9-32 Ōsu, Naka Ward, Nagoya, A…" at bounding box center [912, 278] width 608 height 556
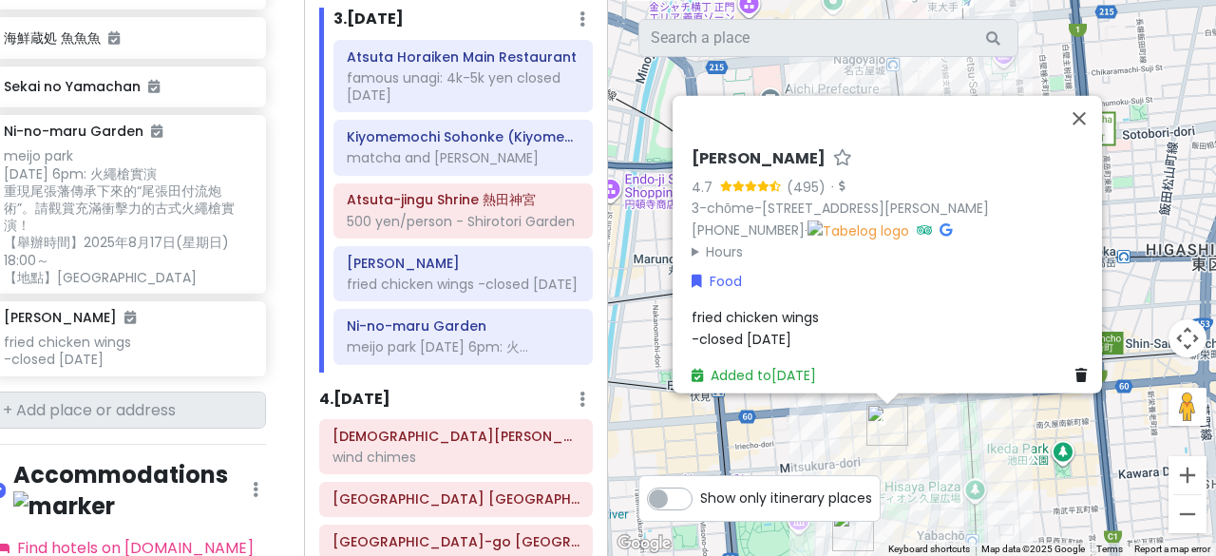
click at [646, 430] on div "Tebasaki Mutsumi 4.7 (495) · 3-chōme-8-125 Sakae, Naka Ward, Nagoya, Aichi 460-…" at bounding box center [912, 278] width 608 height 556
click at [450, 445] on h6 "Daisho-ji Temple" at bounding box center [456, 436] width 247 height 17
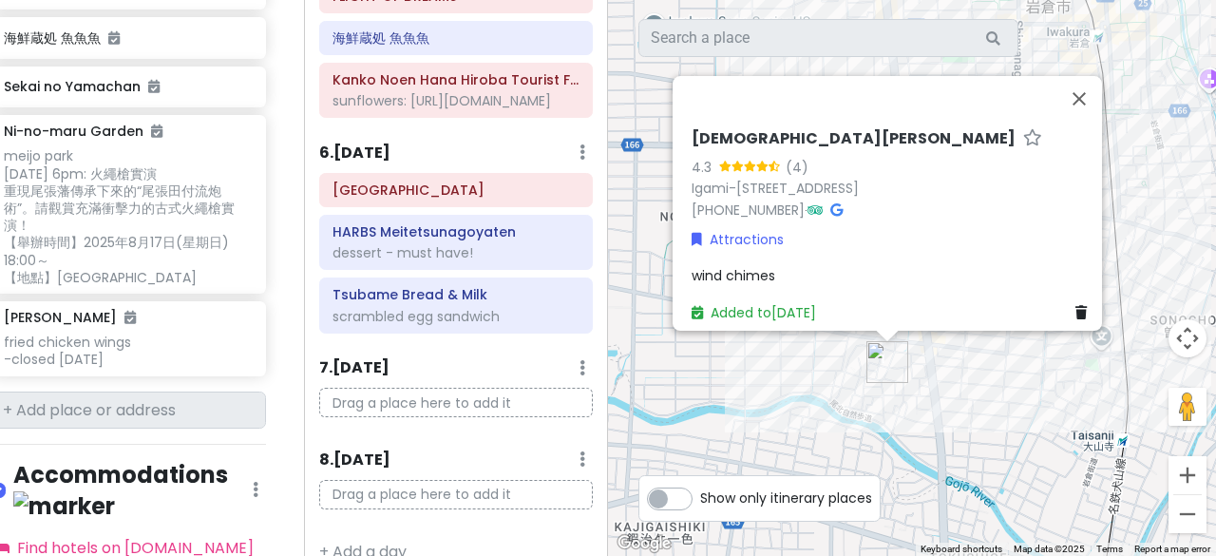
scroll to position [1628, 0]
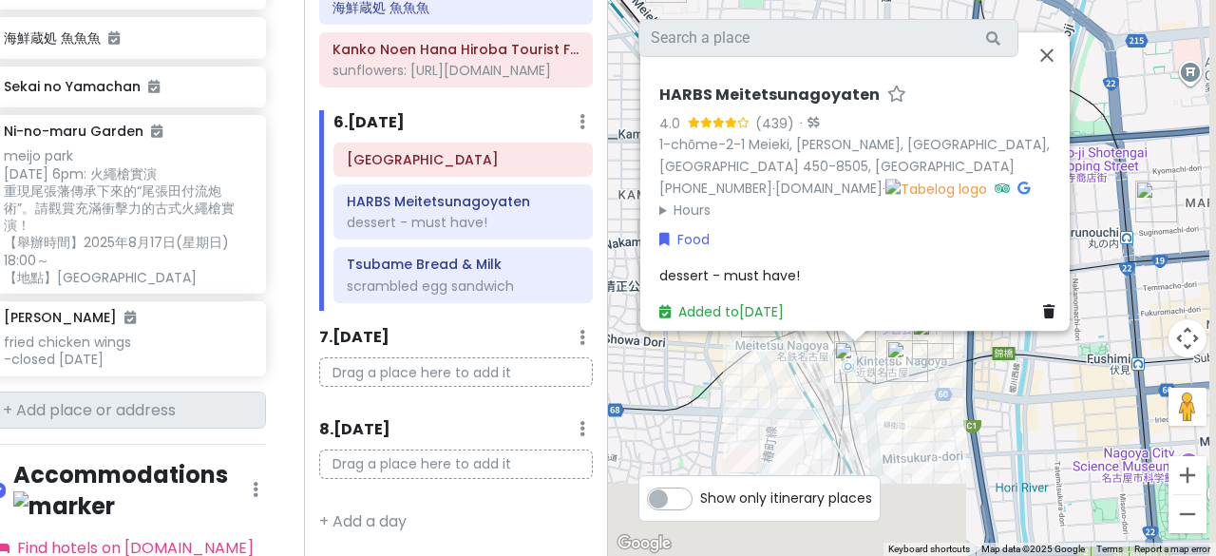
drag, startPoint x: 806, startPoint y: 461, endPoint x: 704, endPoint y: 282, distance: 205.6
click at [704, 280] on div "HARBS Meitetsunagoyaten 4.0 (439) · 1-chōme-2-1 Meieki, Nakamura Ward, Nagoya, …" at bounding box center [912, 278] width 608 height 556
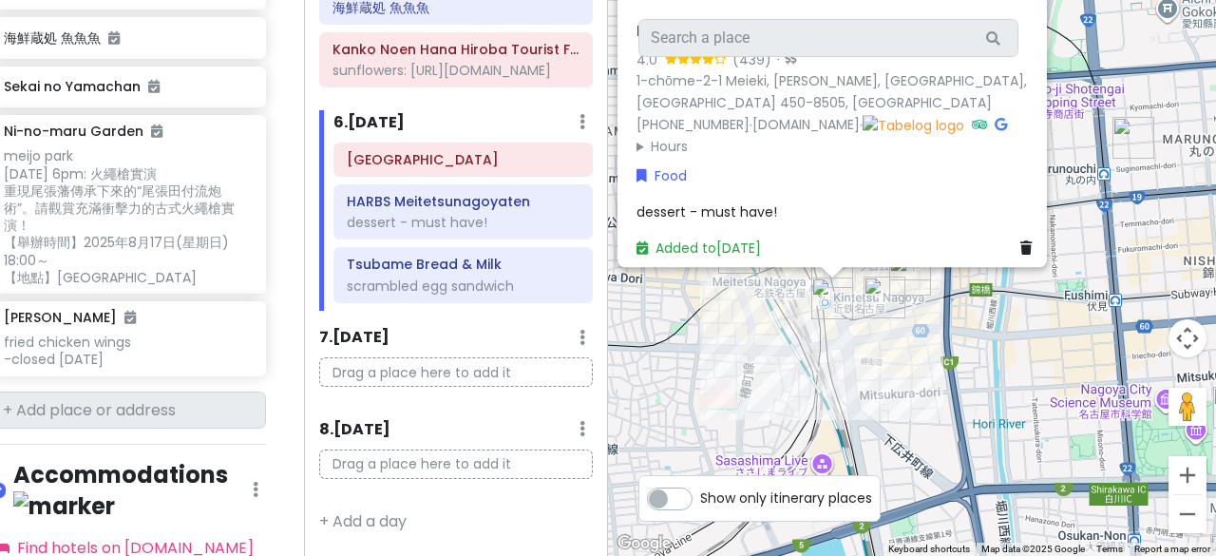
click at [744, 341] on div "HARBS Meitetsunagoyaten 4.0 (439) · 1-chōme-2-1 Meieki, Nakamura Ward, Nagoya, …" at bounding box center [912, 278] width 608 height 556
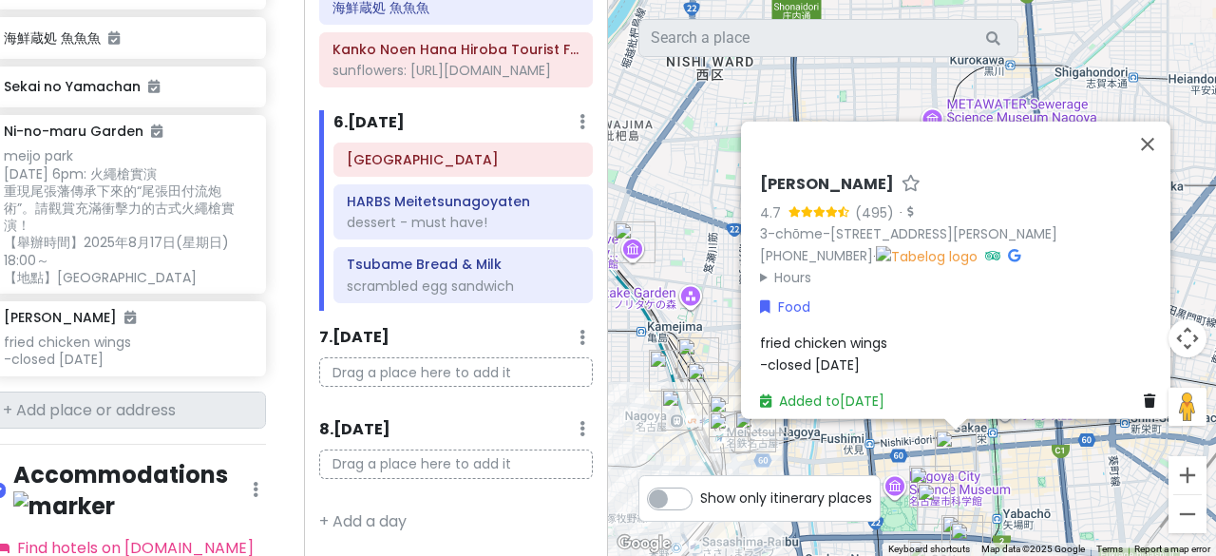
click at [804, 438] on div "Tebasaki Mutsumi 4.7 (495) · 3-chōme-8-125 Sakae, Naka Ward, Nagoya, Aichi 460-…" at bounding box center [912, 278] width 608 height 556
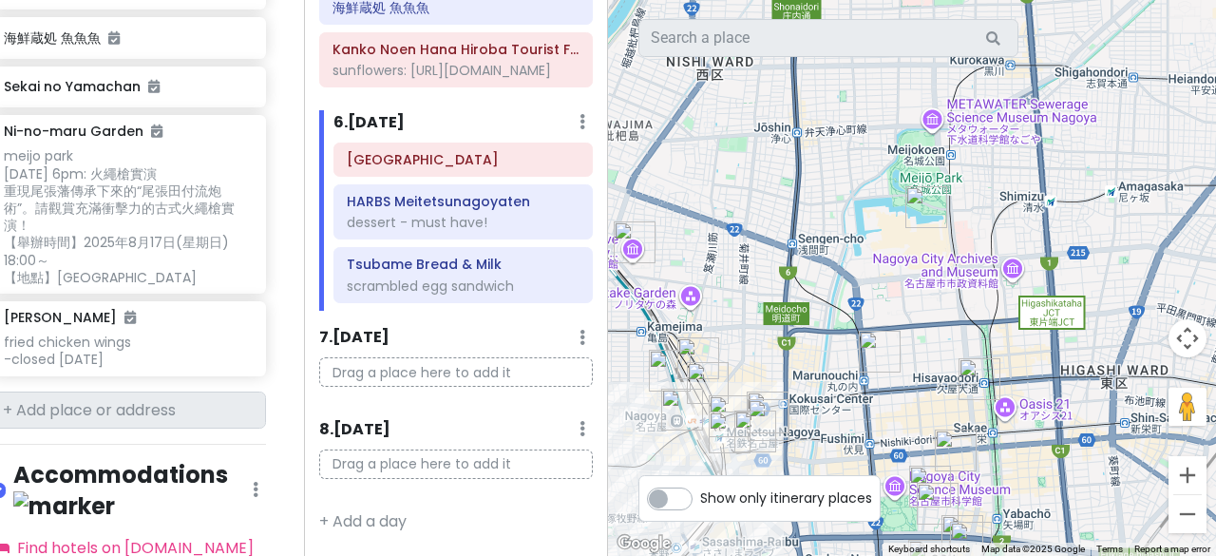
click at [952, 450] on img "Tebasaki Mutsumi" at bounding box center [956, 451] width 42 height 42
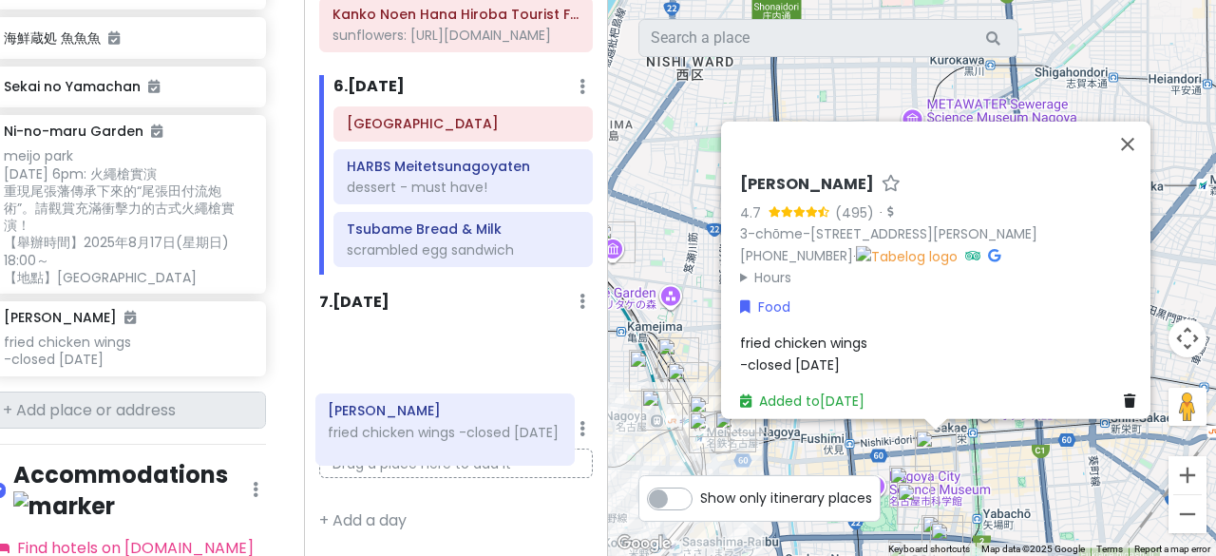
scroll to position [1654, 0]
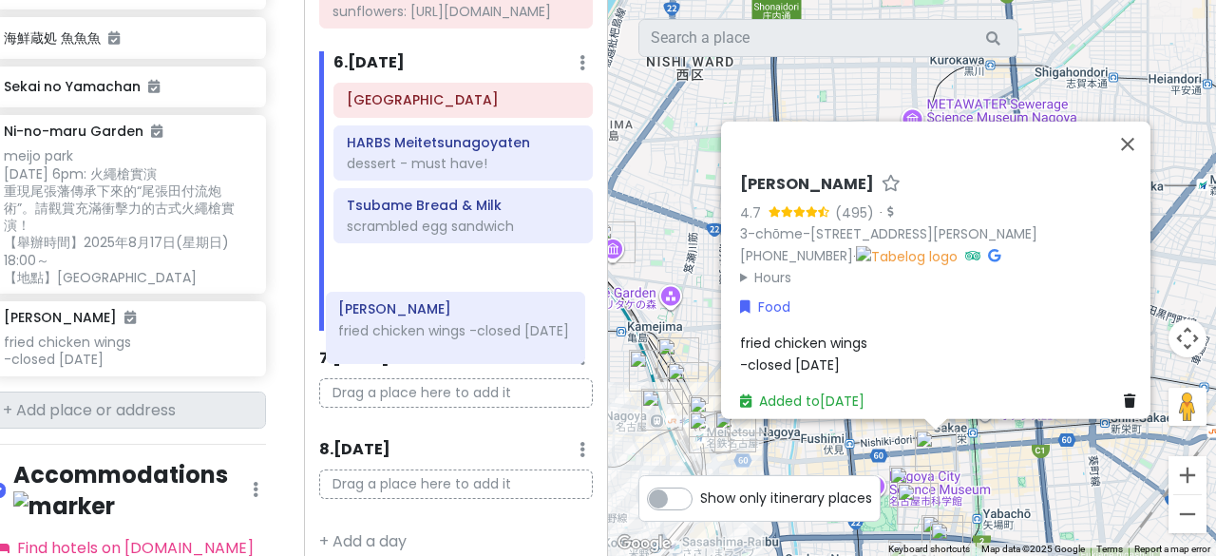
drag, startPoint x: 419, startPoint y: 356, endPoint x: 426, endPoint y: 321, distance: 35.8
click at [426, 321] on div "Itinerary × 1 . Fri 8/15 Edit Day Notes Delete Day Click to add day notes Esca …" at bounding box center [456, 278] width 304 height 556
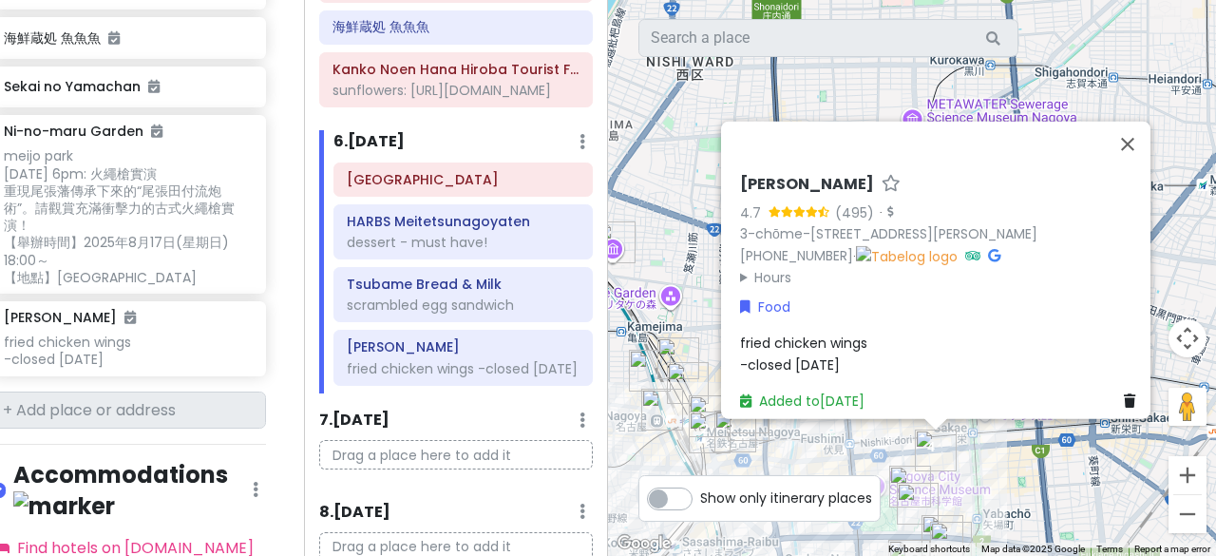
scroll to position [1494, 0]
click at [969, 451] on div "Tebasaki Mutsumi 4.7 (495) · 3-chōme-8-125 Sakae, Naka Ward, Nagoya, Aichi 460-…" at bounding box center [912, 278] width 608 height 556
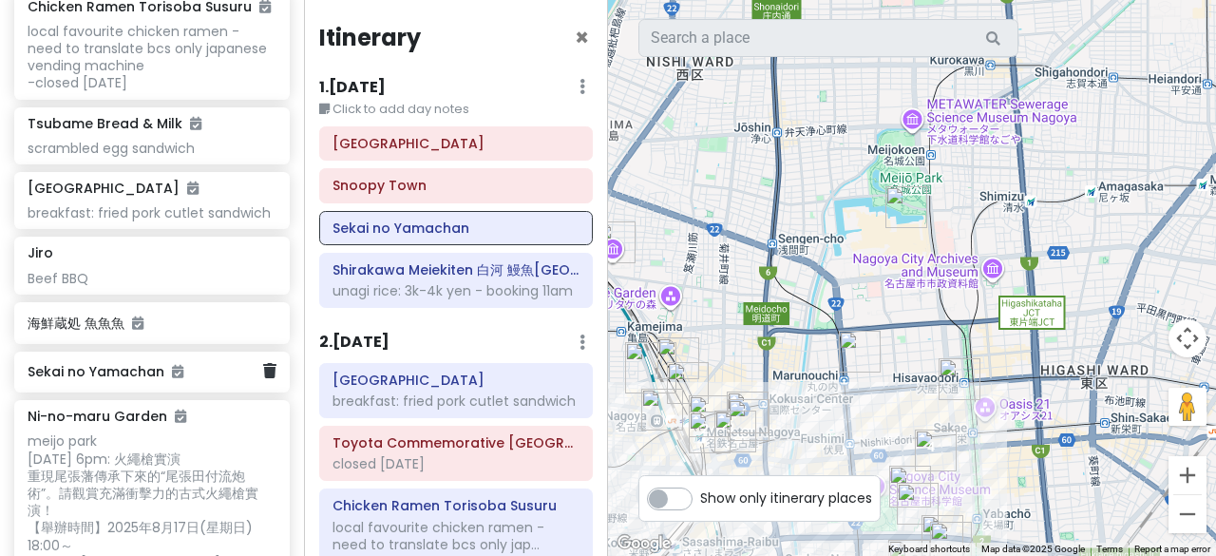
scroll to position [1988, 0]
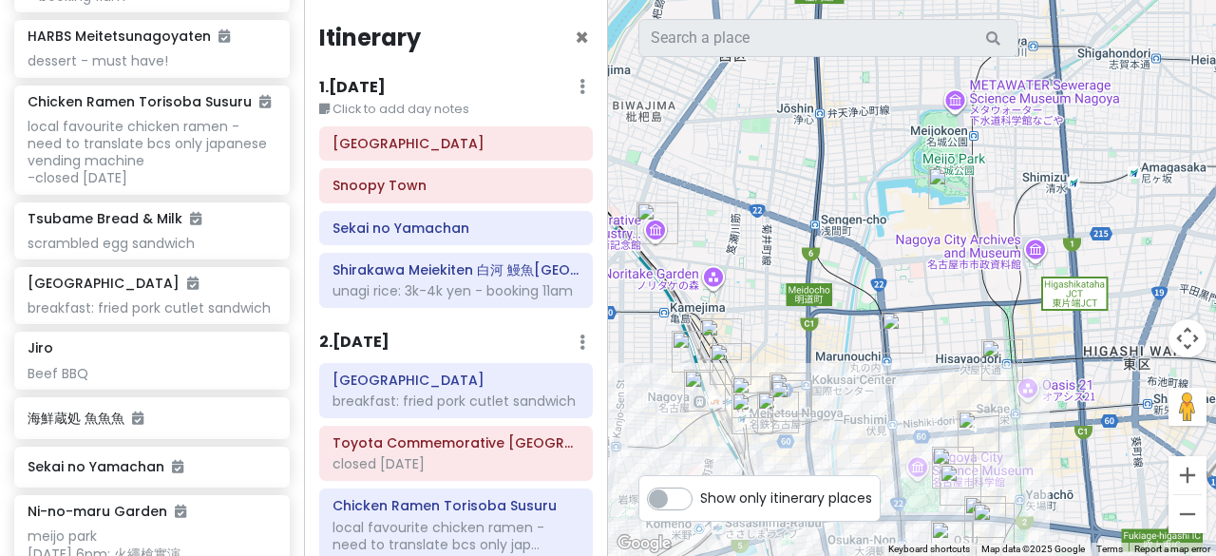
drag, startPoint x: 708, startPoint y: 259, endPoint x: 762, endPoint y: 239, distance: 58.1
click at [762, 239] on div at bounding box center [912, 278] width 608 height 556
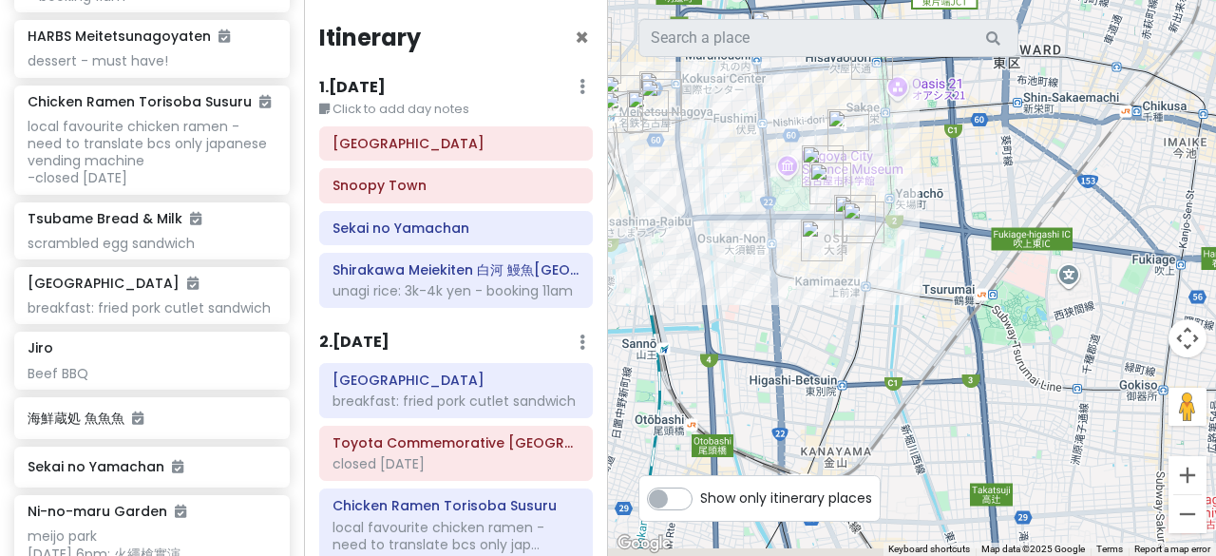
drag, startPoint x: 832, startPoint y: 375, endPoint x: 706, endPoint y: 67, distance: 333.7
click at [706, 67] on div at bounding box center [912, 278] width 608 height 556
click at [848, 321] on div at bounding box center [912, 278] width 608 height 556
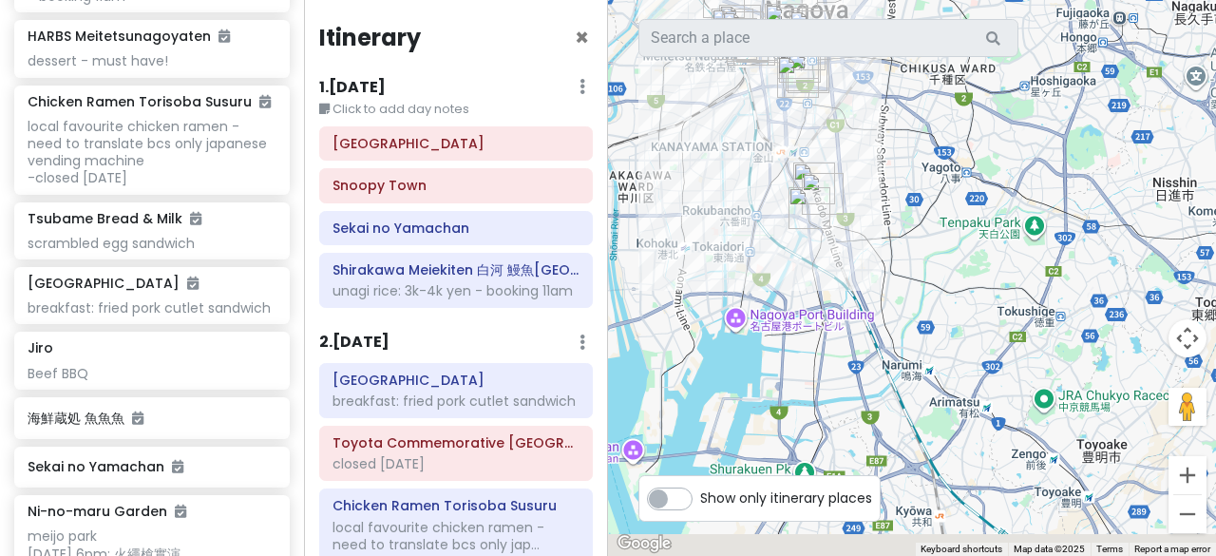
drag, startPoint x: 908, startPoint y: 400, endPoint x: 857, endPoint y: 151, distance: 254.0
click at [857, 151] on div at bounding box center [912, 278] width 608 height 556
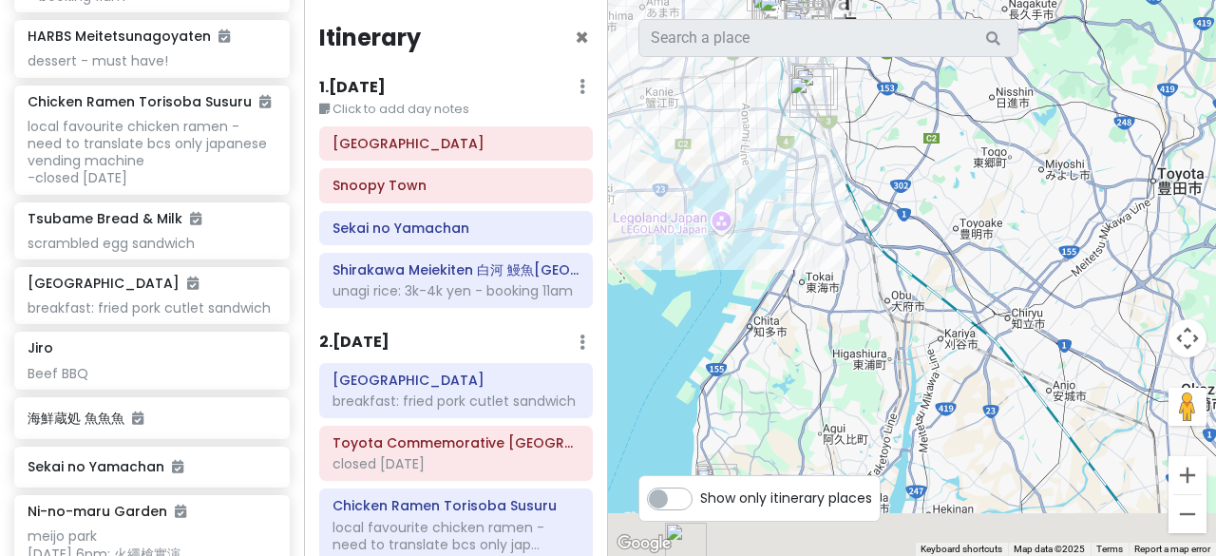
drag, startPoint x: 908, startPoint y: 465, endPoint x: 845, endPoint y: 164, distance: 306.8
click at [845, 164] on div at bounding box center [912, 278] width 608 height 556
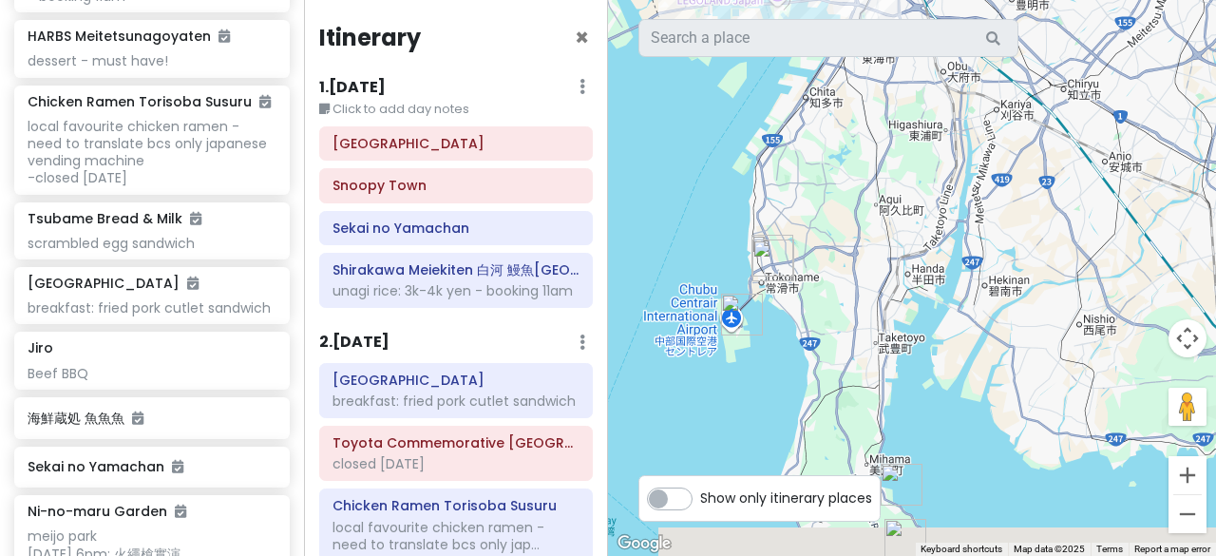
drag, startPoint x: 831, startPoint y: 443, endPoint x: 897, endPoint y: 379, distance: 92.1
click at [897, 379] on div at bounding box center [912, 278] width 608 height 556
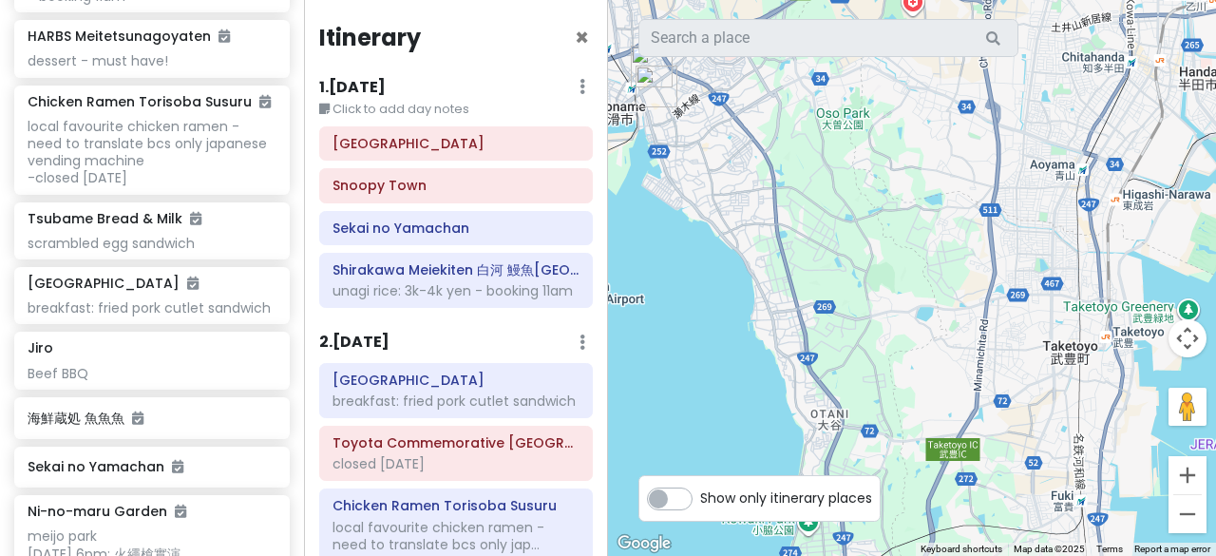
drag, startPoint x: 923, startPoint y: 440, endPoint x: 808, endPoint y: 112, distance: 347.4
click at [808, 112] on div at bounding box center [912, 278] width 608 height 556
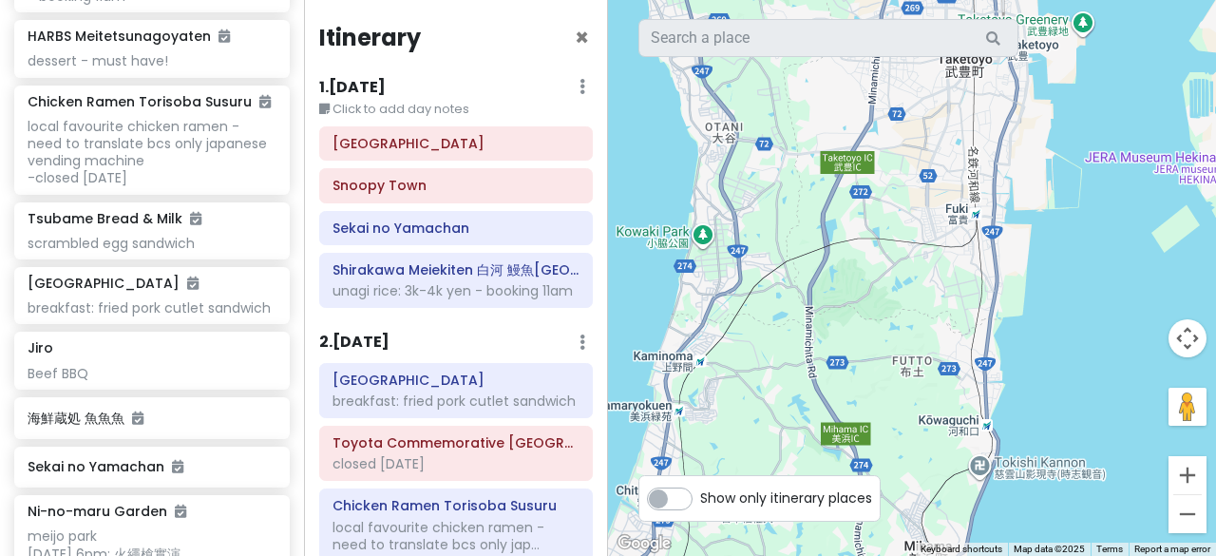
drag, startPoint x: 852, startPoint y: 315, endPoint x: 793, endPoint y: 126, distance: 197.5
click at [786, 114] on div at bounding box center [912, 278] width 608 height 556
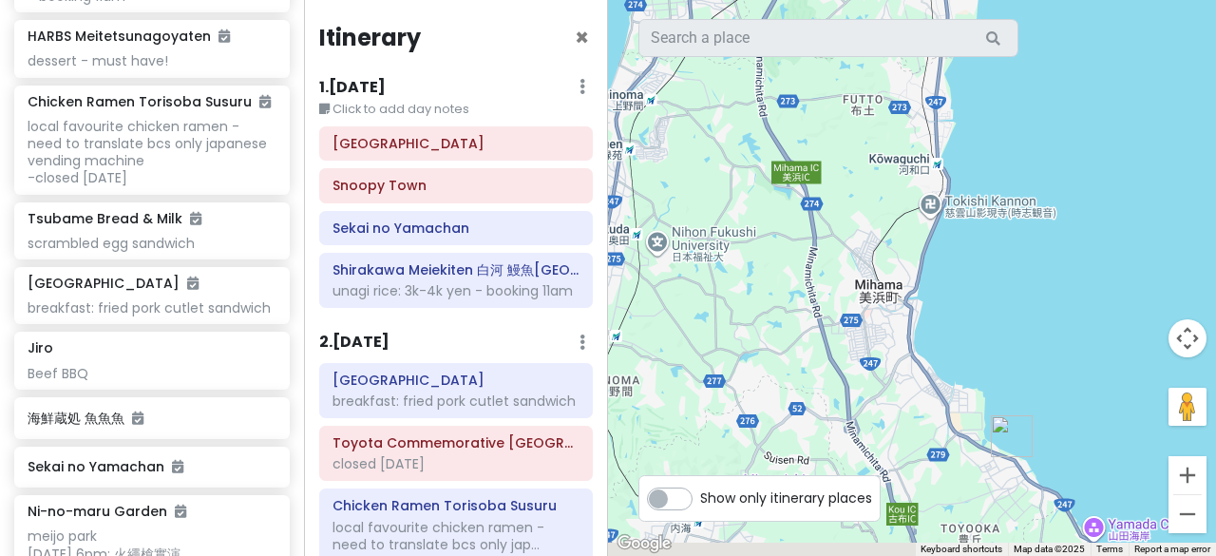
drag, startPoint x: 863, startPoint y: 311, endPoint x: 874, endPoint y: 170, distance: 141.1
click at [861, 89] on div at bounding box center [912, 278] width 608 height 556
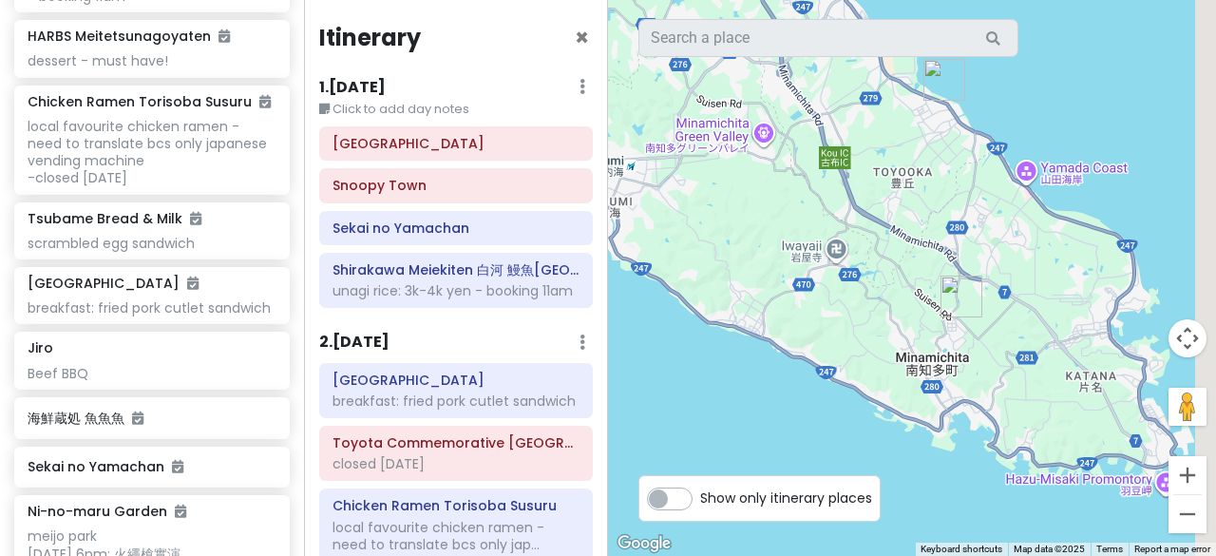
drag, startPoint x: 875, startPoint y: 318, endPoint x: 707, endPoint y: 170, distance: 224.2
click at [707, 170] on div at bounding box center [912, 278] width 608 height 556
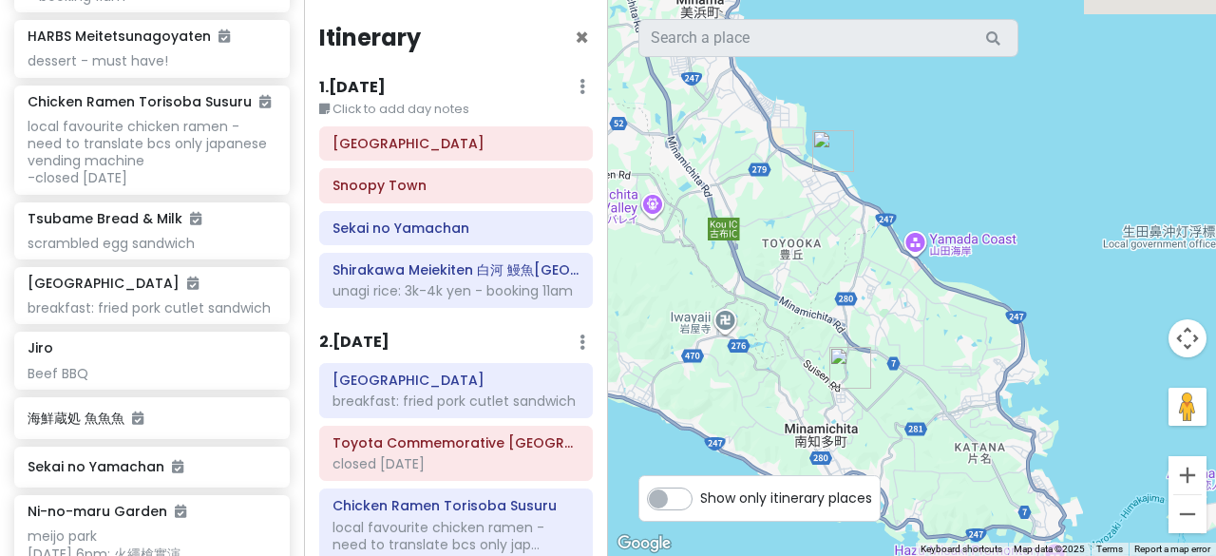
drag, startPoint x: 870, startPoint y: 57, endPoint x: 870, endPoint y: 223, distance: 166.3
click at [870, 223] on div at bounding box center [912, 278] width 608 height 556
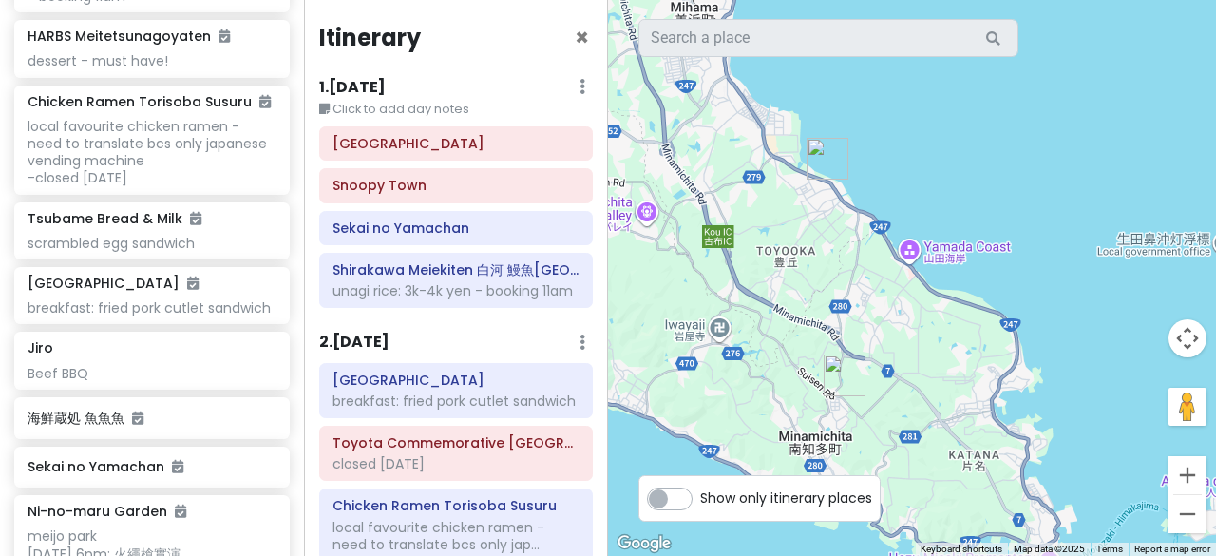
click at [826, 158] on img "海鮮蔵処 魚魚魚" at bounding box center [828, 159] width 42 height 42
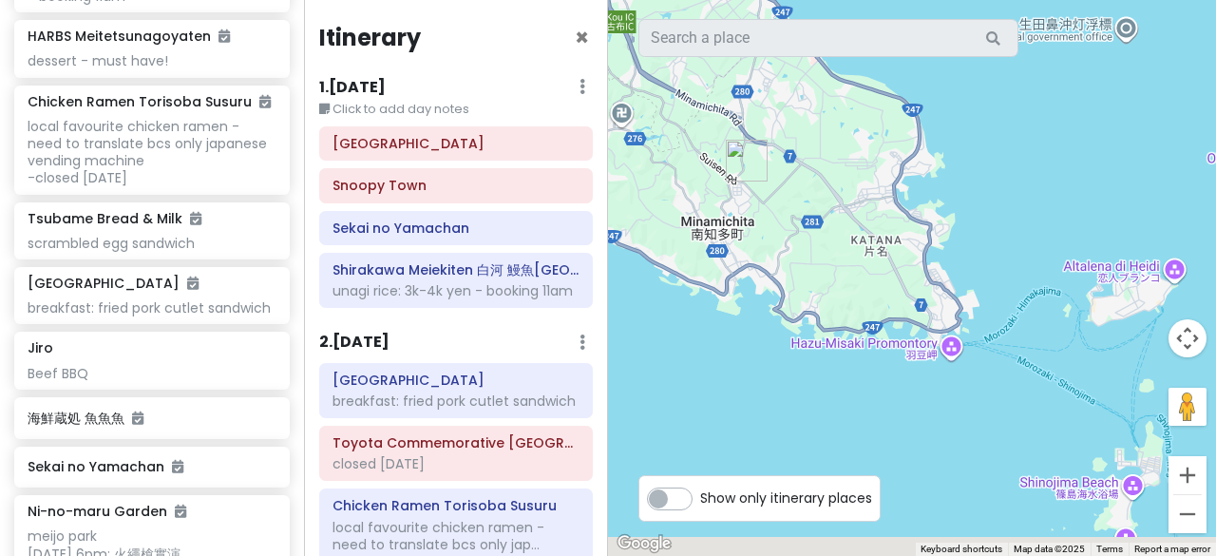
drag, startPoint x: 802, startPoint y: 392, endPoint x: 657, endPoint y: -64, distance: 477.9
click at [657, 0] on html "Nagoya Private Change Dates Make a Copy Delete Trip Go Pro ⚡️ Give Feedback 💡 S…" at bounding box center [608, 278] width 1216 height 556
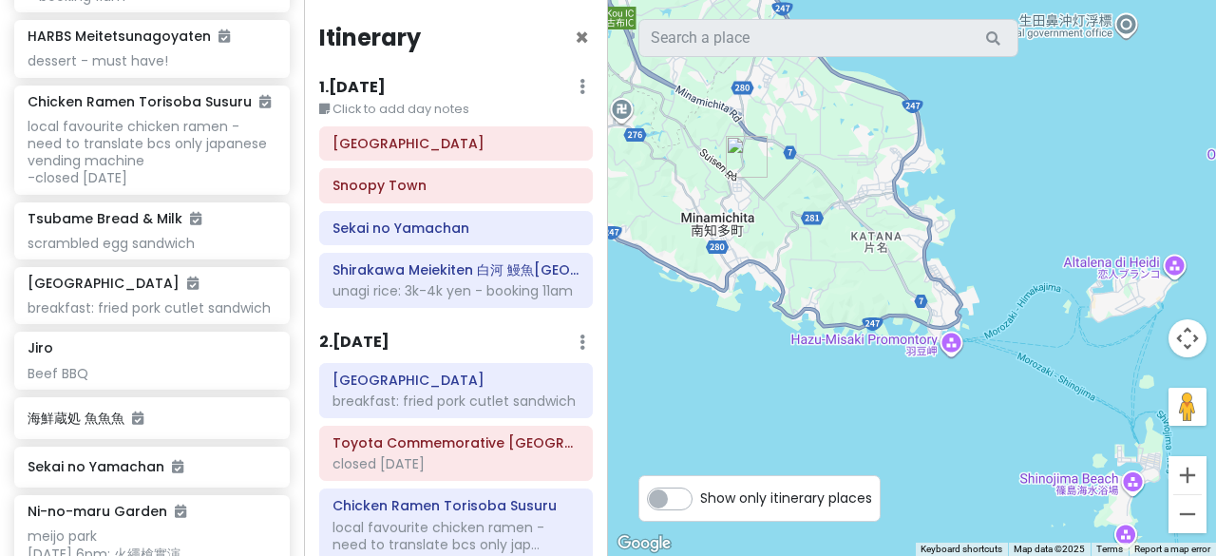
click at [745, 149] on img "Kanko Noen Hana Hiroba Tourist Farm" at bounding box center [747, 157] width 42 height 42
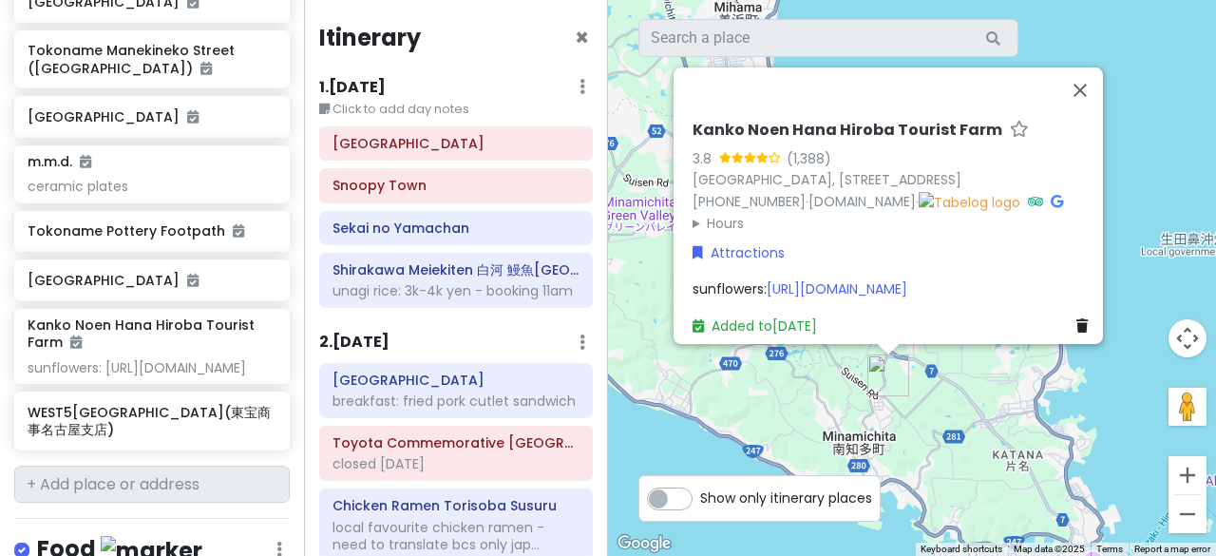
scroll to position [1120, 0]
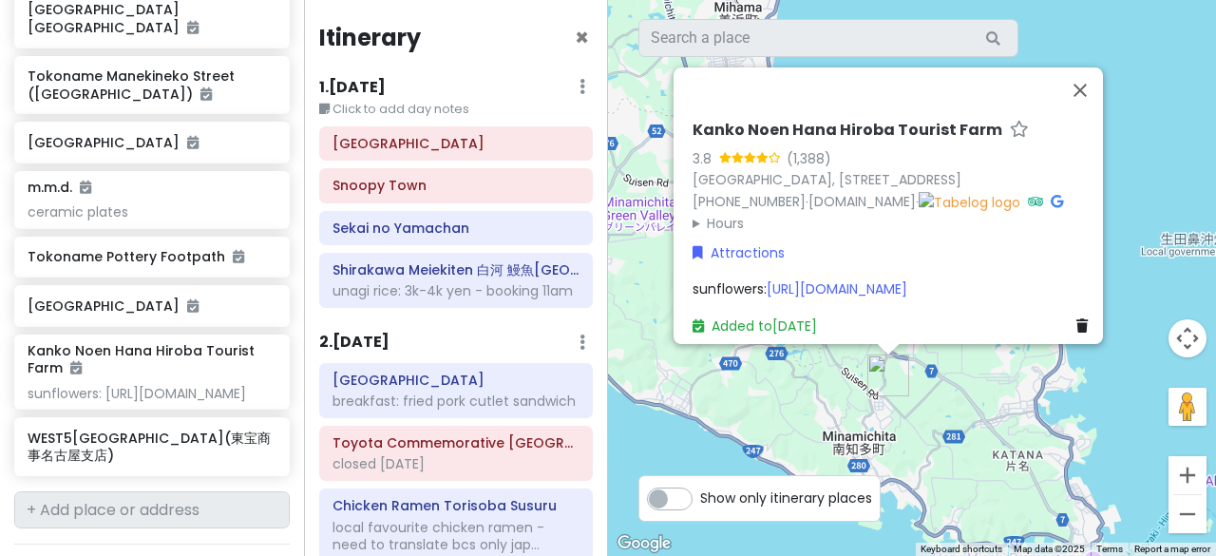
click at [747, 122] on h6 "Kanko Noen Hana Hiroba Tourist Farm" at bounding box center [848, 131] width 310 height 20
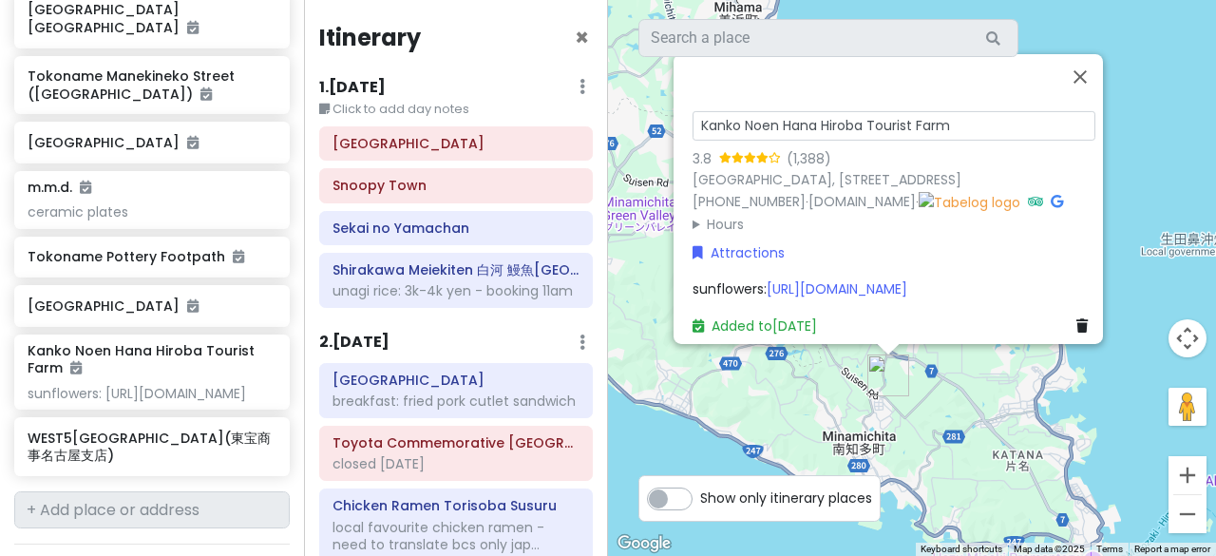
drag, startPoint x: 969, startPoint y: 119, endPoint x: 688, endPoint y: 105, distance: 281.6
click at [693, 110] on input "Kanko Noen Hana Hiroba Tourist Farm" at bounding box center [894, 124] width 403 height 29
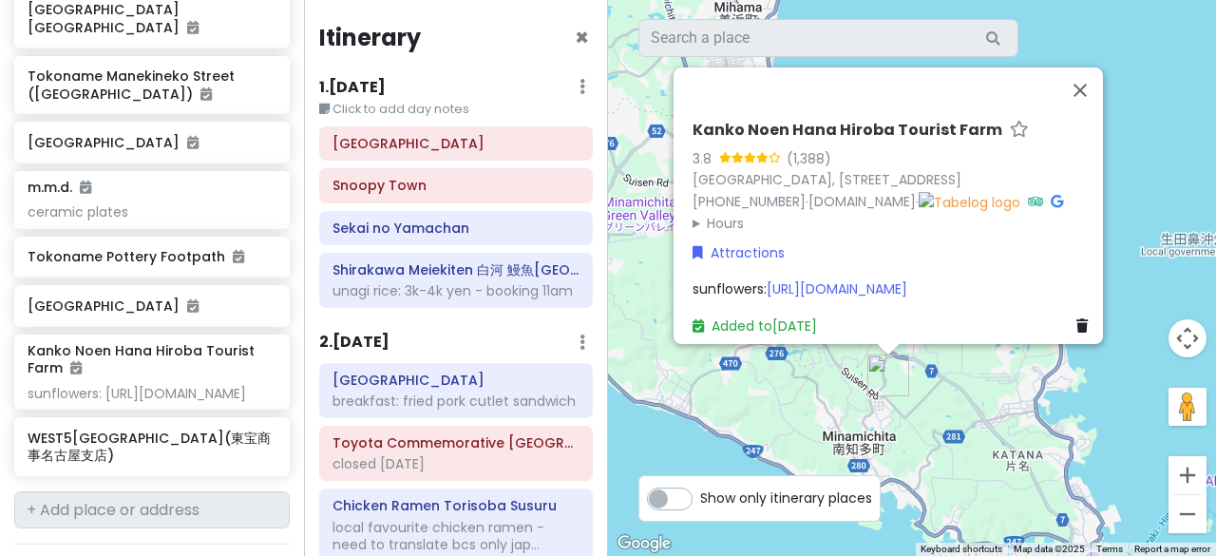
click at [726, 279] on span "sunflowers: https://hana-hiroba.net/" at bounding box center [800, 288] width 215 height 19
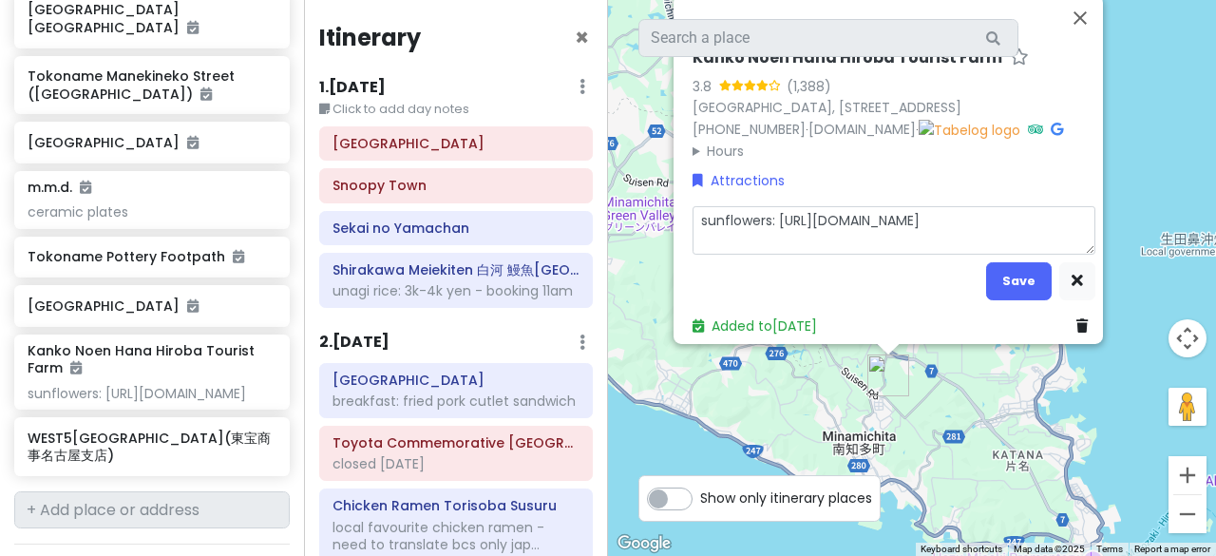
click at [985, 223] on textarea "sunflowers: https://hana-hiroba.net/" at bounding box center [894, 230] width 403 height 48
type textarea "x"
type textarea "sunflowers: https://hana-hiroba.net/"
type textarea "x"
type textarea "sunflowers: https://hana-hiroba.net/ 7"
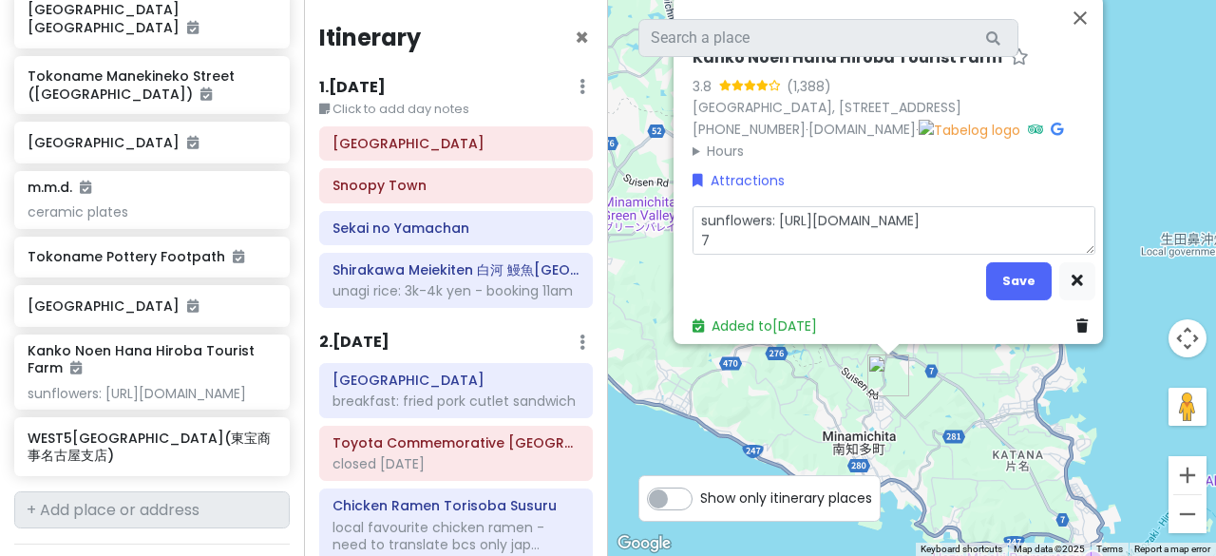
type textarea "x"
type textarea "sunflowers: https://hana-hiroba.net/ 70"
type textarea "x"
type textarea "sunflowers: https://hana-hiroba.net/ 700"
type textarea "x"
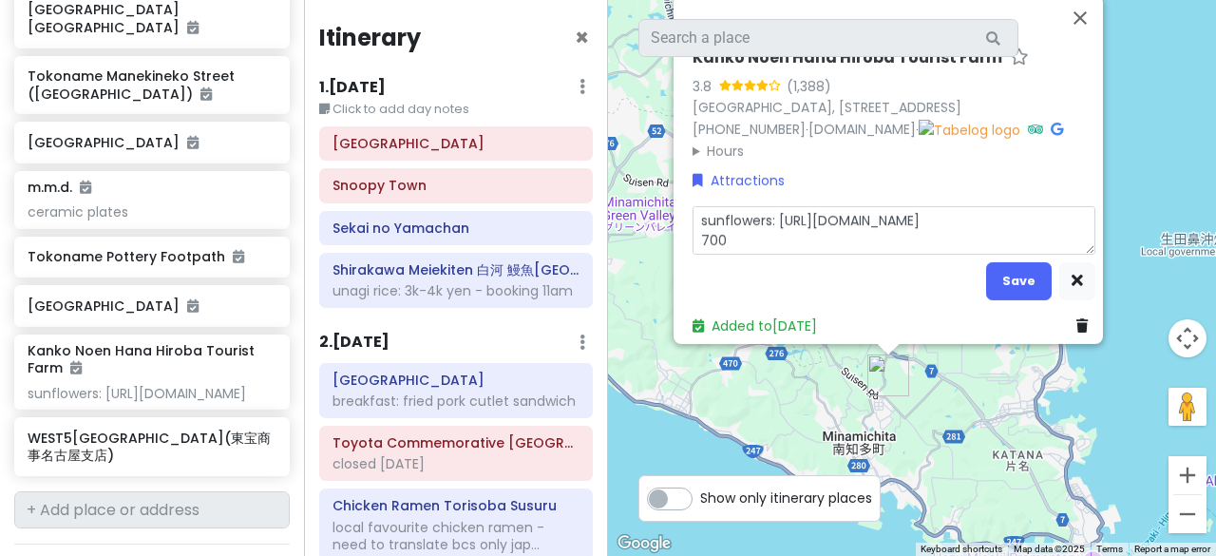
type textarea "sunflowers: https://hana-hiroba.net/ 700"
type textarea "x"
type textarea "sunflowers: https://hana-hiroba.net/ 700 y"
type textarea "x"
type textarea "sunflowers: https://hana-hiroba.net/ 700 ye"
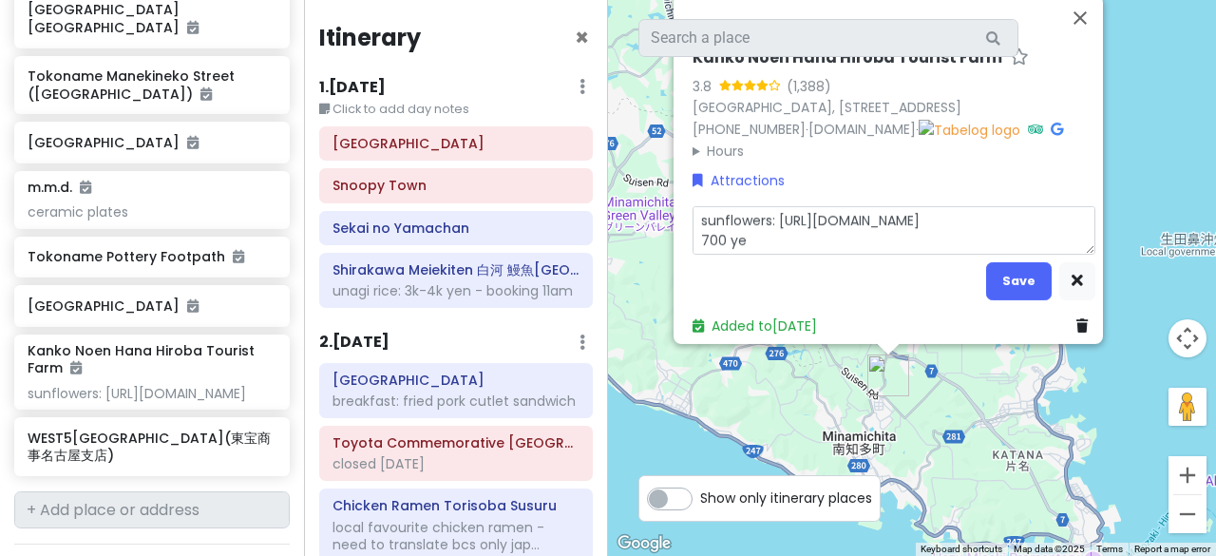
type textarea "x"
type textarea "sunflowers: https://hana-hiroba.net/ 700 yen"
type textarea "x"
type textarea "sunflowers: https://hana-hiroba.net/ 700 yen/"
type textarea "x"
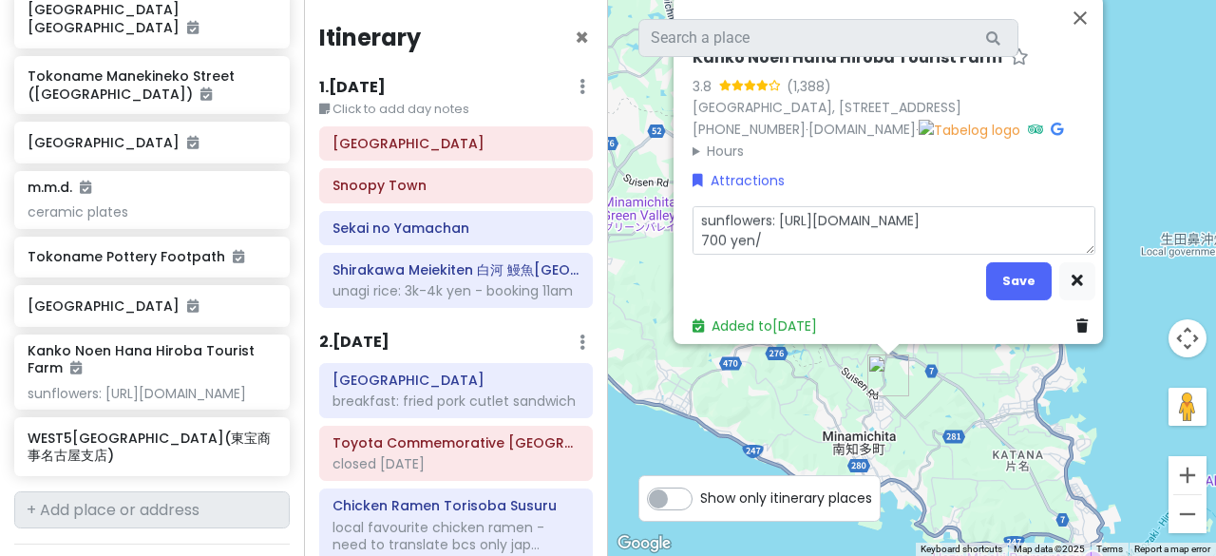
type textarea "sunflowers: https://hana-hiroba.net/ 700 yen/p"
type textarea "x"
type textarea "sunflowers: https://hana-hiroba.net/ 700 yen/pe"
type textarea "x"
type textarea "sunflowers: https://hana-hiroba.net/ 700 yen/per"
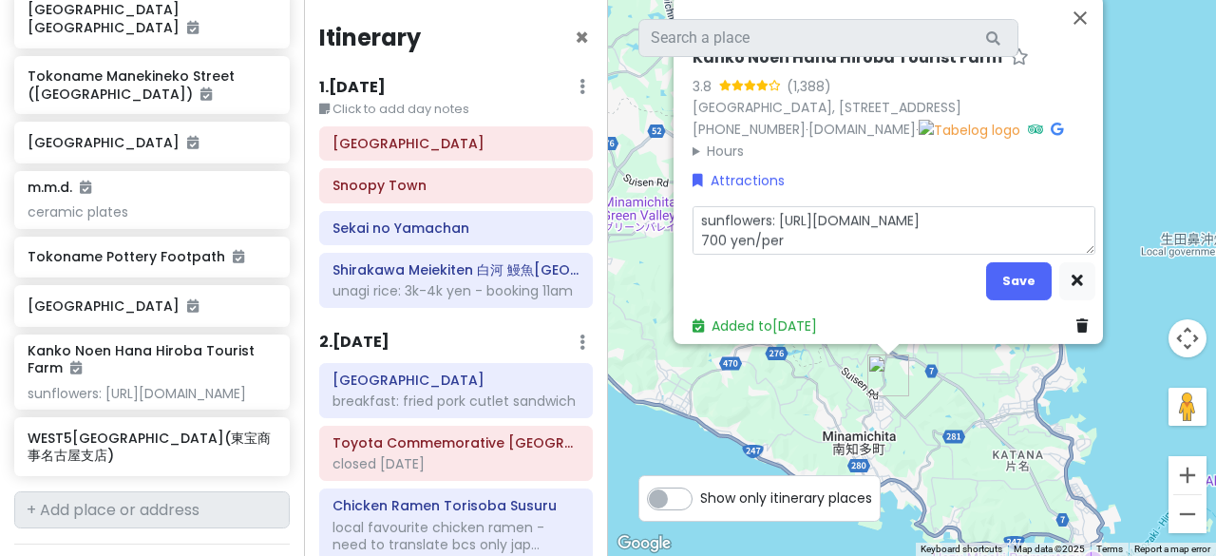
type textarea "x"
type textarea "sunflowers: https://hana-hiroba.net/ 700 yen/pers"
type textarea "x"
type textarea "sunflowers: https://hana-hiroba.net/ 700 yen/perso"
type textarea "x"
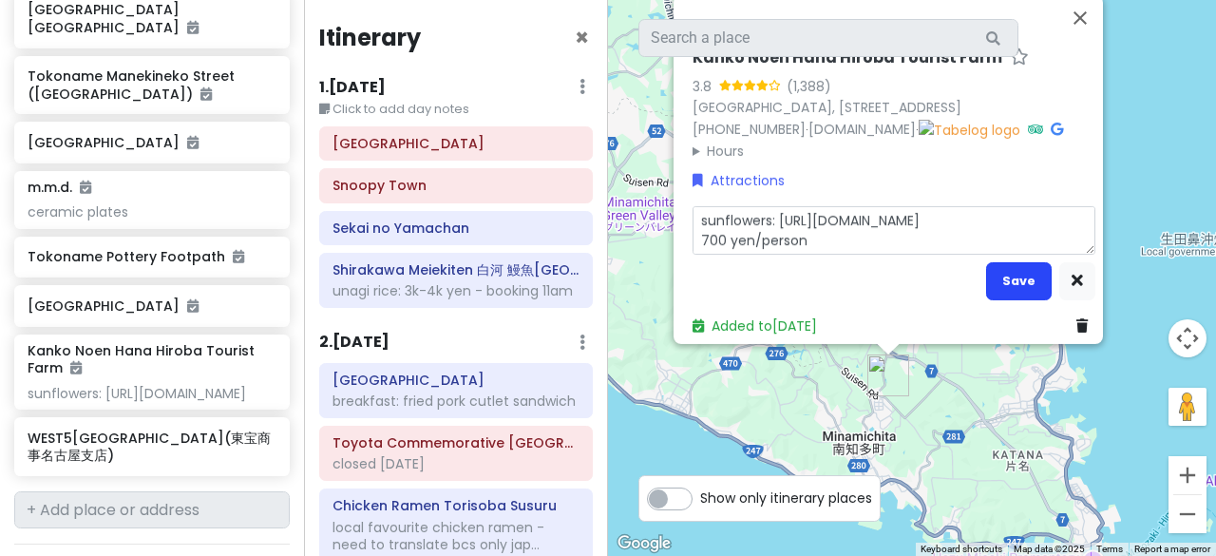
type textarea "sunflowers: https://hana-hiroba.net/ 700 yen/person"
click at [988, 262] on button "Save" at bounding box center [1019, 280] width 66 height 37
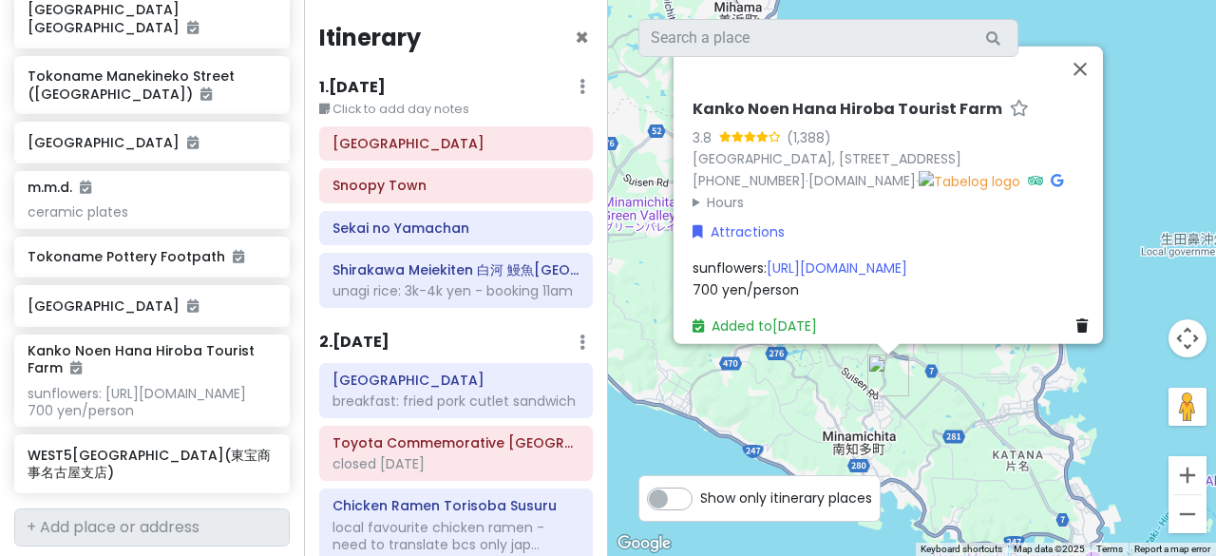
scroll to position [1138, 0]
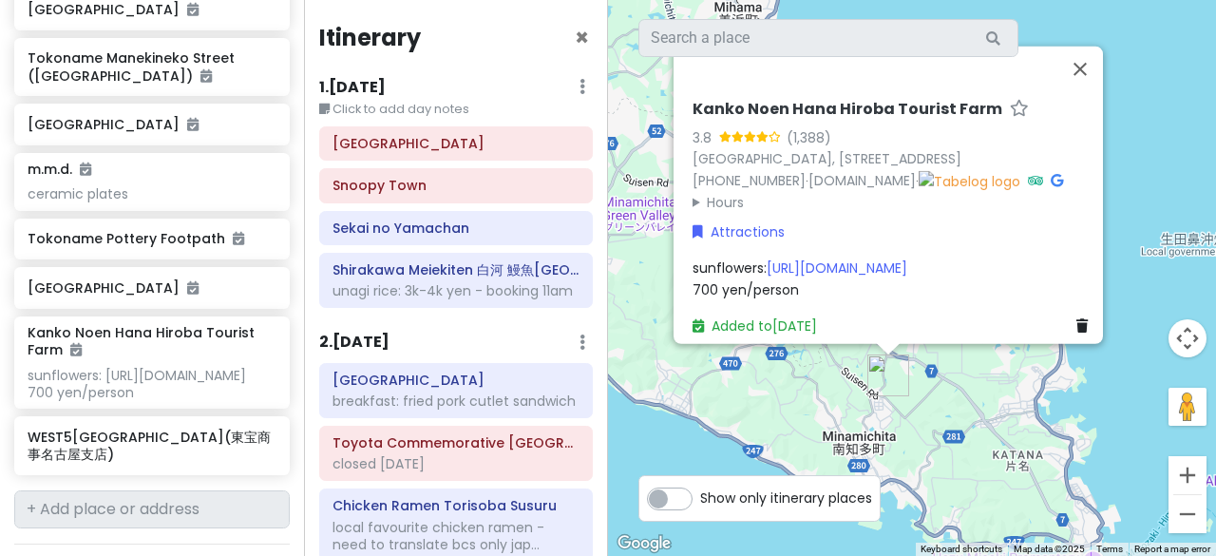
click at [724, 272] on span "sunflowers: https://hana-hiroba.net/ 700 yen/person" at bounding box center [800, 278] width 215 height 40
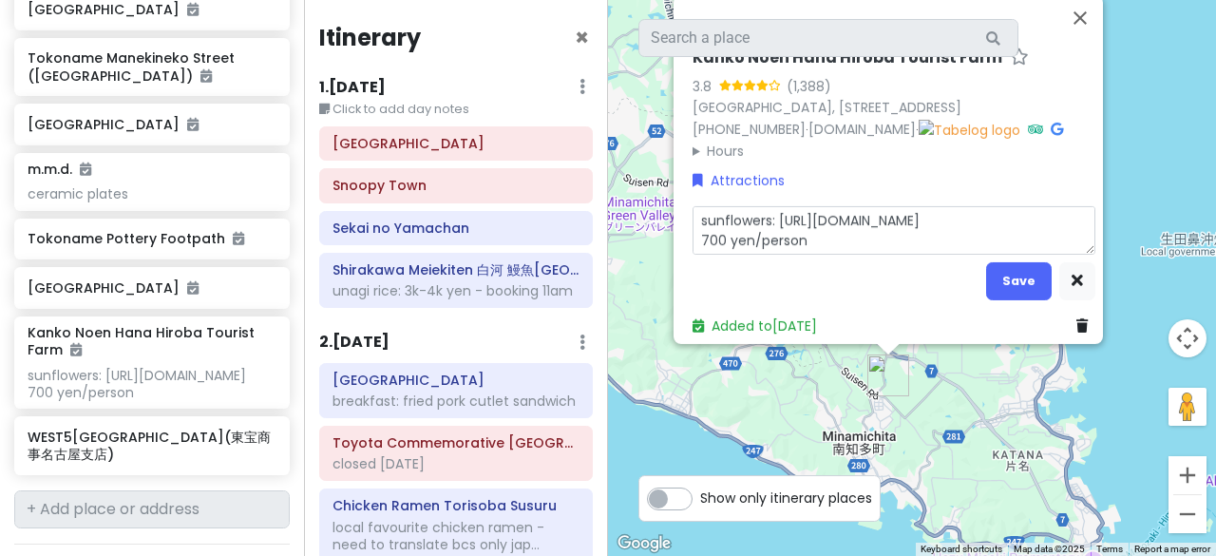
click at [698, 230] on textarea "sunflowers: https://hana-hiroba.net/ 700 yen/person" at bounding box center [894, 230] width 403 height 48
click at [990, 274] on button "Save" at bounding box center [1019, 280] width 66 height 37
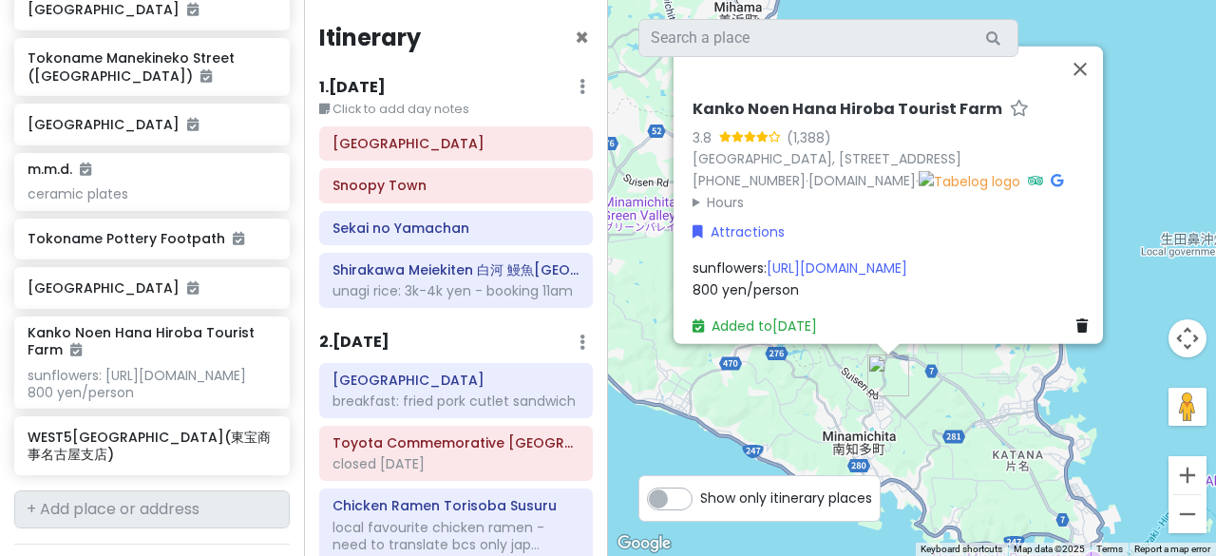
click at [726, 192] on summary "Hours" at bounding box center [894, 202] width 403 height 21
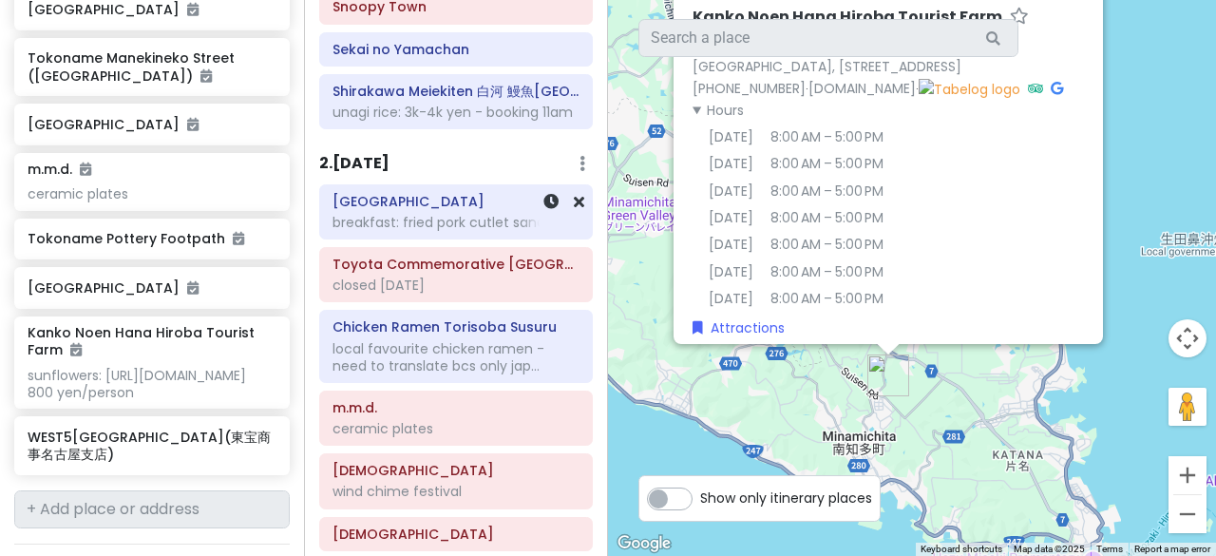
scroll to position [190, 0]
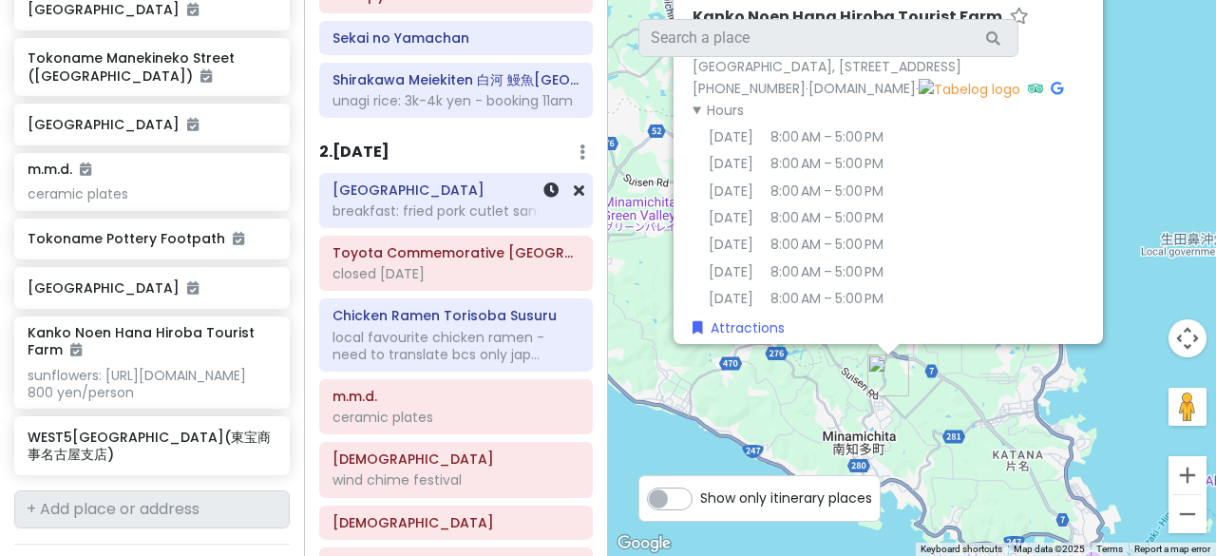
click at [416, 109] on div "breakfast: fried pork cutlet sandwich" at bounding box center [456, 100] width 247 height 17
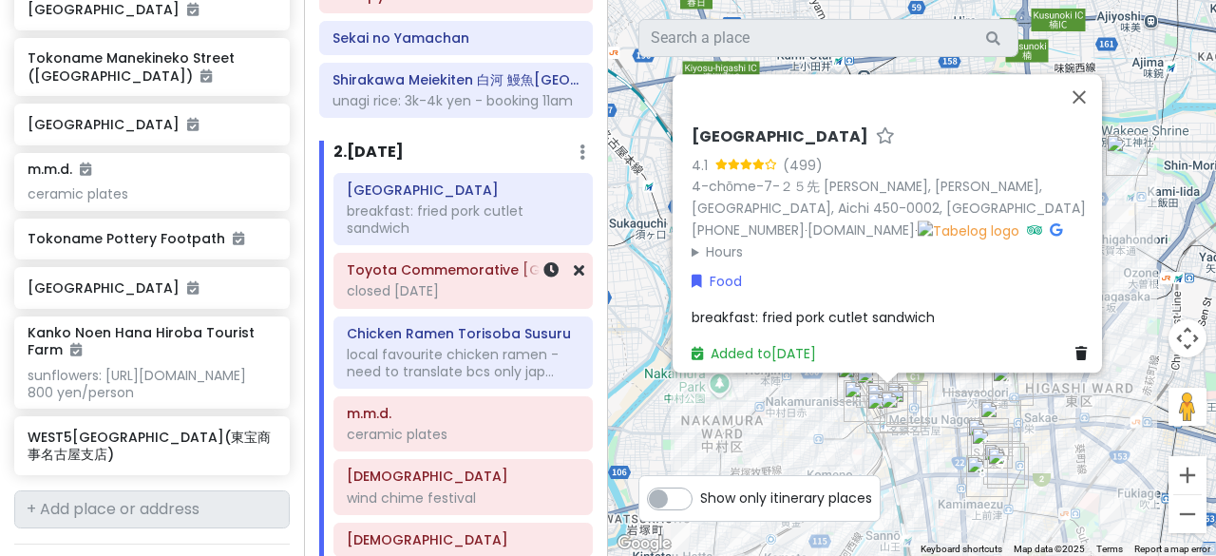
scroll to position [0, 0]
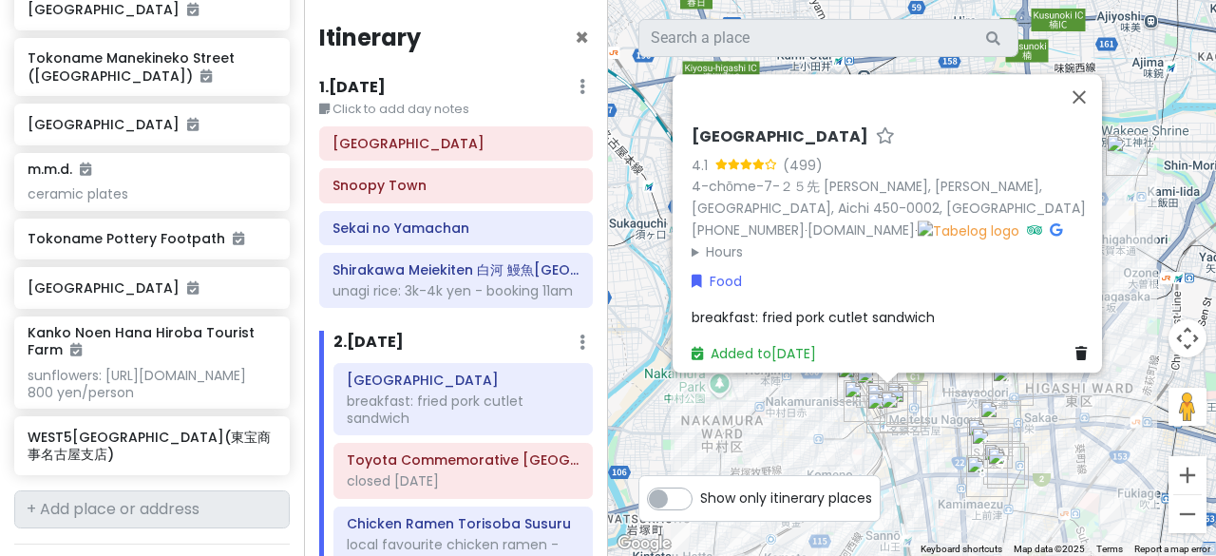
click at [620, 220] on div "Konparu Sun Road 4.1 (499) 4-chōme-7-２５先 Meieki, Nakamura Ward, Nagoya, Aichi 4…" at bounding box center [912, 278] width 608 height 556
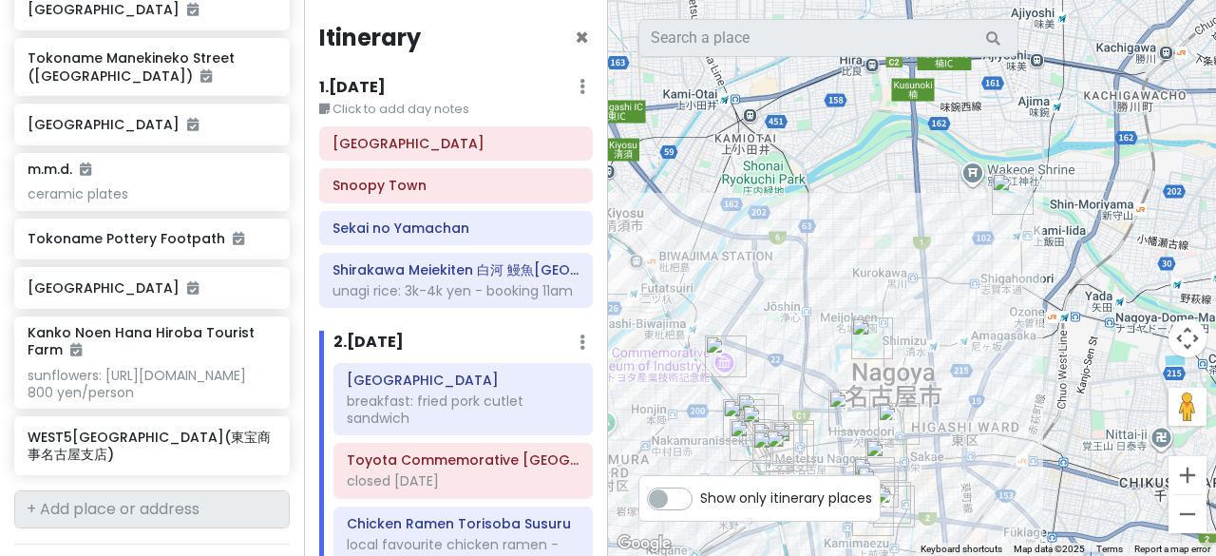
drag, startPoint x: 816, startPoint y: 256, endPoint x: 696, endPoint y: 295, distance: 126.8
click at [696, 295] on div at bounding box center [912, 278] width 608 height 556
click at [1004, 190] on img "Workman Nagoya Tsujimotodori store" at bounding box center [1012, 194] width 42 height 42
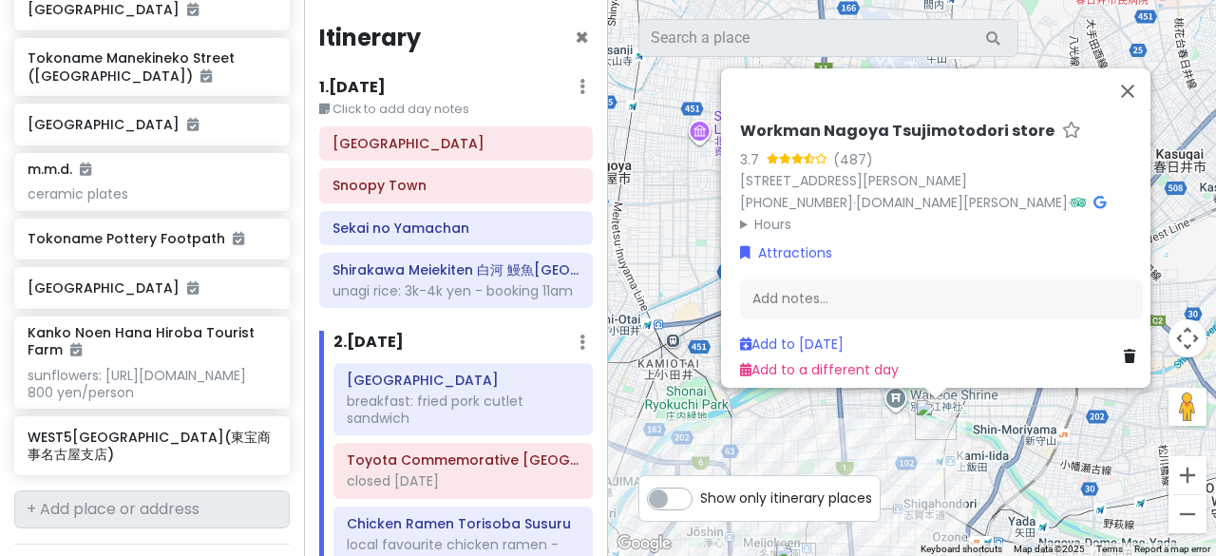
click at [680, 335] on div "Workman Nagoya Tsujimotodori store 3.7 (487) 41-1 Shinborichō, Kita Ward, Nagoy…" at bounding box center [912, 278] width 608 height 556
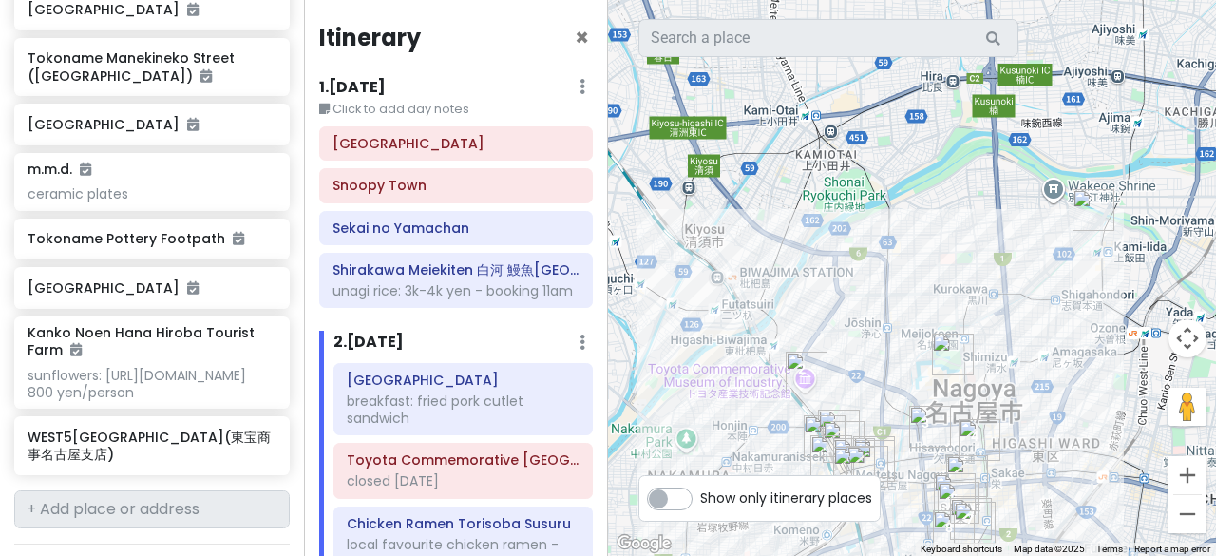
drag, startPoint x: 737, startPoint y: 383, endPoint x: 895, endPoint y: 174, distance: 261.9
click at [895, 174] on div at bounding box center [912, 278] width 608 height 556
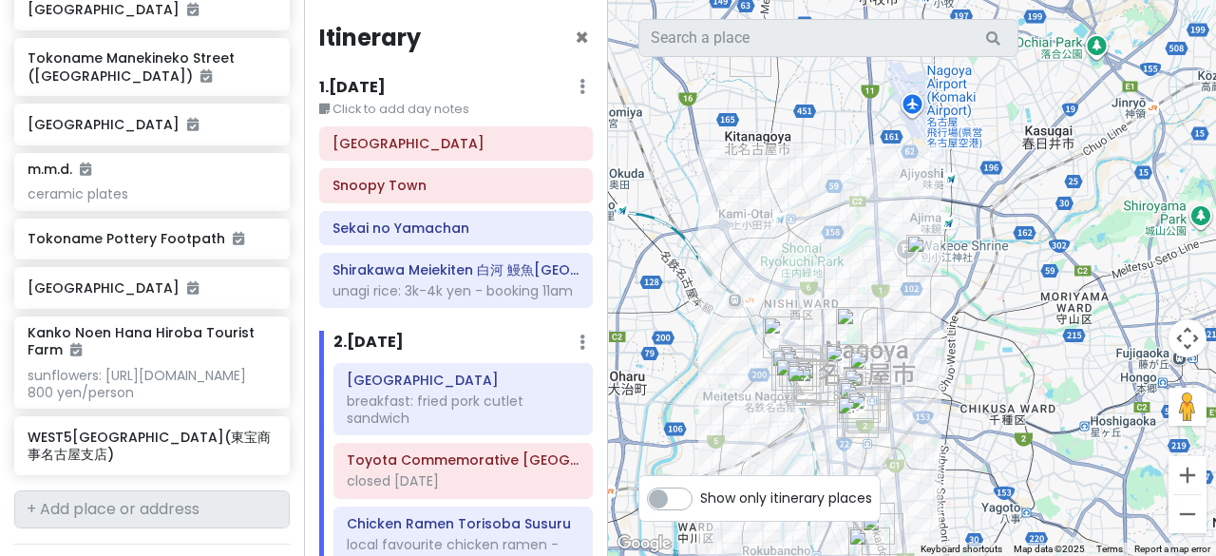
click at [926, 248] on img "Workman Nagoya Tsujimotodori store" at bounding box center [928, 256] width 42 height 42
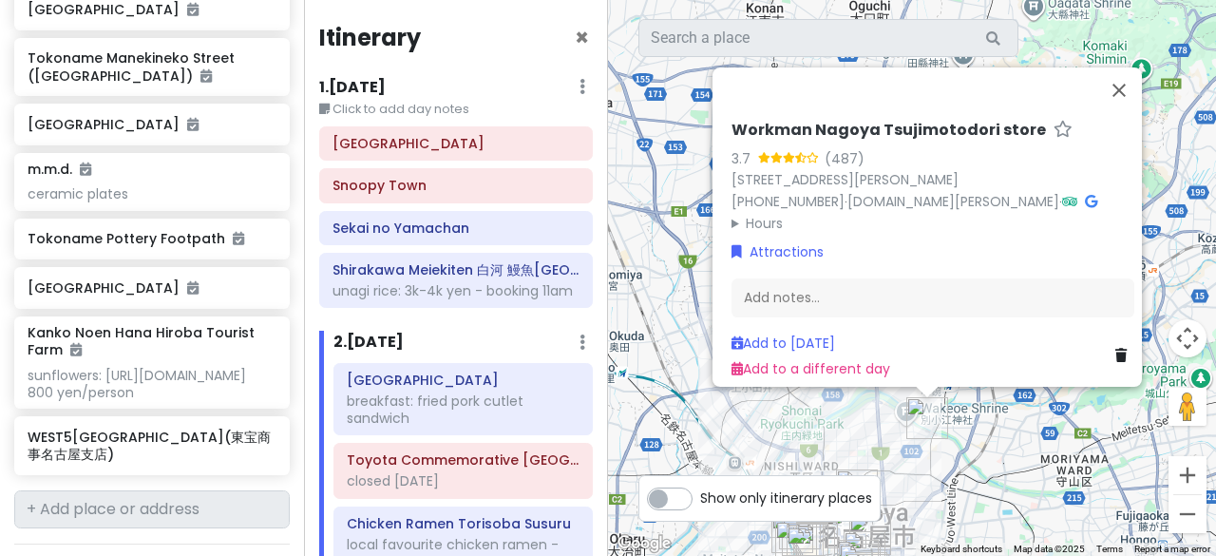
click at [834, 444] on div "Workman Nagoya Tsujimotodori store 3.7 (487) 41-1 Shinborichō, Kita Ward, Nagoy…" at bounding box center [912, 278] width 608 height 556
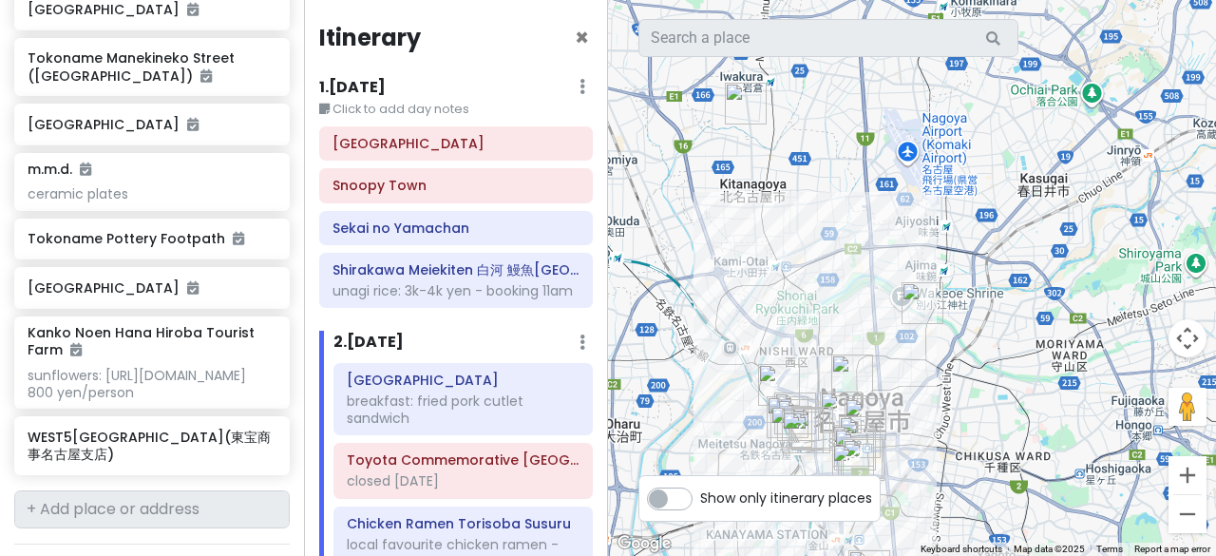
drag, startPoint x: 822, startPoint y: 311, endPoint x: 824, endPoint y: 183, distance: 127.4
click at [824, 185] on div at bounding box center [912, 278] width 608 height 556
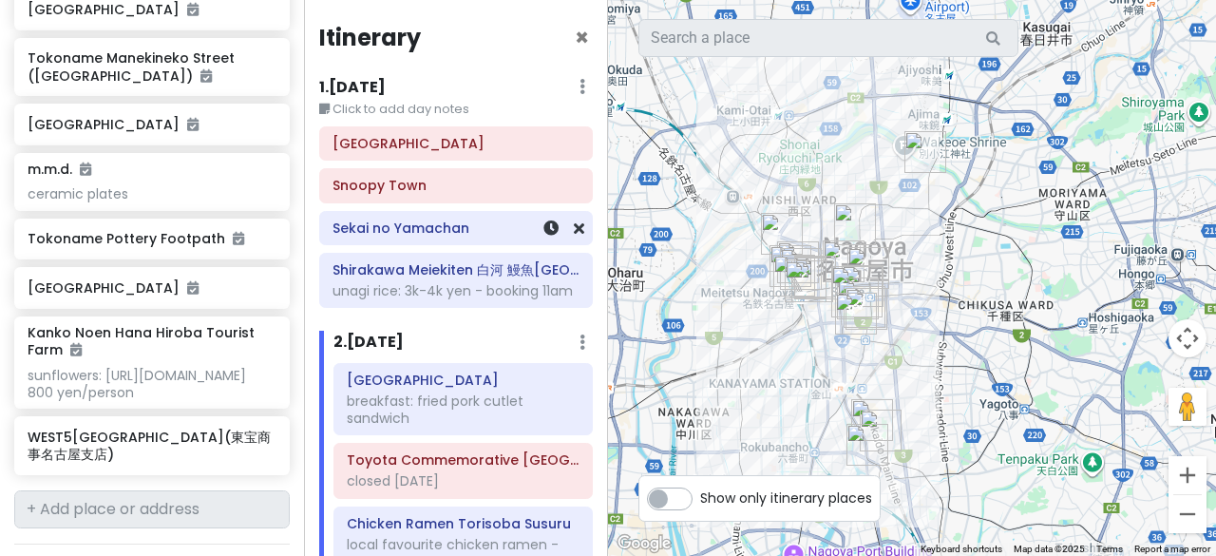
scroll to position [1138, 0]
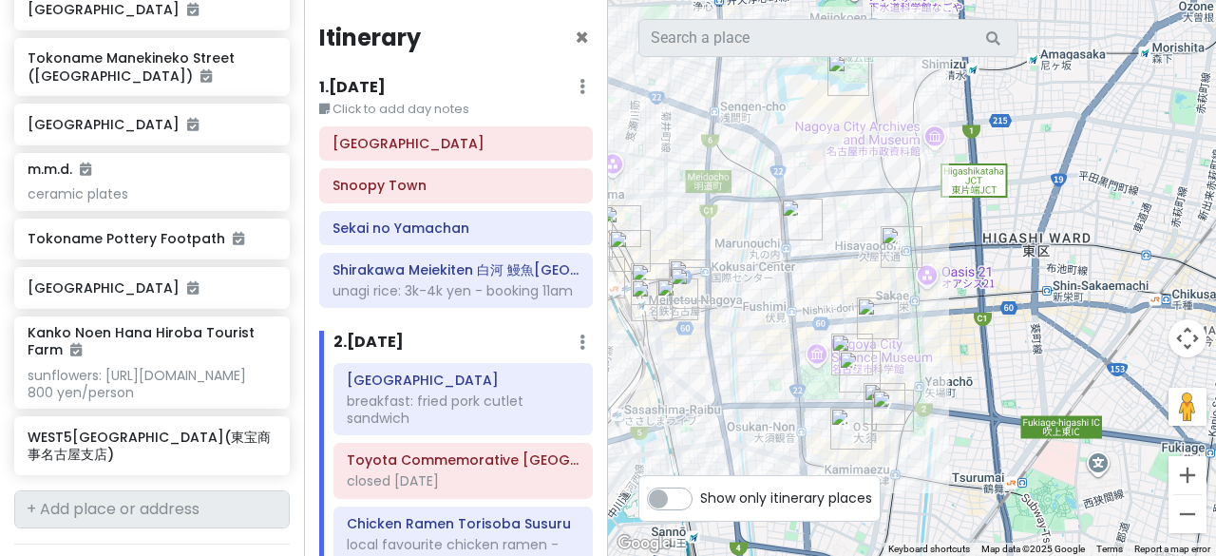
click at [845, 77] on img "Ni-no-maru Garden" at bounding box center [849, 75] width 42 height 42
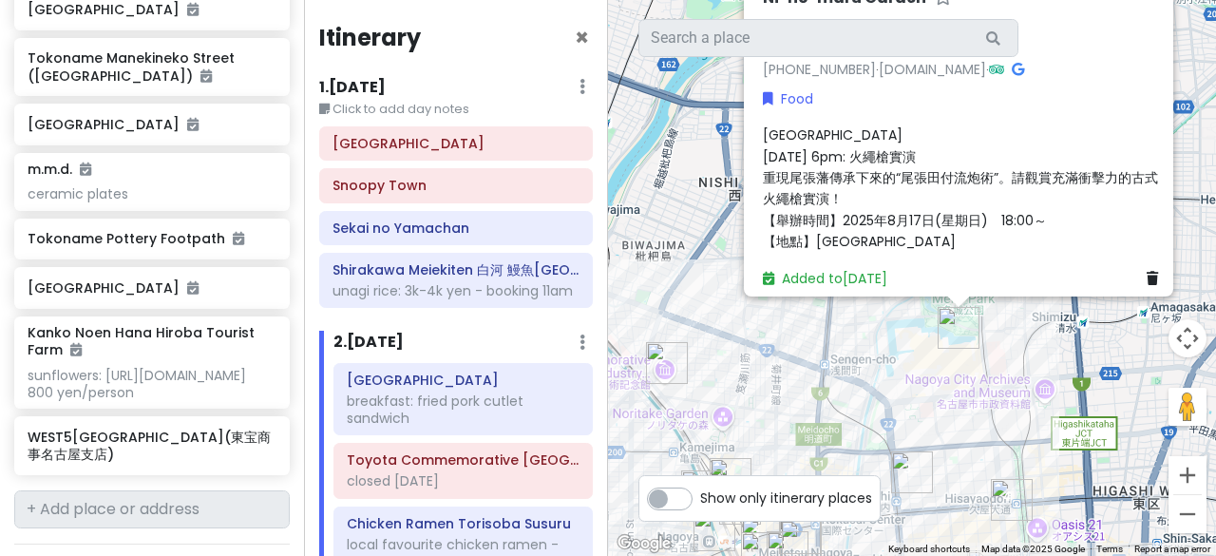
drag, startPoint x: 642, startPoint y: 262, endPoint x: 714, endPoint y: 117, distance: 161.9
click at [714, 117] on div "Ni-no-maru Garden 4.2 (39) 1 Ninomaru, Naka Ward, Nagoya, Aichi 460-0032, Japan…" at bounding box center [912, 278] width 608 height 556
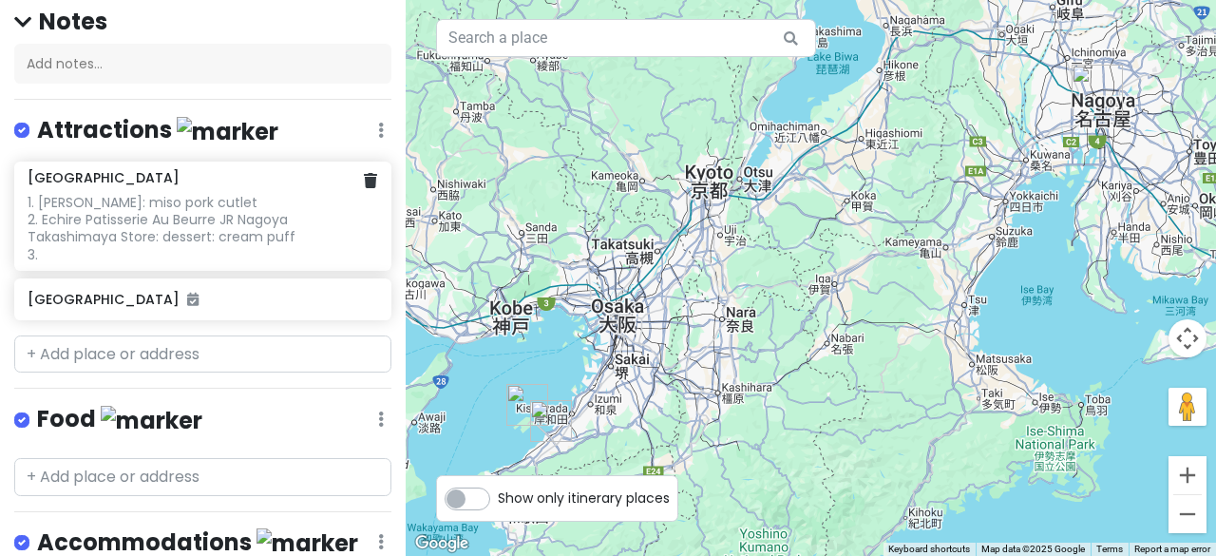
scroll to position [190, 0]
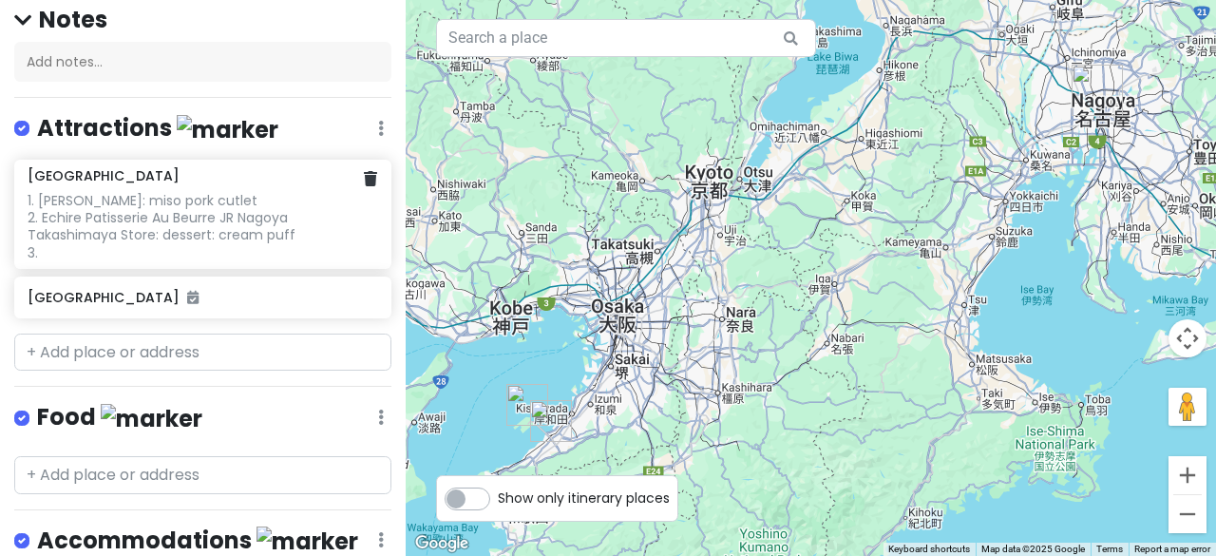
click at [162, 244] on div "1. Misokatsu Yabaton: miso pork cutlet 2. Echire Patisserie Au Beurre JR Nagoya…" at bounding box center [203, 226] width 350 height 69
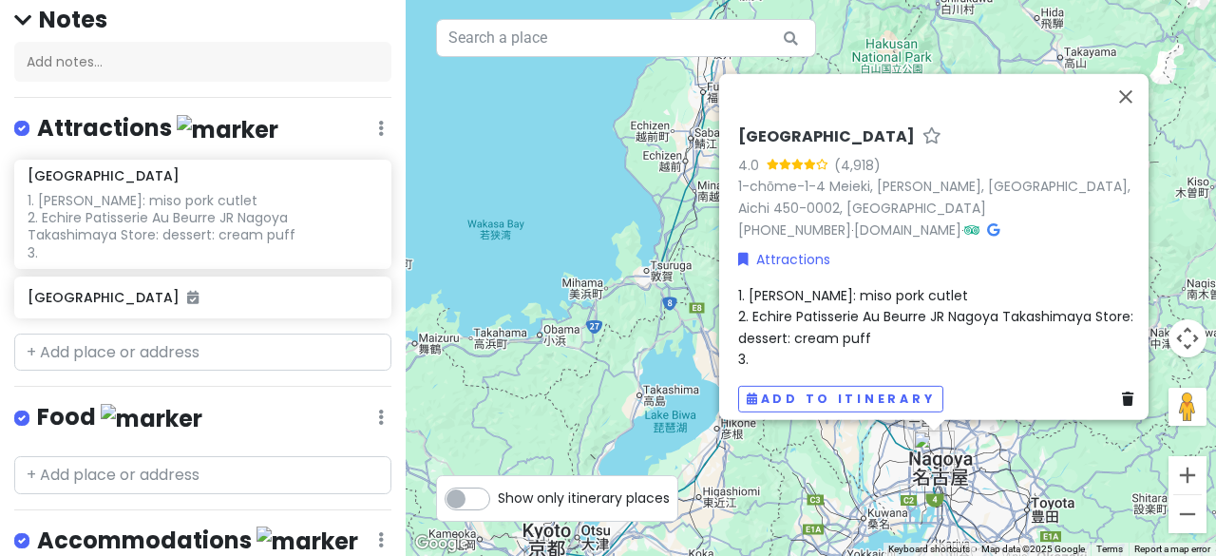
click at [782, 332] on span "1. Misokatsu Yabaton: miso pork cutlet 2. Echire Patisserie Au Beurre JR Nagoya…" at bounding box center [937, 326] width 399 height 83
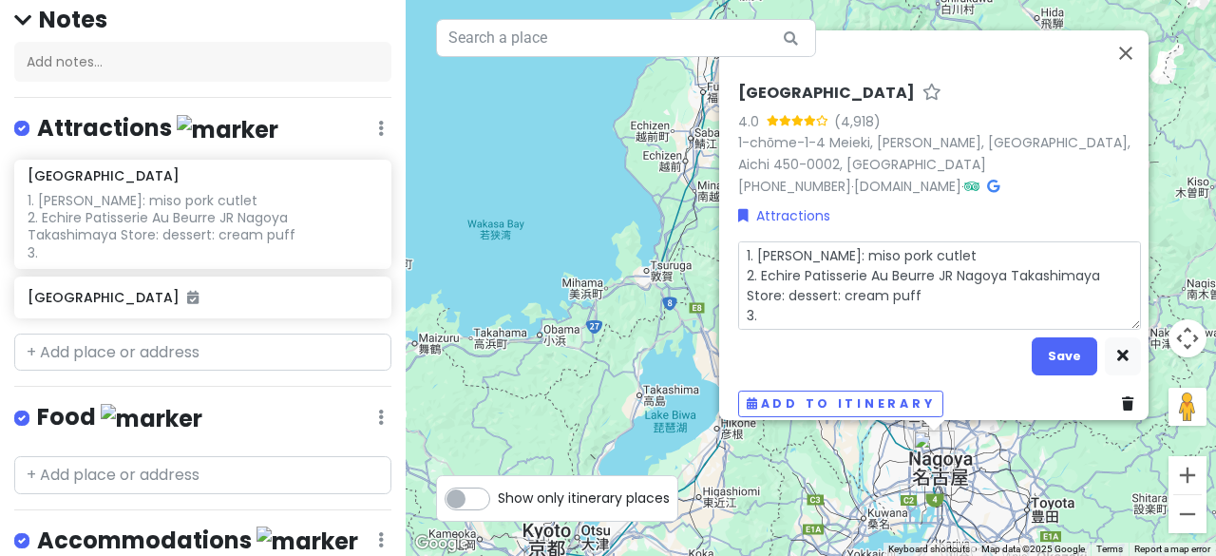
click at [779, 314] on textarea "1. Misokatsu Yabaton: miso pork cutlet 2. Echire Patisserie Au Beurre JR Nagoya…" at bounding box center [939, 284] width 403 height 88
type textarea "x"
type textarea "1. Misokatsu Yabaton: miso pork cutlet 2. Echire Patisserie Au Beurre JR Nagoya…"
type textarea "x"
type textarea "1. Misokatsu Yabaton: miso pork cutlet 2. Echire Patisserie Au Beurre JR Nagoya…"
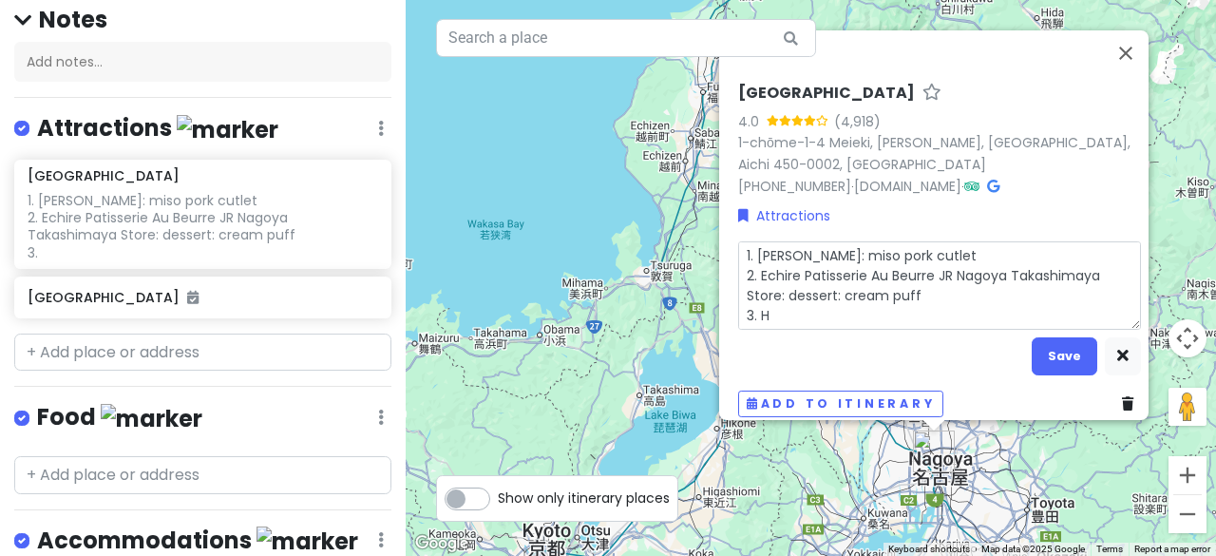
type textarea "x"
type textarea "1. Misokatsu Yabaton: miso pork cutlet 2. Echire Patisserie Au Beurre JR Nagoya…"
type textarea "x"
type textarea "1. Misokatsu Yabaton: miso pork cutlet 2. Echire Patisserie Au Beurre JR Nagoya…"
type textarea "x"
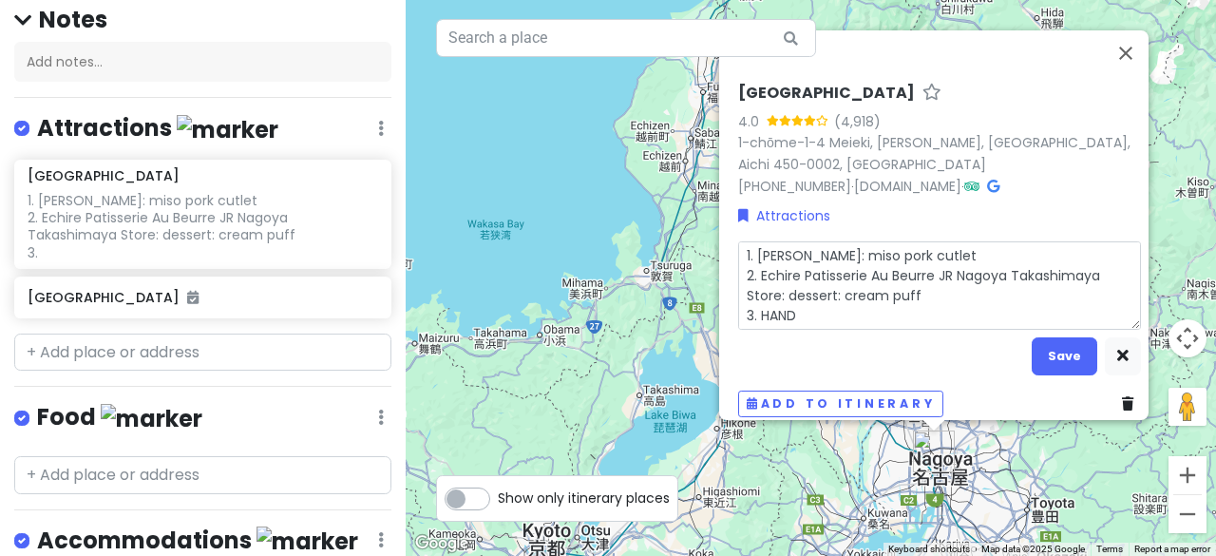
type textarea "1. Misokatsu Yabaton: miso pork cutlet 2. Echire Patisserie Au Beurre JR Nagoya…"
type textarea "x"
type textarea "1. Misokatsu Yabaton: miso pork cutlet 2. Echire Patisserie Au Beurre JR Nagoya…"
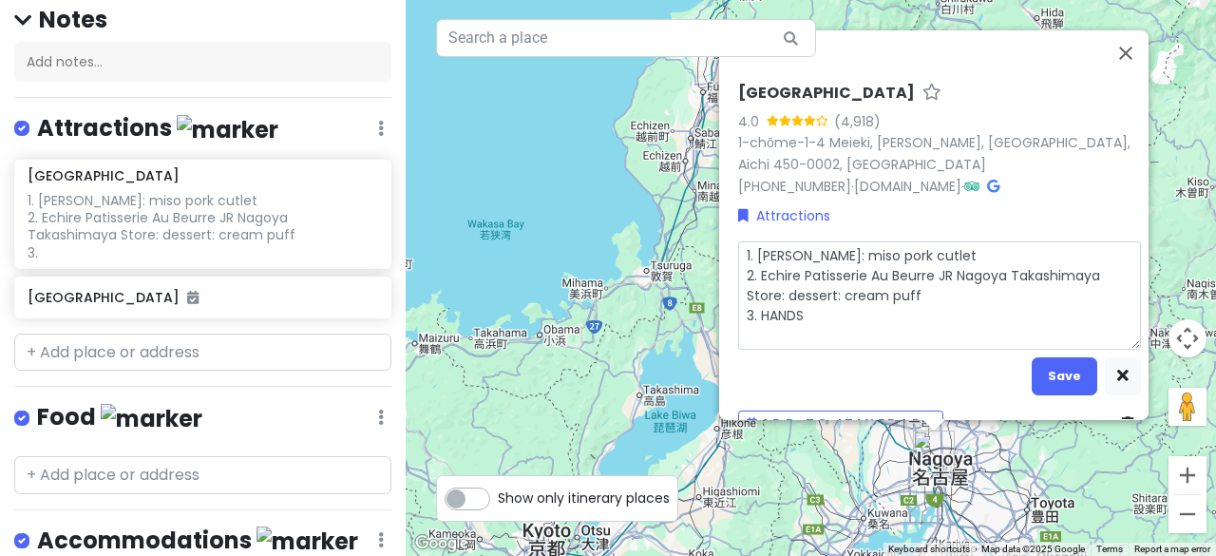
type textarea "x"
type textarea "1. Misokatsu Yabaton: miso pork cutlet 2. Echire Patisserie Au Beurre JR Nagoya…"
type textarea "x"
type textarea "1. Misokatsu Yabaton: miso pork cutlet 2. Echire Patisserie Au Beurre JR Nagoya…"
type textarea "x"
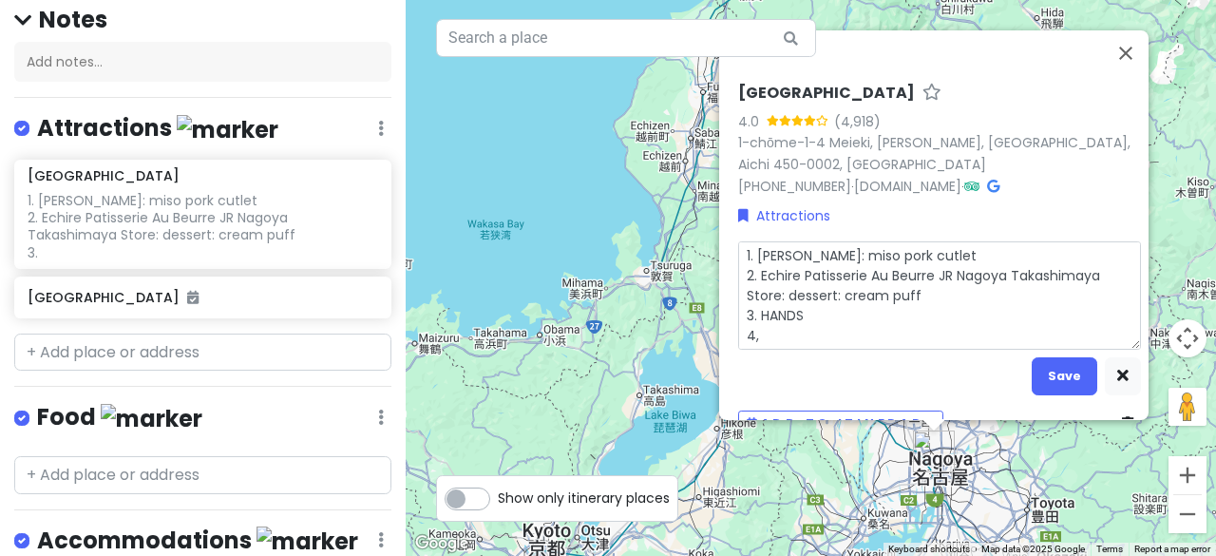
type textarea "1. Misokatsu Yabaton: miso pork cutlet 2. Echire Patisserie Au Beurre JR Nagoya…"
type textarea "x"
type textarea "1. Misokatsu Yabaton: miso pork cutlet 2. Echire Patisserie Au Beurre JR Nagoya…"
type textarea "x"
type textarea "1. Misokatsu Yabaton: miso pork cutlet 2. Echire Patisserie Au Beurre JR Nagoya…"
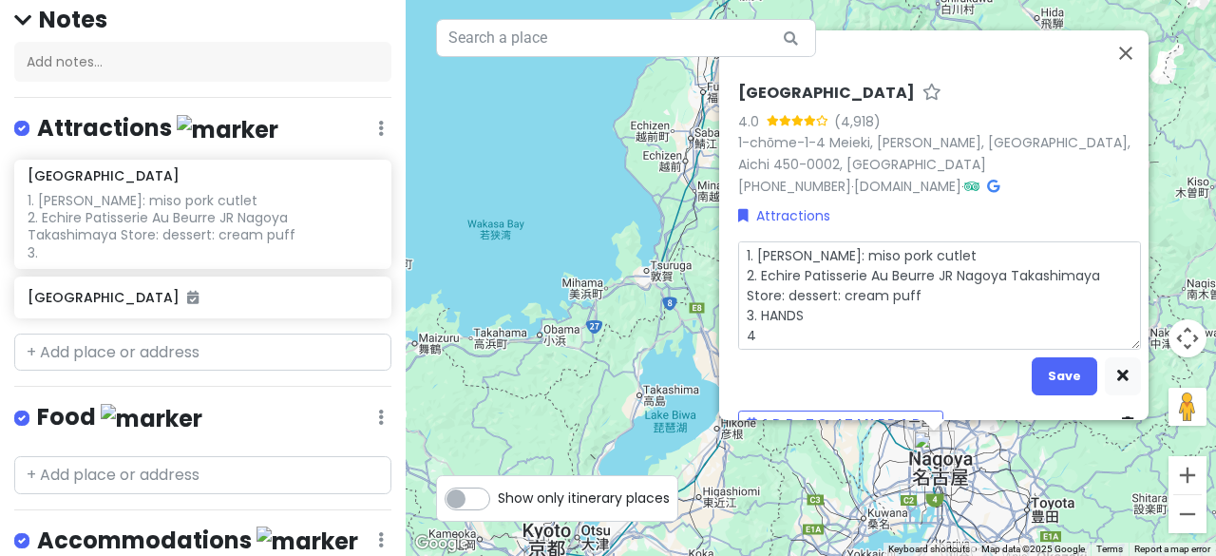
type textarea "x"
type textarea "1. Misokatsu Yabaton: miso pork cutlet 2. Echire Patisserie Au Beurre JR Nagoya…"
type textarea "x"
type textarea "1. Misokatsu Yabaton: miso pork cutlet 2. Echire Patisserie Au Beurre JR Nagoya…"
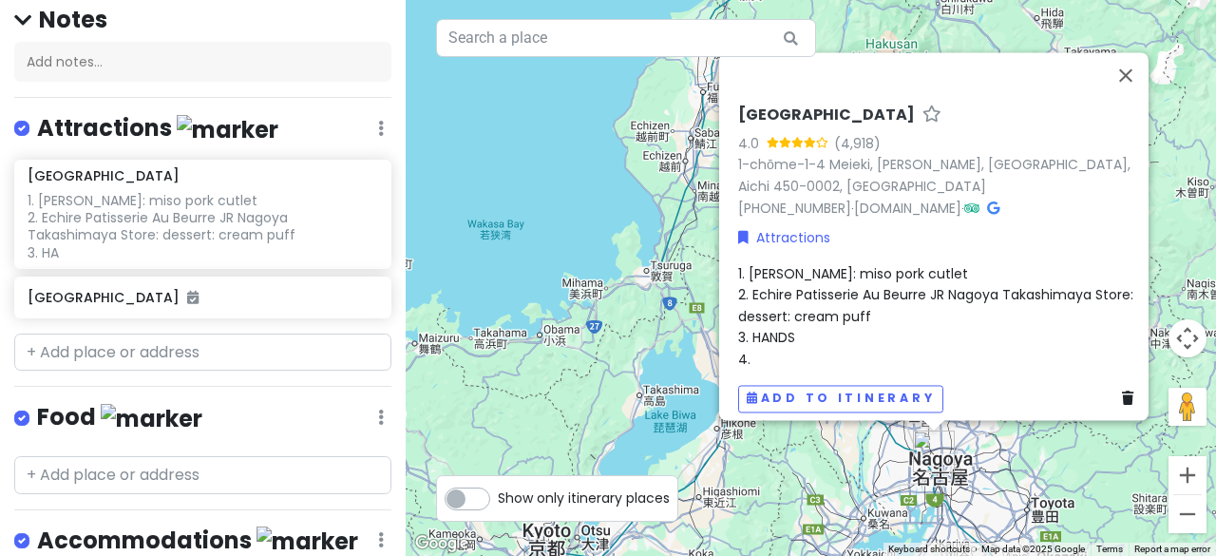
click at [774, 321] on span "1. Misokatsu Yabaton: miso pork cutlet 2. Echire Patisserie Au Beurre JR Nagoya…" at bounding box center [937, 316] width 399 height 105
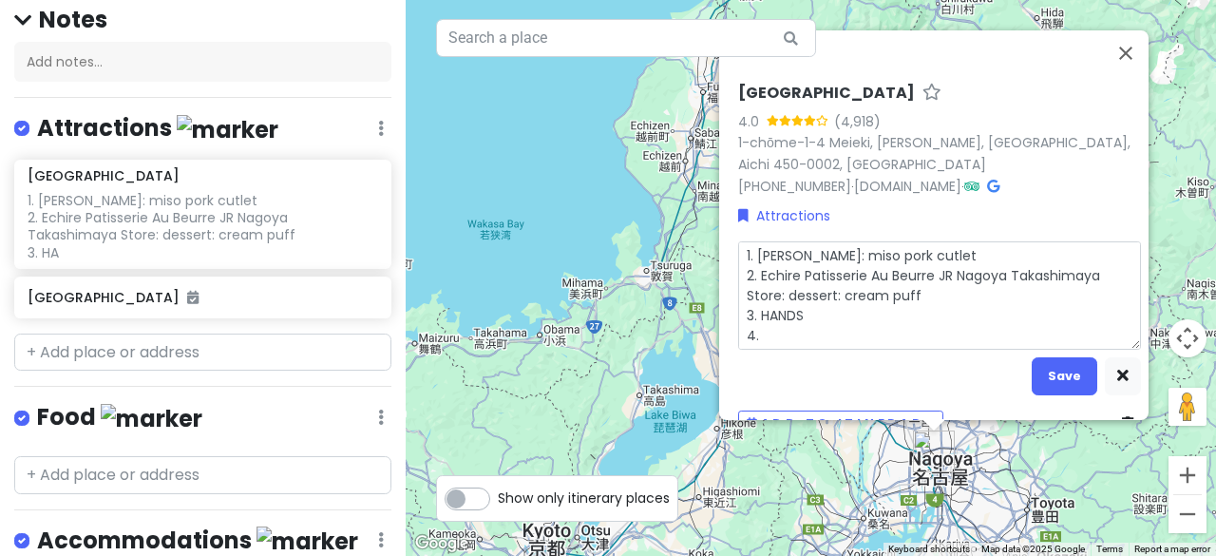
click at [785, 331] on textarea "1. Misokatsu Yabaton: miso pork cutlet 2. Echire Patisserie Au Beurre JR Nagoya…" at bounding box center [939, 294] width 403 height 108
type textarea "x"
type textarea "1. Misokatsu Yabaton: miso pork cutlet 2. Echire Patisserie Au Beurre JR Nagoya…"
type textarea "x"
type textarea "1. Misokatsu Yabaton: miso pork cutlet 2. Echire Patisserie Au Beurre JR Nagoya…"
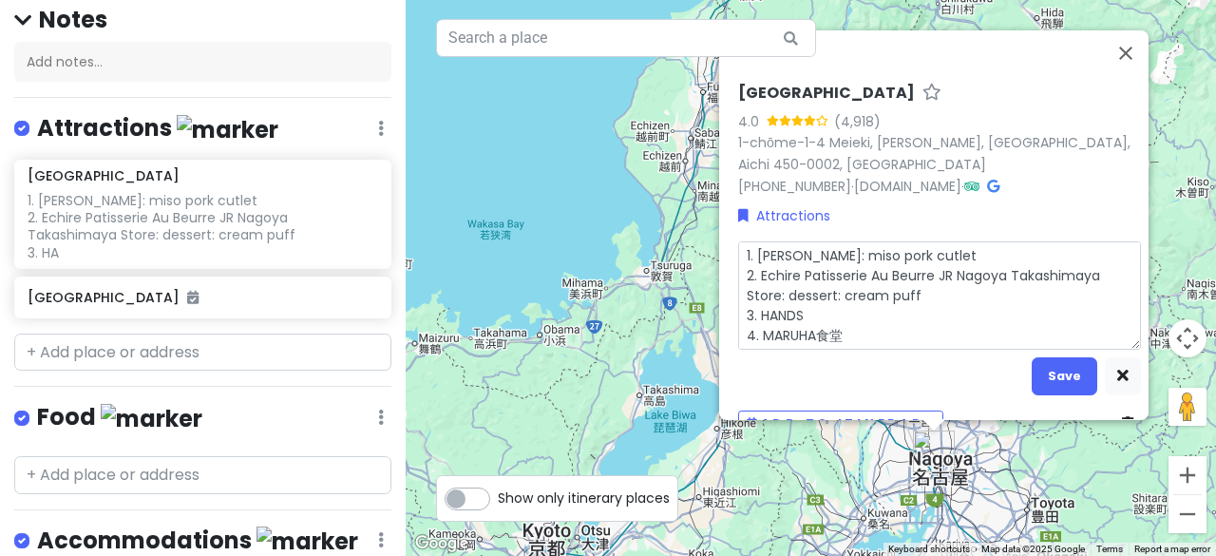
type textarea "x"
type textarea "1. Misokatsu Yabaton: miso pork cutlet 2. Echire Patisserie Au Beurre JR Nagoya…"
type textarea "x"
type textarea "1. Misokatsu Yabaton: miso pork cutlet 2. Echire Patisserie Au Beurre JR Nagoya…"
type textarea "x"
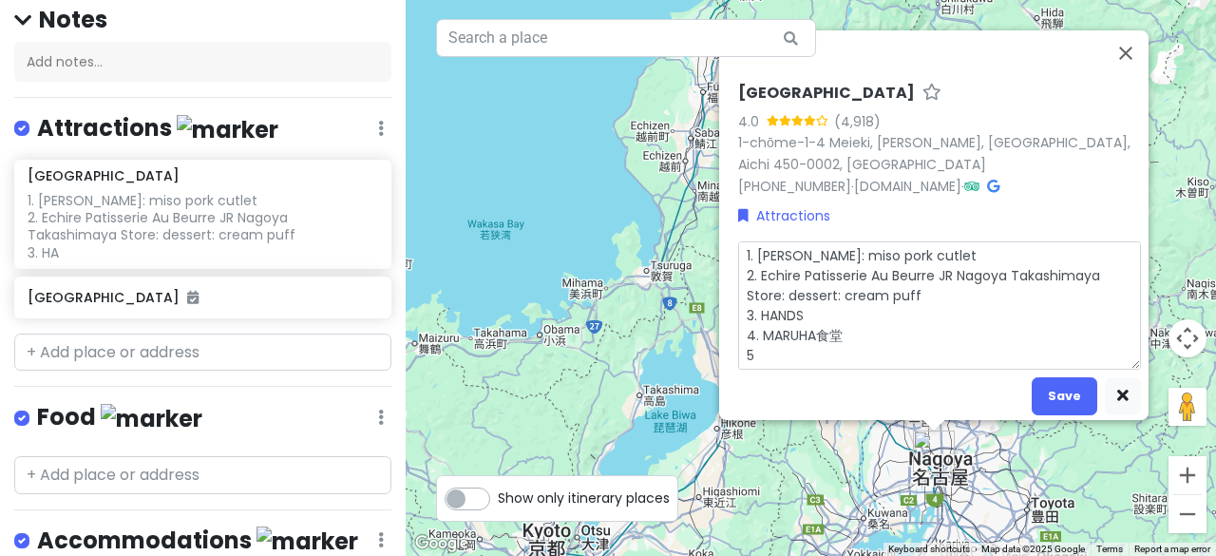
type textarea "1. Misokatsu Yabaton: miso pork cutlet 2. Echire Patisserie Au Beurre JR Nagoya…"
type textarea "x"
type textarea "1. Misokatsu Yabaton: miso pork cutlet 2. Echire Patisserie Au Beurre JR Nagoya…"
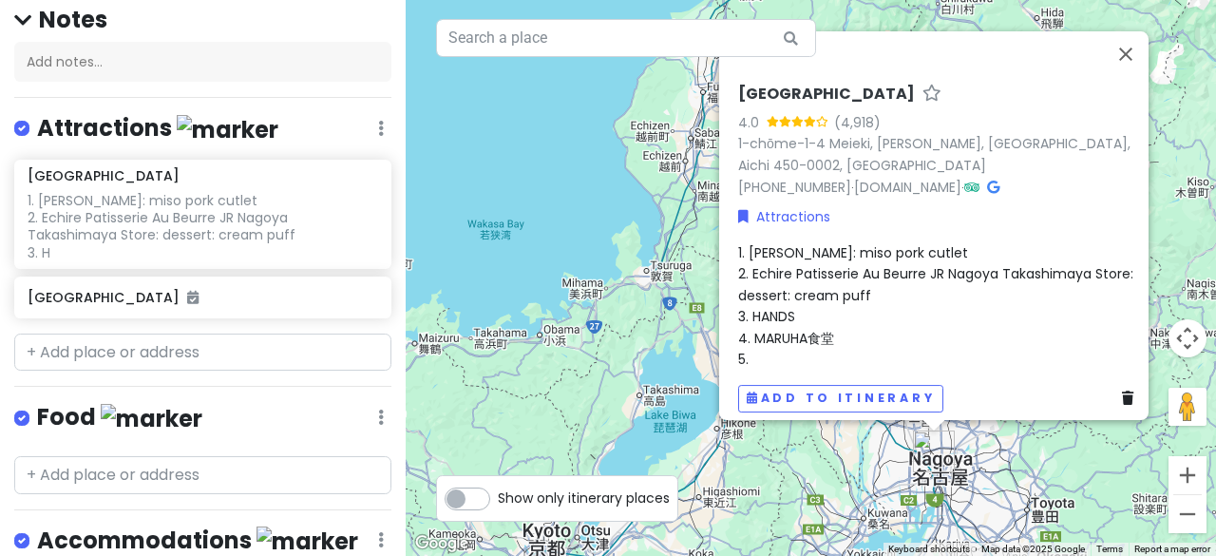
click at [773, 346] on div "1. Misokatsu Yabaton: miso pork cutlet 2. Echire Patisserie Au Beurre JR Nagoya…" at bounding box center [939, 305] width 403 height 127
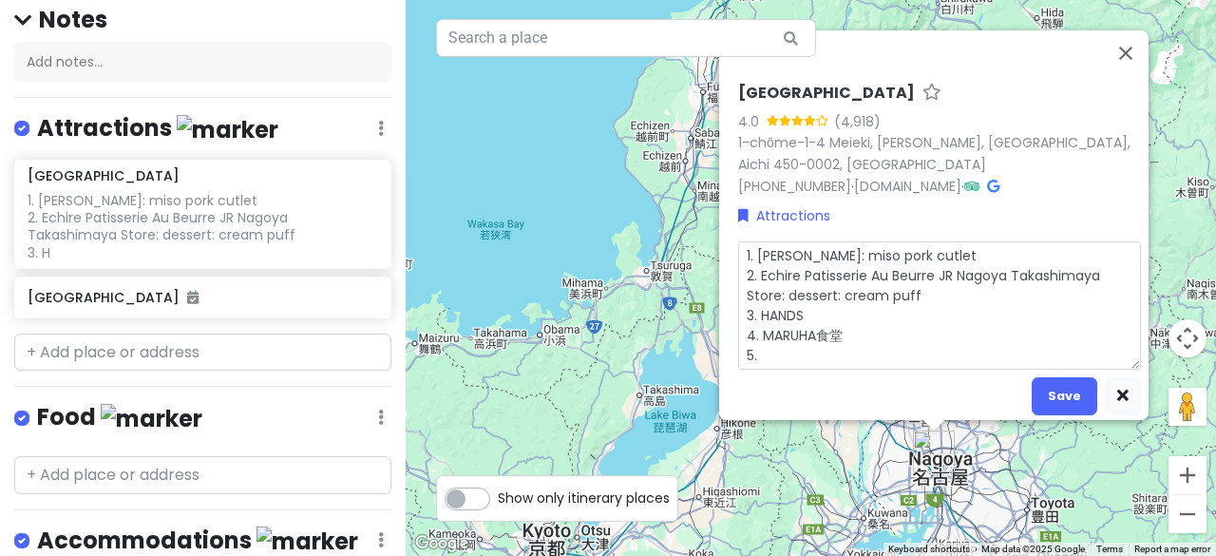
click at [774, 354] on textarea "1. Misokatsu Yabaton: miso pork cutlet 2. Echire Patisserie Au Beurre JR Nagoya…" at bounding box center [939, 304] width 403 height 128
type textarea "x"
type textarea "1. Misokatsu Yabaton: miso pork cutlet 2. Echire Patisserie Au Beurre JR Nagoya…"
type textarea "x"
type textarea "1. Misokatsu Yabaton: miso pork cutlet 2. Echire Patisserie Au Beurre JR Nagoya…"
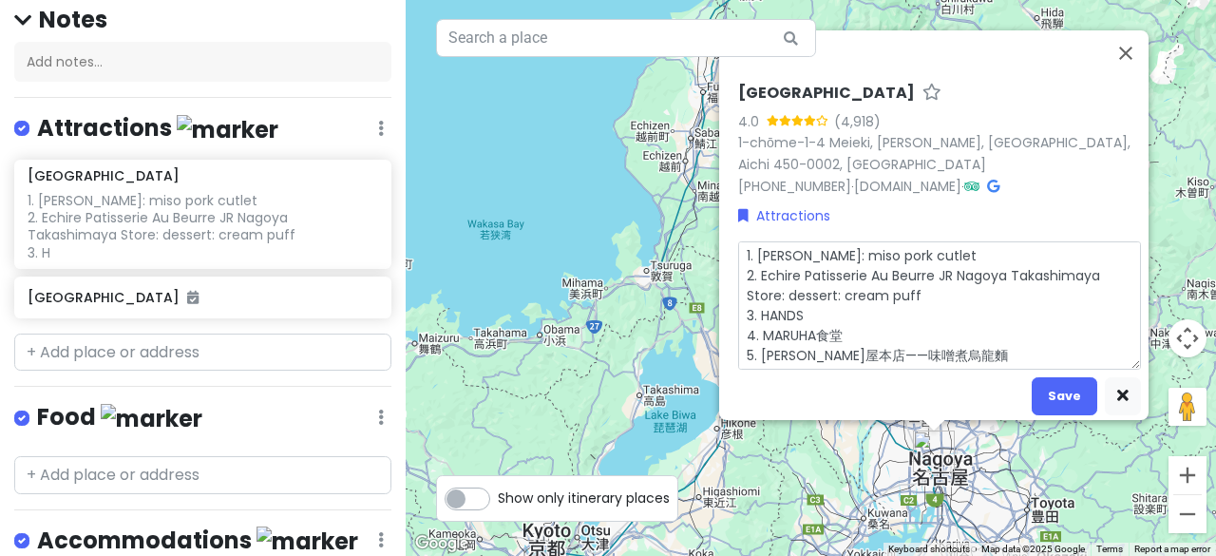
click at [846, 330] on textarea "1. Misokatsu Yabaton: miso pork cutlet 2. Echire Patisserie Au Beurre JR Nagoya…" at bounding box center [939, 304] width 403 height 128
type textarea "x"
type textarea "1. Misokatsu Yabaton: miso pork cutlet 2. Echire Patisserie Au Beurre JR Nagoya…"
type textarea "x"
type textarea "1. Misokatsu Yabaton: miso pork cutlet 2. Echire Patisserie Au Beurre JR Nagoya…"
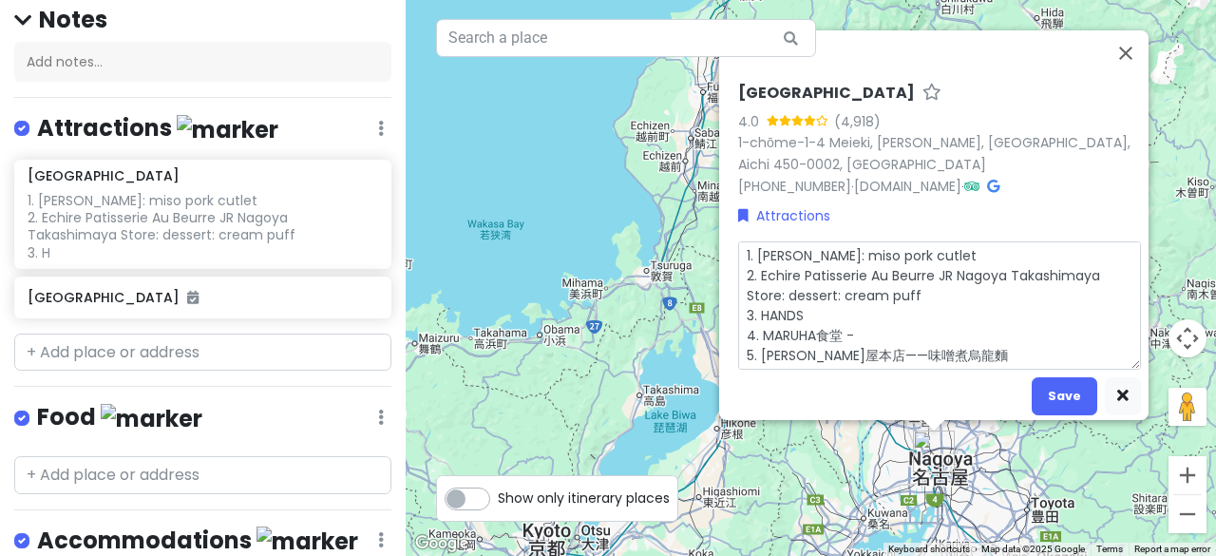
type textarea "x"
type textarea "1. Misokatsu Yabaton: miso pork cutlet 2. Echire Patisserie Au Beurre JR Nagoya…"
type textarea "x"
type textarea "1. Misokatsu Yabaton: miso pork cutlet 2. Echire Patisserie Au Beurre JR Nagoya…"
type textarea "x"
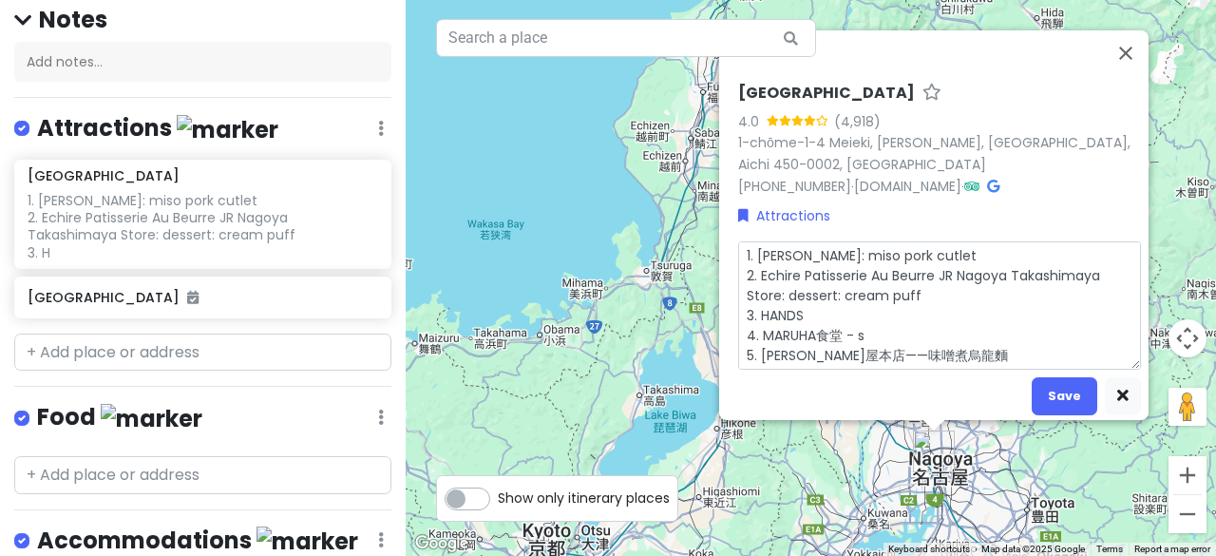
type textarea "1. Misokatsu Yabaton: miso pork cutlet 2. Echire Patisserie Au Beurre JR Nagoya…"
type textarea "x"
type textarea "1. Misokatsu Yabaton: miso pork cutlet 2. Echire Patisserie Au Beurre JR Nagoya…"
type textarea "x"
type textarea "1. Misokatsu Yabaton: miso pork cutlet 2. Echire Patisserie Au Beurre JR Nagoya…"
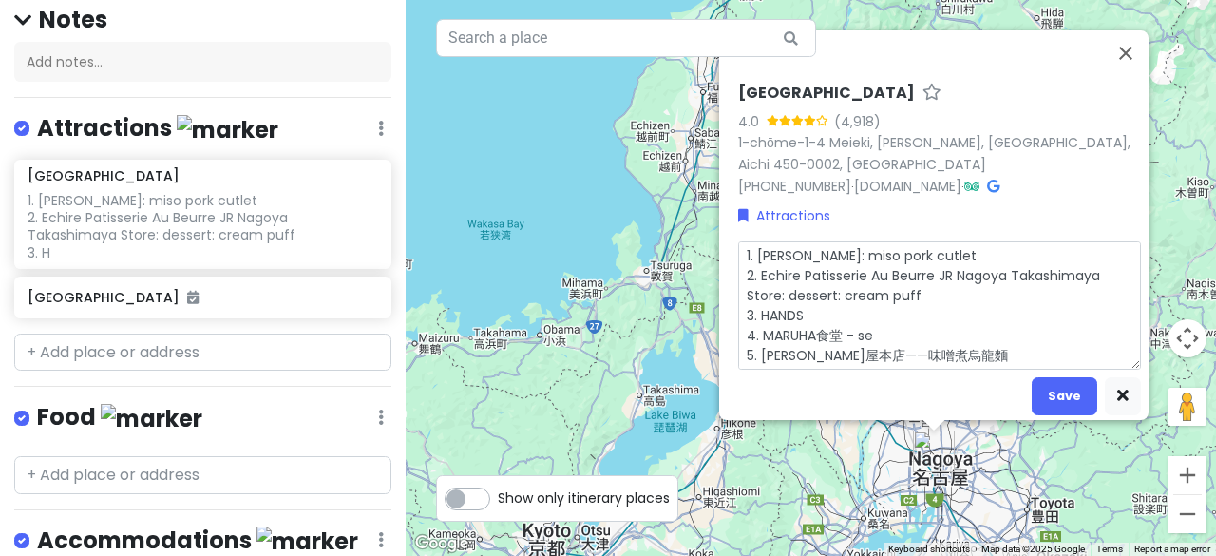
type textarea "x"
type textarea "1. Misokatsu Yabaton: miso pork cutlet 2. Echire Patisserie Au Beurre JR Nagoya…"
type textarea "x"
type textarea "1. Misokatsu Yabaton: miso pork cutlet 2. Echire Patisserie Au Beurre JR Nagoya…"
type textarea "x"
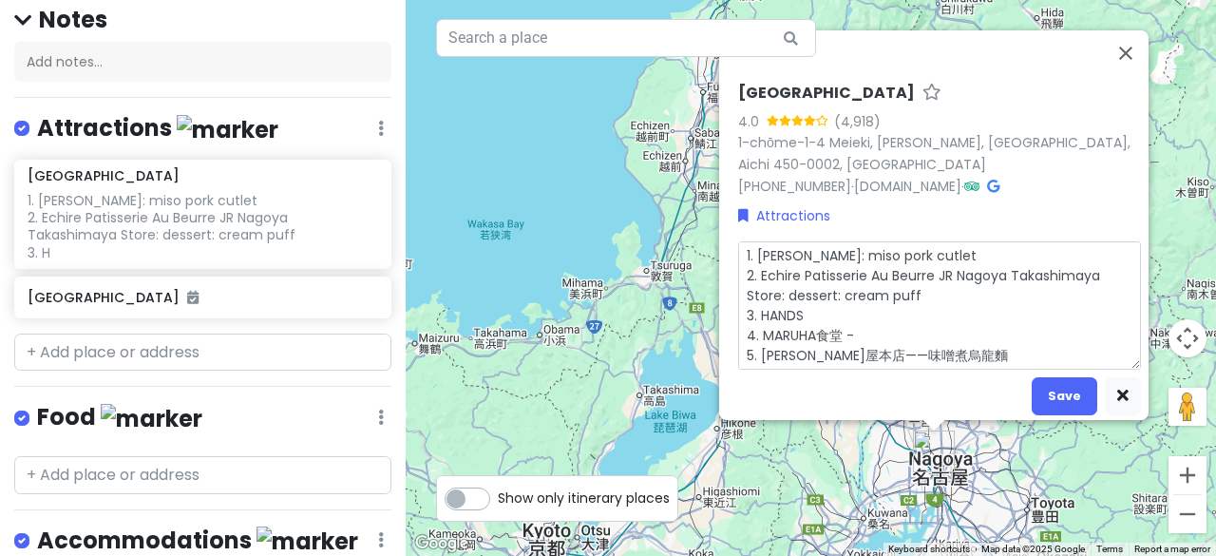
type textarea "1. Misokatsu Yabaton: miso pork cutlet 2. Echire Patisserie Au Beurre JR Nagoya…"
type textarea "x"
type textarea "1. Misokatsu Yabaton: miso pork cutlet 2. Echire Patisserie Au Beurre JR Nagoya…"
type textarea "x"
type textarea "1. Misokatsu Yabaton: miso pork cutlet 2. Echire Patisserie Au Beurre JR Nagoya…"
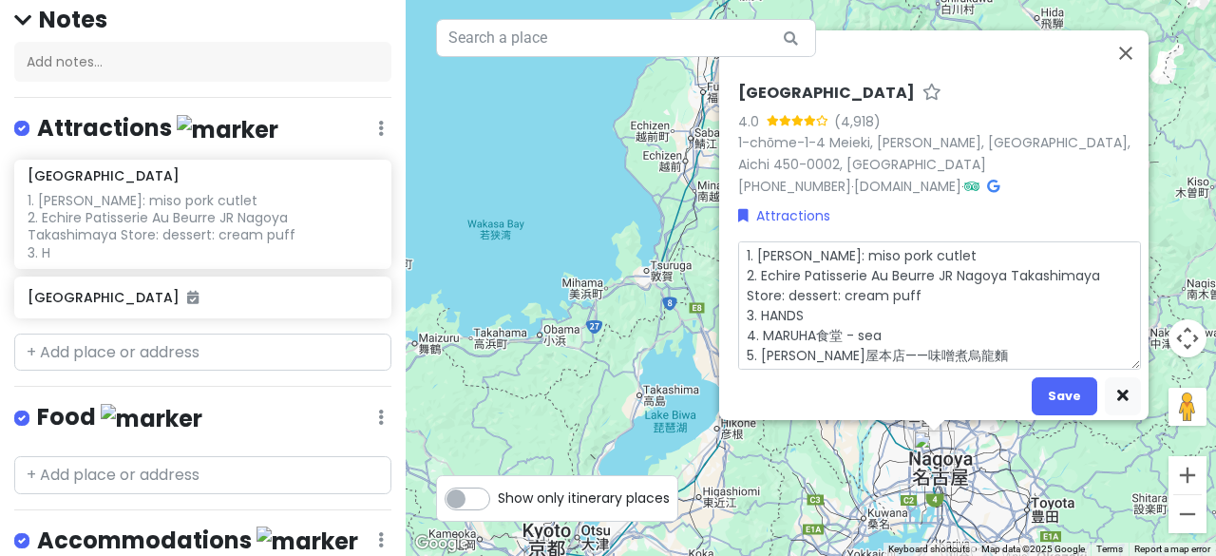
type textarea "x"
type textarea "1. Misokatsu Yabaton: miso pork cutlet 2. Echire Patisserie Au Beurre JR Nagoya…"
type textarea "x"
type textarea "1. Misokatsu Yabaton: miso pork cutlet 2. Echire Patisserie Au Beurre JR Nagoya…"
type textarea "x"
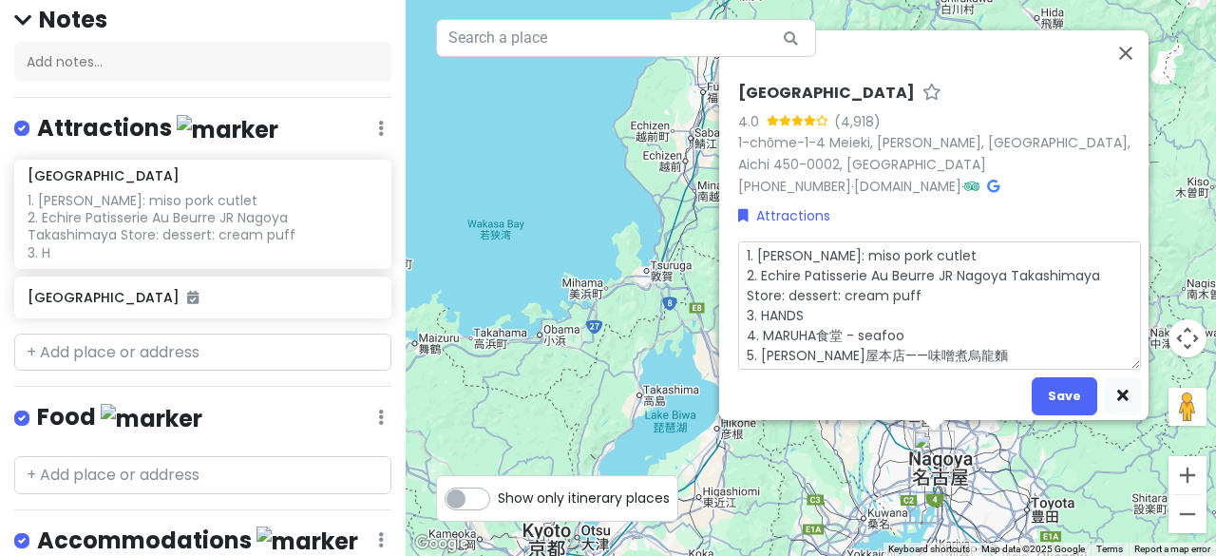
type textarea "1. Misokatsu Yabaton: miso pork cutlet 2. Echire Patisserie Au Beurre JR Nagoya…"
click at [947, 356] on textarea "1. Misokatsu Yabaton: miso pork cutlet 2. Echire Patisserie Au Beurre JR Nagoya…" at bounding box center [939, 304] width 403 height 128
click at [861, 318] on textarea "1. Misokatsu Yabaton: miso pork cutlet 2. Echire Patisserie Au Beurre JR Nagoya…" at bounding box center [939, 304] width 403 height 128
type textarea "x"
type textarea "1. Misokatsu Yabaton: miso pork cutlet 2. Echire Patisserie Au Beurre JR Nagoya…"
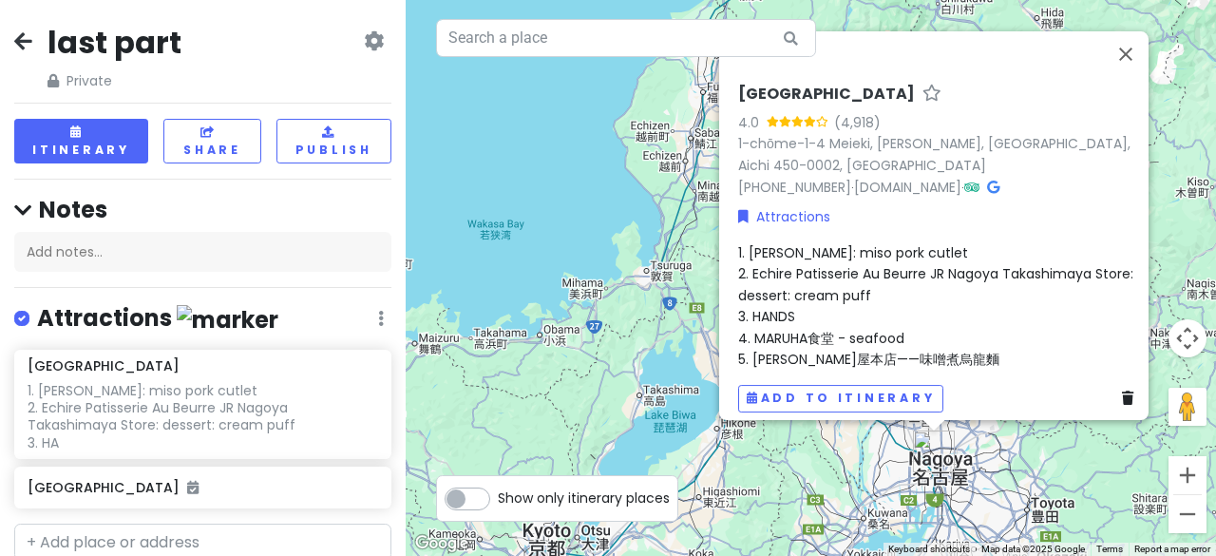
scroll to position [190, 0]
